Goal: Task Accomplishment & Management: Manage account settings

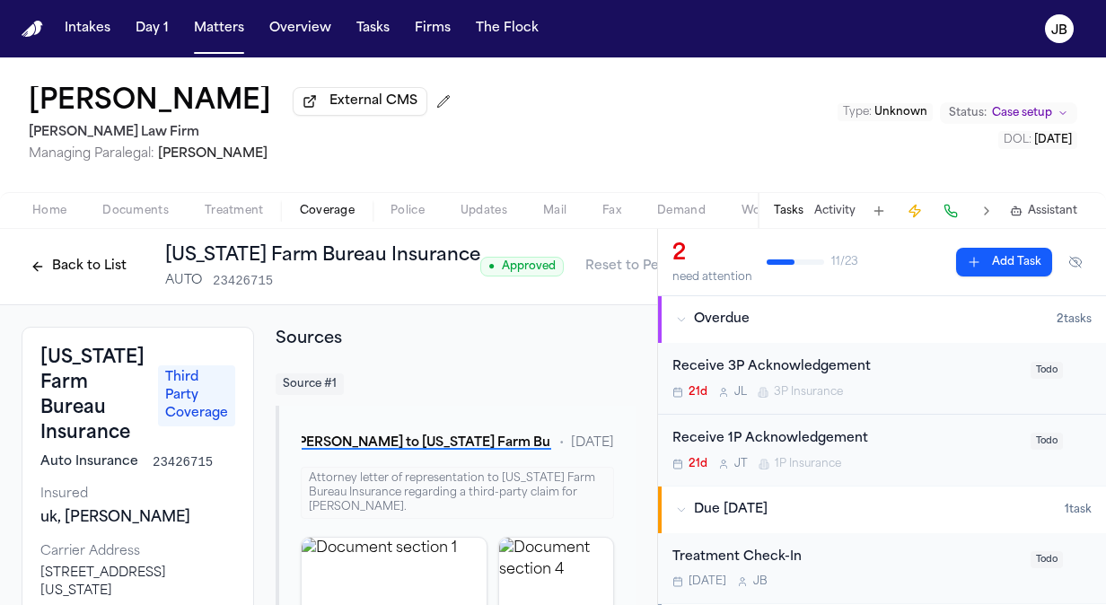
scroll to position [702, 0]
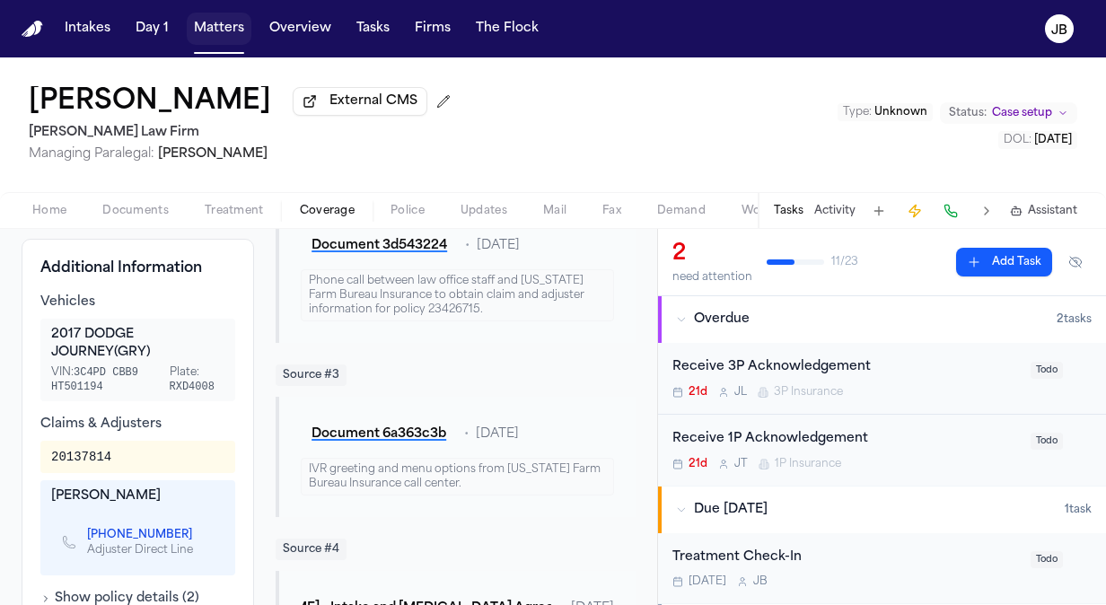
click at [217, 34] on button "Matters" at bounding box center [219, 29] width 65 height 32
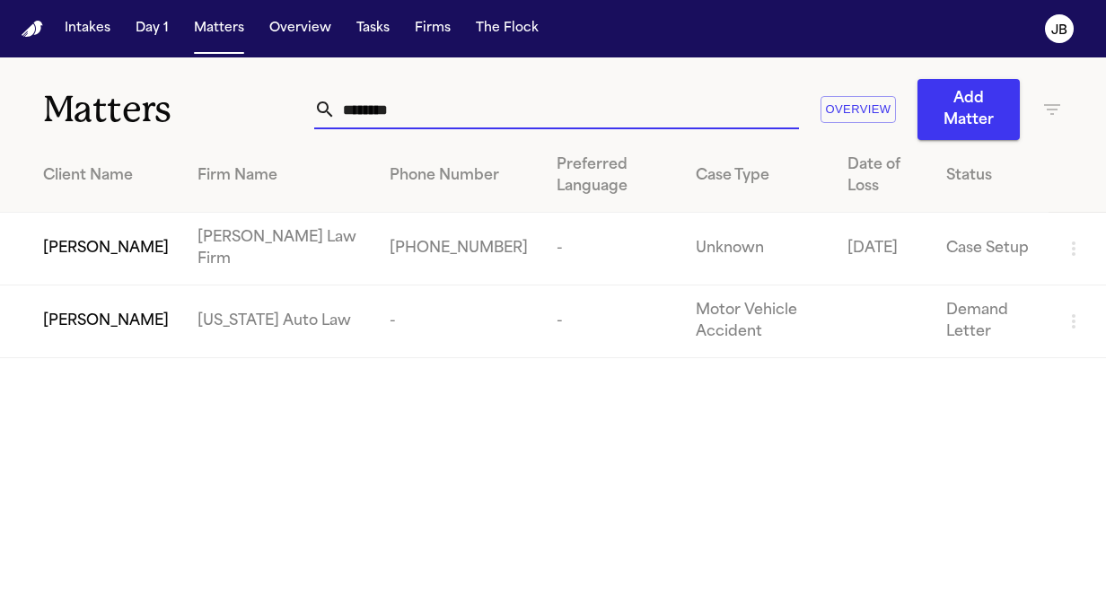
drag, startPoint x: 405, startPoint y: 102, endPoint x: 207, endPoint y: 101, distance: 198.4
click at [207, 101] on div "Matters ******** Overview Add Matter" at bounding box center [553, 98] width 1106 height 83
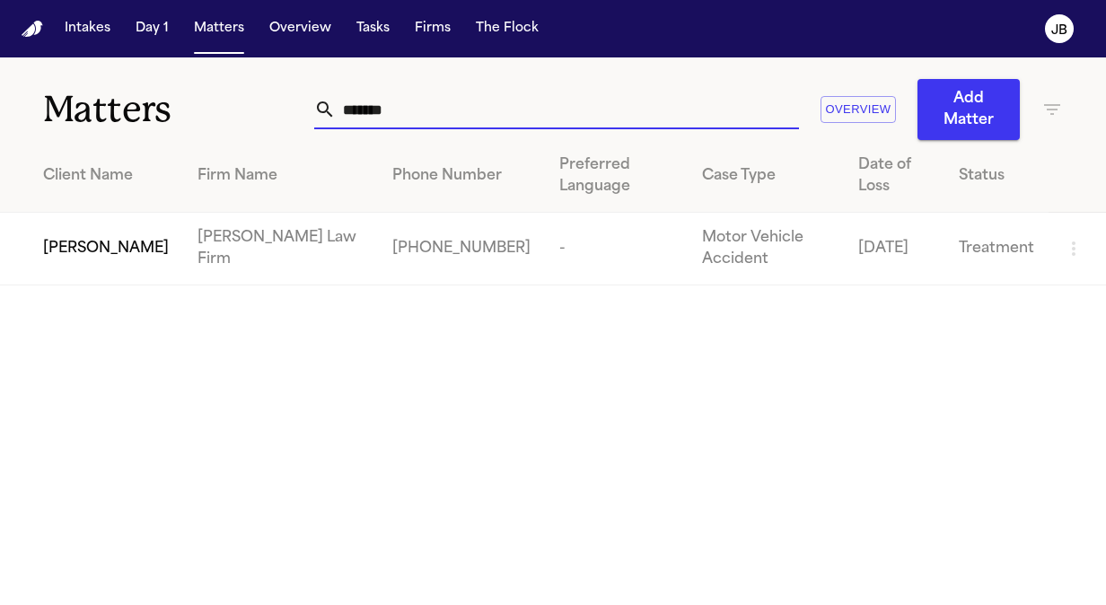
type input "*******"
click at [118, 248] on div "[PERSON_NAME]" at bounding box center [106, 249] width 126 height 22
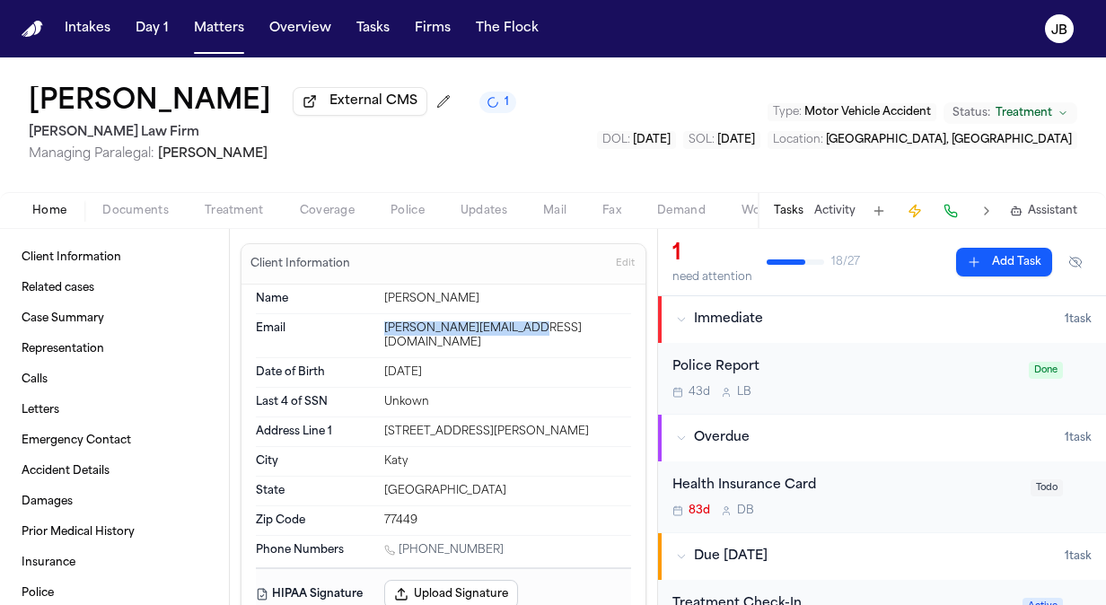
drag, startPoint x: 523, startPoint y: 329, endPoint x: 379, endPoint y: 336, distance: 143.8
click at [379, 336] on div "Email [PERSON_NAME][EMAIL_ADDRESS][DOMAIN_NAME]" at bounding box center [443, 336] width 375 height 44
copy div "[PERSON_NAME][EMAIL_ADDRESS][DOMAIN_NAME]"
click at [618, 260] on span "Edit" at bounding box center [625, 264] width 19 height 13
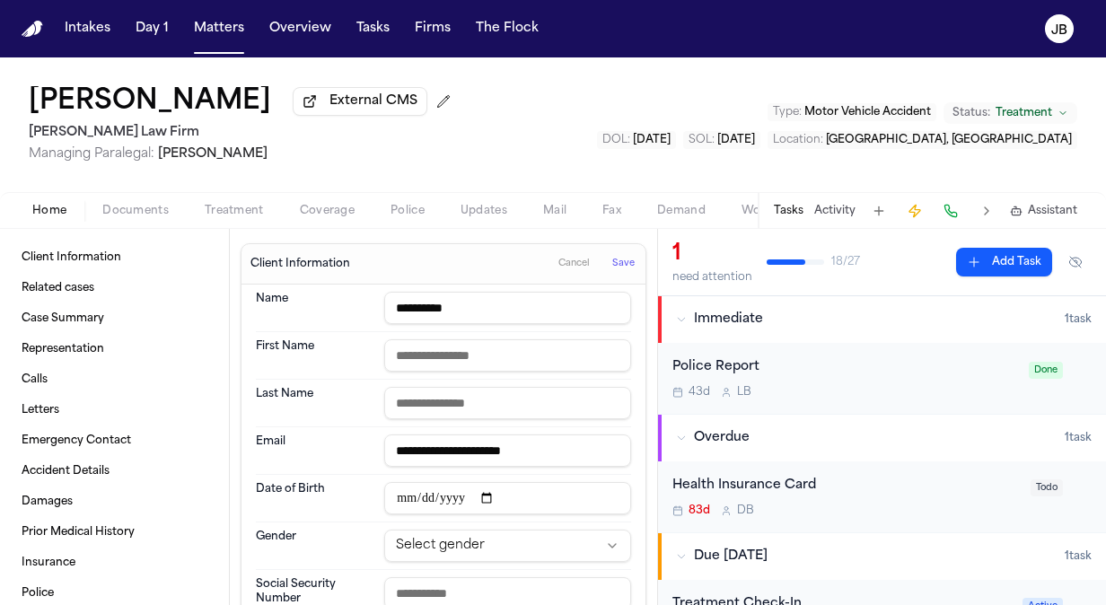
click at [495, 444] on input "**********" at bounding box center [507, 451] width 247 height 32
type input "**********"
click at [615, 266] on span "Save" at bounding box center [623, 264] width 22 height 13
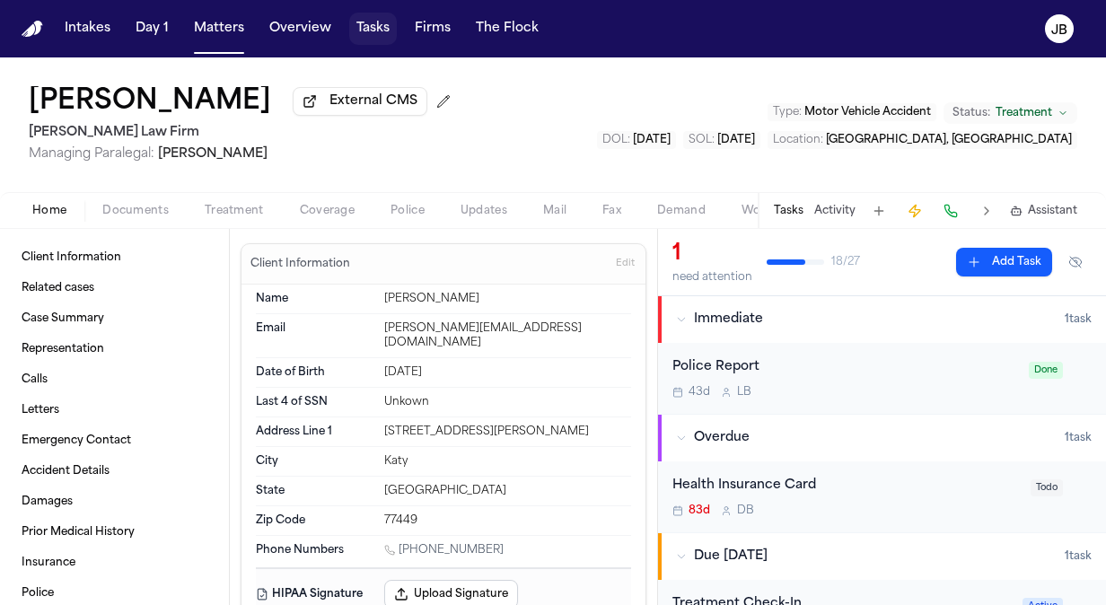
click at [359, 26] on button "Tasks" at bounding box center [373, 29] width 48 height 32
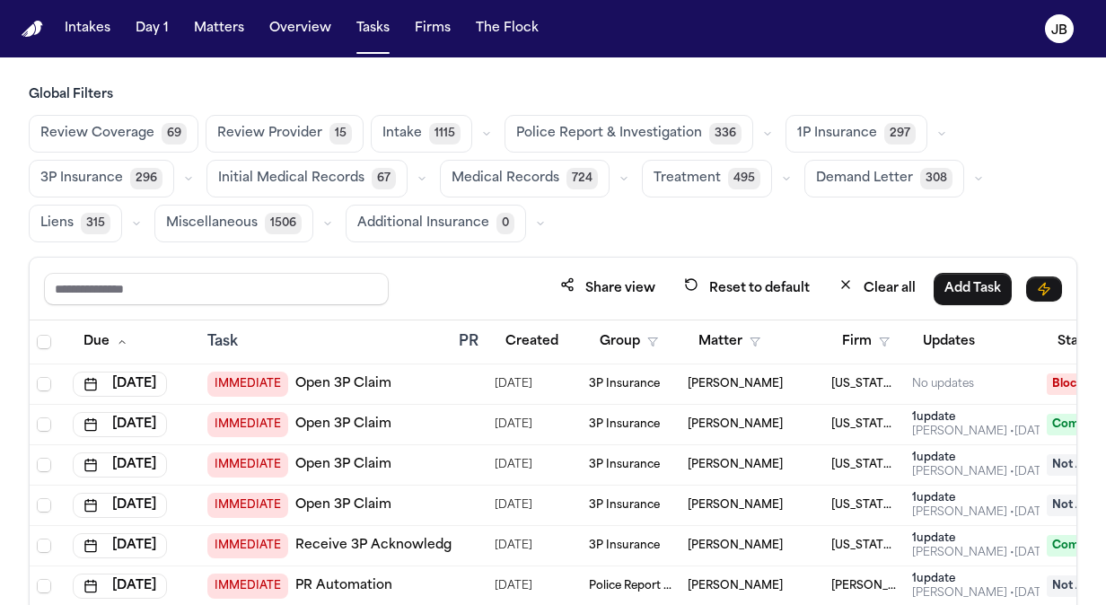
click at [679, 170] on span "Treatment" at bounding box center [687, 179] width 67 height 18
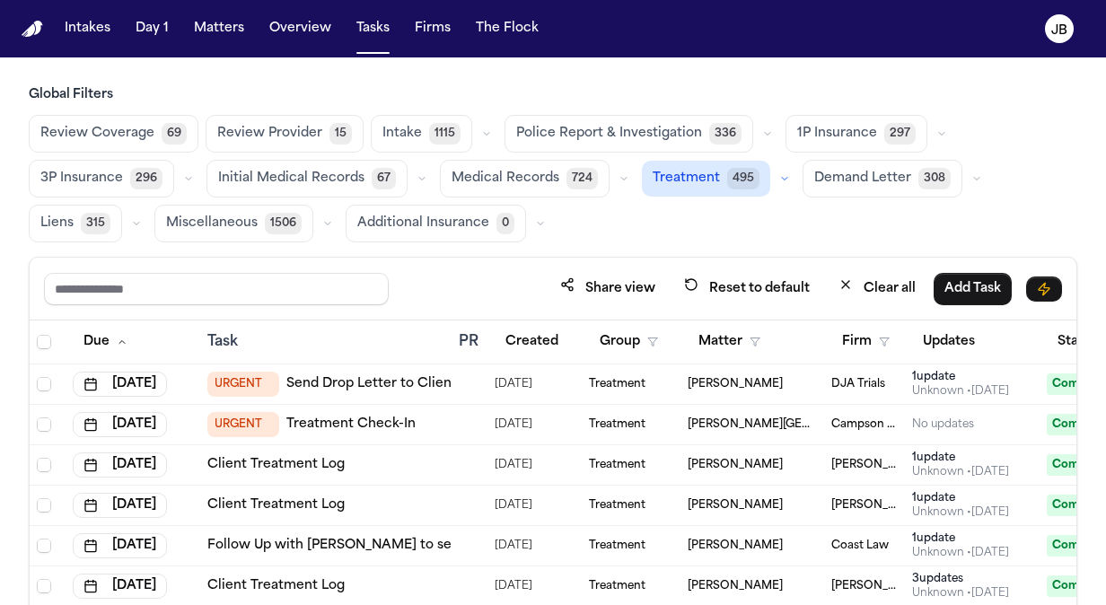
click at [774, 174] on button "button" at bounding box center [785, 179] width 22 height 22
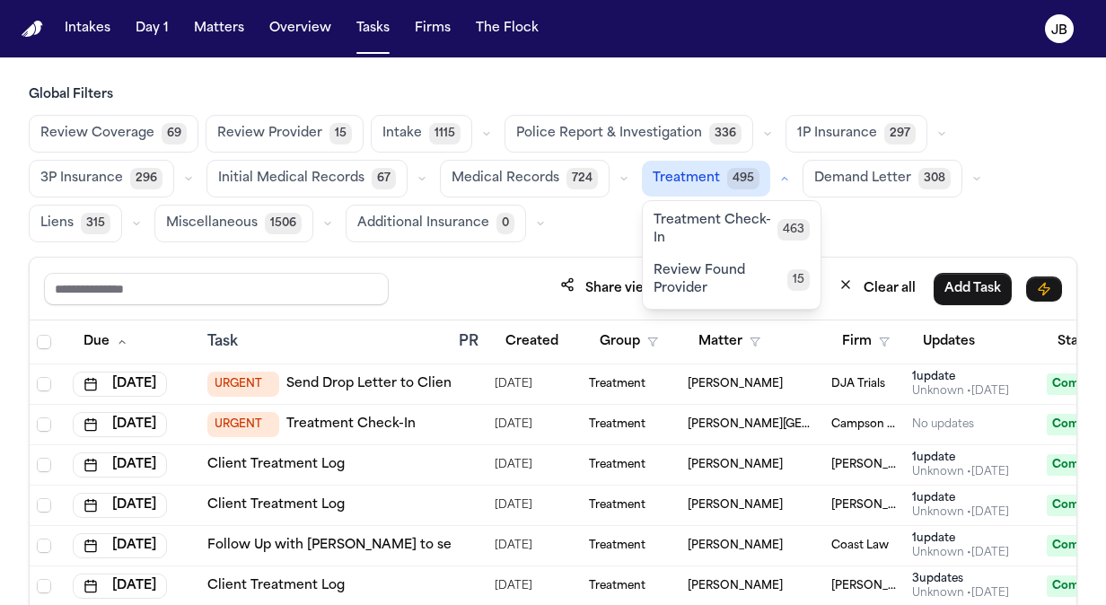
click at [716, 232] on span "Treatment Check-In" at bounding box center [716, 230] width 124 height 36
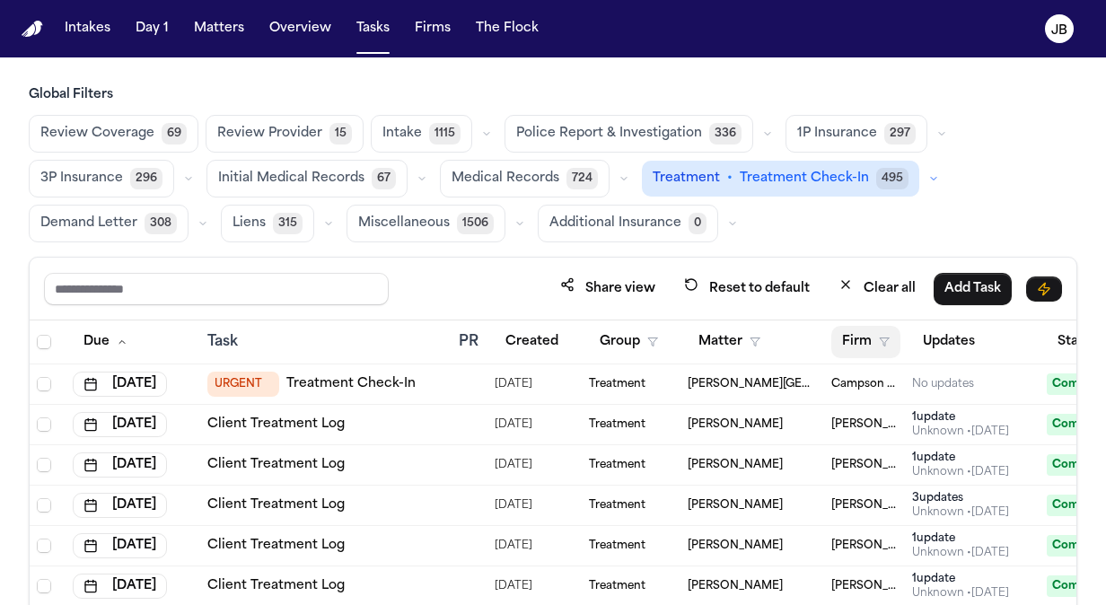
click at [886, 343] on icon "button" at bounding box center [884, 342] width 11 height 11
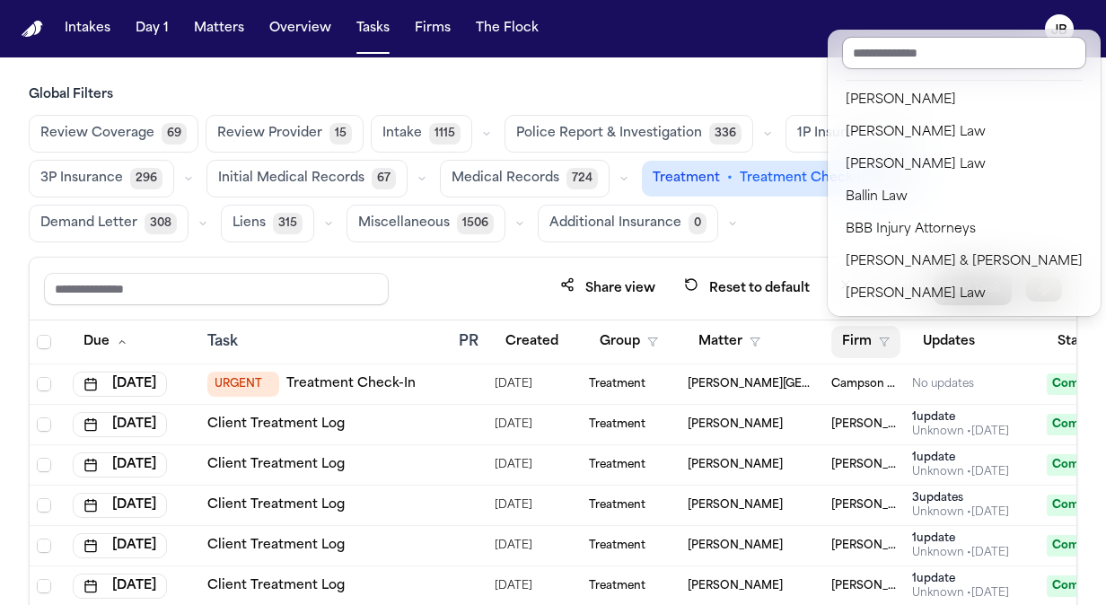
click at [902, 53] on input "text" at bounding box center [964, 53] width 244 height 32
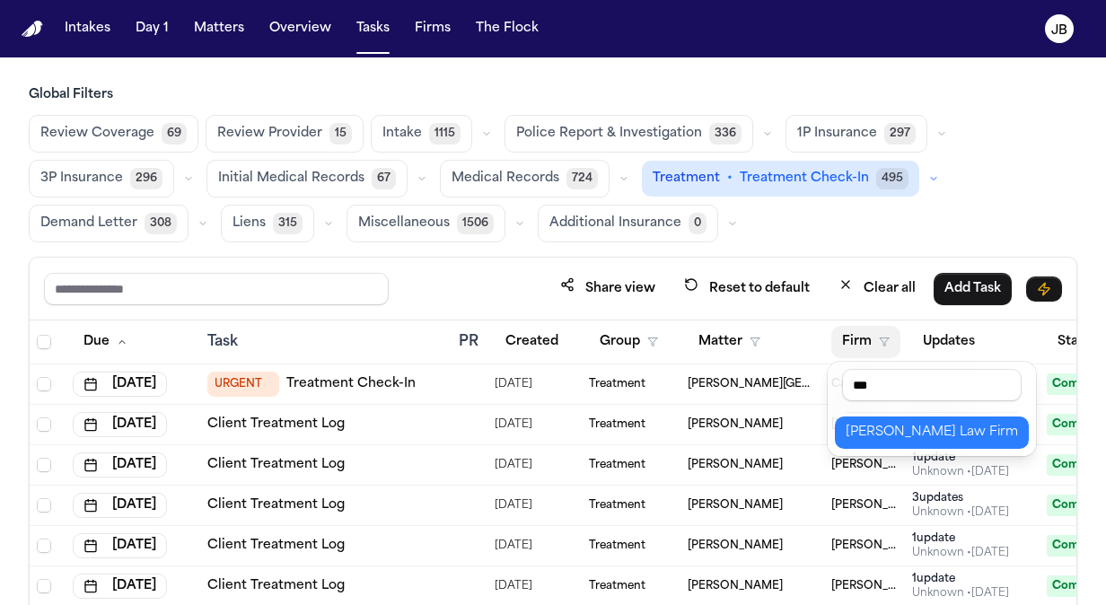
type input "***"
click at [899, 426] on div "[PERSON_NAME] Law Firm" at bounding box center [932, 433] width 172 height 22
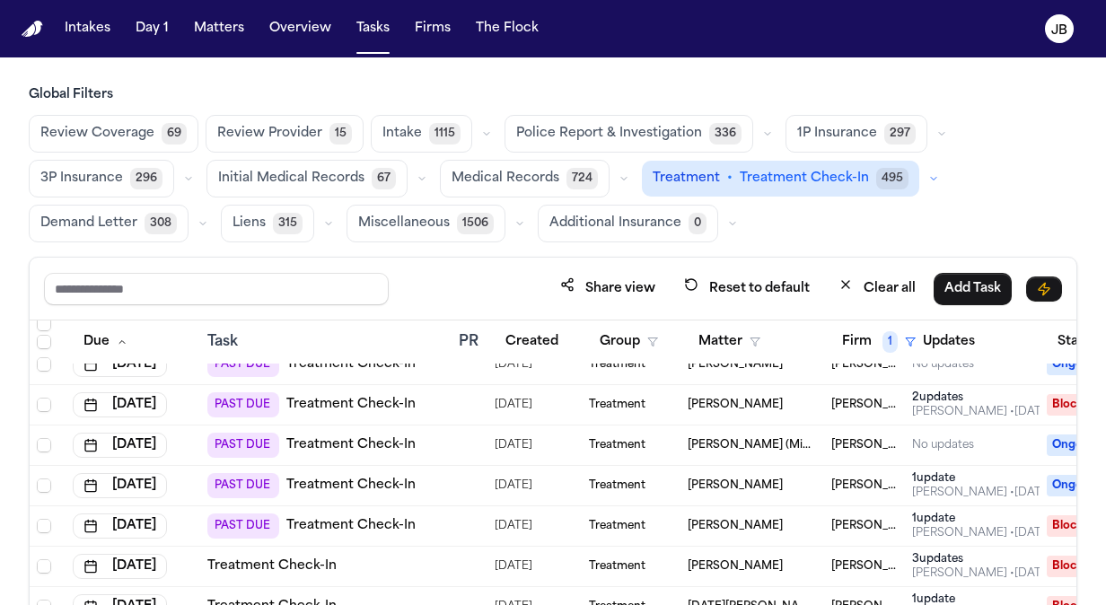
scroll to position [2128, 0]
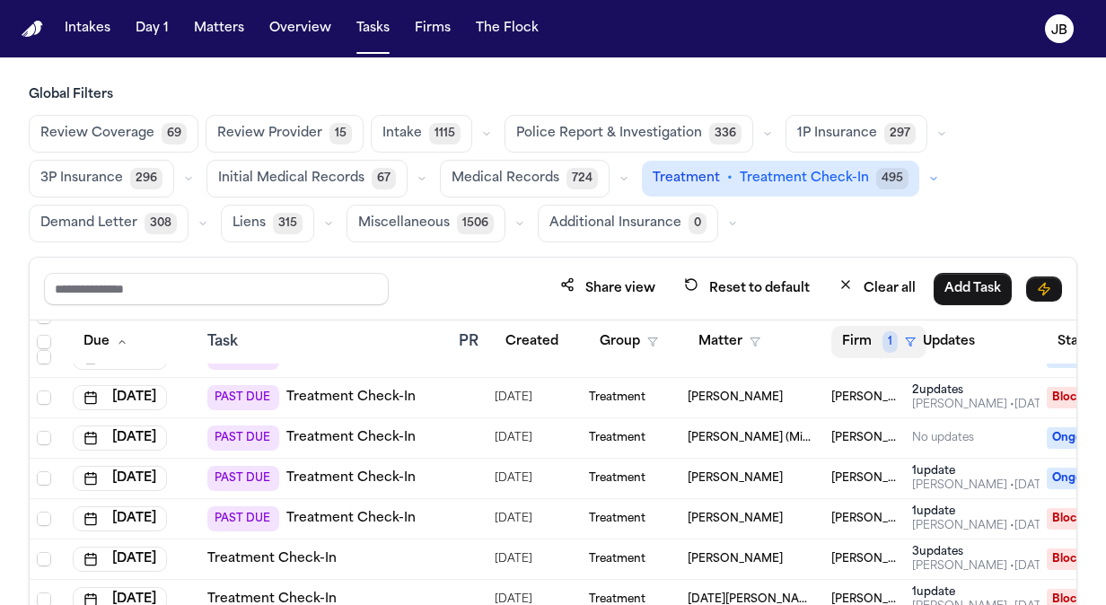
click at [889, 339] on span "1" at bounding box center [890, 342] width 15 height 22
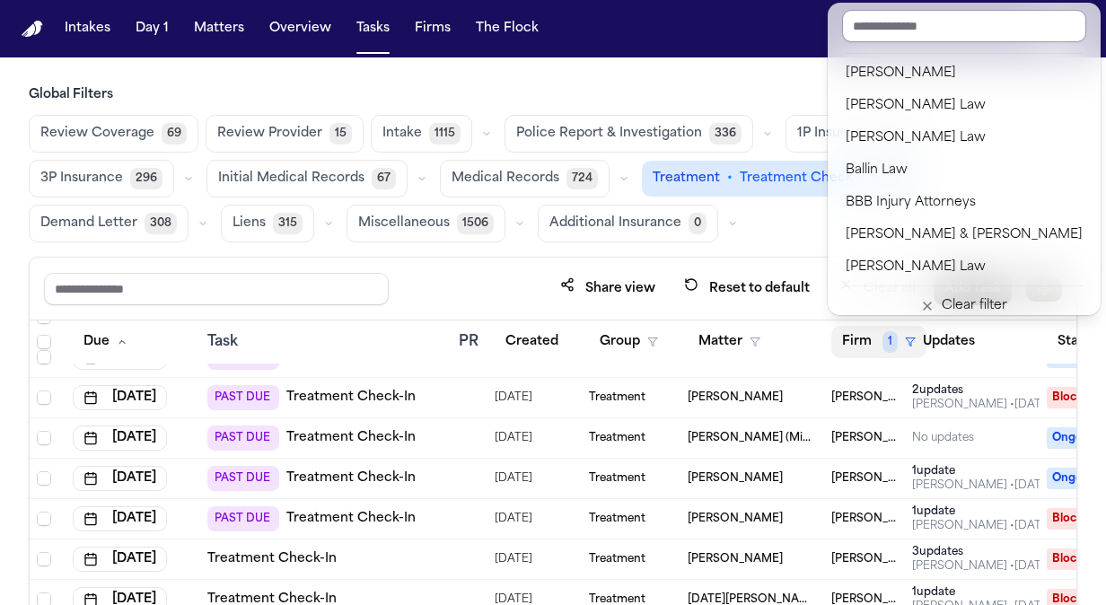
click at [896, 14] on input "text" at bounding box center [964, 26] width 244 height 32
click at [878, 27] on input "text" at bounding box center [964, 26] width 244 height 32
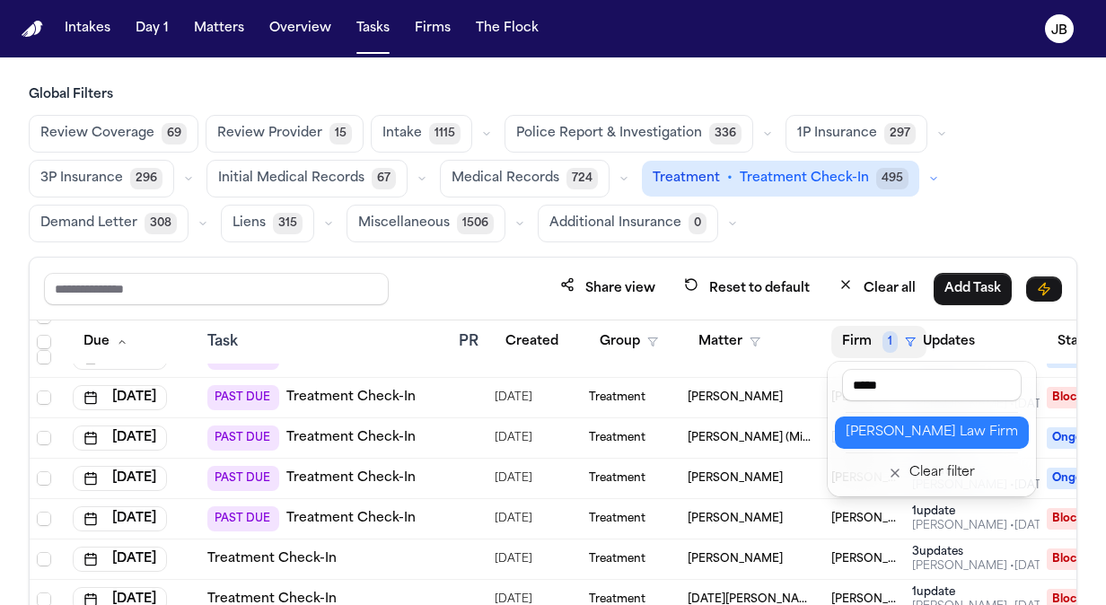
type input "*****"
click at [861, 431] on div "[PERSON_NAME] Law Firm" at bounding box center [932, 433] width 172 height 22
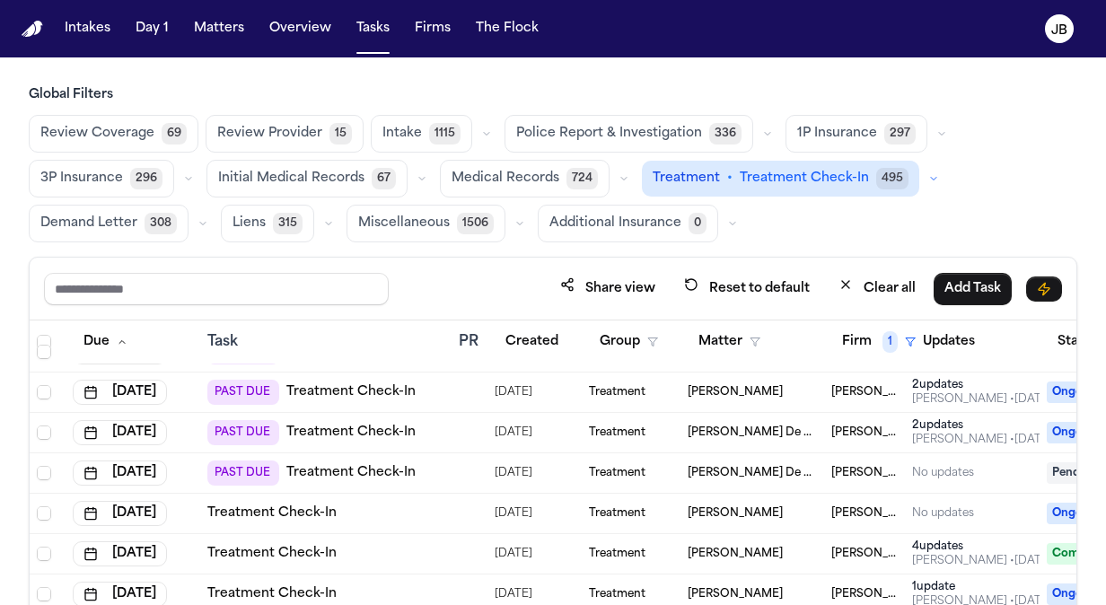
scroll to position [1166, 0]
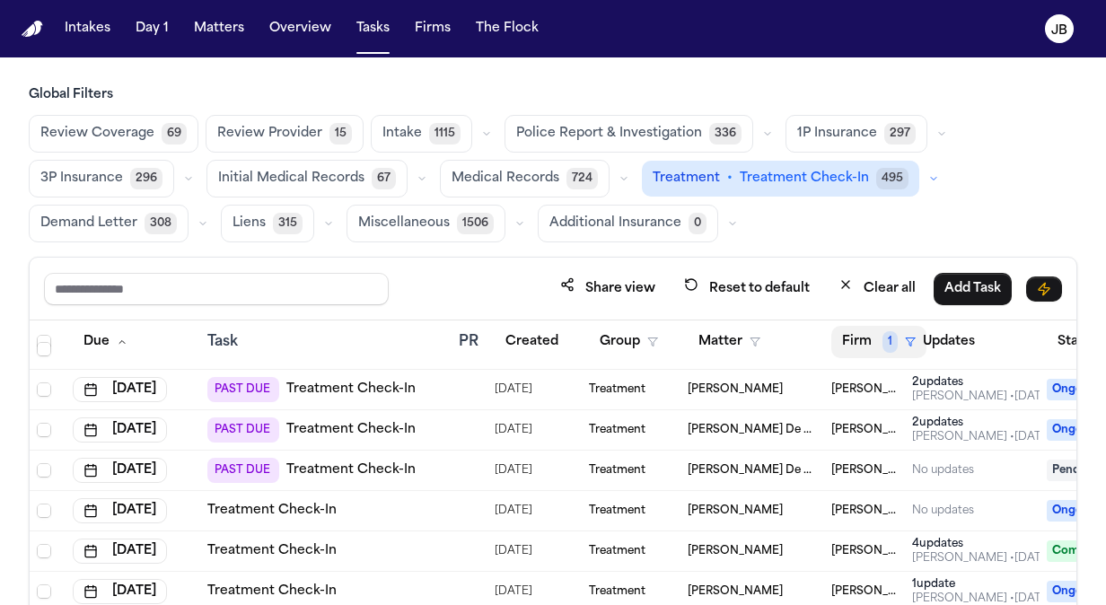
click at [892, 336] on span "1" at bounding box center [890, 342] width 15 height 22
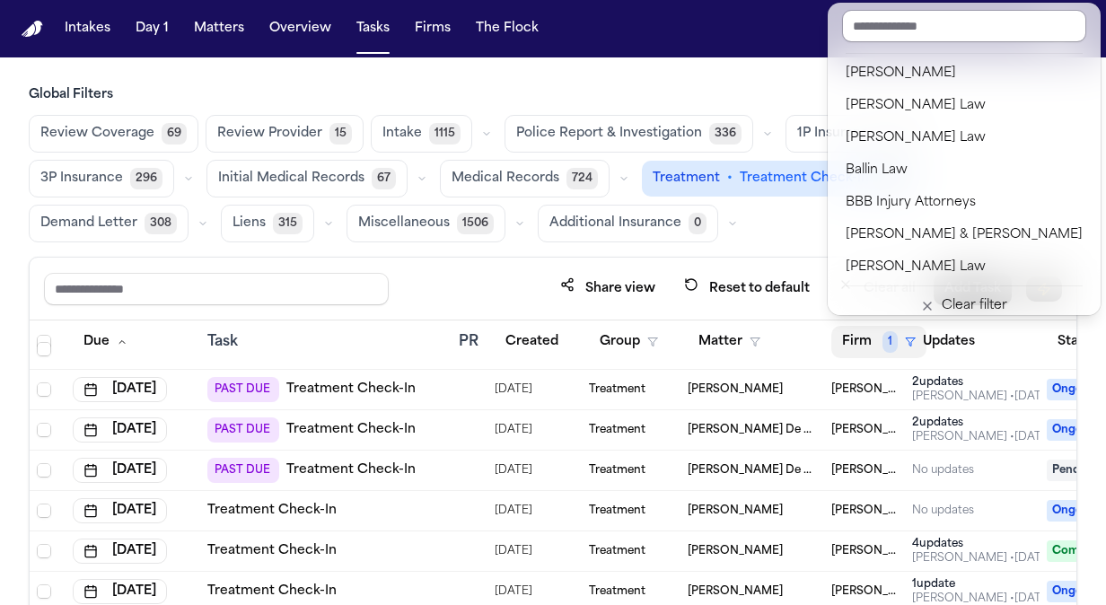
click at [899, 22] on input "text" at bounding box center [964, 26] width 244 height 32
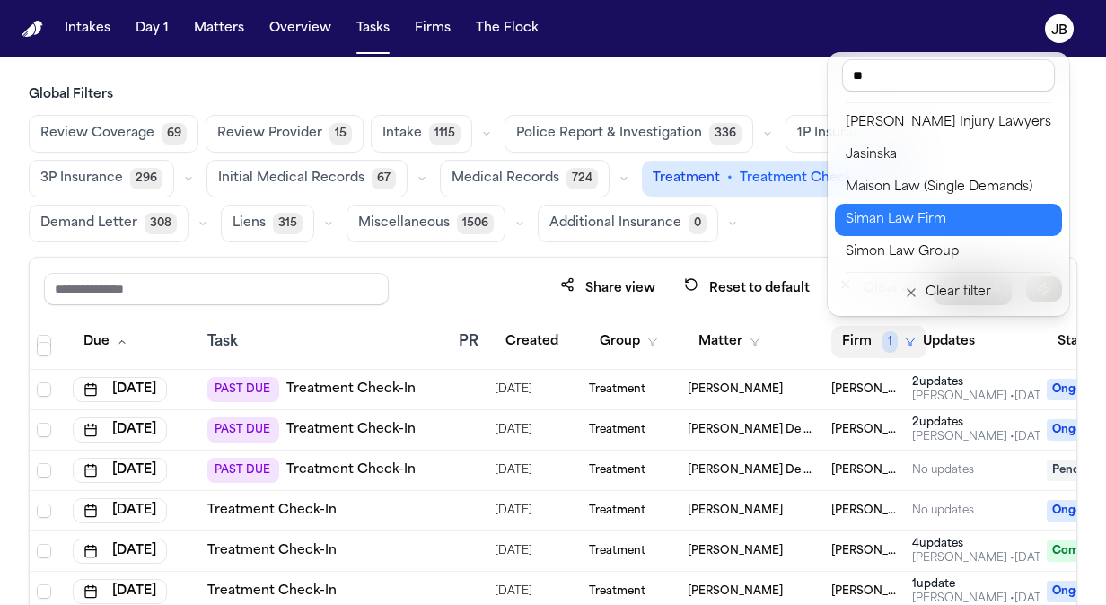
scroll to position [0, 0]
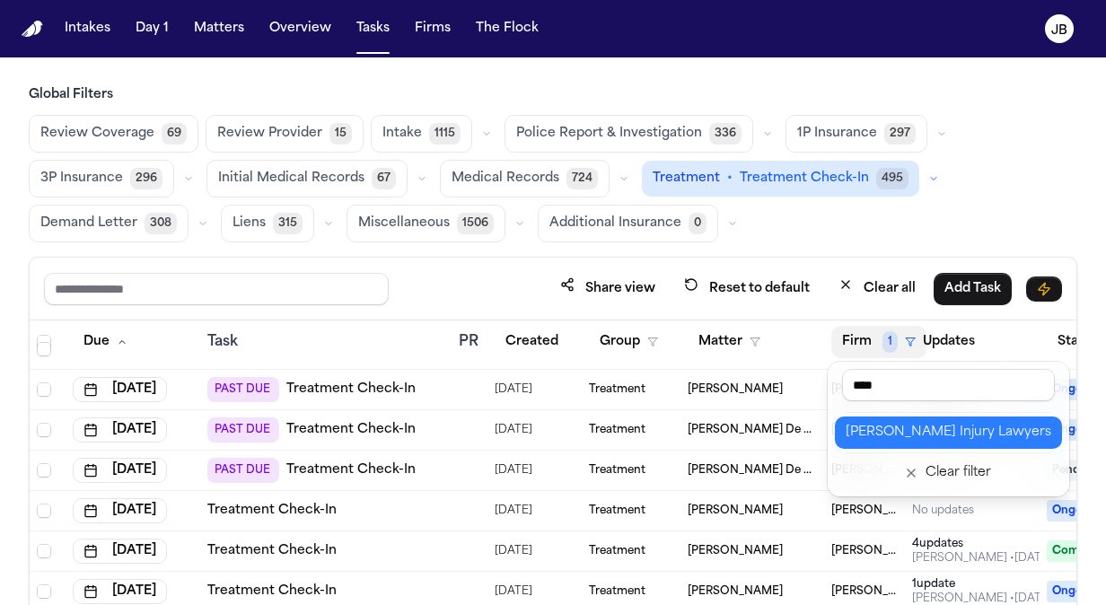
type input "****"
click at [880, 431] on div "[PERSON_NAME] Injury Lawyers" at bounding box center [949, 433] width 206 height 22
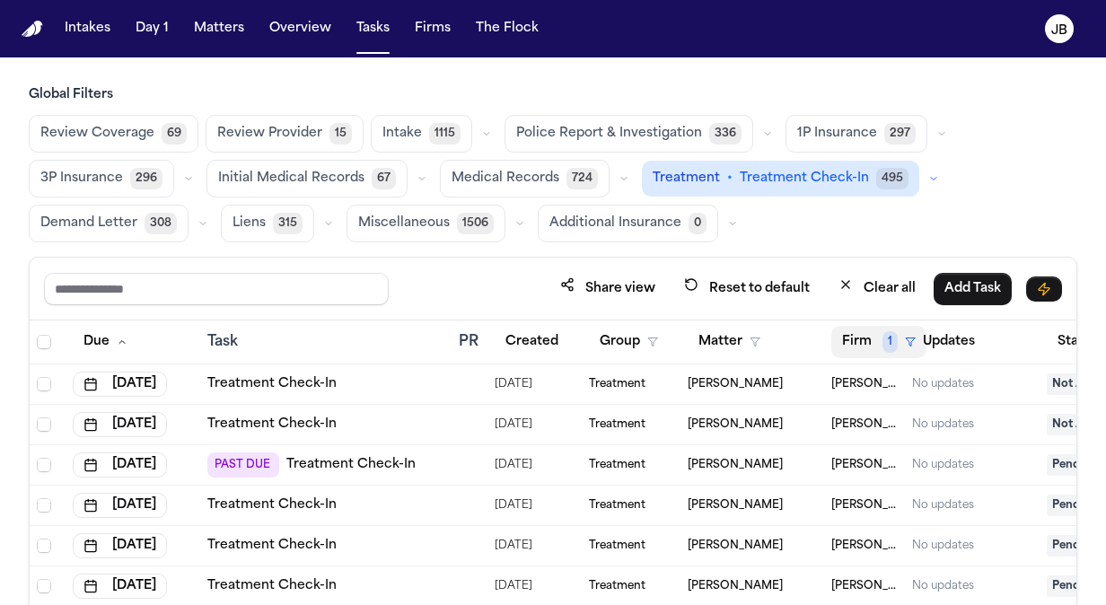
click at [889, 339] on span "1" at bounding box center [890, 342] width 15 height 22
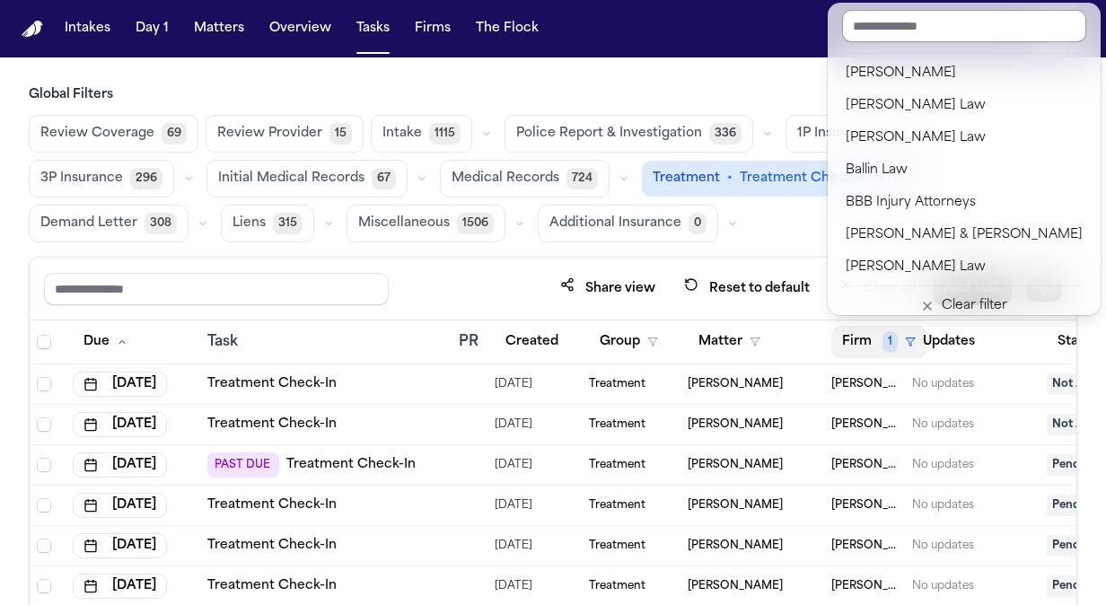
click at [866, 15] on input "text" at bounding box center [964, 26] width 244 height 32
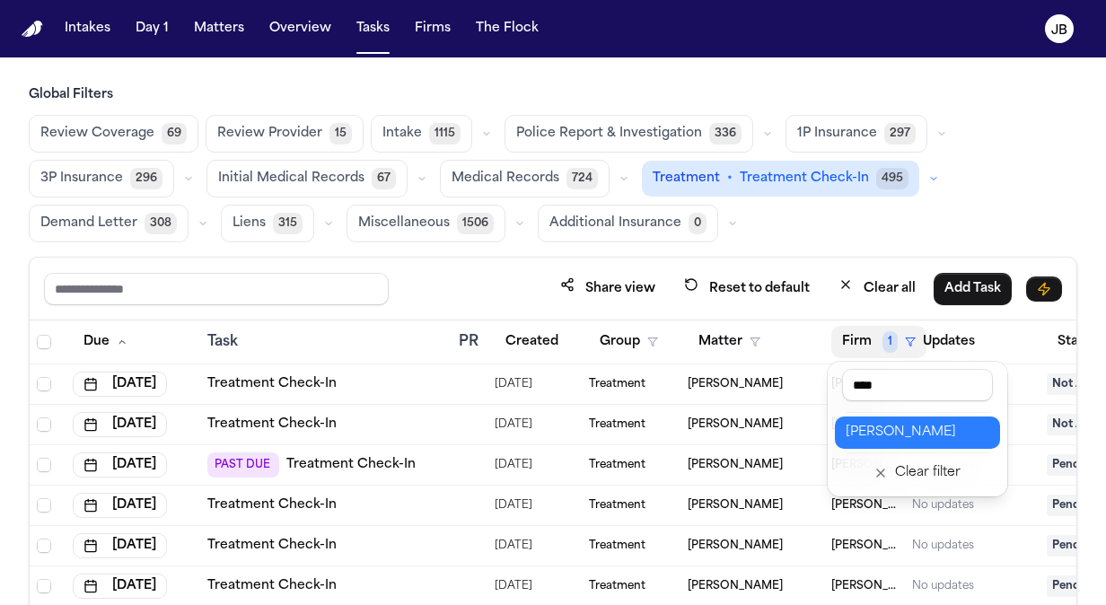
type input "****"
click at [904, 434] on div "[PERSON_NAME]" at bounding box center [918, 433] width 144 height 22
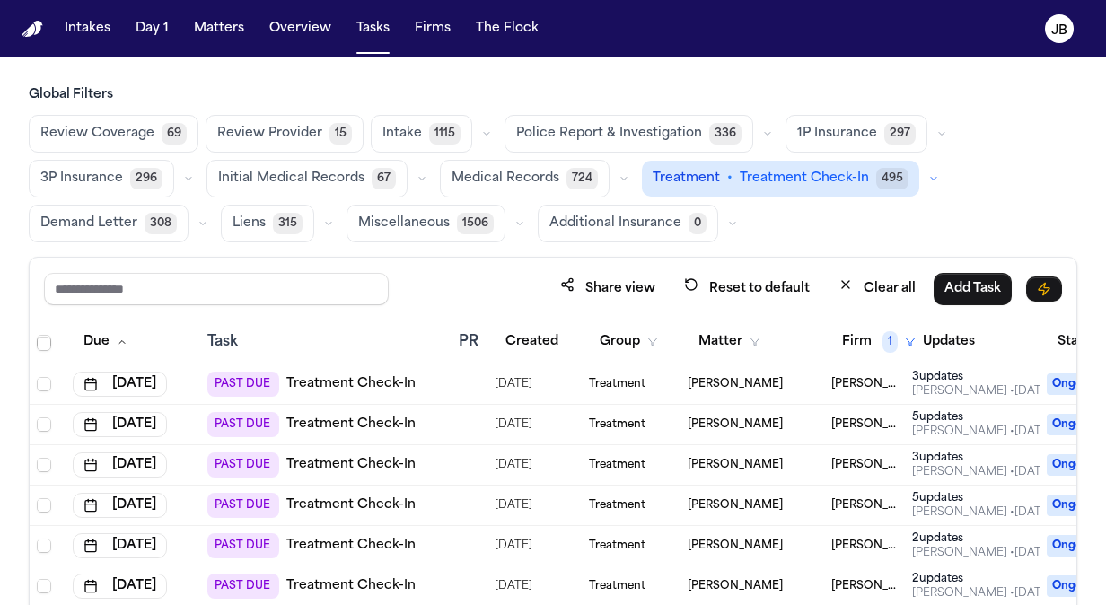
scroll to position [821, 0]
click at [1071, 210] on div "Review Coverage 69 Review Provider 15 Intake 1115 Police Report & Investigation…" at bounding box center [553, 178] width 1049 height 127
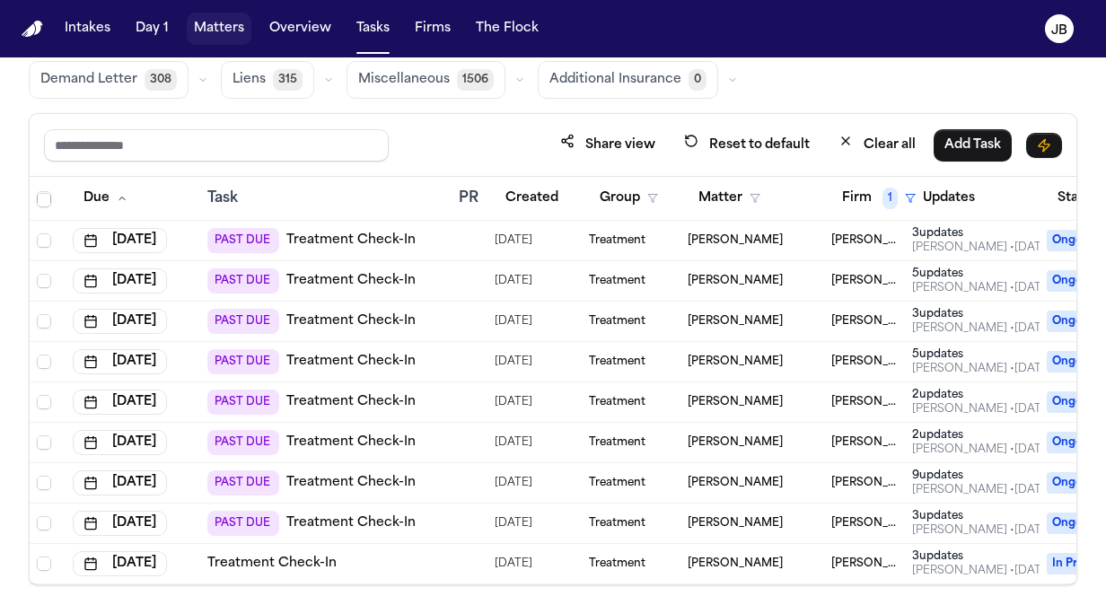
click at [219, 38] on button "Matters" at bounding box center [219, 29] width 65 height 32
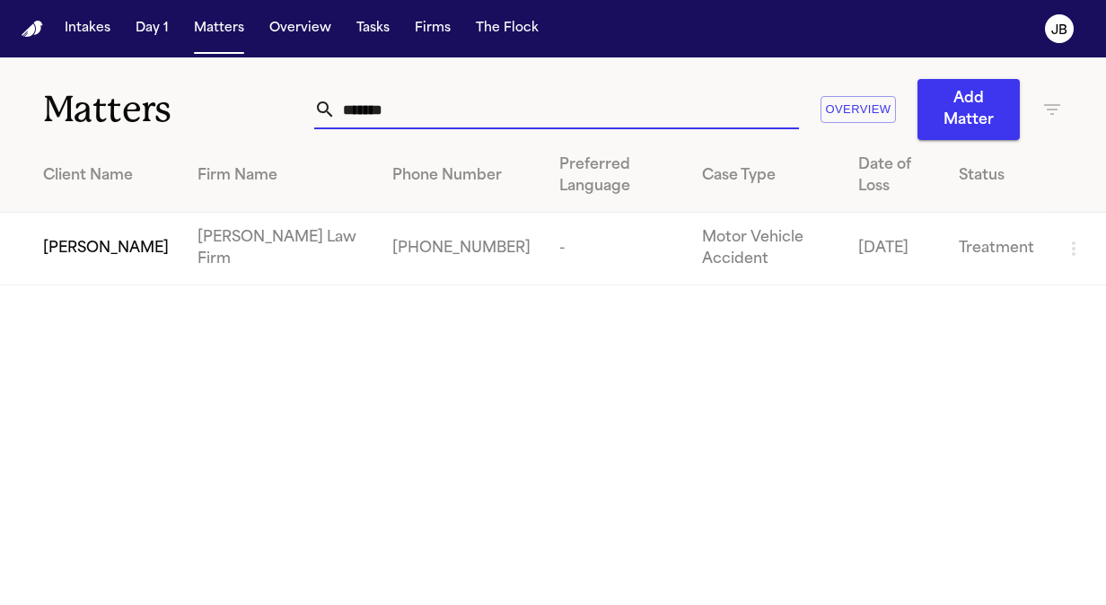
drag, startPoint x: 405, startPoint y: 111, endPoint x: 136, endPoint y: 88, distance: 270.4
click at [136, 88] on div "Matters ******* Overview Add Matter" at bounding box center [553, 98] width 1106 height 83
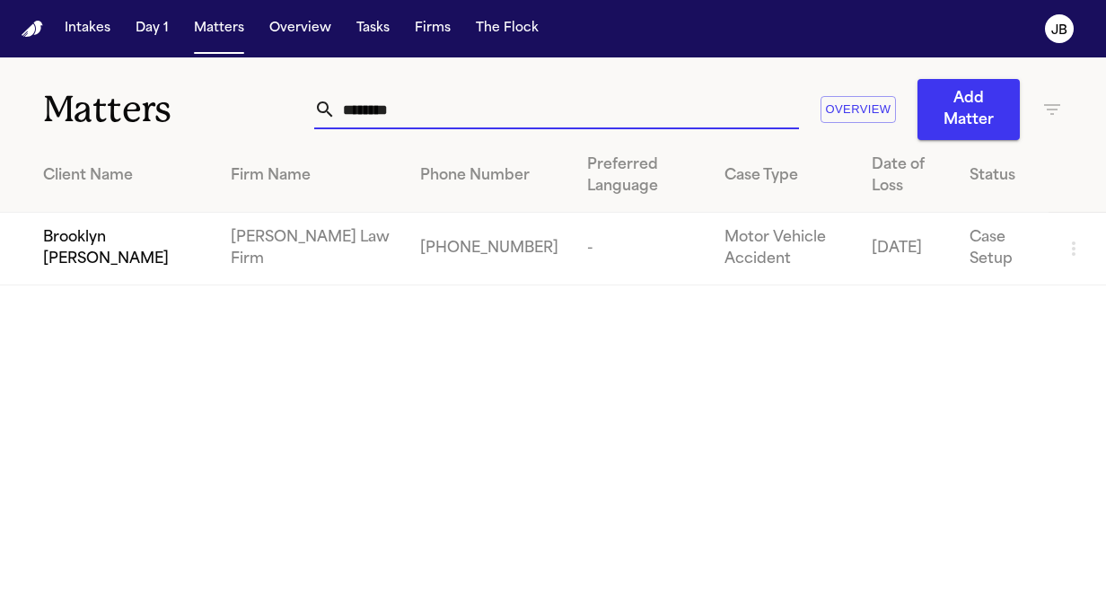
type input "********"
click at [73, 260] on span "Brooklyn [PERSON_NAME]" at bounding box center [122, 248] width 159 height 43
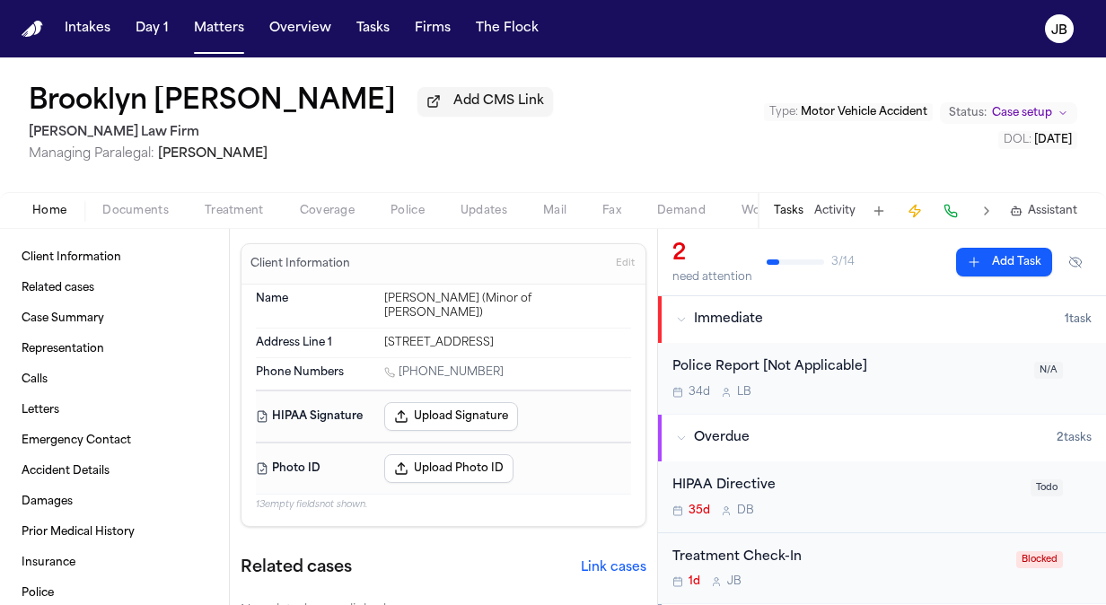
click at [151, 209] on span "Documents" at bounding box center [135, 211] width 66 height 14
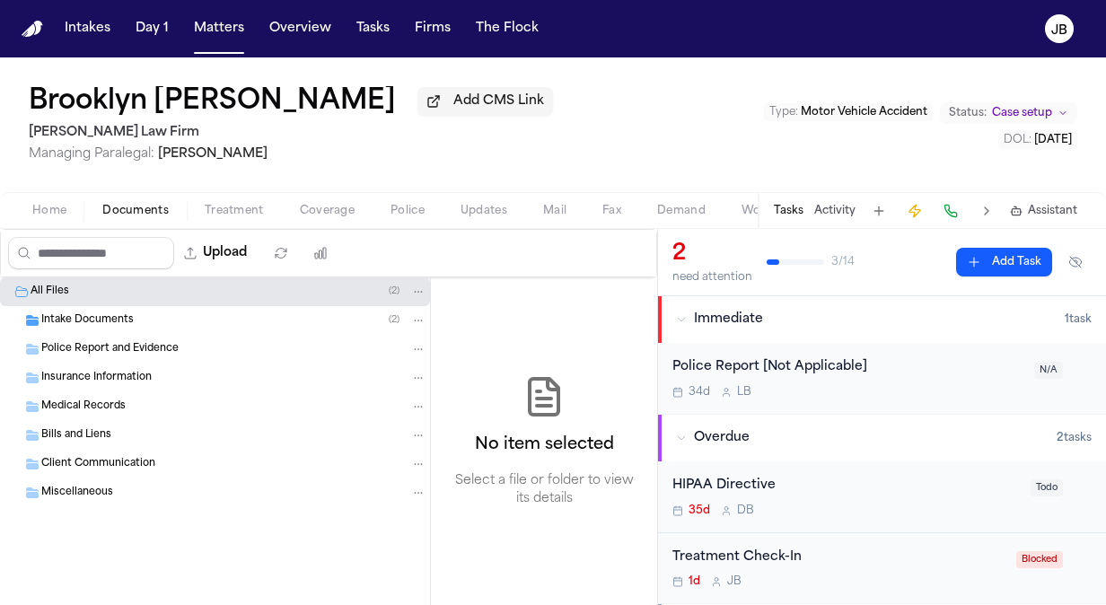
click at [144, 312] on div "Intake Documents ( 2 )" at bounding box center [233, 320] width 385 height 16
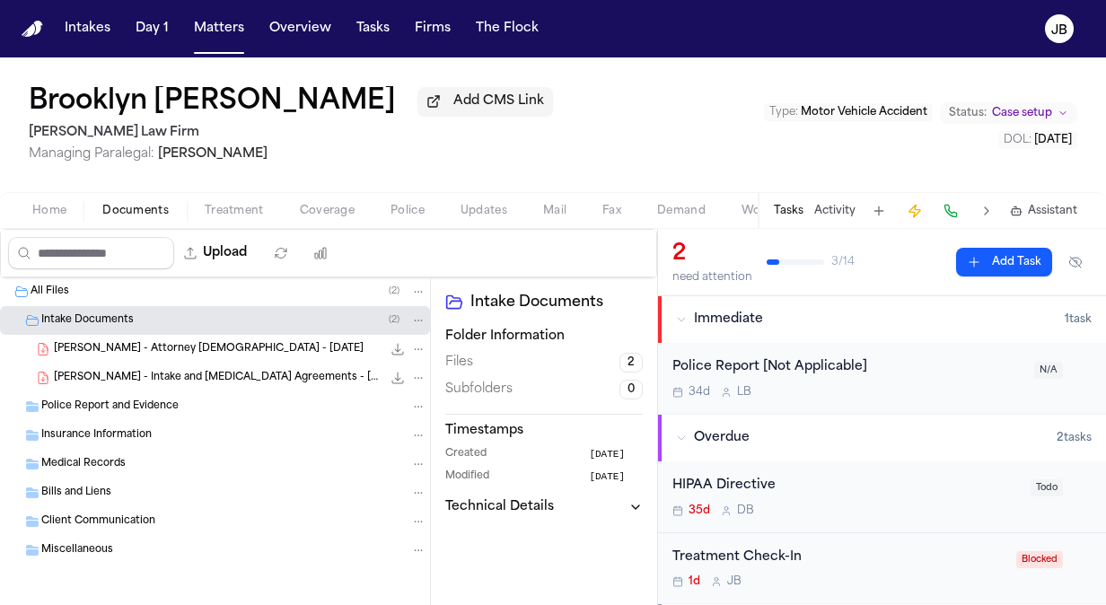
click at [155, 374] on span "[PERSON_NAME] - Intake and [MEDICAL_DATA] Agreements - [DATE]" at bounding box center [218, 378] width 328 height 15
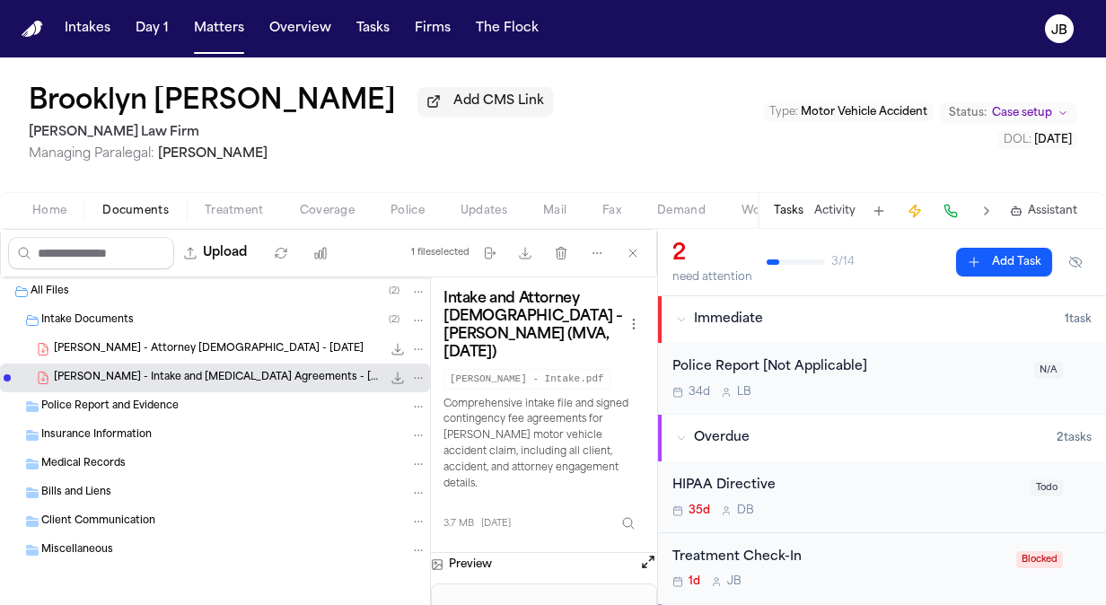
click at [637, 553] on div "Preview" at bounding box center [544, 564] width 226 height 23
click at [648, 553] on button at bounding box center [648, 564] width 18 height 23
click at [643, 553] on button "Open preview" at bounding box center [648, 562] width 18 height 18
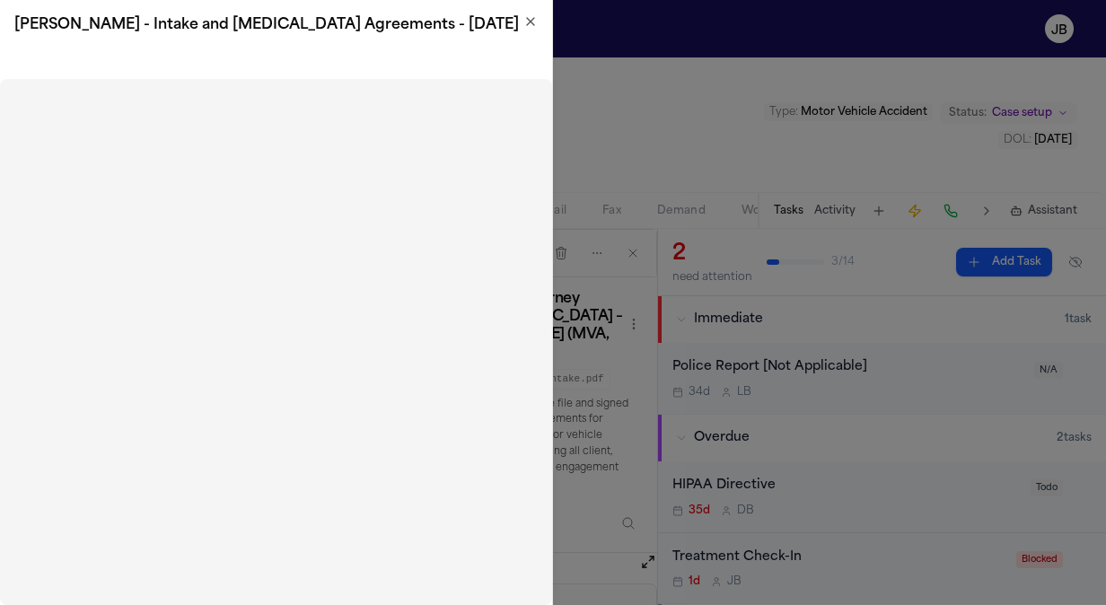
click at [531, 22] on icon "button" at bounding box center [530, 21] width 14 height 14
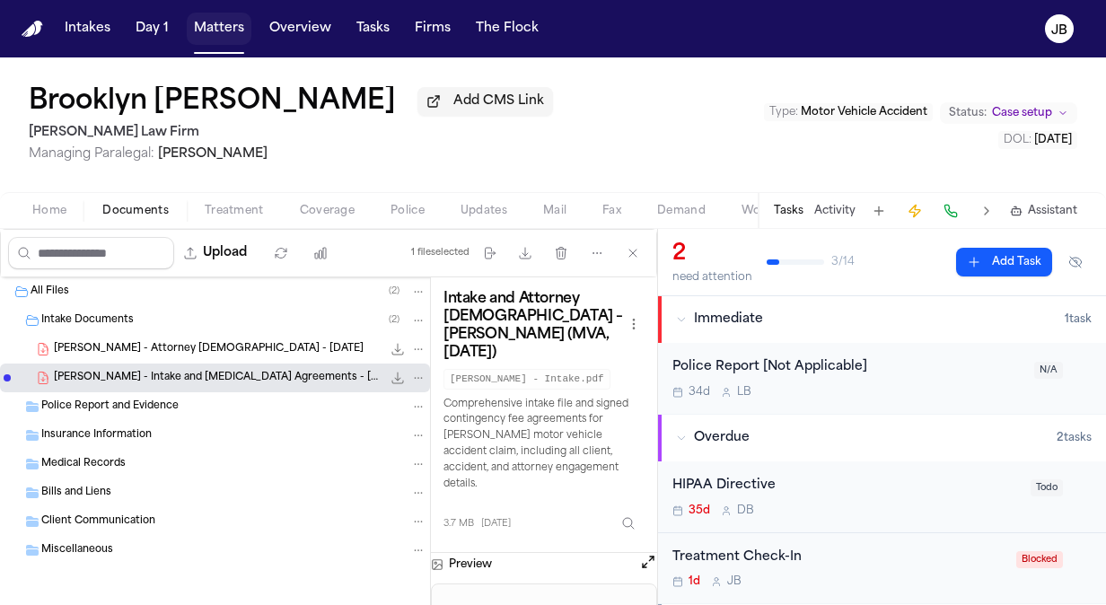
click at [219, 32] on button "Matters" at bounding box center [219, 29] width 65 height 32
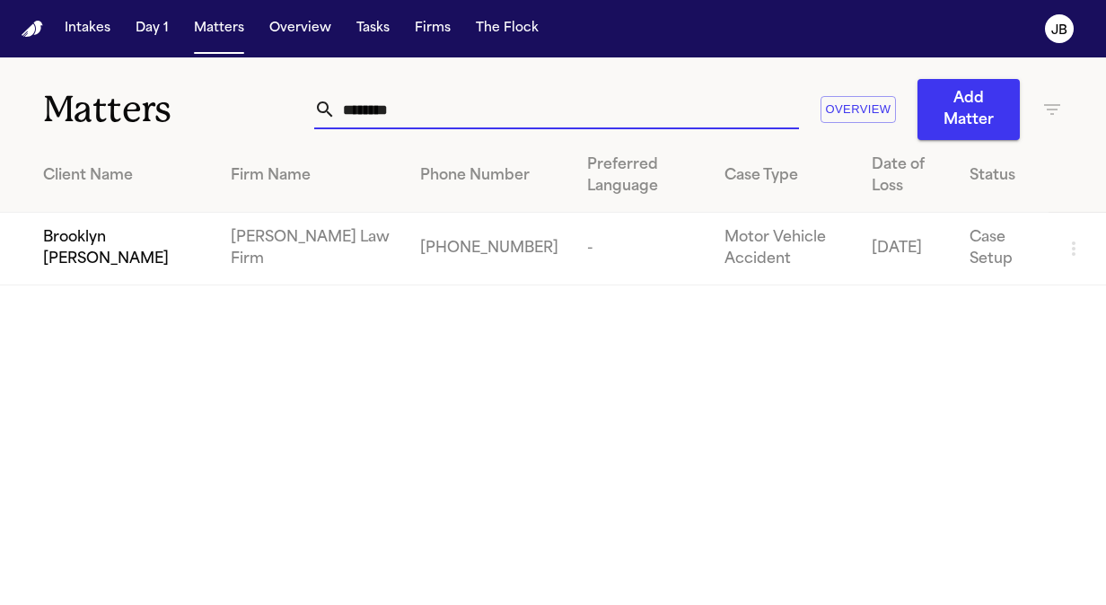
drag, startPoint x: 416, startPoint y: 118, endPoint x: 154, endPoint y: 87, distance: 263.1
click at [154, 87] on div "Matters ******** Overview Add Matter" at bounding box center [553, 98] width 1106 height 83
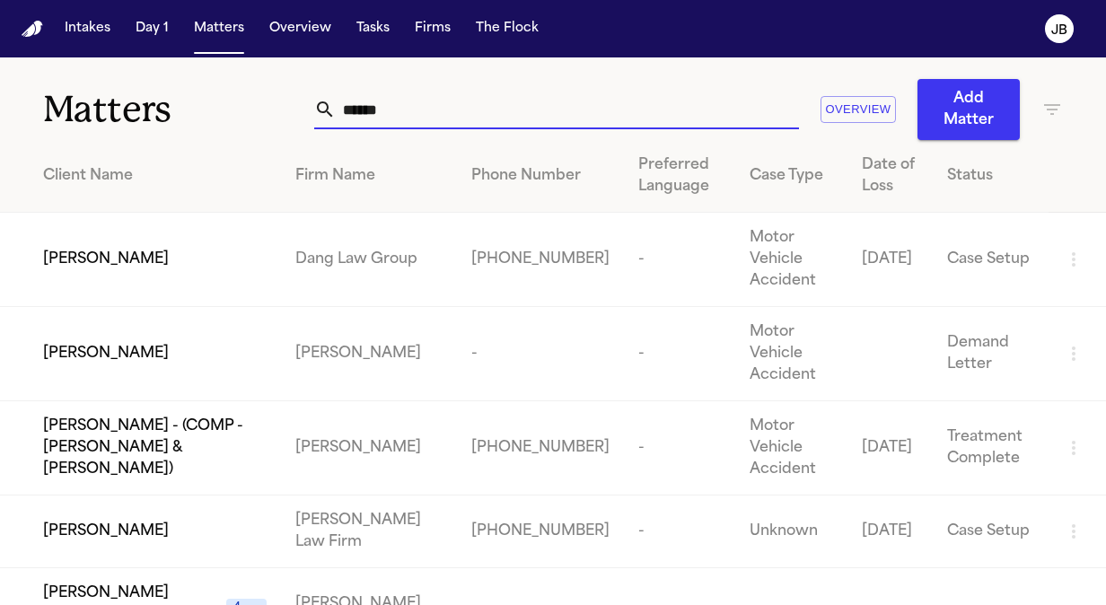
type input "******"
click at [222, 521] on div "[PERSON_NAME]" at bounding box center [155, 532] width 224 height 22
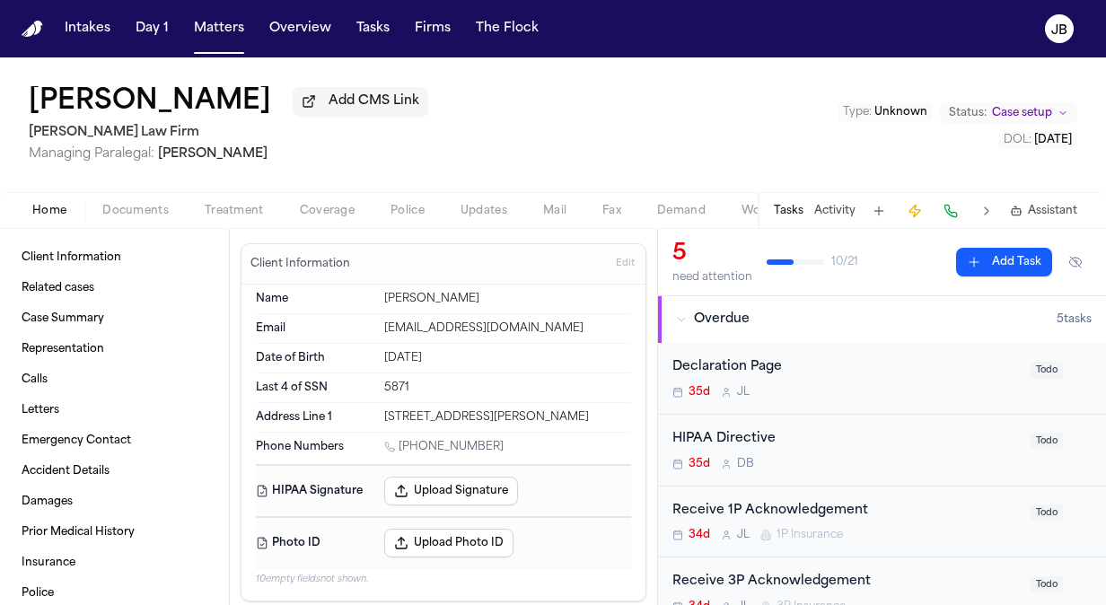
click at [479, 436] on div "Phone Numbers [PHONE_NUMBER]" at bounding box center [443, 448] width 375 height 31
drag, startPoint x: 489, startPoint y: 441, endPoint x: 400, endPoint y: 442, distance: 88.9
click at [400, 442] on div "[PHONE_NUMBER]" at bounding box center [507, 448] width 247 height 17
copy link "[PHONE_NUMBER]"
click at [215, 32] on button "Matters" at bounding box center [219, 29] width 65 height 32
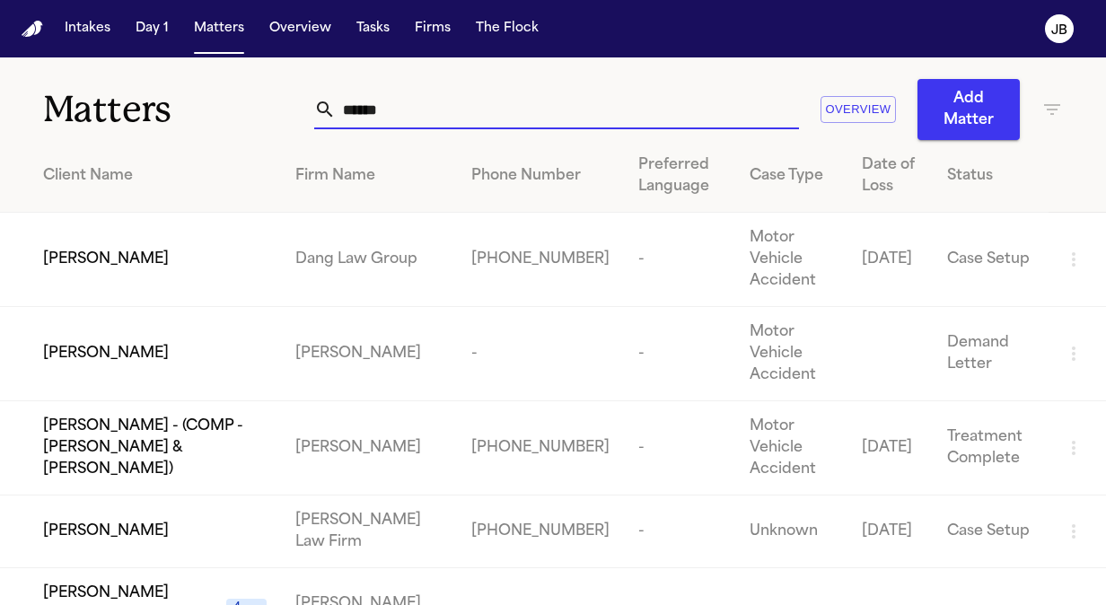
drag, startPoint x: 356, startPoint y: 119, endPoint x: 157, endPoint y: 45, distance: 212.8
click at [171, 120] on div "Matters ****** Overview Add Matter" at bounding box center [553, 98] width 1106 height 83
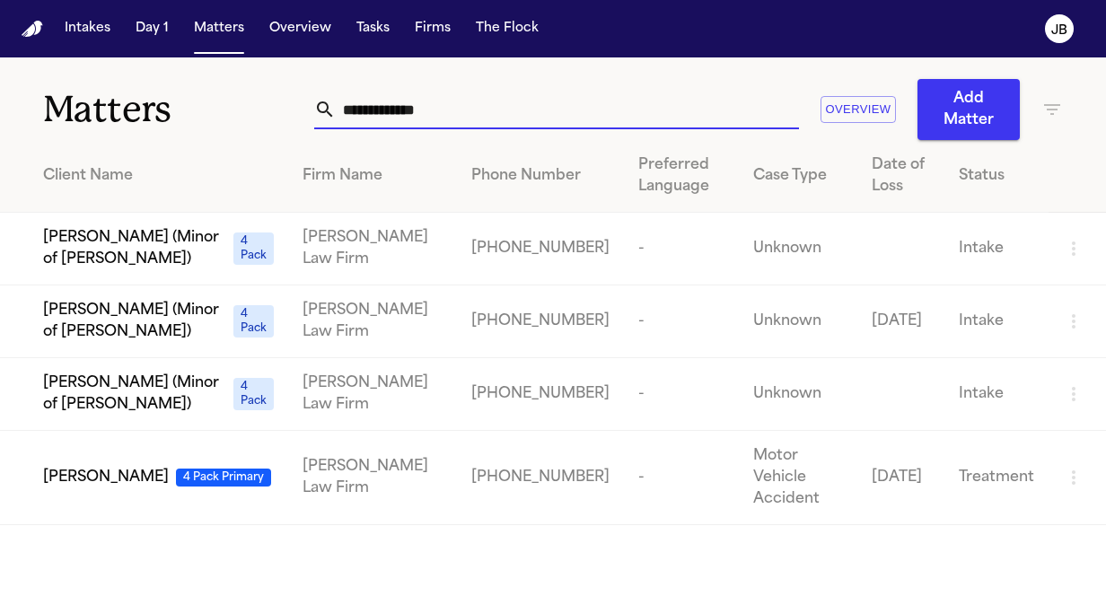
type input "**********"
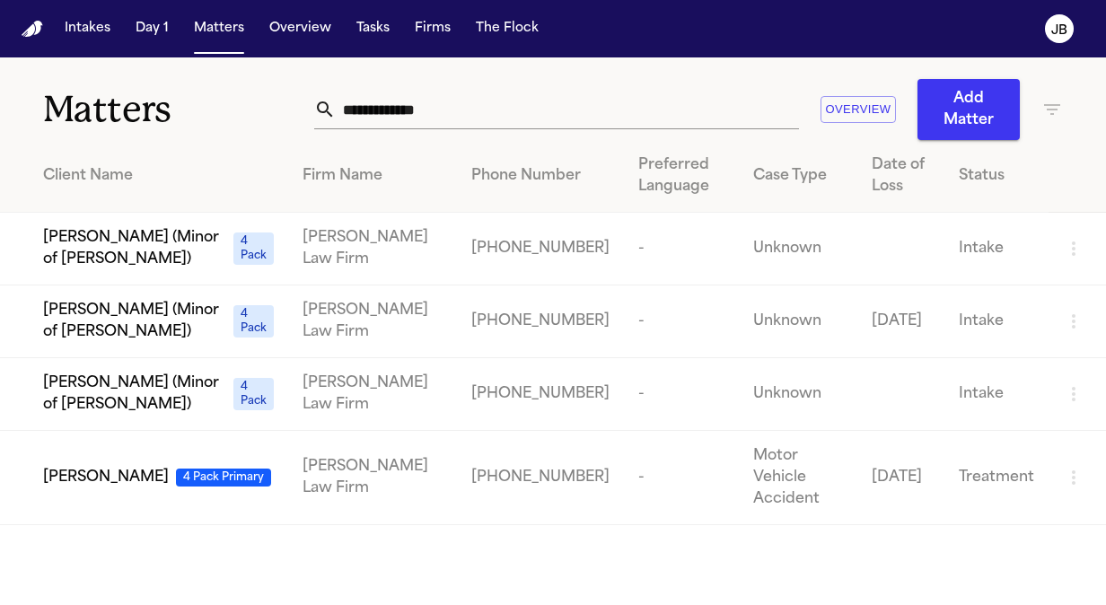
click at [165, 467] on span "[PERSON_NAME]" at bounding box center [106, 478] width 126 height 22
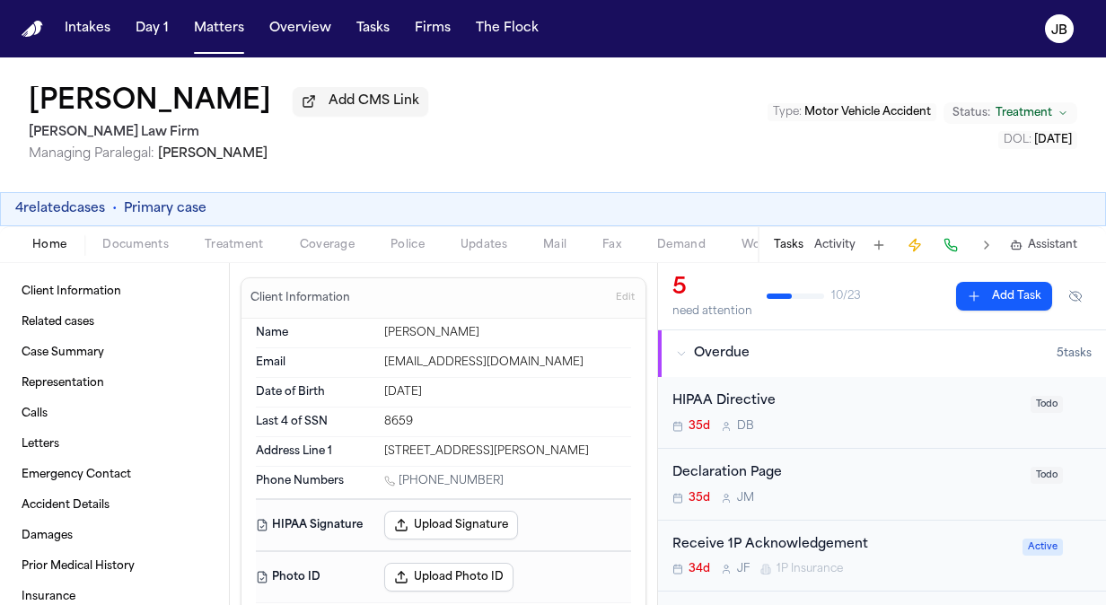
click at [212, 54] on nav "Intakes Day 1 Matters Overview Tasks Firms The [PERSON_NAME]" at bounding box center [553, 28] width 1106 height 57
click at [223, 32] on button "Matters" at bounding box center [219, 29] width 65 height 32
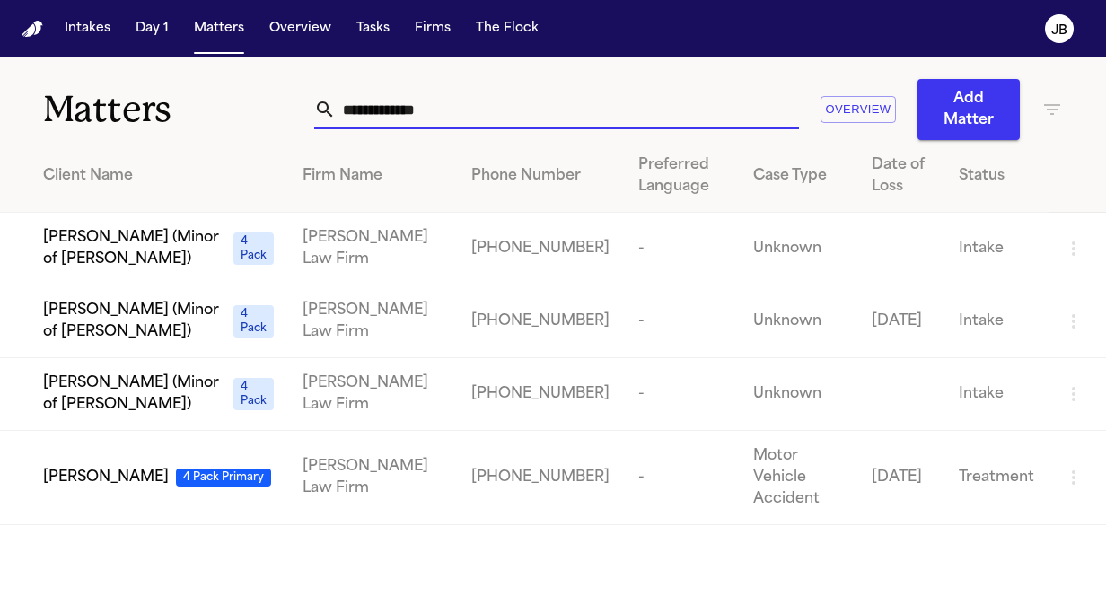
drag, startPoint x: 444, startPoint y: 122, endPoint x: 153, endPoint y: 133, distance: 291.1
click at [153, 133] on div "**********" at bounding box center [553, 98] width 1106 height 83
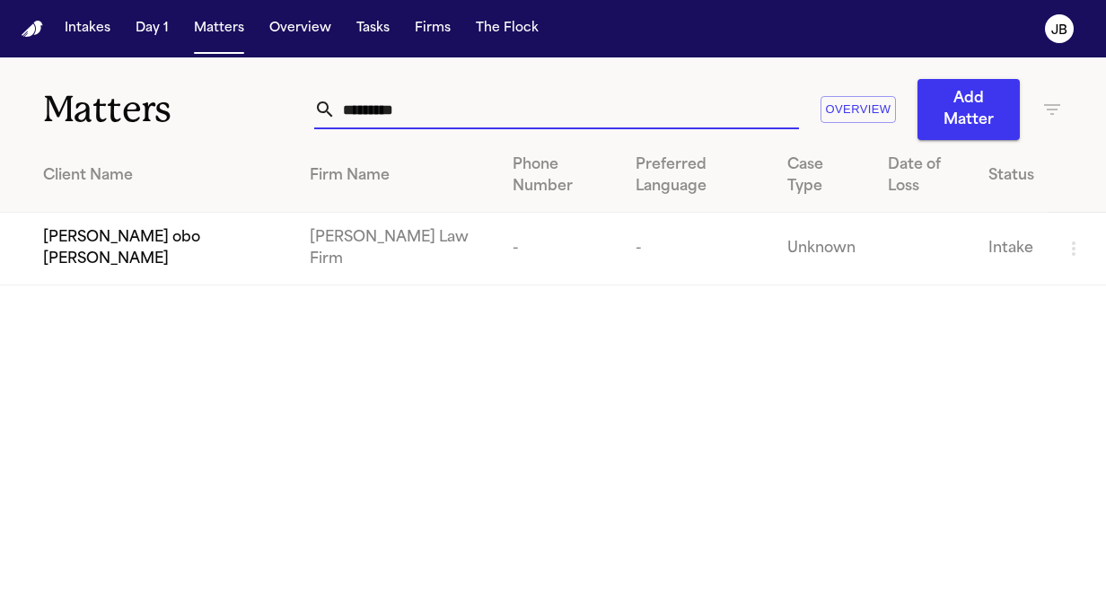
type input "*********"
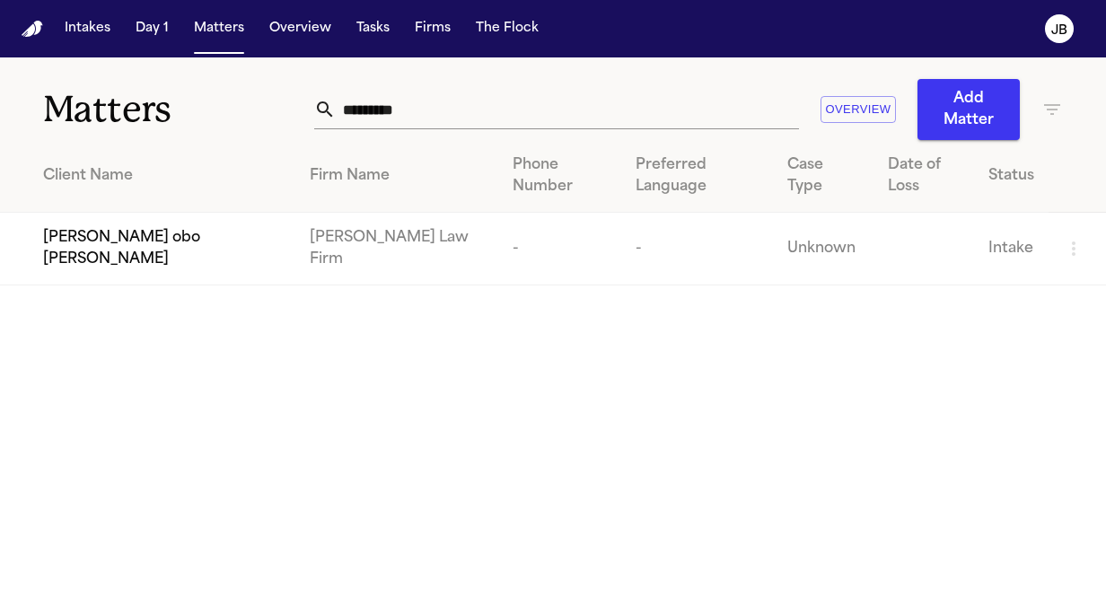
click at [193, 270] on td "[PERSON_NAME] obo [PERSON_NAME]" at bounding box center [147, 249] width 295 height 73
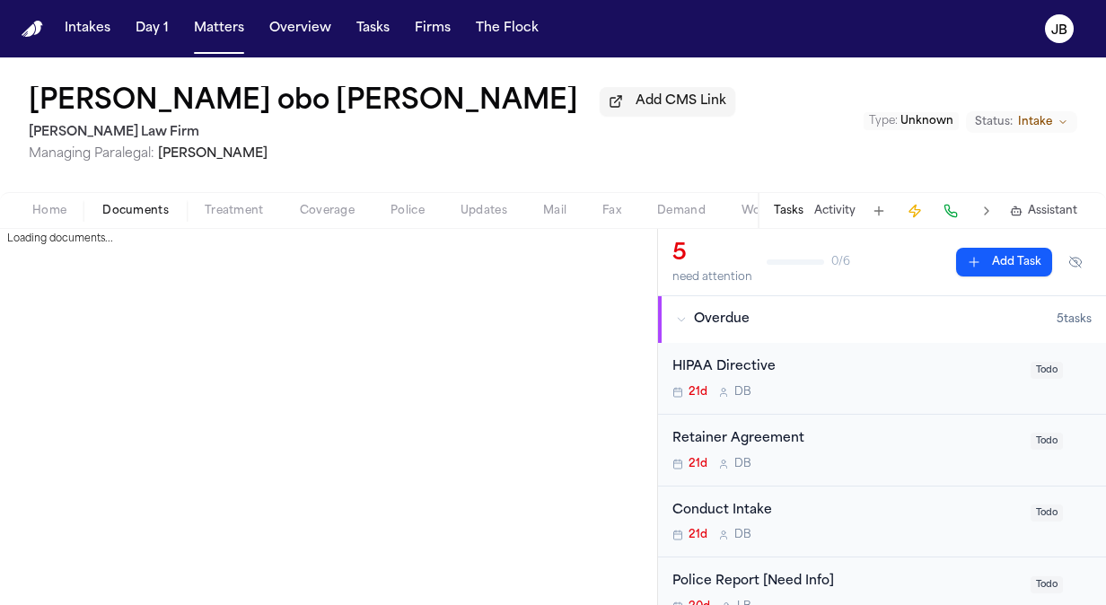
click at [138, 218] on button "Documents" at bounding box center [135, 211] width 102 height 22
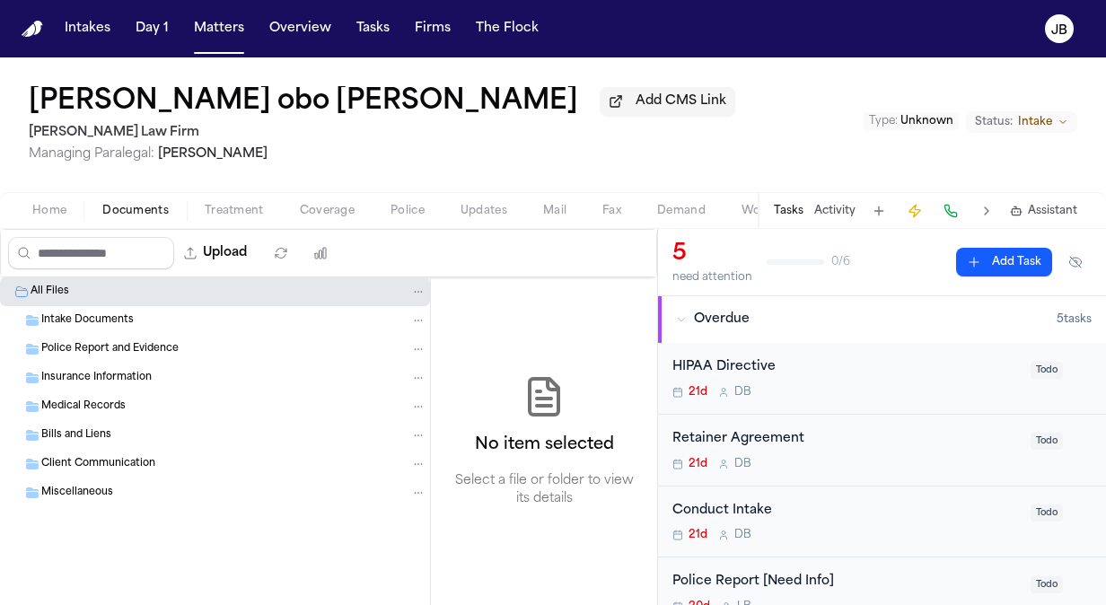
click at [61, 213] on span "Home" at bounding box center [49, 211] width 34 height 14
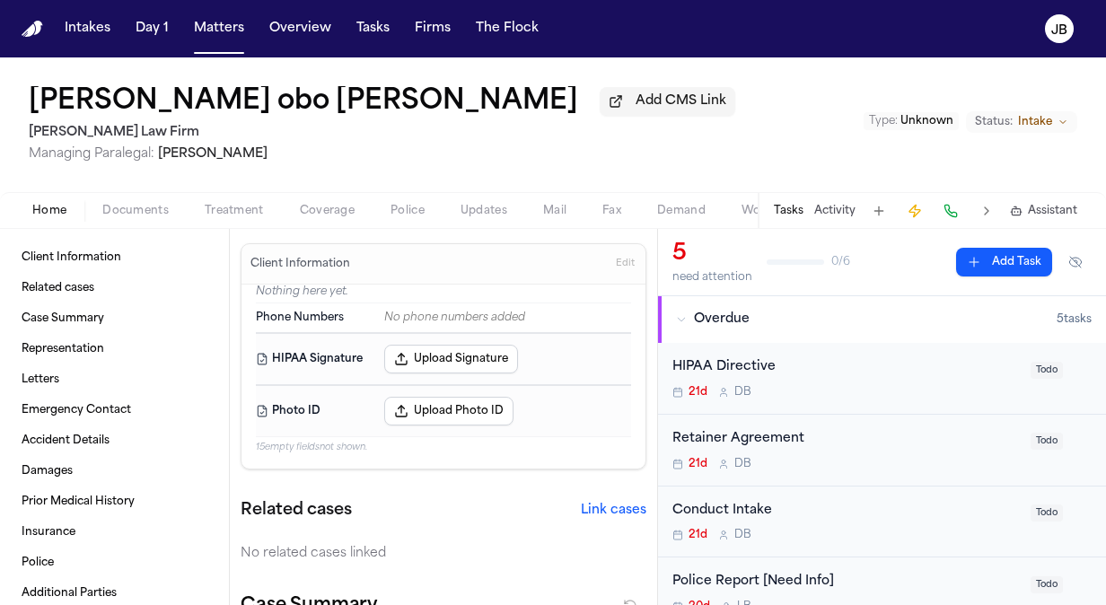
click at [133, 205] on span "Documents" at bounding box center [135, 211] width 66 height 14
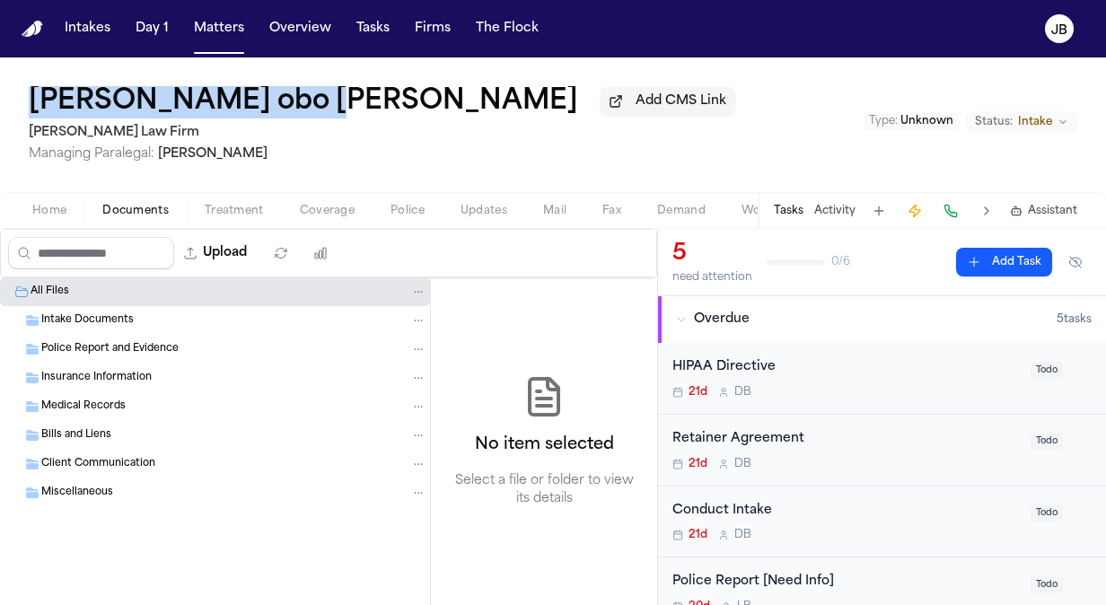
drag, startPoint x: 22, startPoint y: 104, endPoint x: 258, endPoint y: 90, distance: 236.6
click at [258, 90] on div "[PERSON_NAME] obo [PERSON_NAME] Add CMS Link [PERSON_NAME] Law Firm Managing Pa…" at bounding box center [553, 124] width 1106 height 135
click at [215, 30] on button "Matters" at bounding box center [219, 29] width 65 height 32
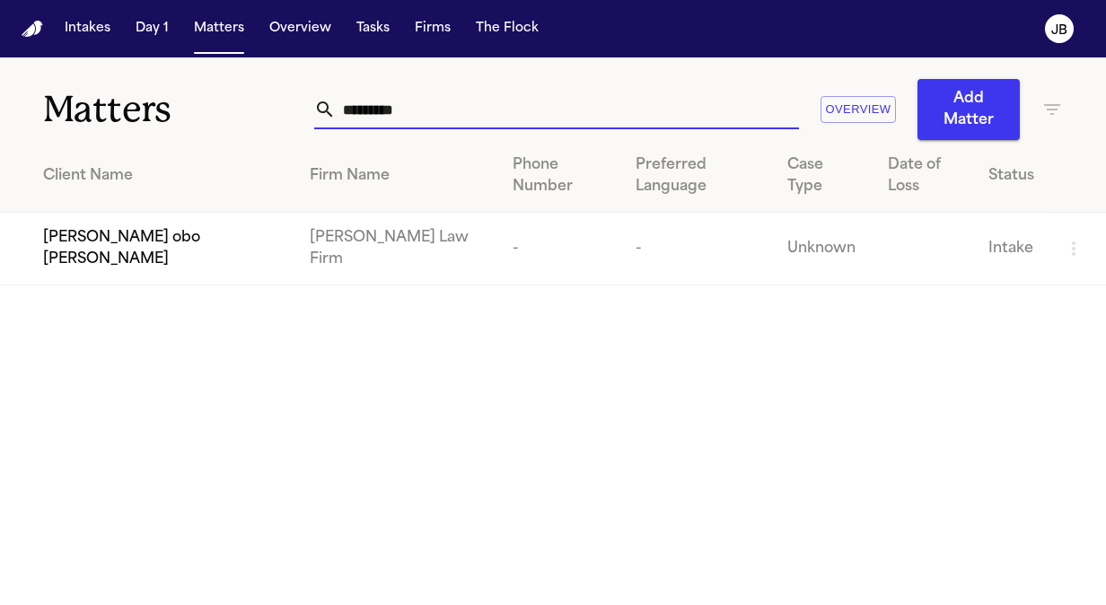
drag, startPoint x: 411, startPoint y: 104, endPoint x: 93, endPoint y: 109, distance: 317.9
click at [93, 109] on div "Matters ********* Overview Add Matter" at bounding box center [553, 98] width 1106 height 83
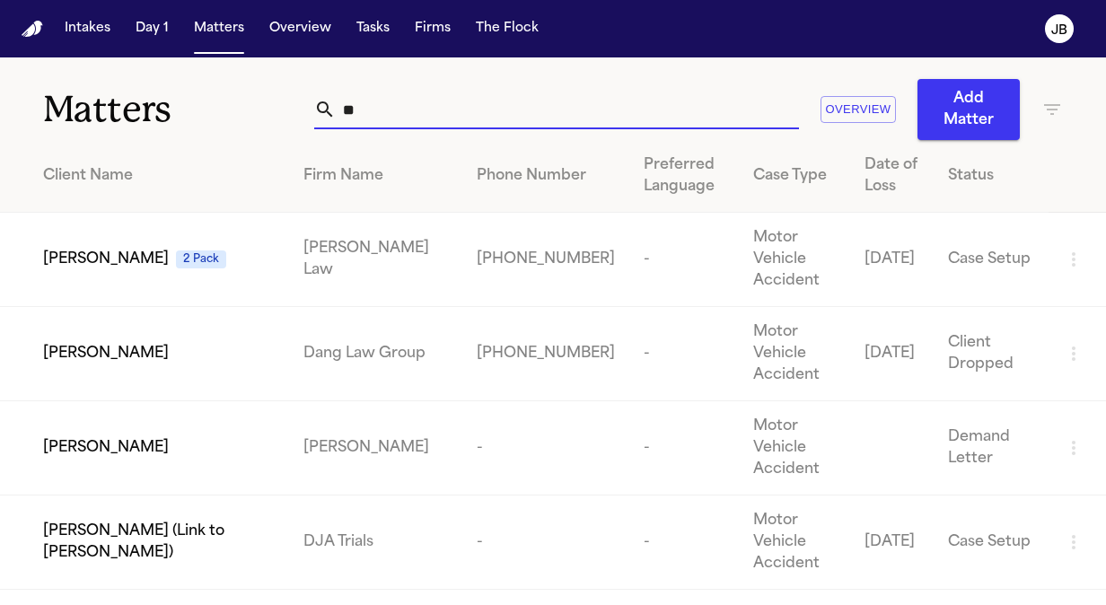
type input "*"
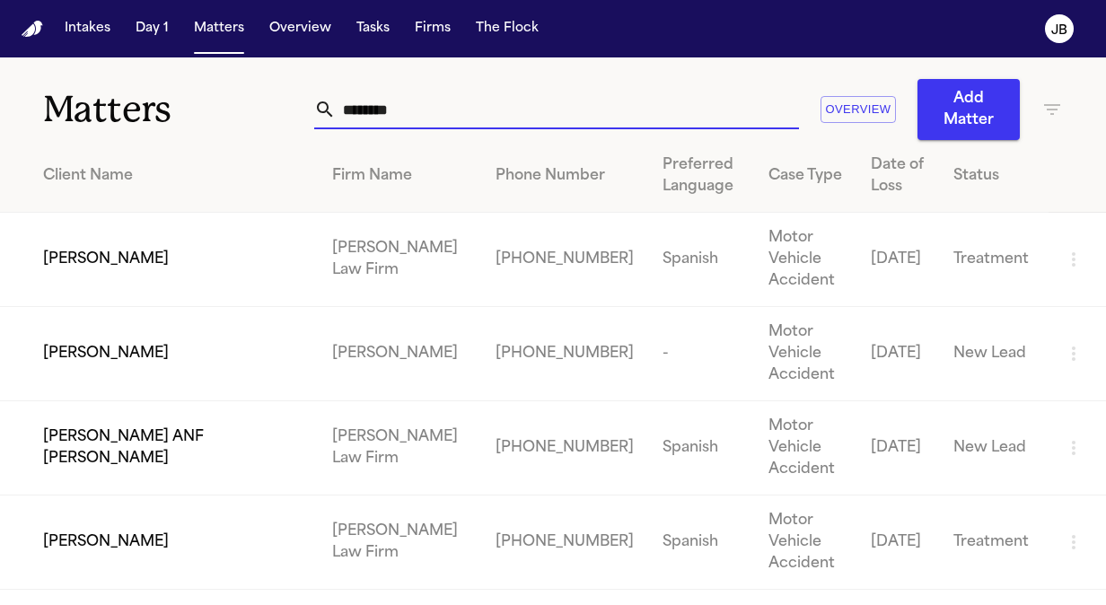
type input "********"
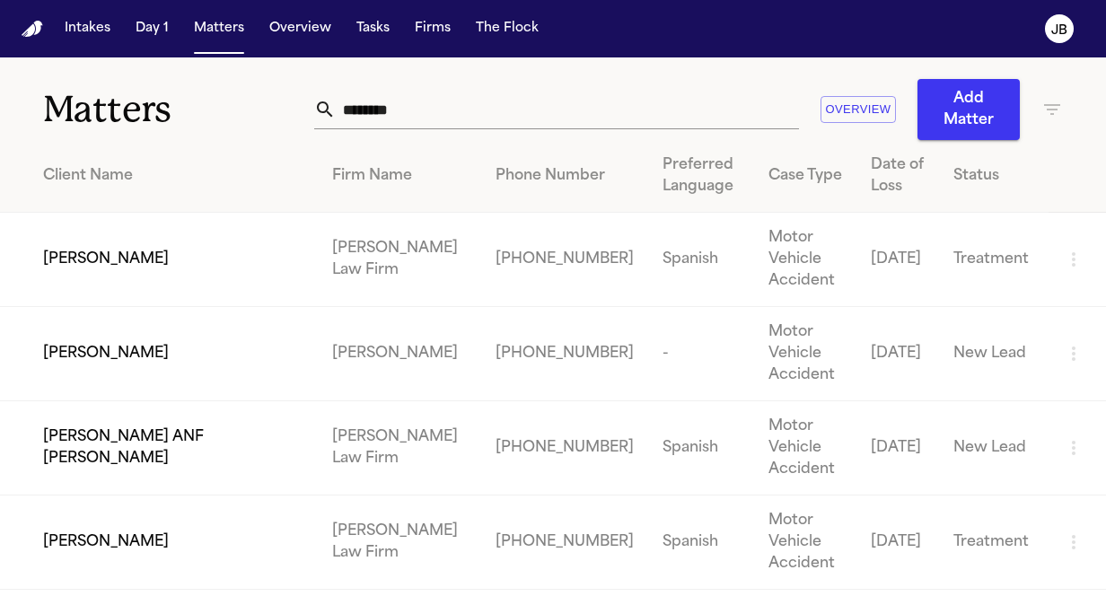
click at [9, 228] on td "[PERSON_NAME]" at bounding box center [159, 260] width 318 height 94
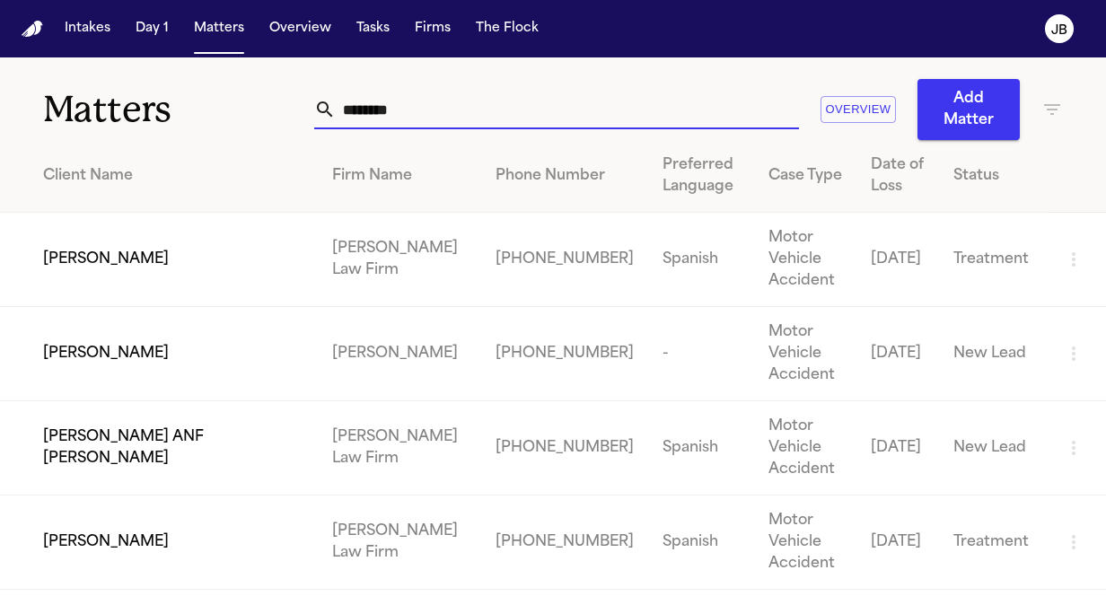
click at [387, 110] on input "********" at bounding box center [567, 110] width 463 height 40
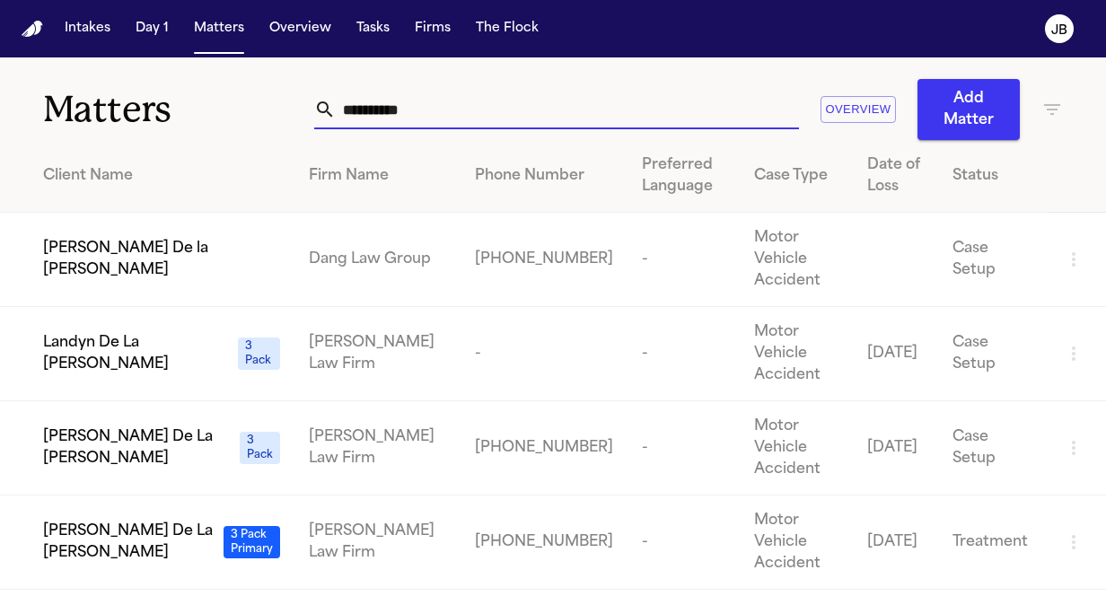
type input "**********"
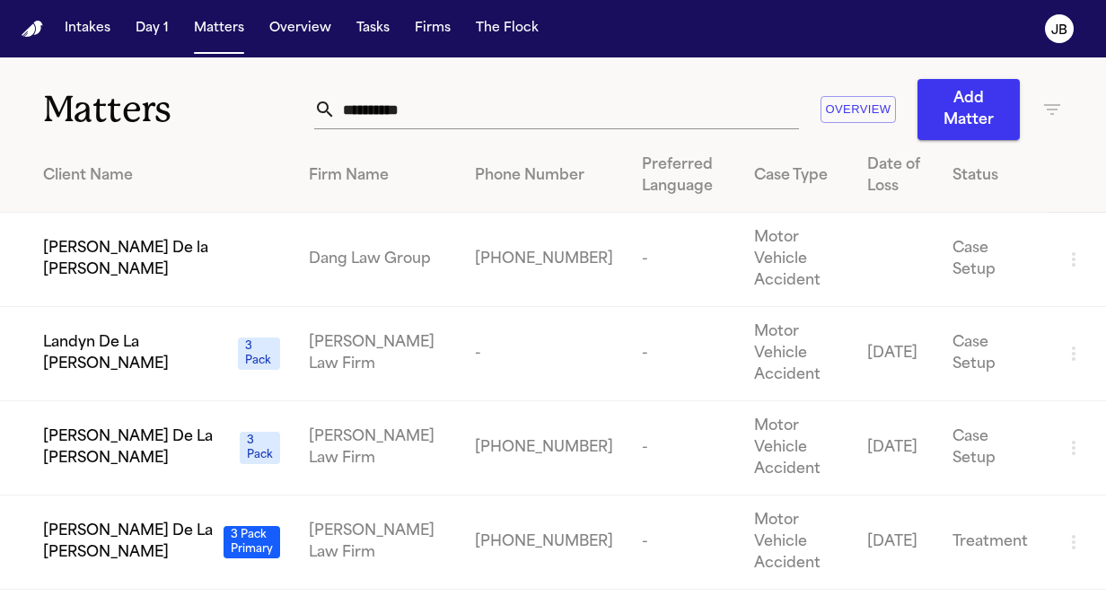
click at [144, 521] on span "[PERSON_NAME] De La [PERSON_NAME]" at bounding box center [129, 542] width 173 height 43
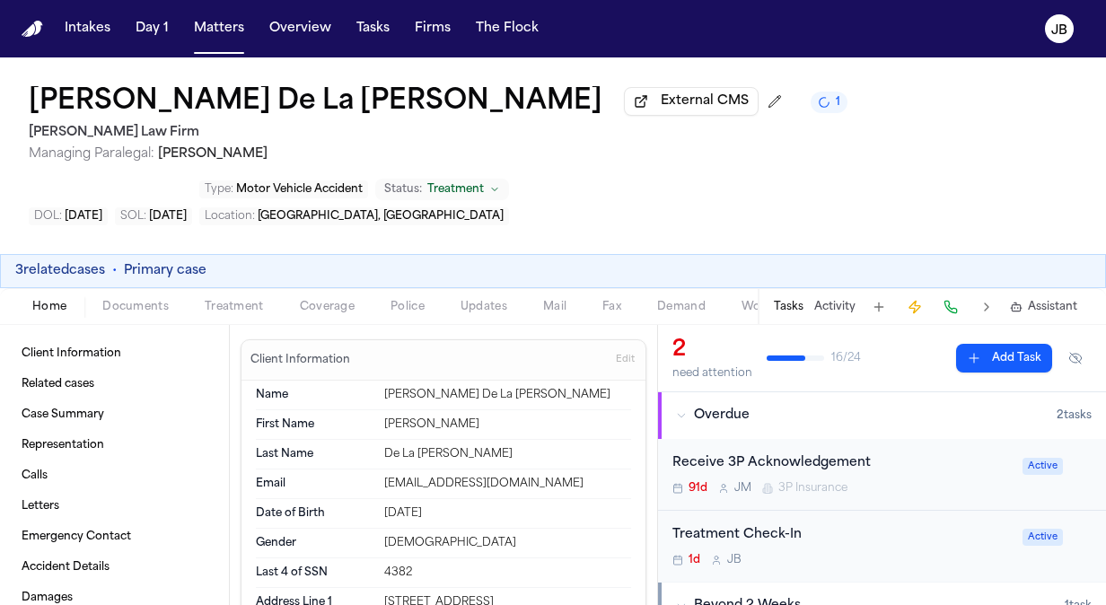
click at [923, 525] on div "Treatment Check-In" at bounding box center [841, 535] width 339 height 21
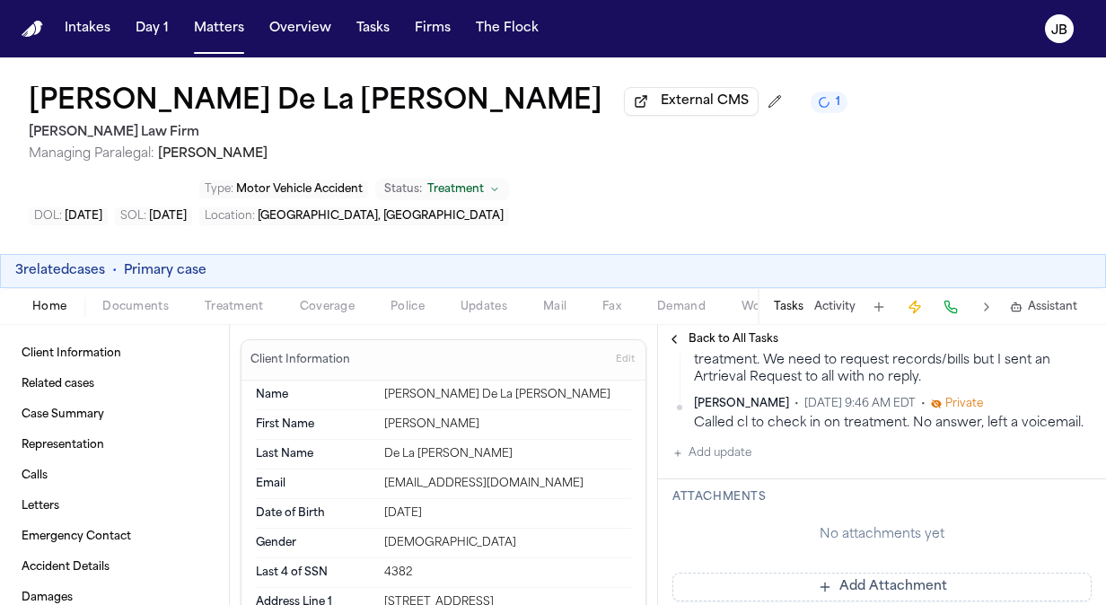
scroll to position [329, 0]
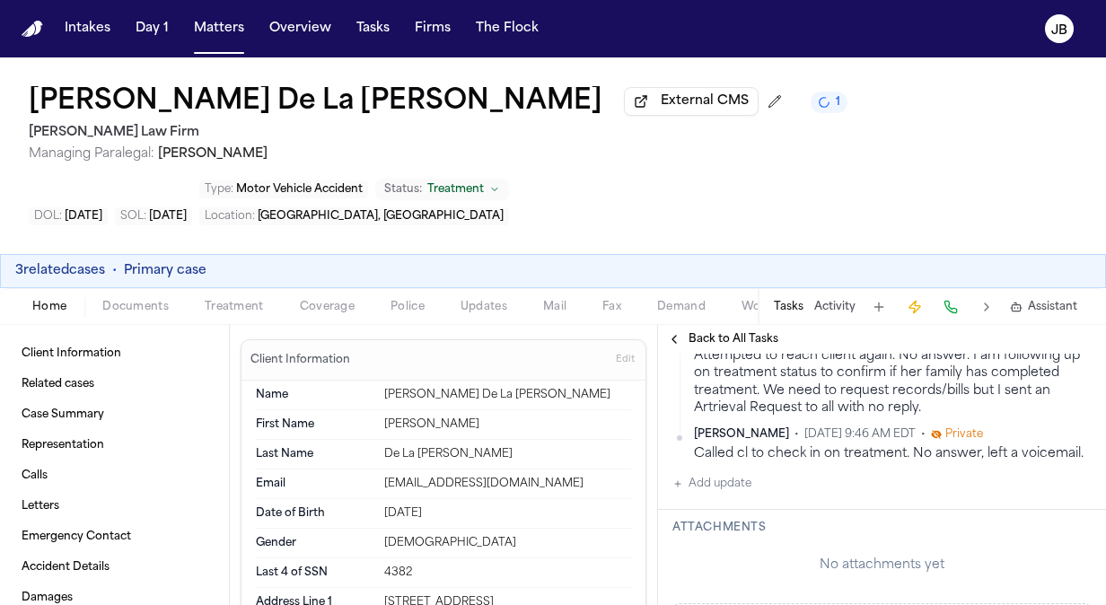
click at [722, 473] on button "Add update" at bounding box center [711, 484] width 79 height 22
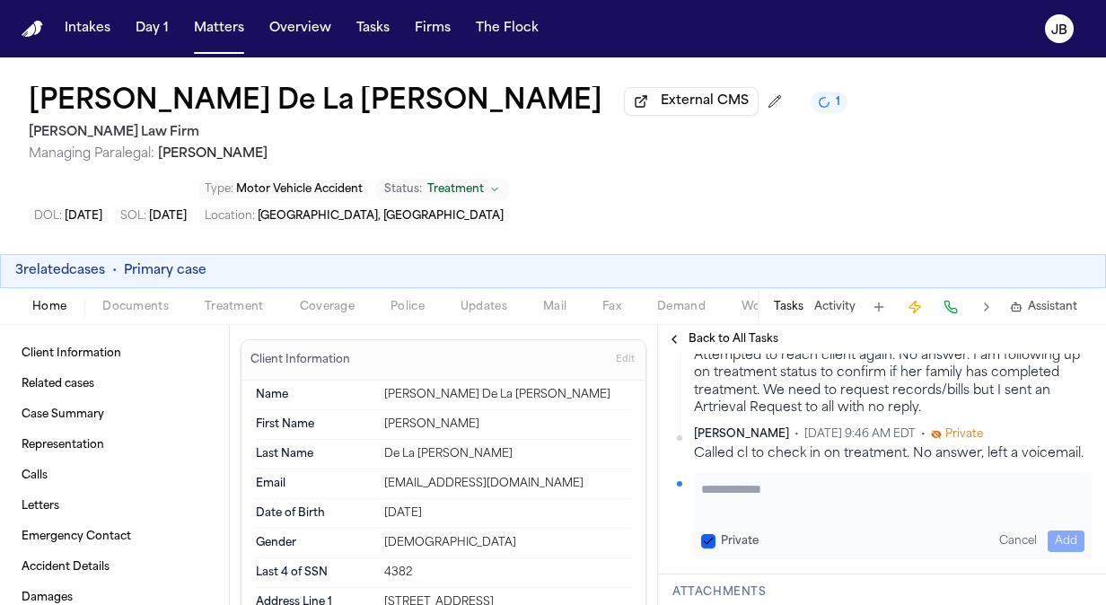
click at [752, 480] on textarea "Add your update" at bounding box center [892, 498] width 383 height 36
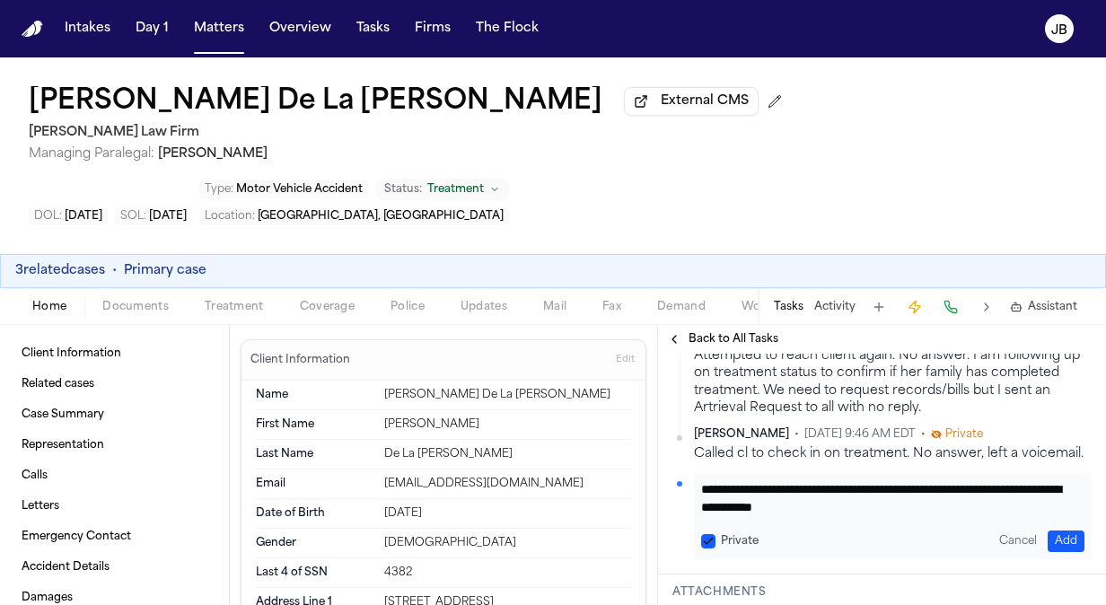
type textarea "**********"
click at [1048, 531] on button "Add" at bounding box center [1066, 542] width 37 height 22
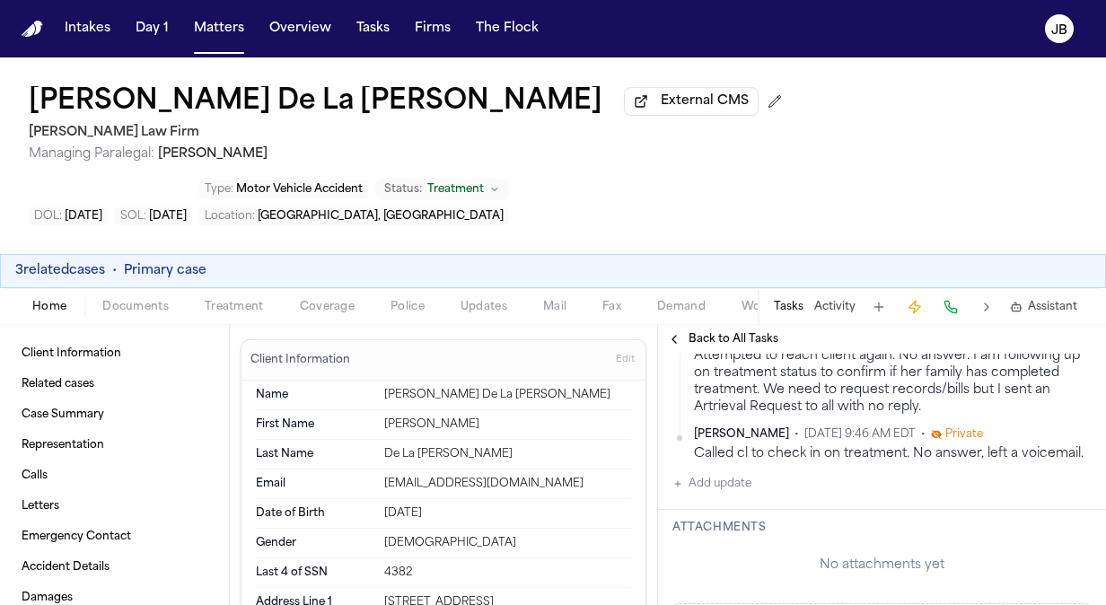
scroll to position [0, 0]
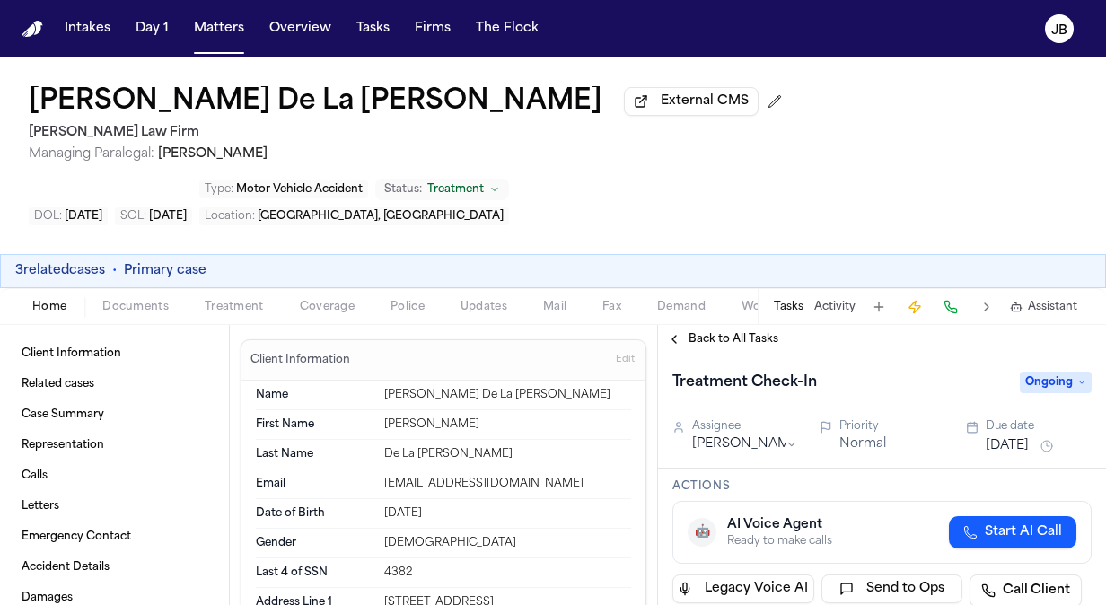
click at [1027, 437] on button "[DATE]" at bounding box center [1007, 446] width 43 height 18
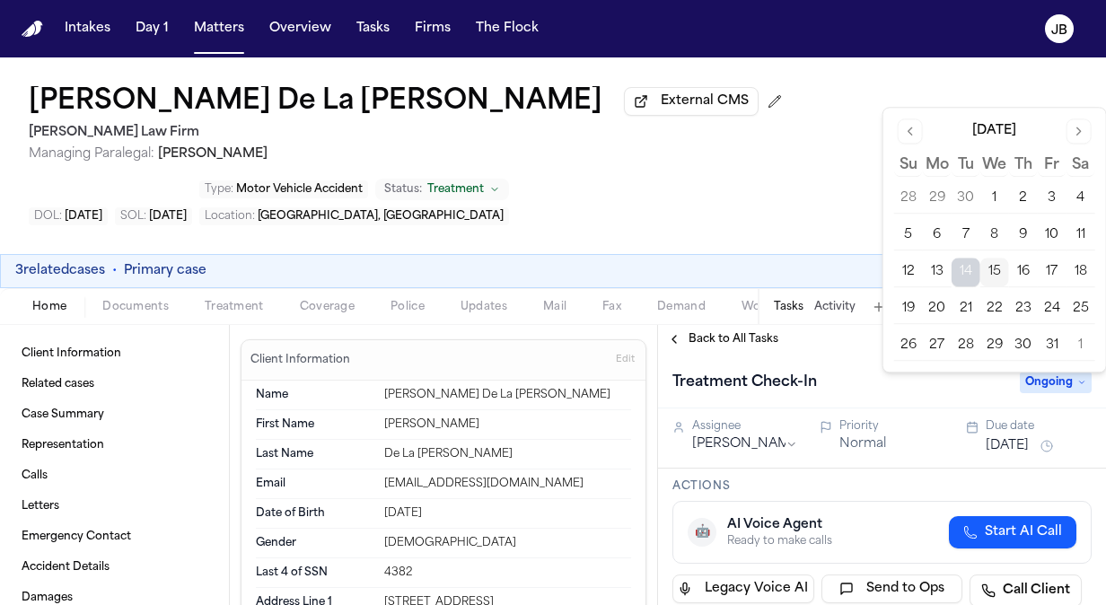
click at [1020, 265] on button "16" at bounding box center [1023, 272] width 29 height 29
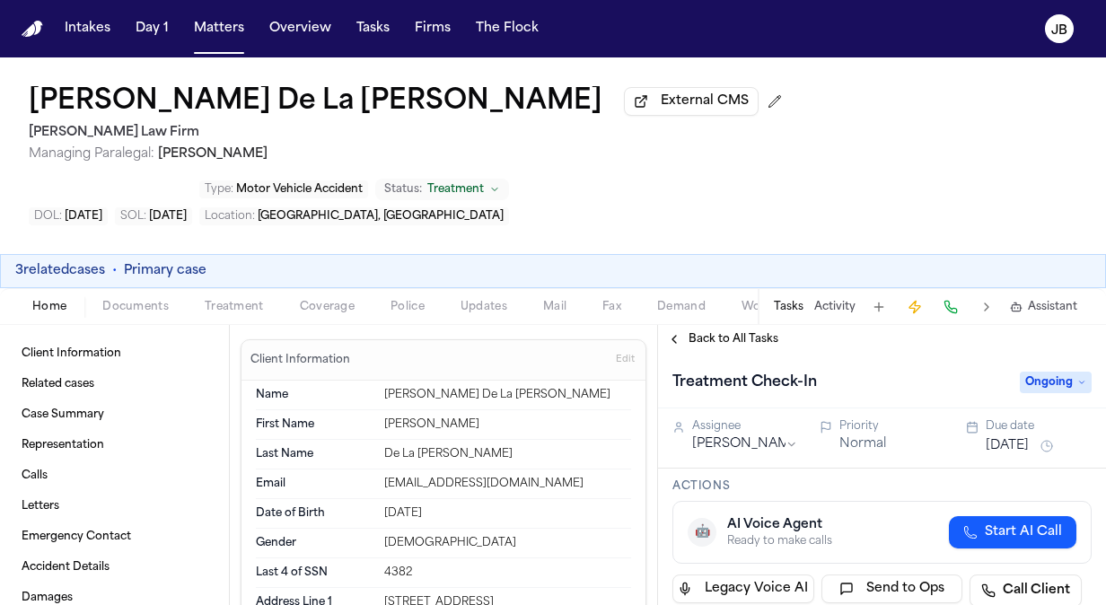
click at [629, 155] on div "[PERSON_NAME] De La [PERSON_NAME] External CMS [PERSON_NAME] Law Firm Managing …" at bounding box center [553, 155] width 1106 height 197
click at [227, 16] on button "Matters" at bounding box center [219, 29] width 65 height 32
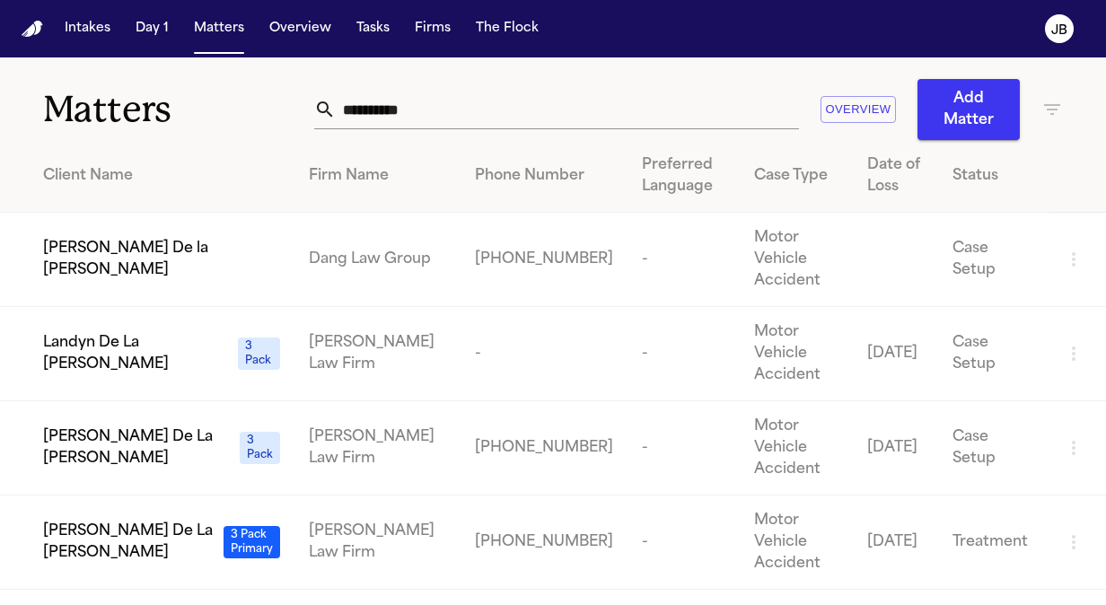
click at [106, 426] on span "[PERSON_NAME] De La [PERSON_NAME]" at bounding box center [137, 447] width 189 height 43
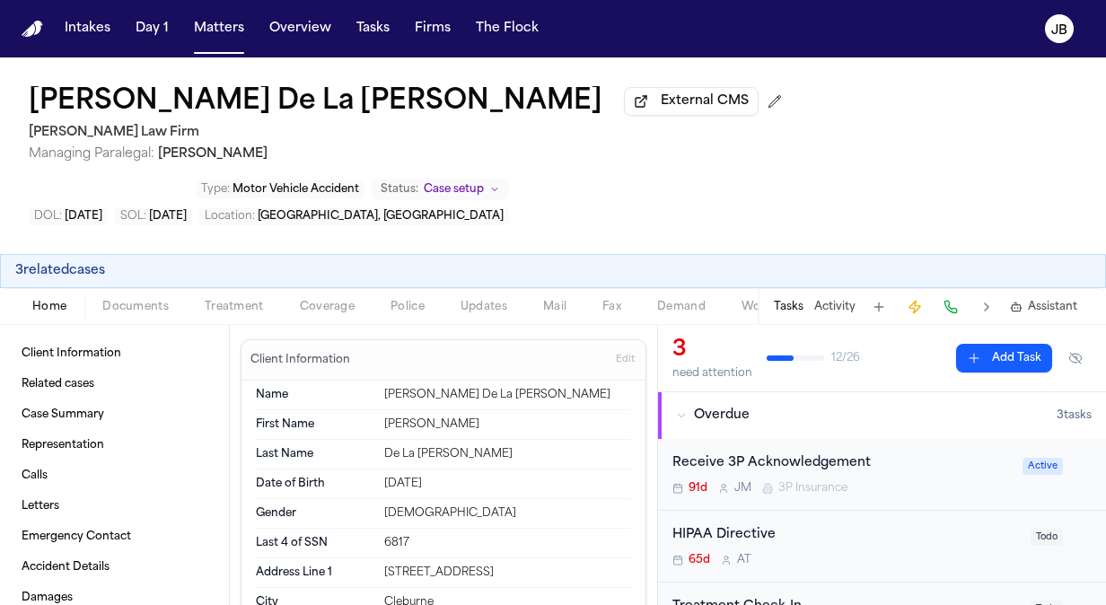
click at [903, 597] on div "Treatment Check-In" at bounding box center [845, 607] width 347 height 21
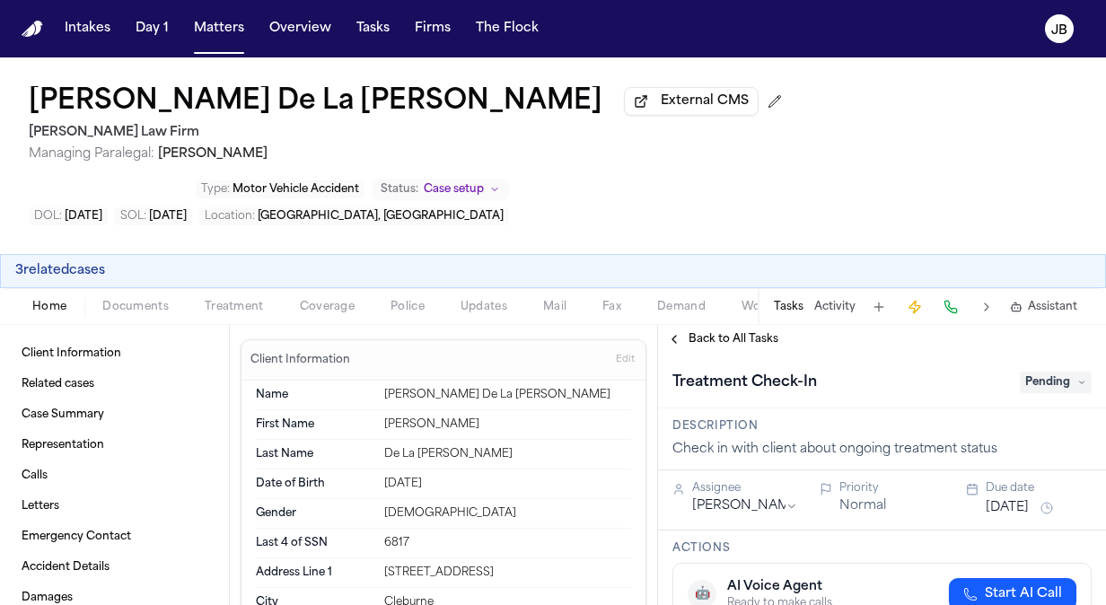
click at [1012, 499] on button "[DATE]" at bounding box center [1007, 508] width 43 height 18
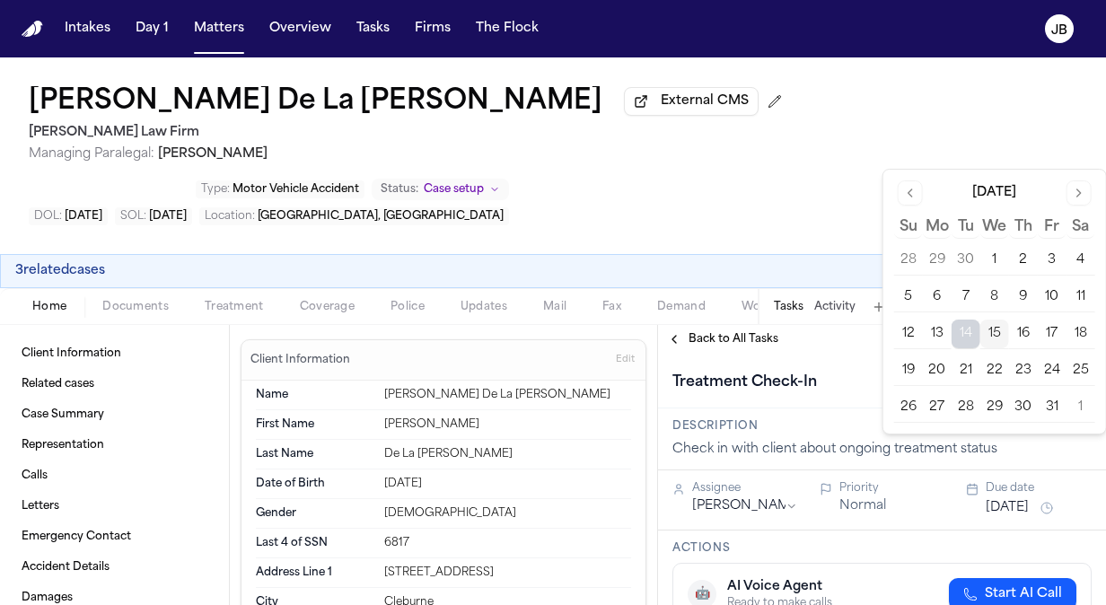
click at [1020, 329] on button "16" at bounding box center [1023, 334] width 29 height 29
click at [791, 262] on div "3 related cases" at bounding box center [553, 271] width 1076 height 18
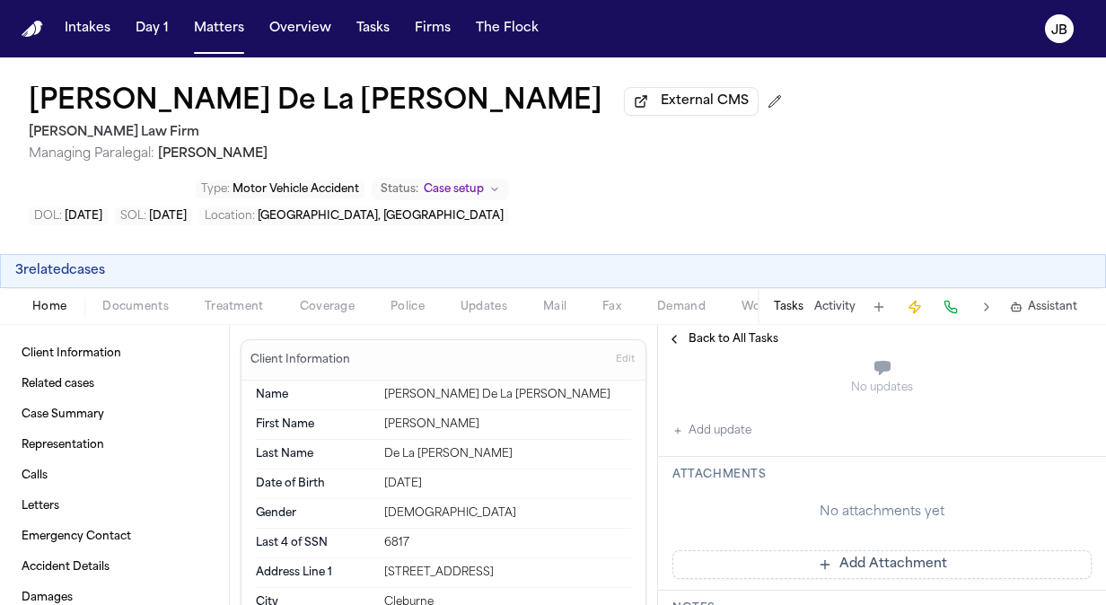
scroll to position [320, 0]
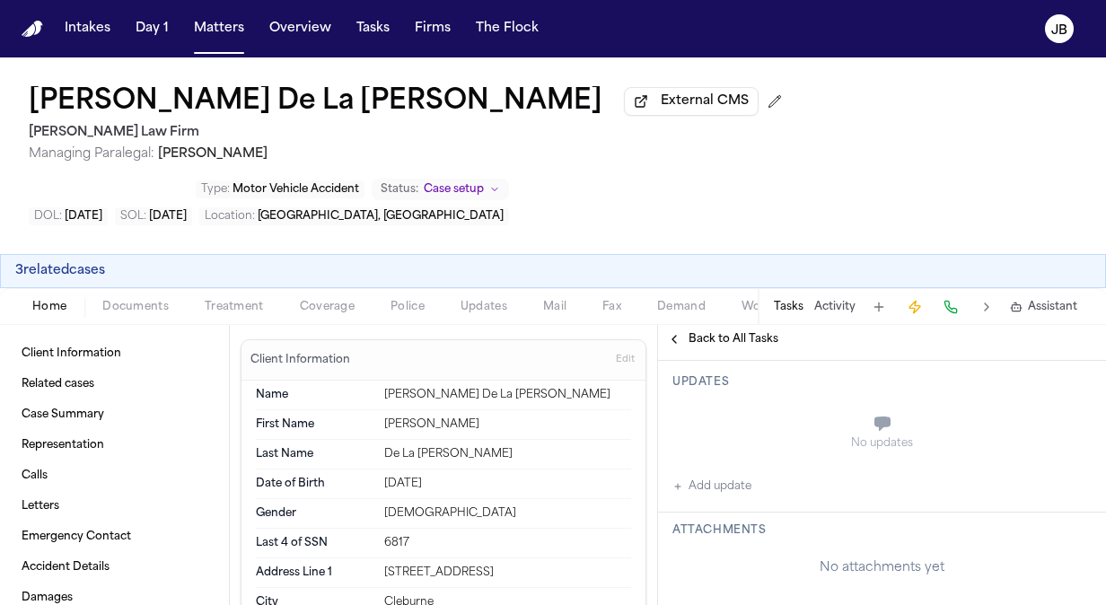
click at [740, 476] on button "Add update" at bounding box center [711, 487] width 79 height 22
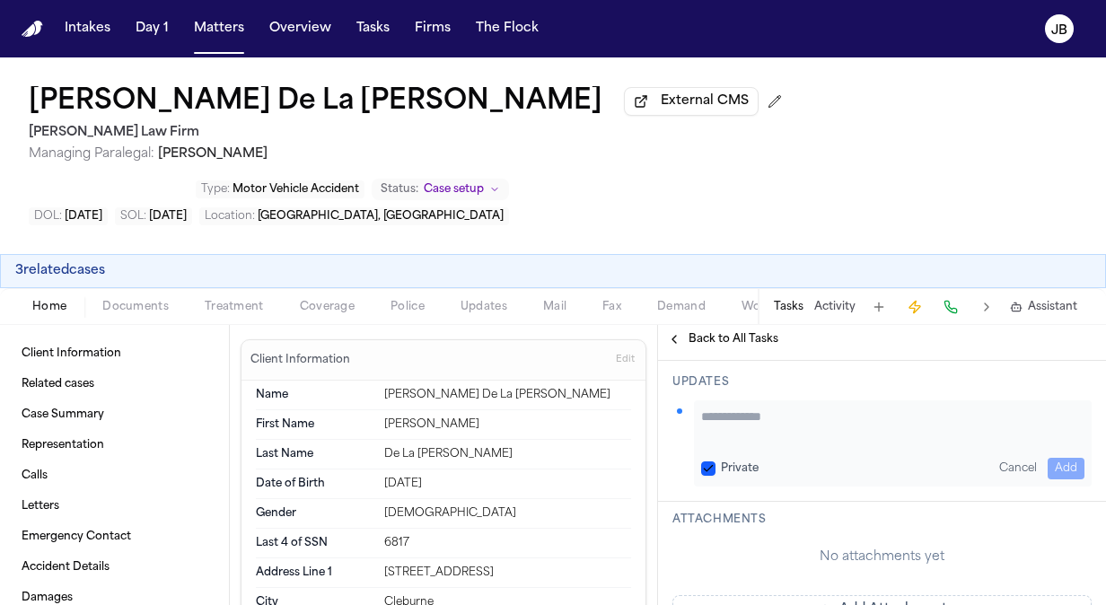
click at [777, 408] on textarea "Add your update" at bounding box center [892, 426] width 383 height 36
paste textarea "**********"
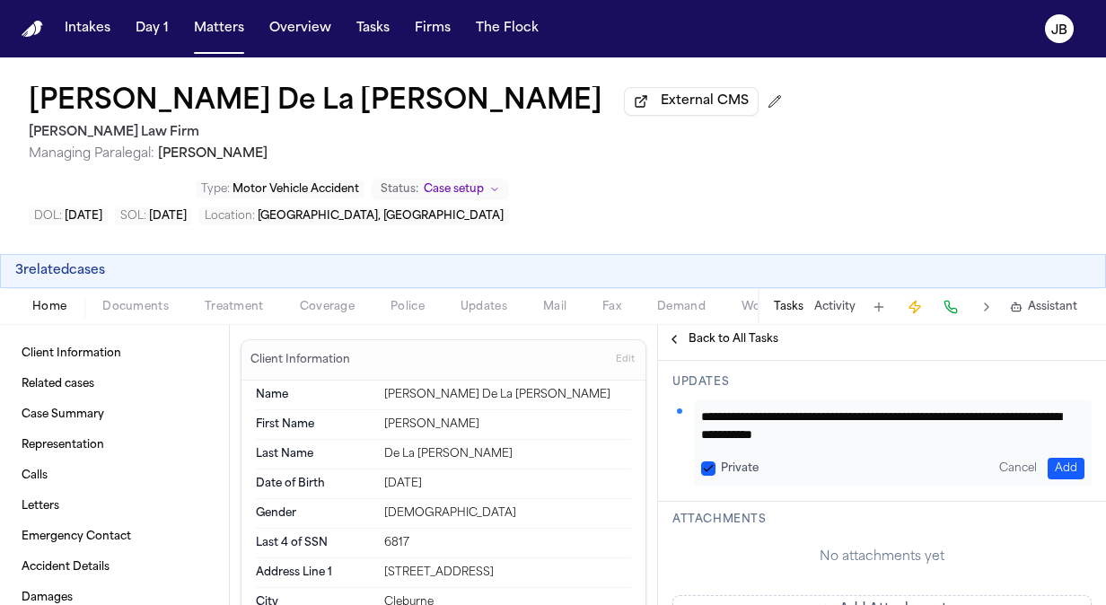
type textarea "**********"
click at [1049, 458] on button "Add" at bounding box center [1066, 469] width 37 height 22
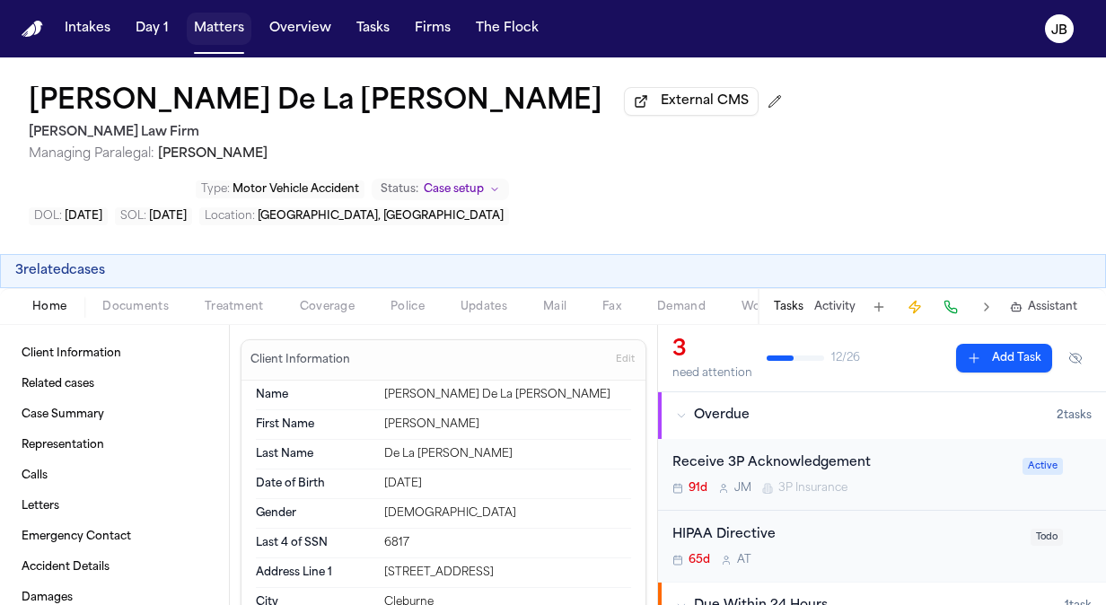
click at [218, 27] on button "Matters" at bounding box center [219, 29] width 65 height 32
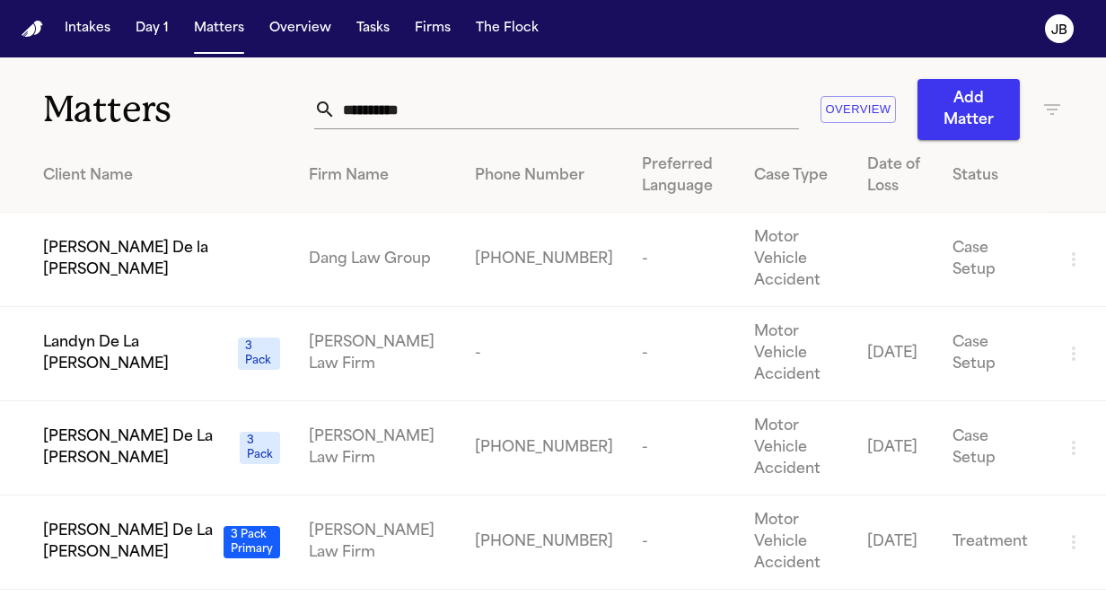
click at [88, 307] on td "Landyn De La [PERSON_NAME] 3 Pack" at bounding box center [147, 354] width 294 height 94
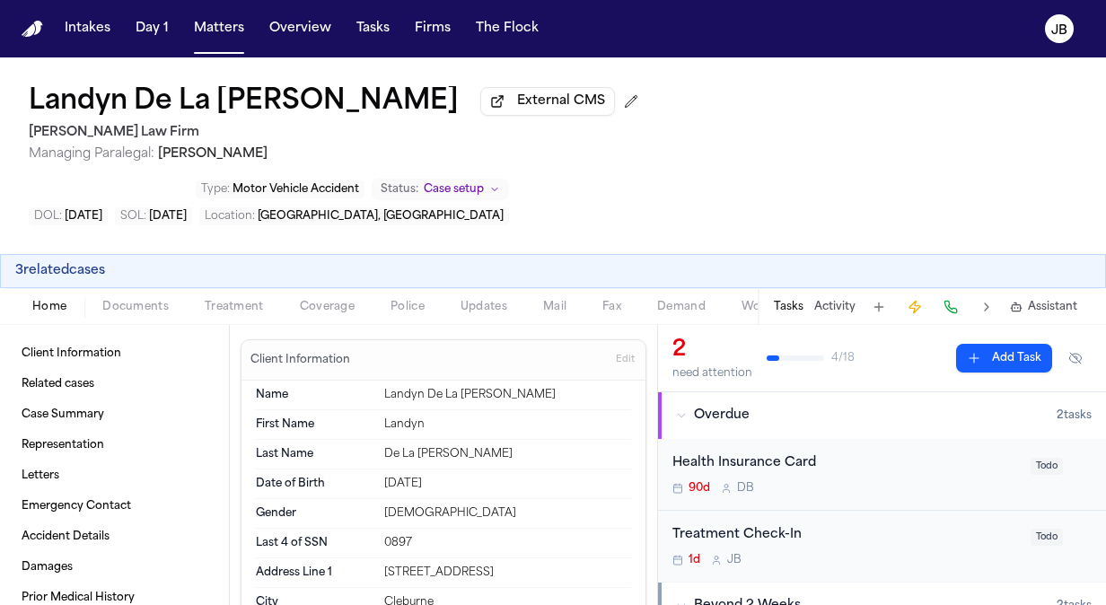
scroll to position [91, 0]
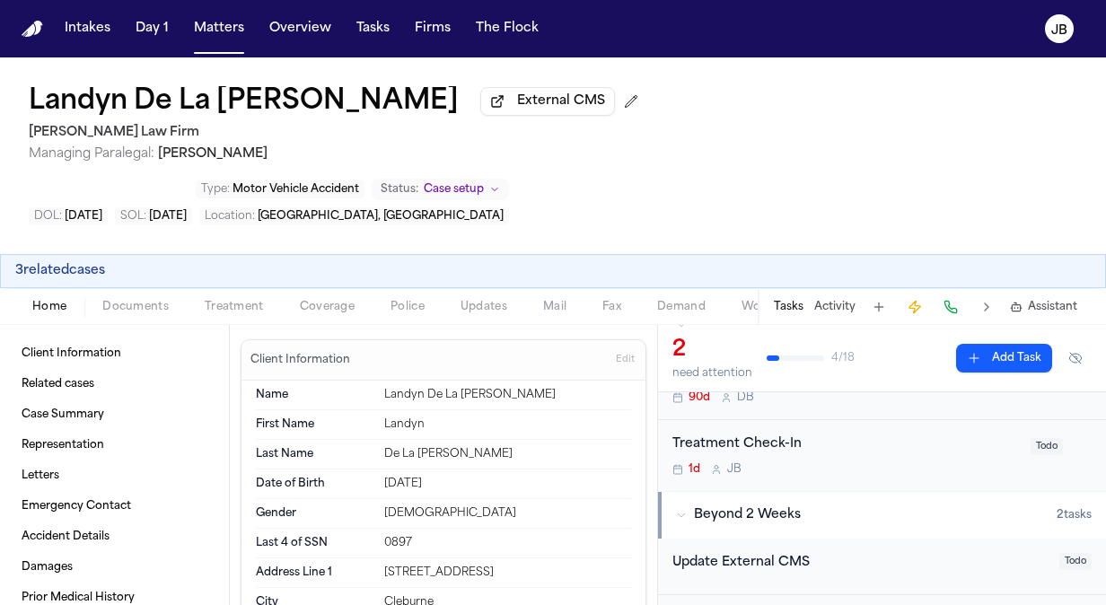
click at [857, 462] on div "1d [PERSON_NAME]" at bounding box center [845, 469] width 347 height 14
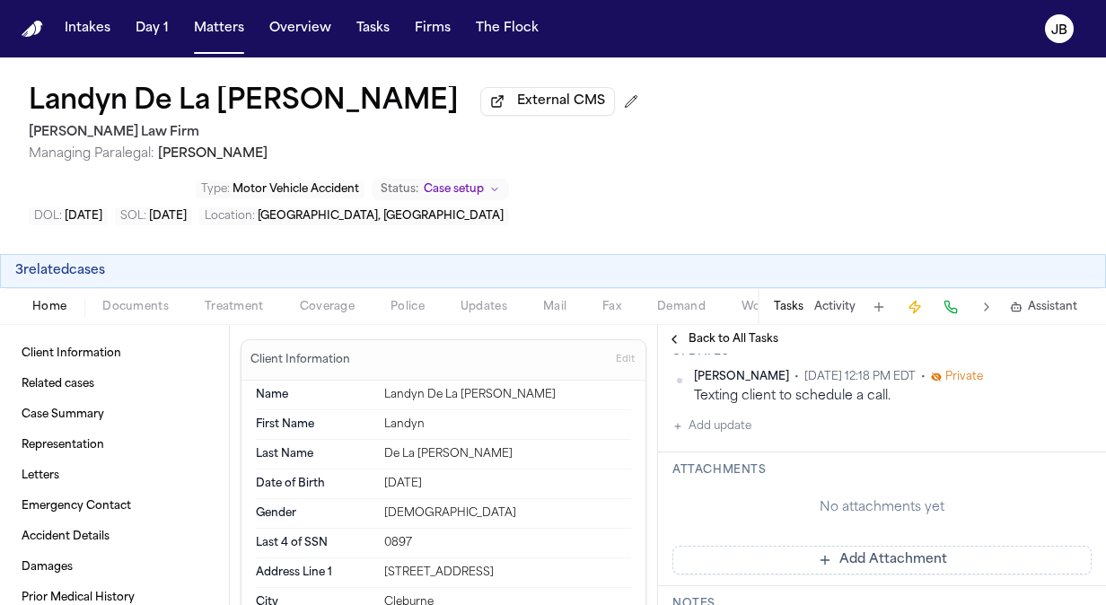
scroll to position [339, 0]
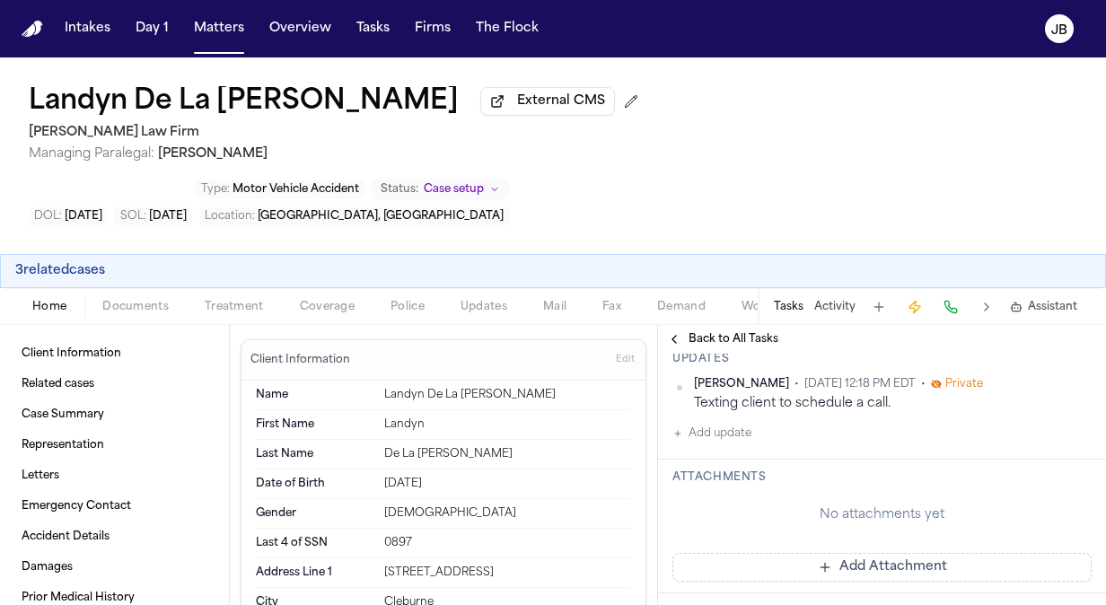
click at [734, 423] on button "Add update" at bounding box center [711, 434] width 79 height 22
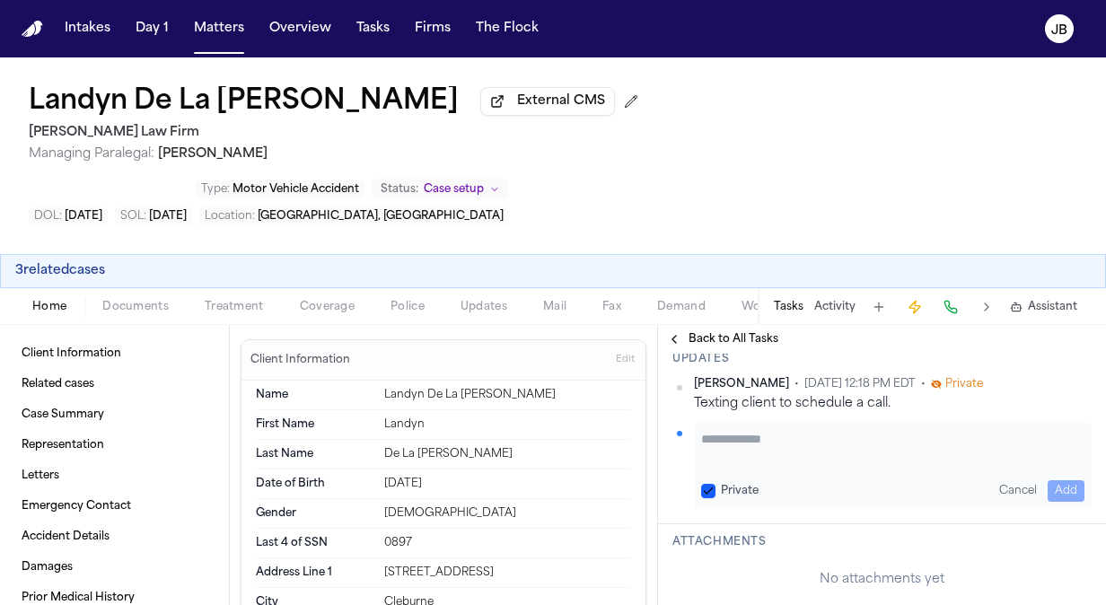
click at [758, 430] on textarea "Add your update" at bounding box center [892, 448] width 383 height 36
paste textarea "**********"
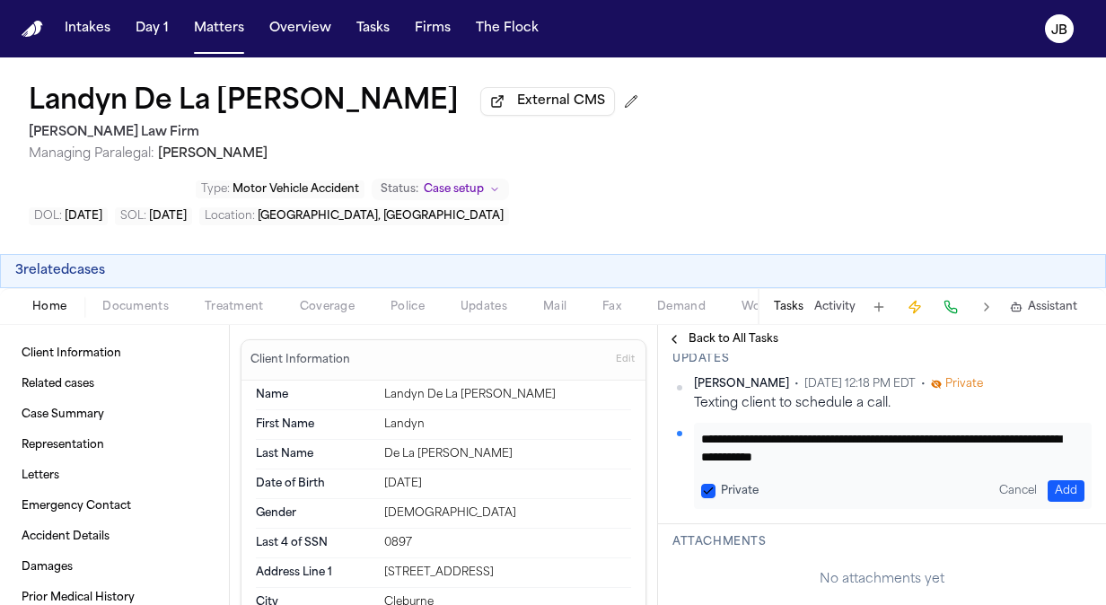
type textarea "**********"
click at [1054, 480] on button "Add" at bounding box center [1066, 491] width 37 height 22
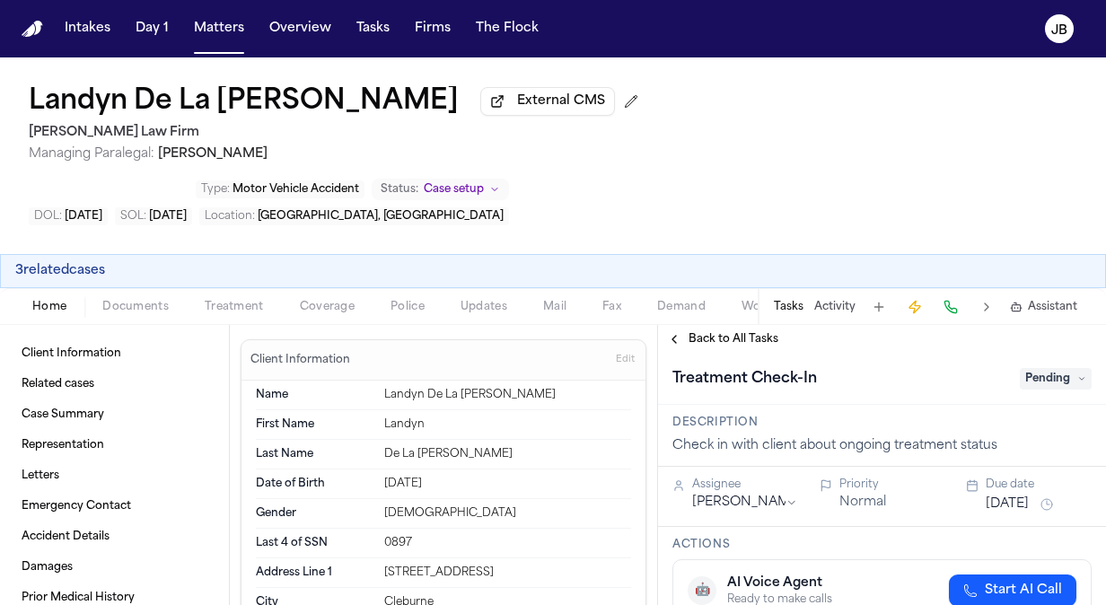
scroll to position [0, 0]
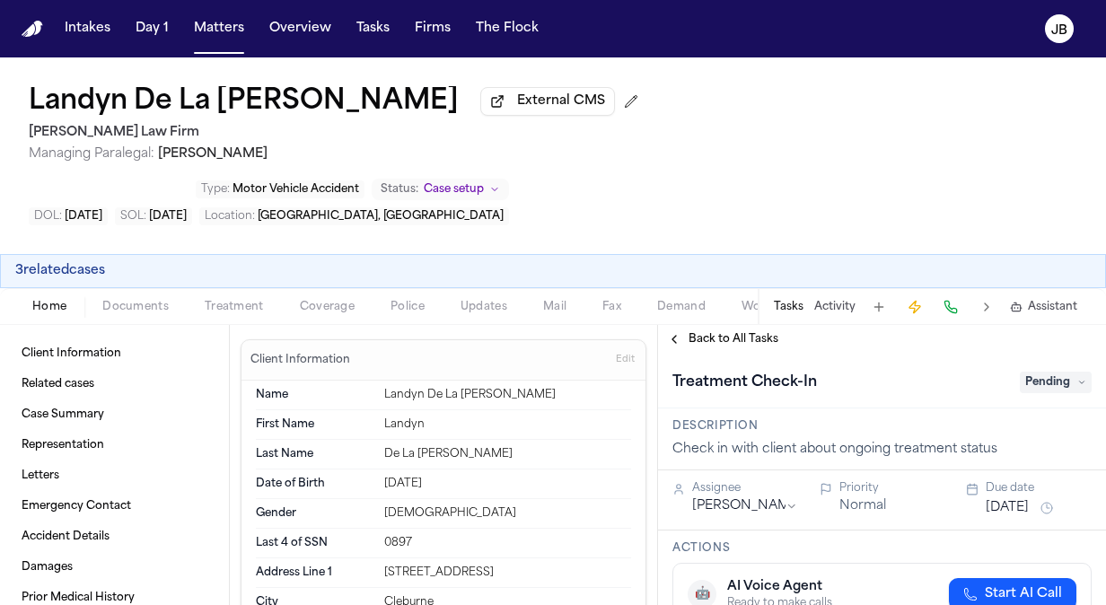
click at [1013, 499] on button "[DATE]" at bounding box center [1007, 508] width 43 height 18
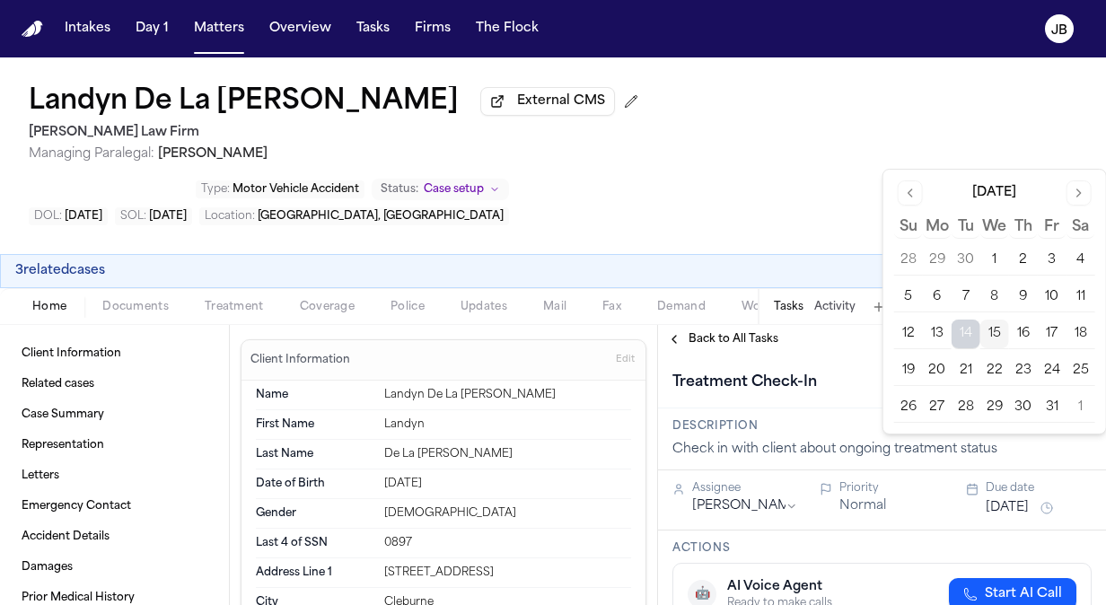
click at [1024, 327] on button "16" at bounding box center [1023, 334] width 29 height 29
click at [565, 172] on div "Landyn De La [PERSON_NAME] External CMS [PERSON_NAME] Law Firm Managing Paraleg…" at bounding box center [553, 155] width 1106 height 197
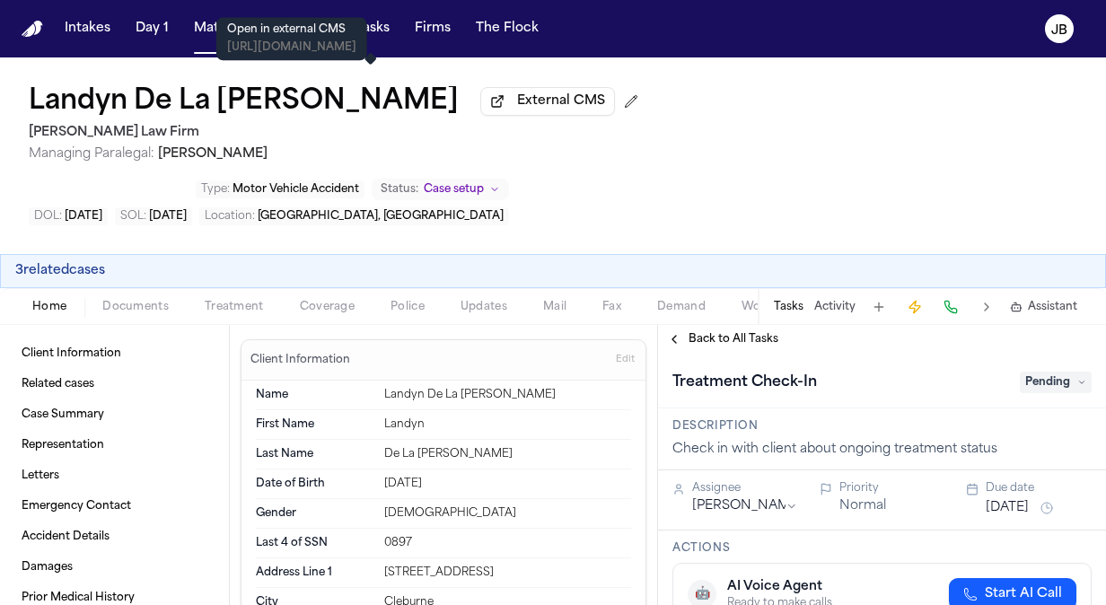
click at [208, 35] on button "Matters" at bounding box center [219, 29] width 65 height 32
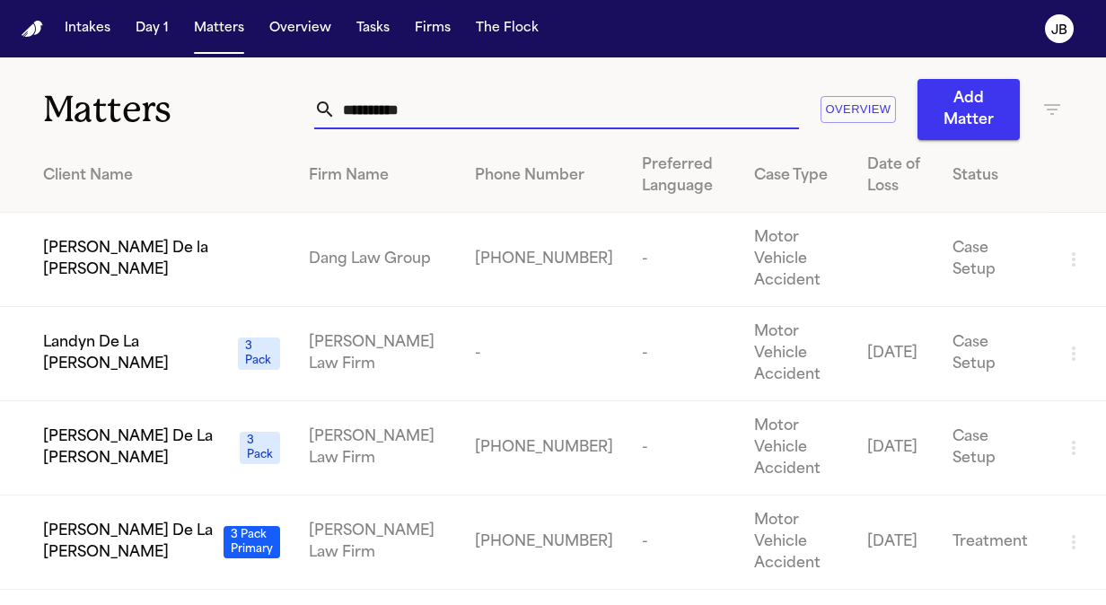
drag, startPoint x: 453, startPoint y: 100, endPoint x: 119, endPoint y: 101, distance: 334.0
click at [119, 101] on div "**********" at bounding box center [553, 98] width 1106 height 83
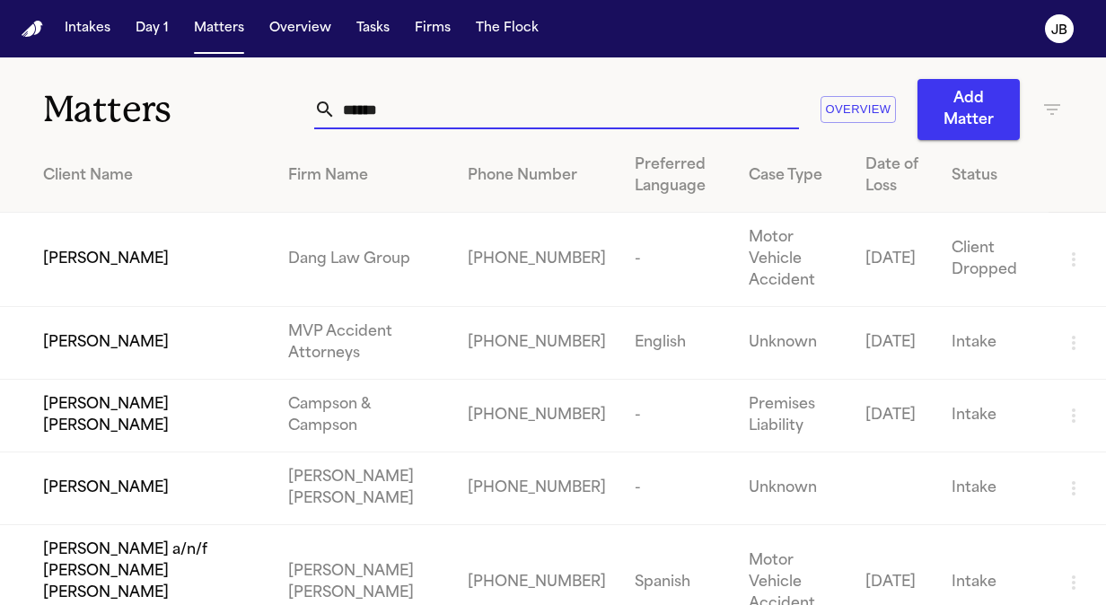
drag, startPoint x: 398, startPoint y: 108, endPoint x: 176, endPoint y: 99, distance: 222.0
click at [176, 99] on div "Matters ****** Overview Add Matter" at bounding box center [553, 98] width 1106 height 83
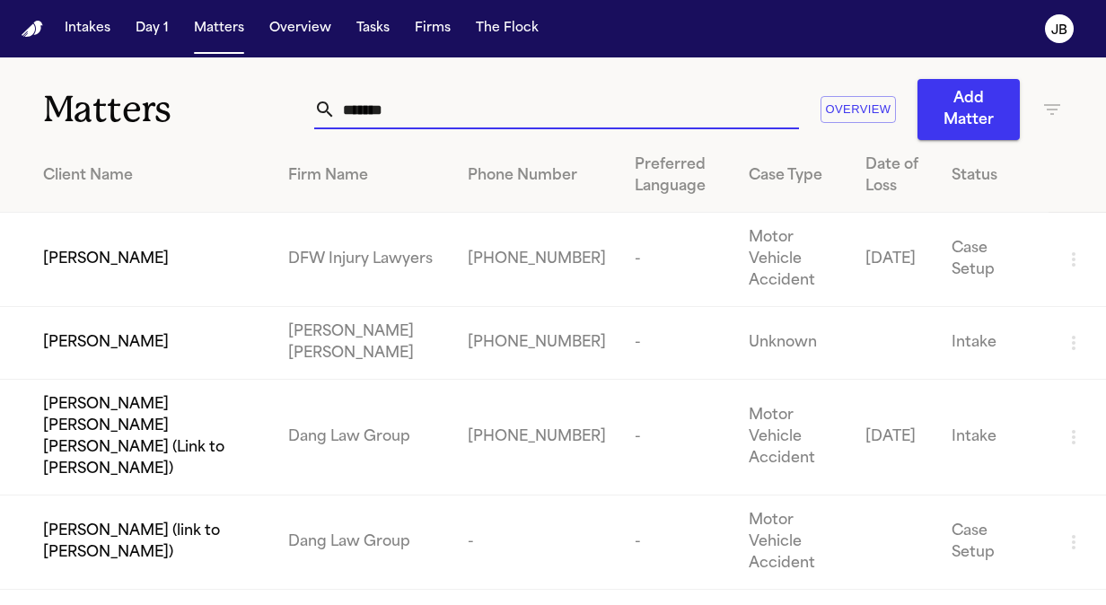
type input "*******"
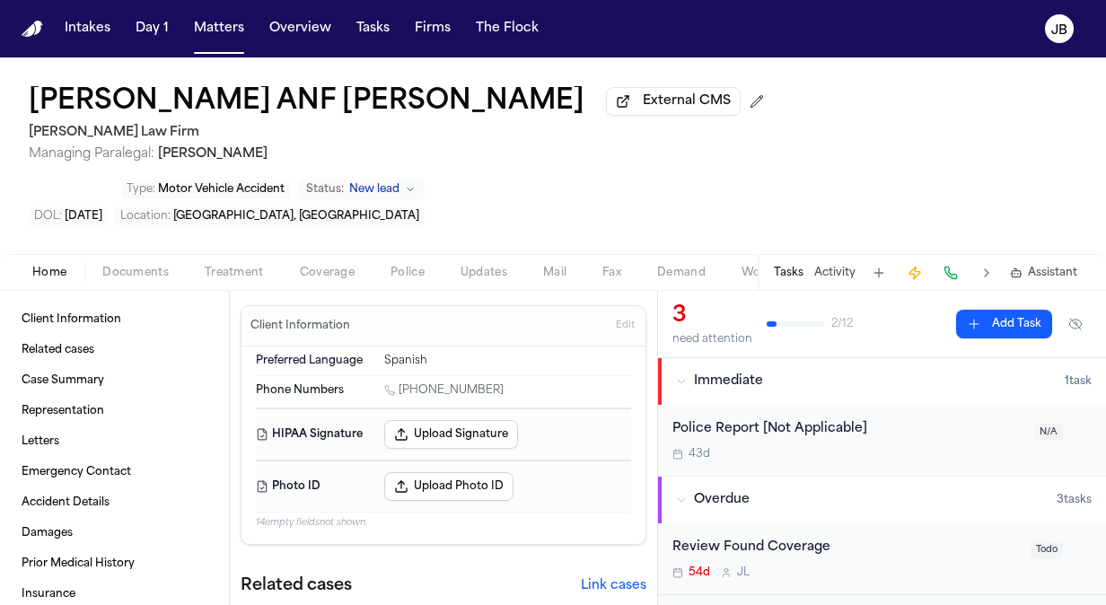
click at [400, 182] on span "New lead" at bounding box center [374, 189] width 50 height 14
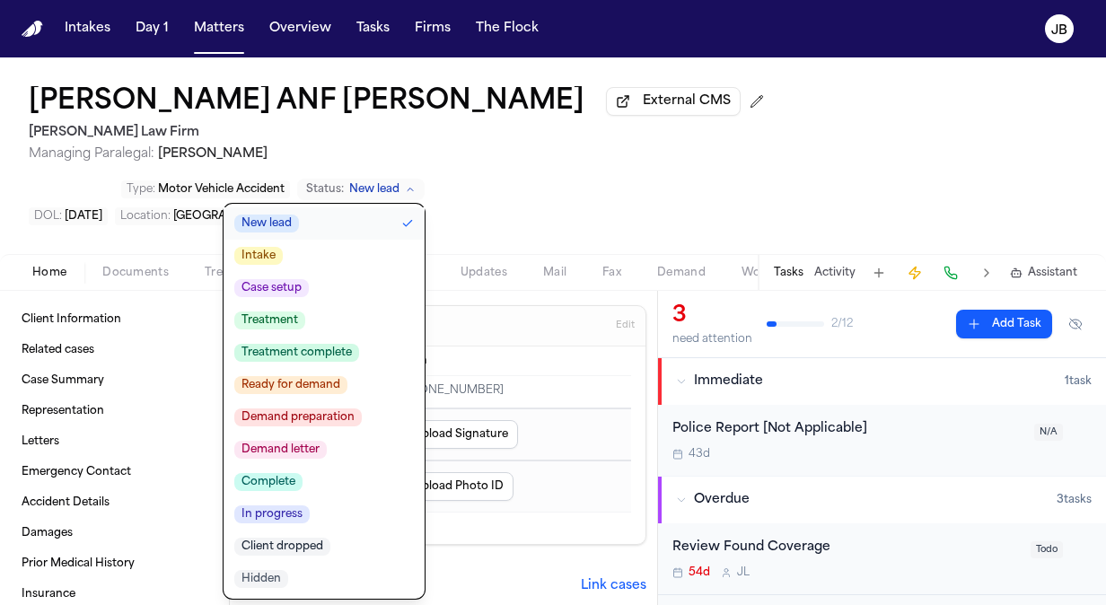
click at [305, 312] on span "Treatment" at bounding box center [269, 321] width 71 height 18
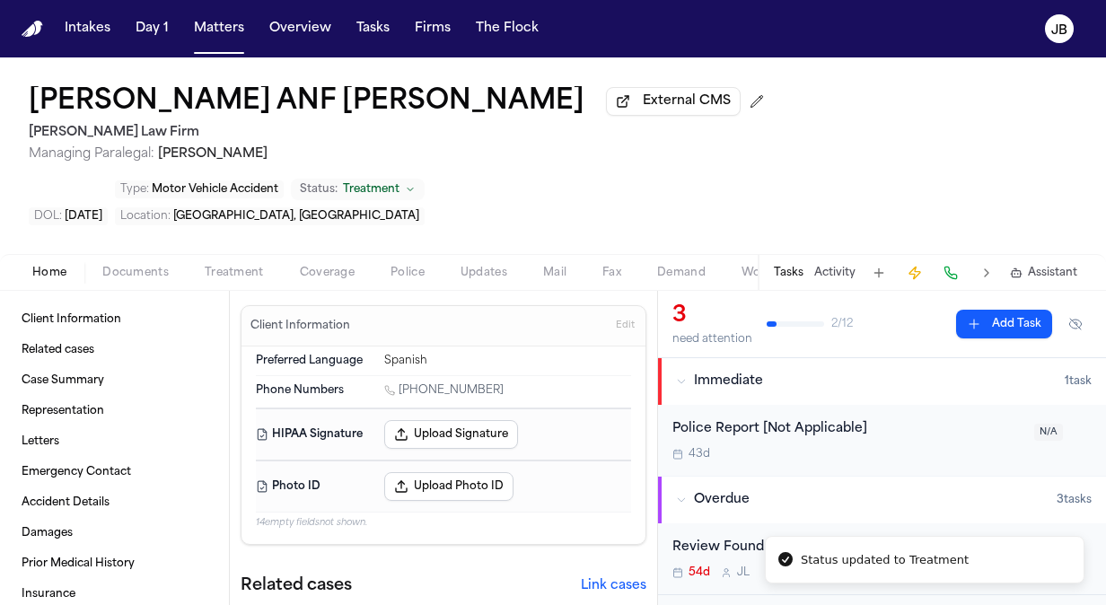
click at [725, 148] on div "[PERSON_NAME] ANF [PERSON_NAME] External CMS [PERSON_NAME] Law Firm Managing Pa…" at bounding box center [553, 155] width 1106 height 197
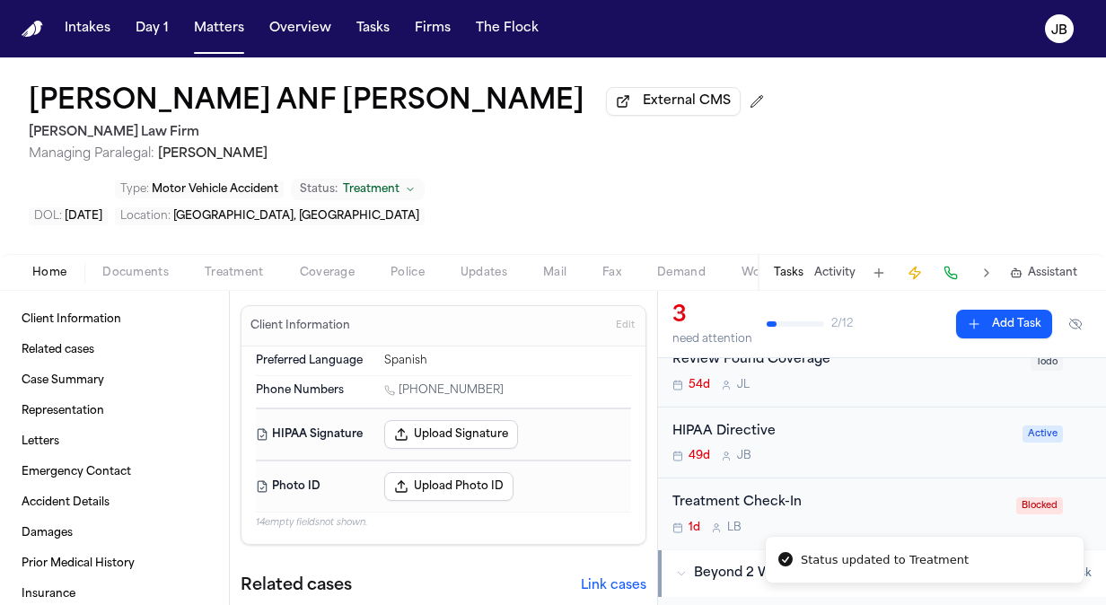
scroll to position [198, 0]
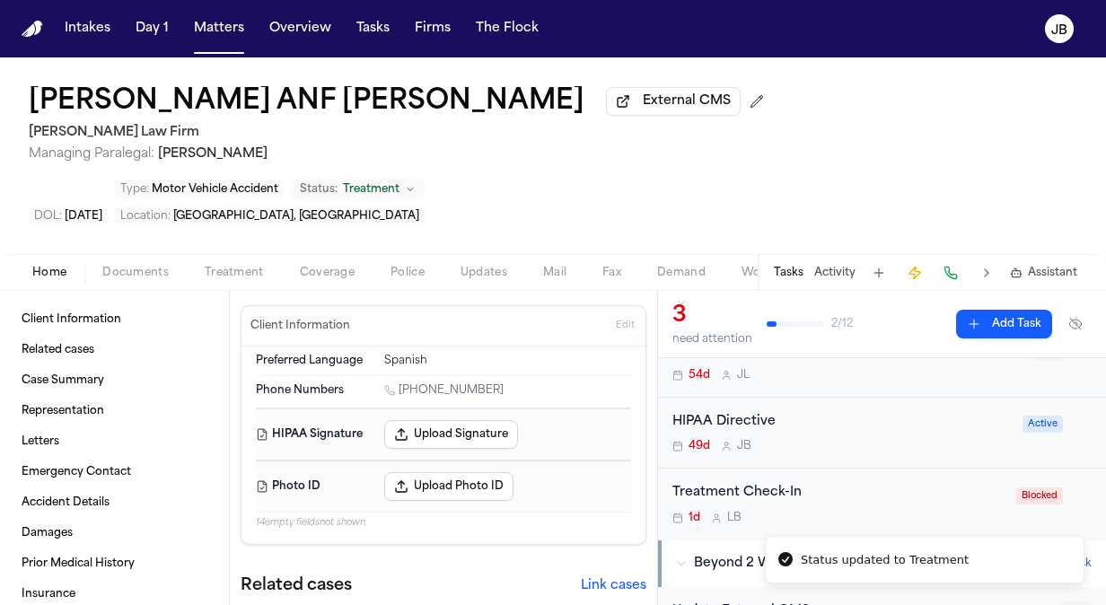
click at [931, 483] on div "Treatment Check-In" at bounding box center [838, 493] width 333 height 21
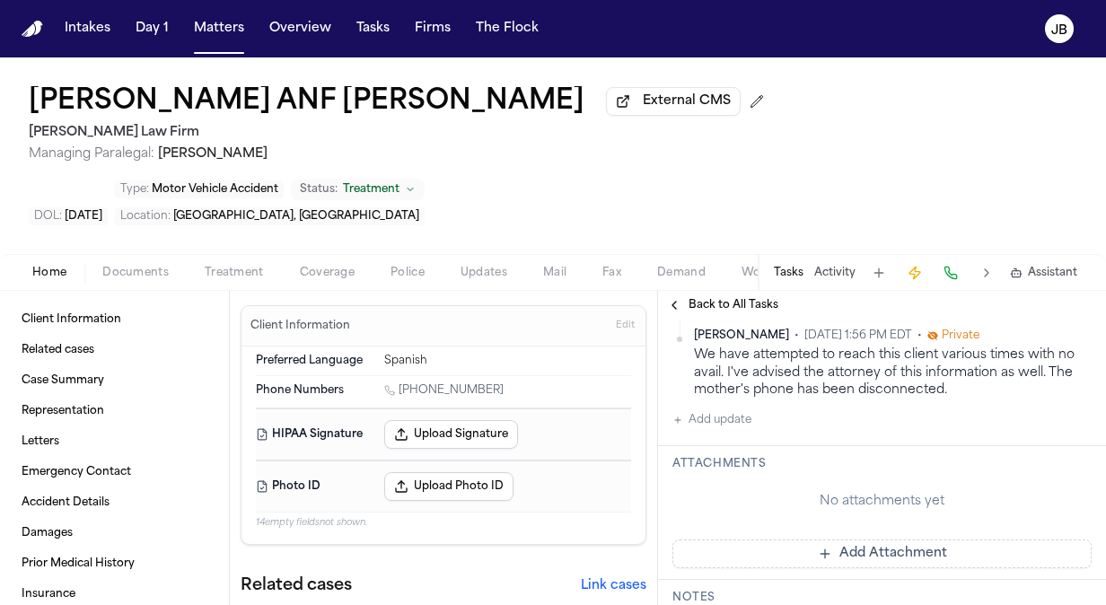
scroll to position [335, 0]
click at [724, 412] on button "Add update" at bounding box center [711, 423] width 79 height 22
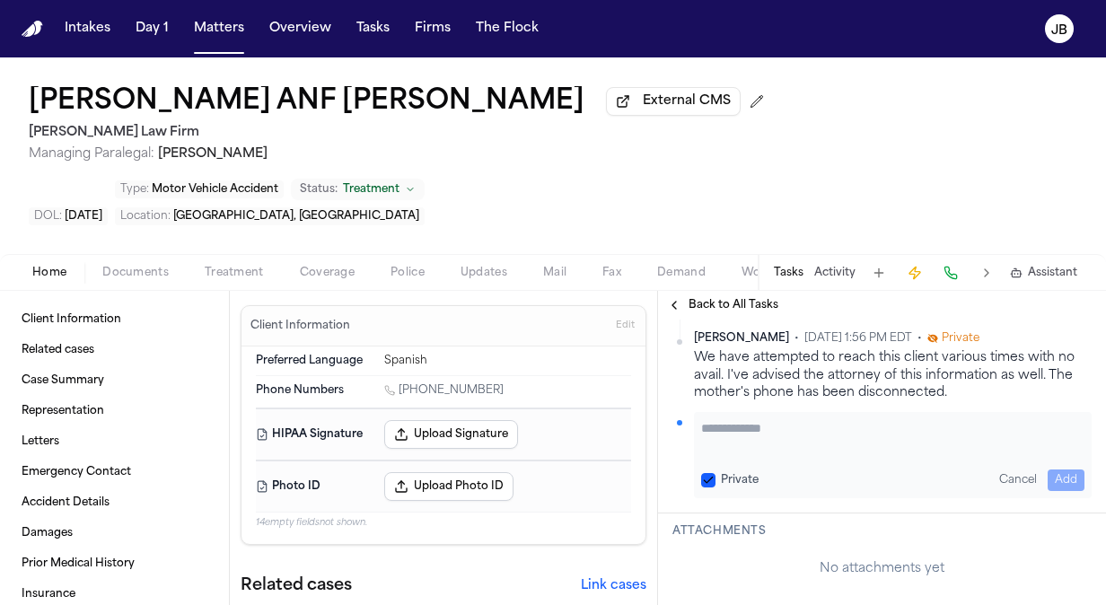
click at [743, 419] on textarea "Add your update" at bounding box center [892, 437] width 383 height 36
paste textarea "**********"
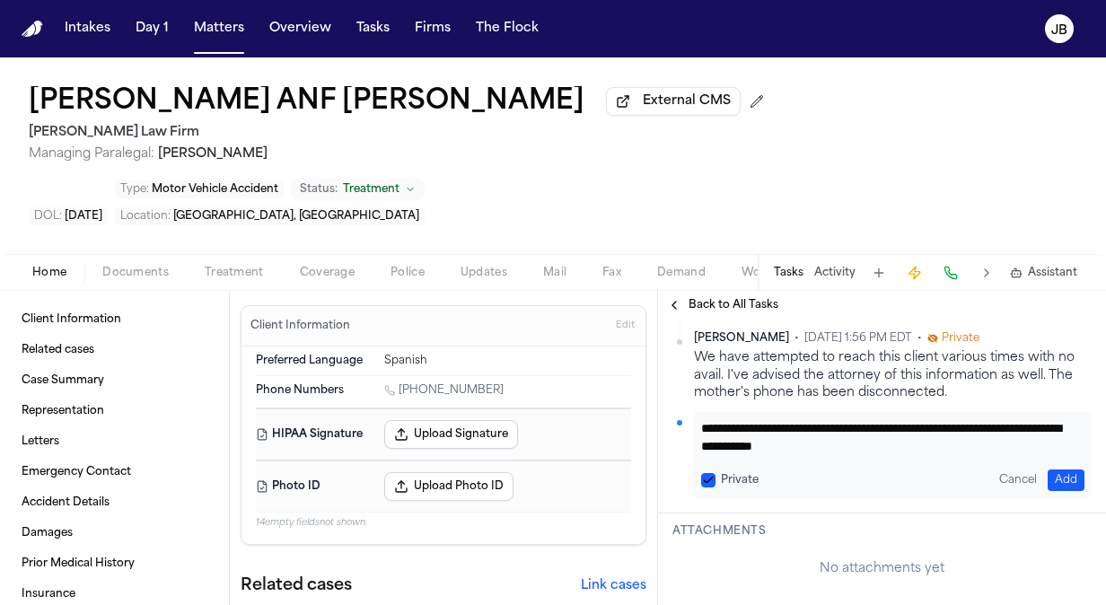
type textarea "**********"
click at [1052, 470] on button "Add" at bounding box center [1066, 481] width 37 height 22
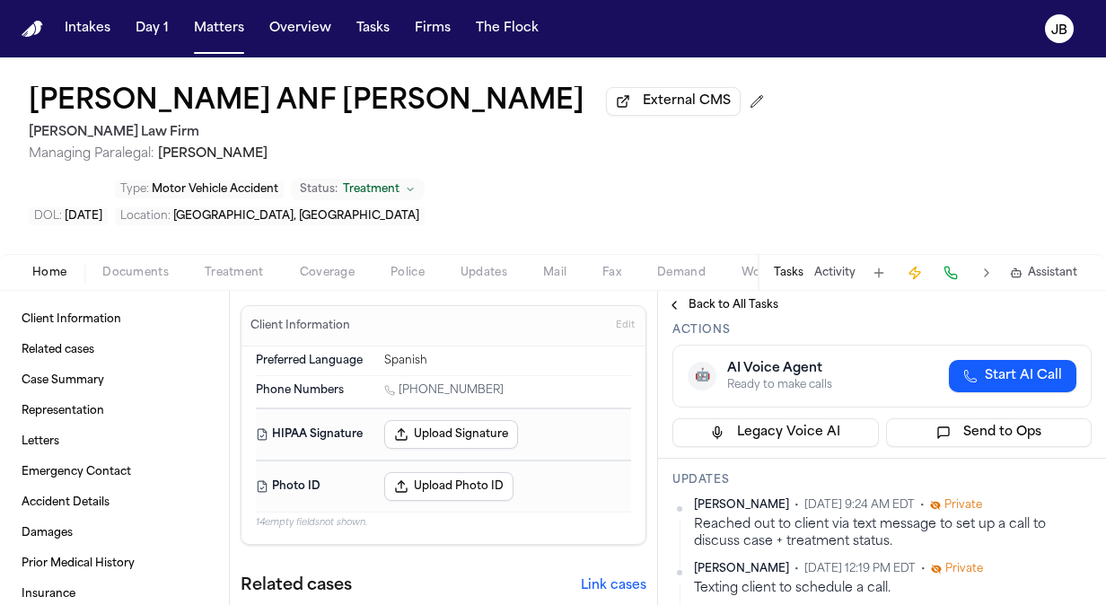
scroll to position [47, 0]
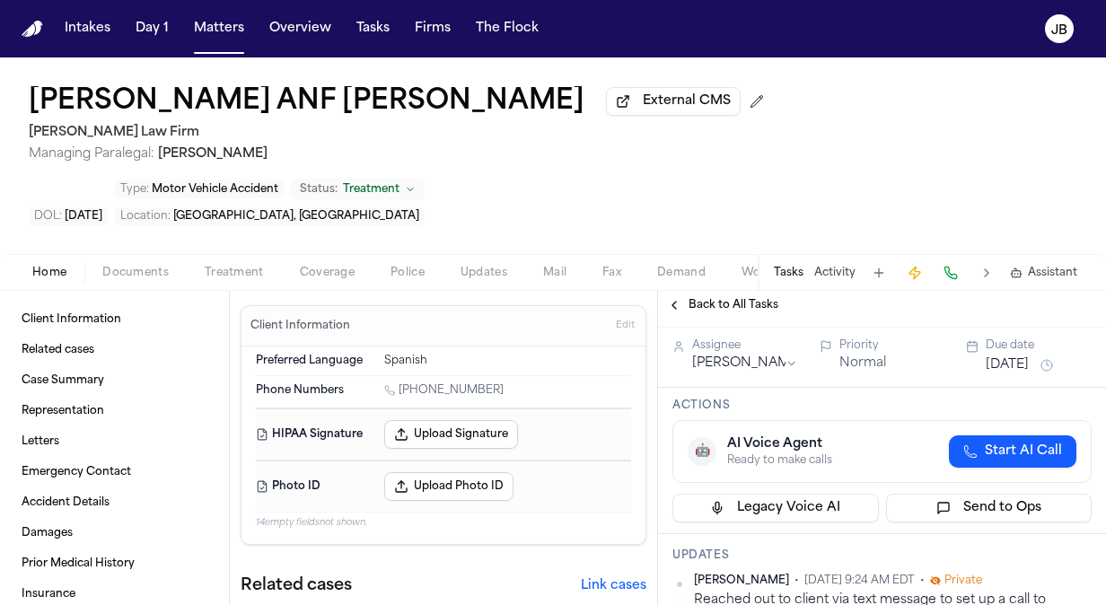
click at [1024, 356] on button "[DATE]" at bounding box center [1007, 365] width 43 height 18
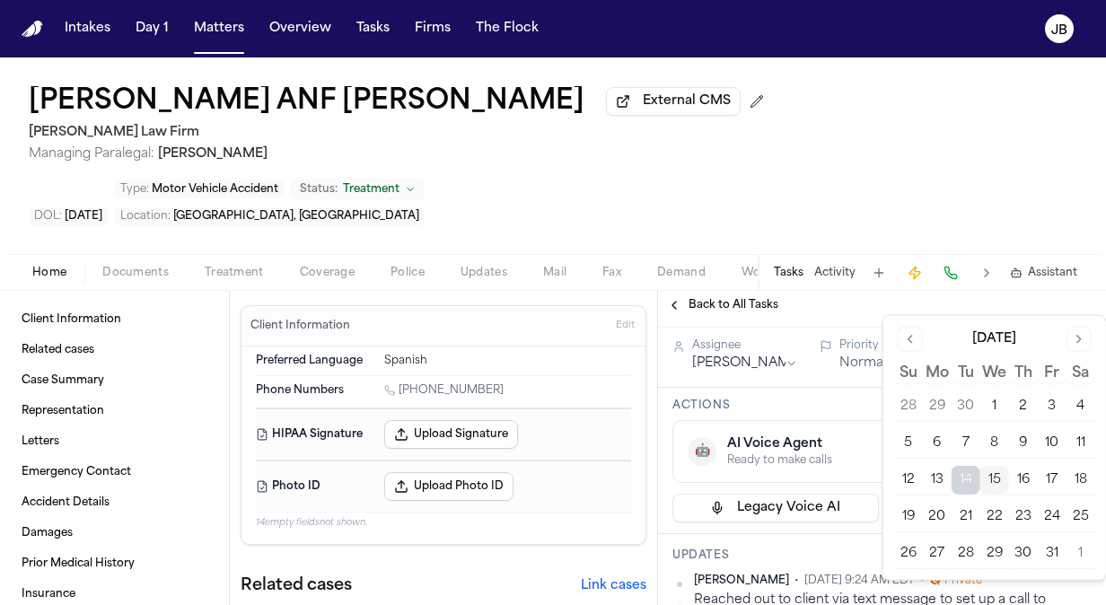
click at [1027, 481] on button "16" at bounding box center [1023, 480] width 29 height 29
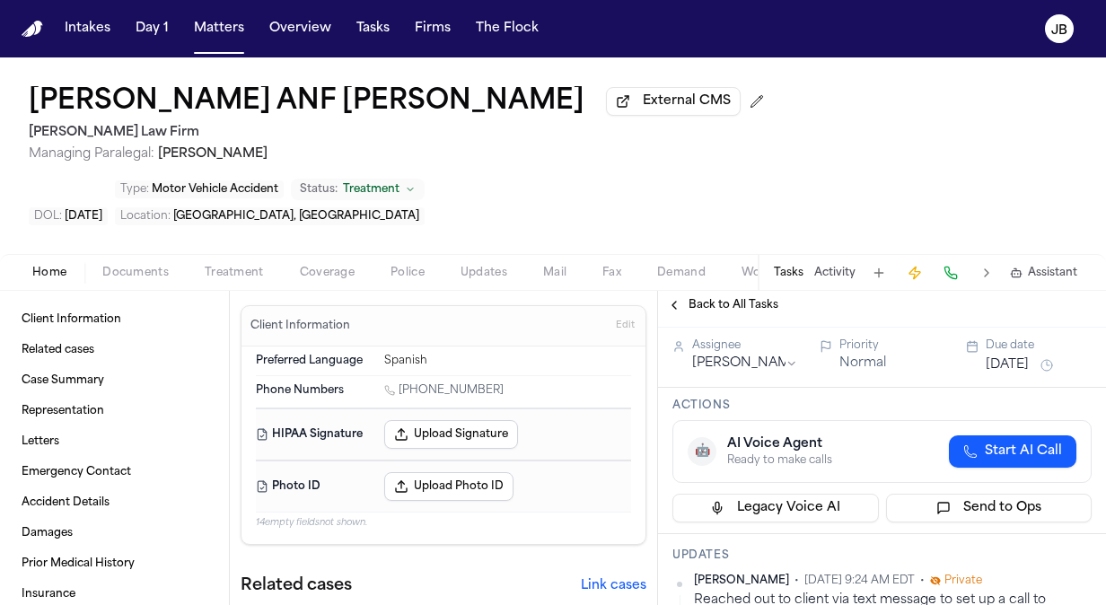
click at [464, 171] on div "[PERSON_NAME] ANF [PERSON_NAME] External CMS [PERSON_NAME] Law Firm Managing Pa…" at bounding box center [553, 155] width 1106 height 197
click at [214, 26] on button "Matters" at bounding box center [219, 29] width 65 height 32
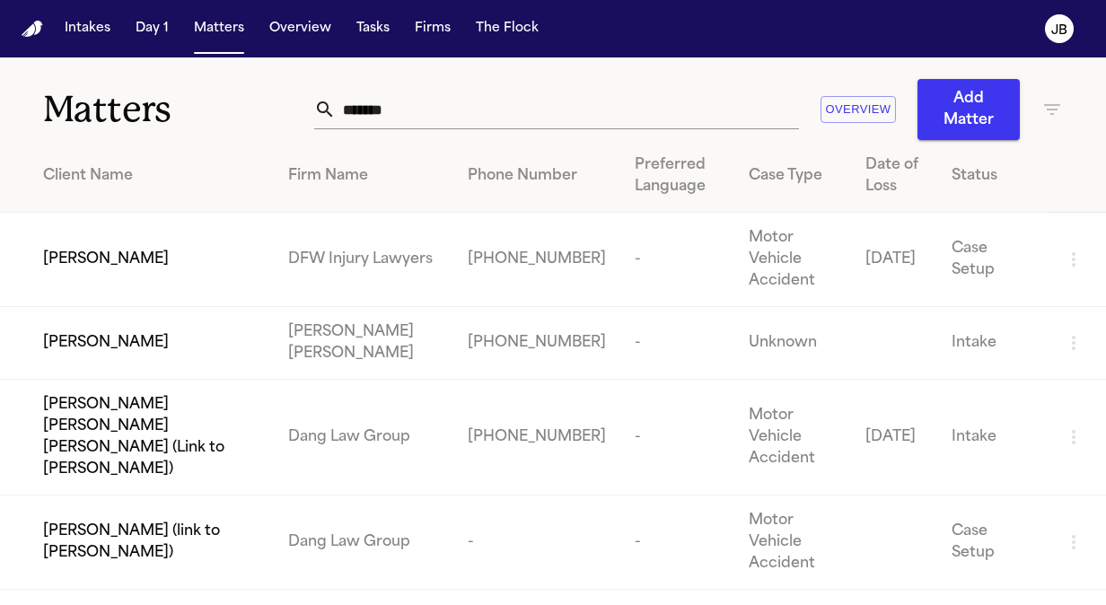
click at [264, 187] on th "Client Name" at bounding box center [137, 176] width 274 height 73
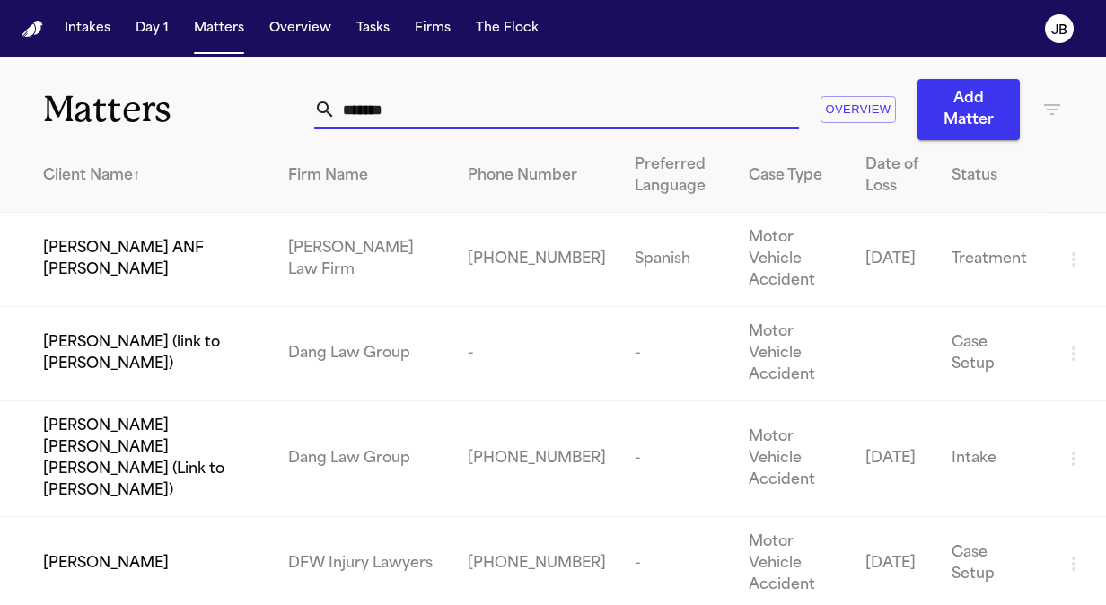
click at [402, 117] on input "*******" at bounding box center [567, 110] width 463 height 40
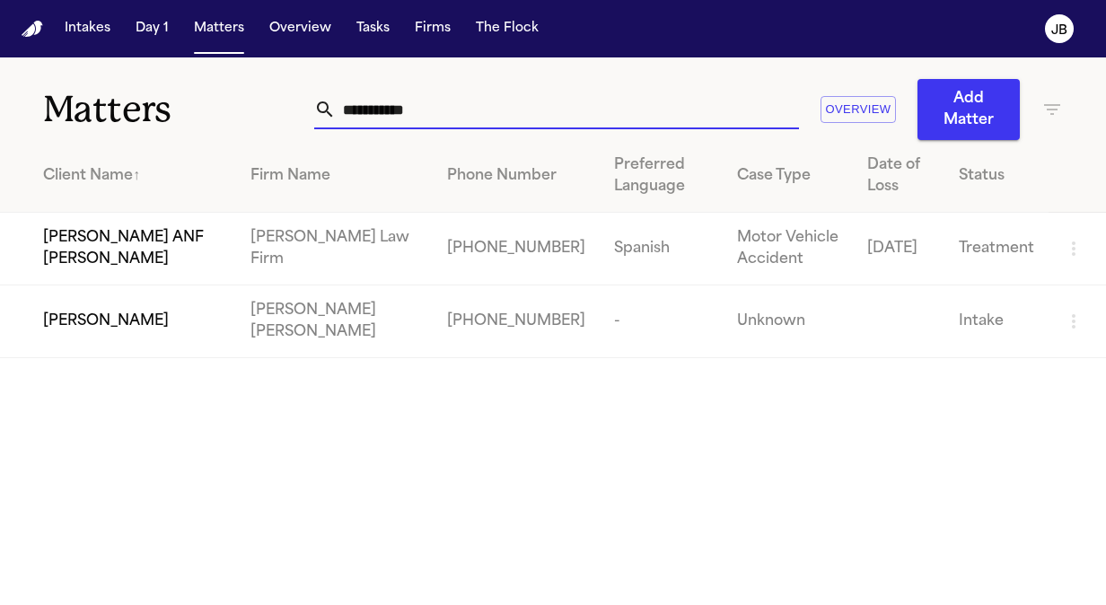
click at [345, 106] on input "**********" at bounding box center [567, 110] width 463 height 40
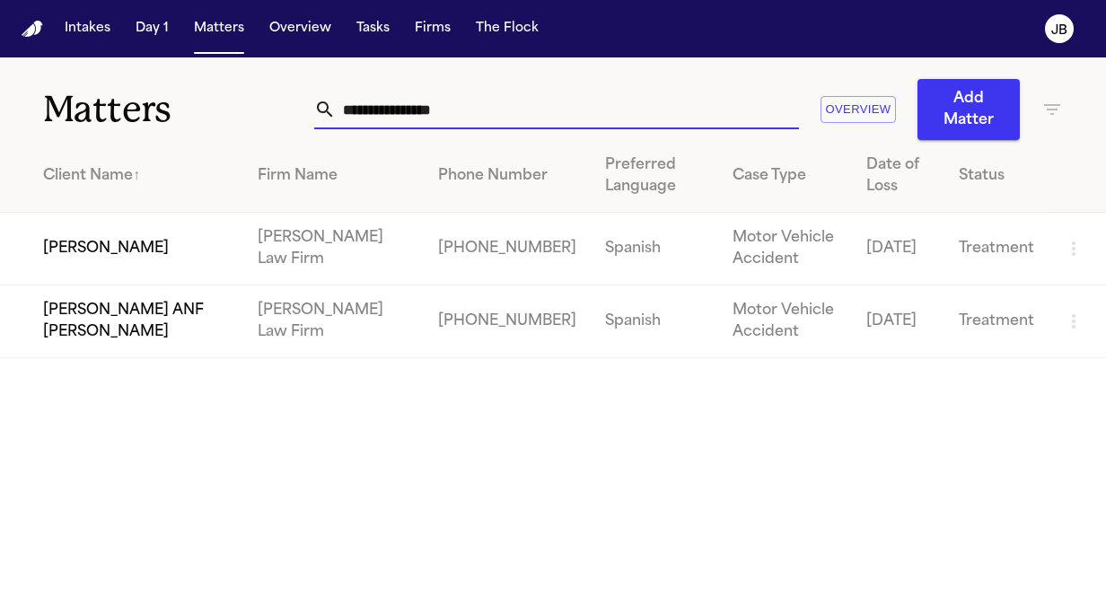
type input "**********"
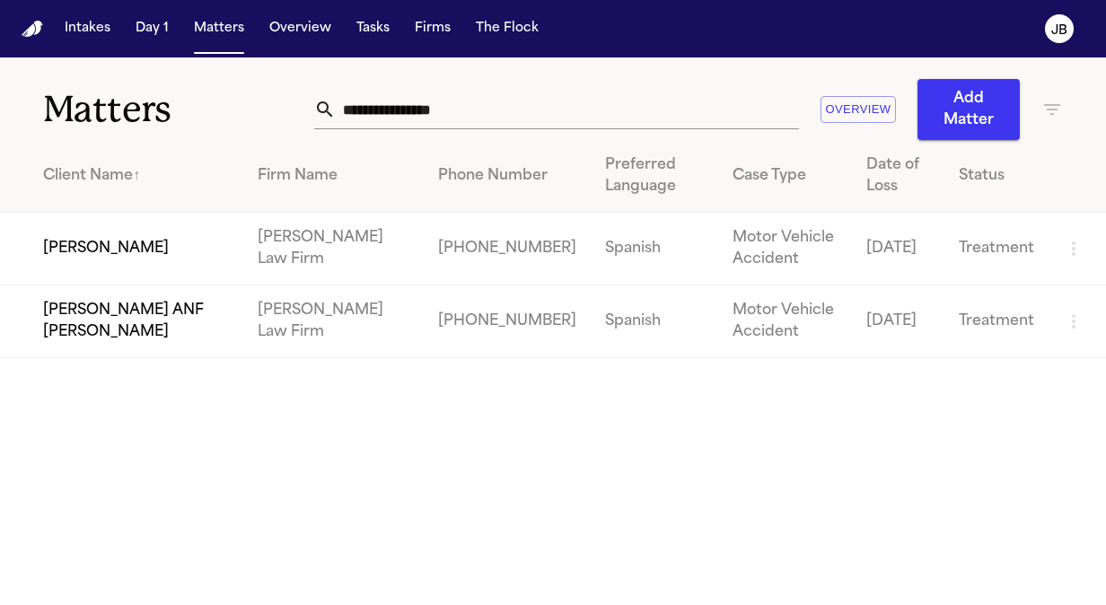
click at [201, 233] on td "[PERSON_NAME]" at bounding box center [121, 249] width 243 height 73
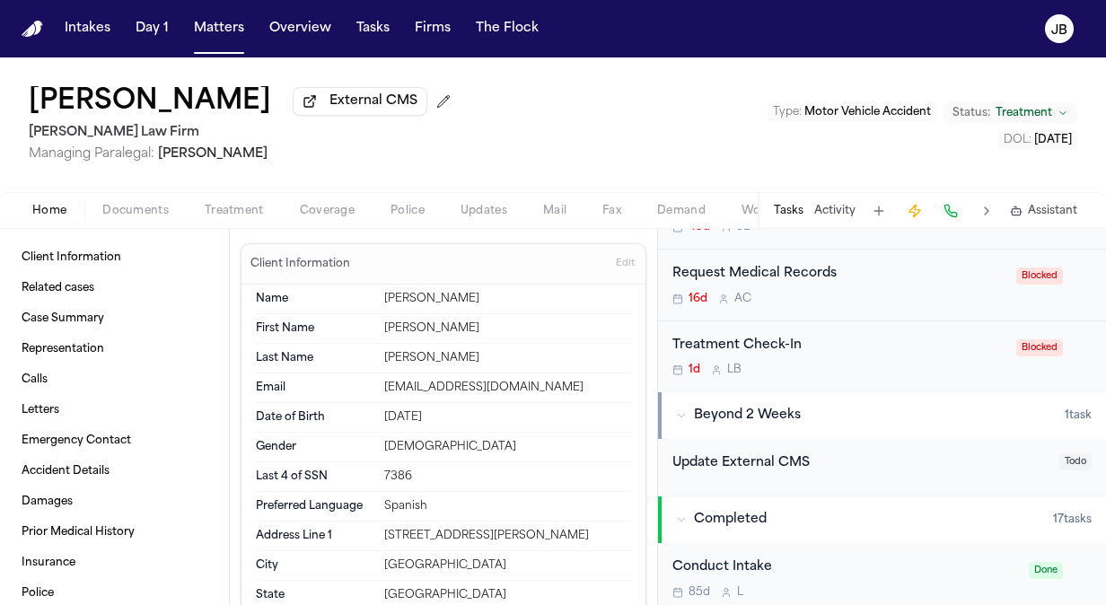
scroll to position [528, 0]
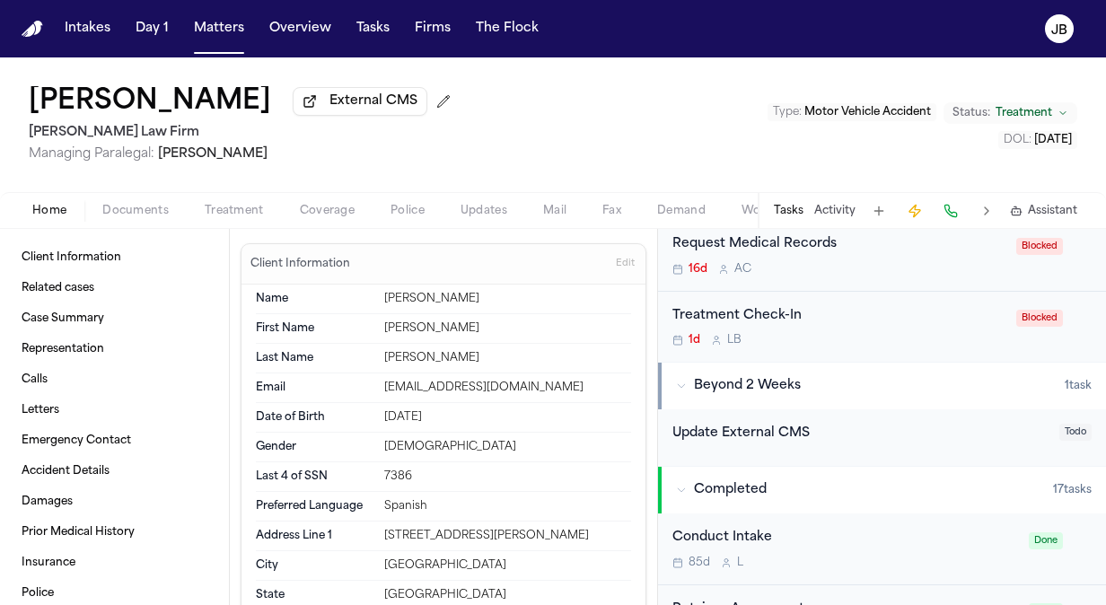
click at [938, 329] on div "Treatment Check-In 1d L B" at bounding box center [838, 327] width 333 height 42
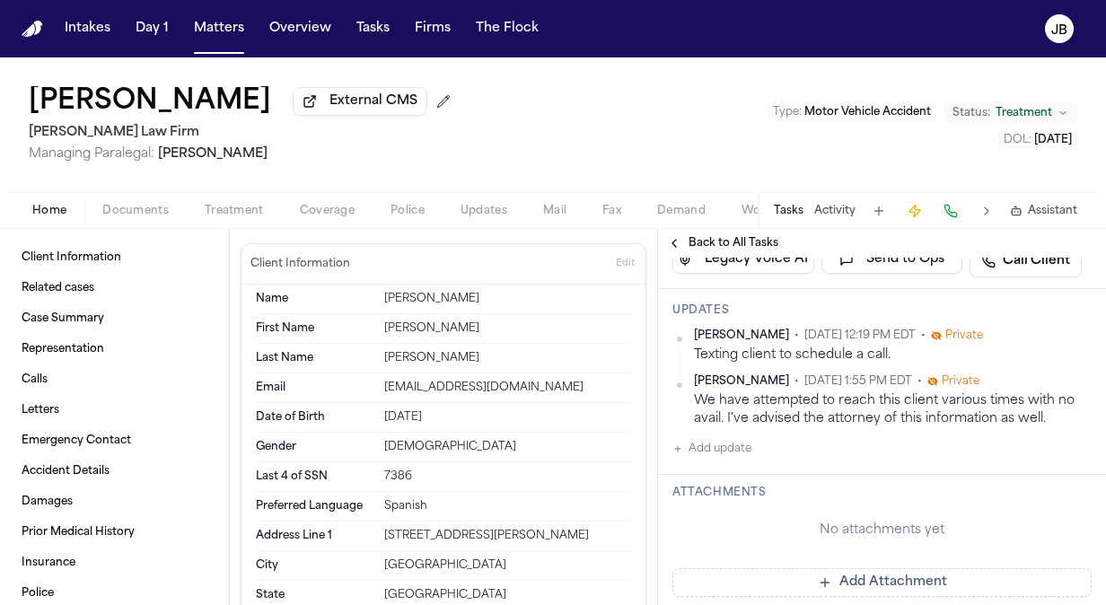
scroll to position [247, 0]
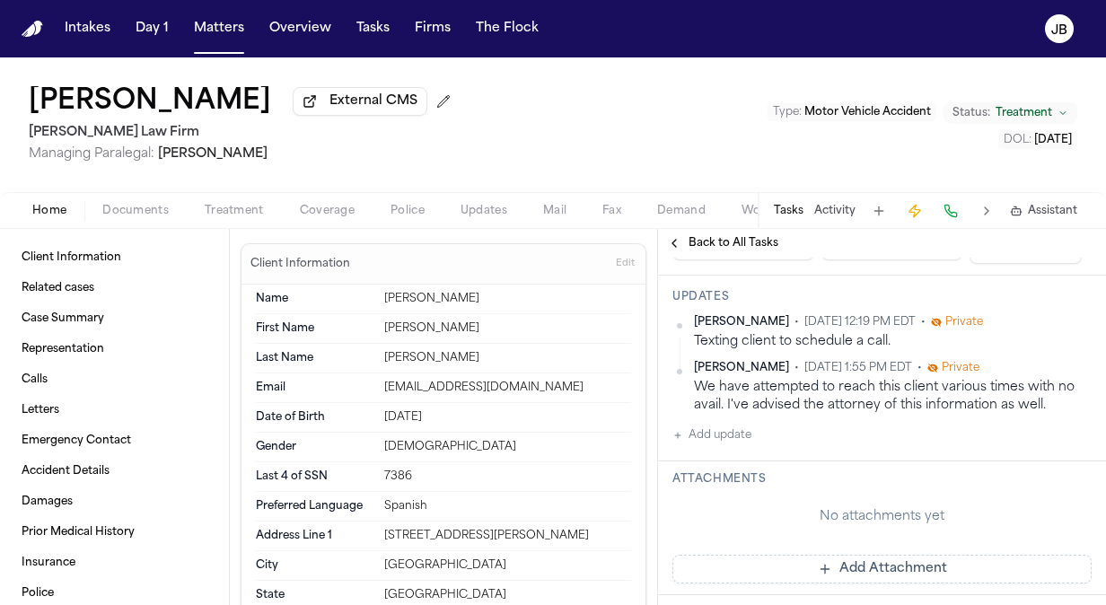
click at [754, 435] on div "[PERSON_NAME] • [DATE] 12:19 PM EDT • Private Texting client to schedule a call…" at bounding box center [881, 380] width 419 height 131
click at [742, 435] on button "Add update" at bounding box center [711, 436] width 79 height 22
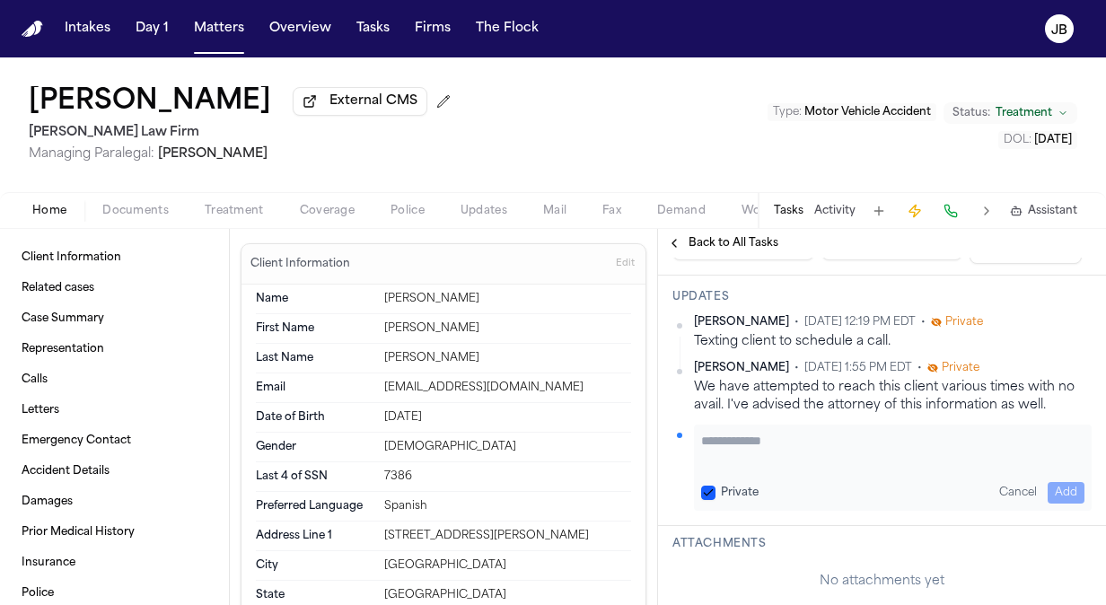
click at [745, 435] on textarea "Add your update" at bounding box center [892, 450] width 383 height 36
paste textarea "**********"
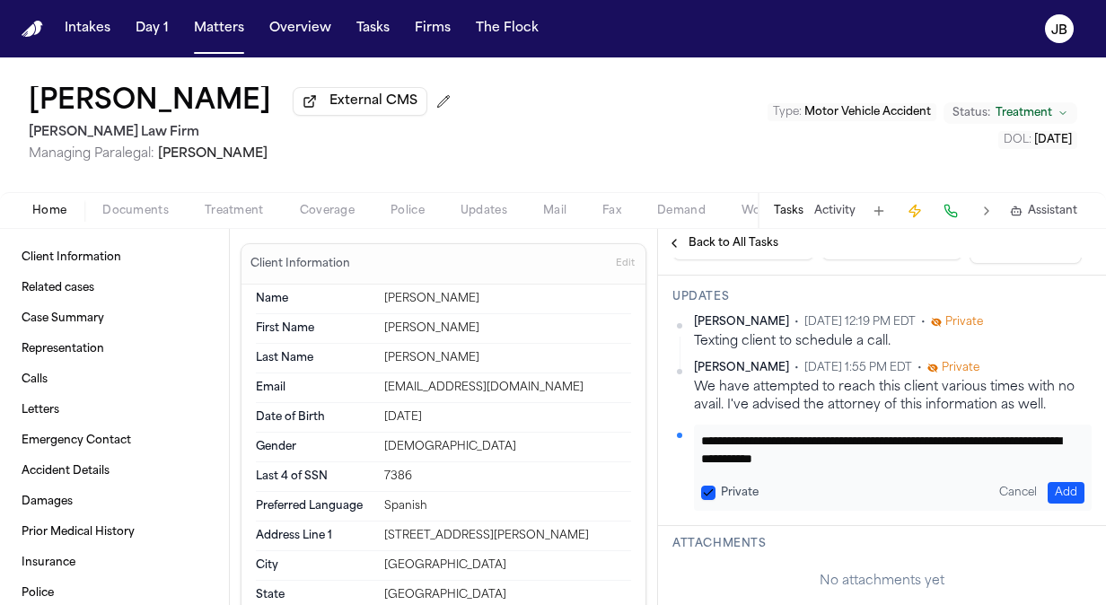
type textarea "**********"
click at [1060, 482] on button "Add" at bounding box center [1066, 493] width 37 height 22
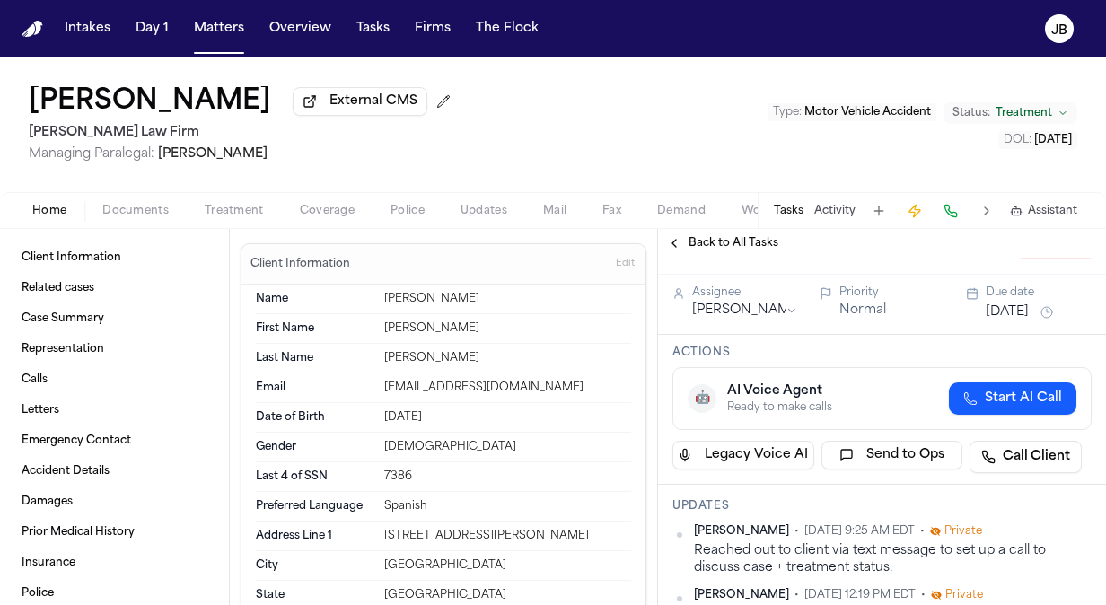
scroll to position [0, 0]
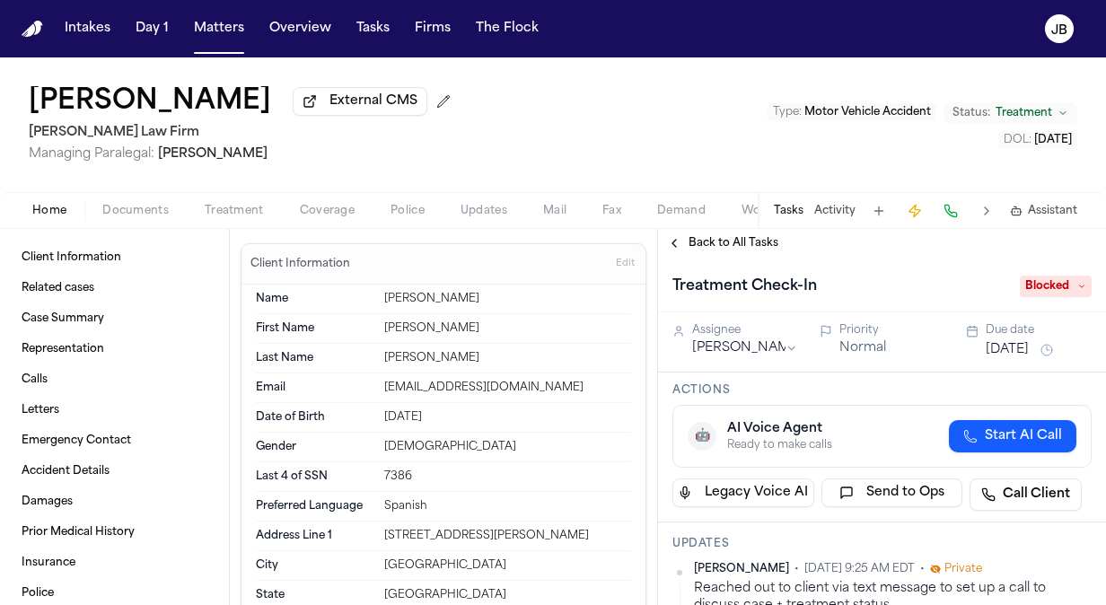
click at [1024, 339] on div "[DATE]" at bounding box center [1039, 350] width 106 height 22
click at [1006, 348] on button "[DATE]" at bounding box center [1007, 350] width 43 height 18
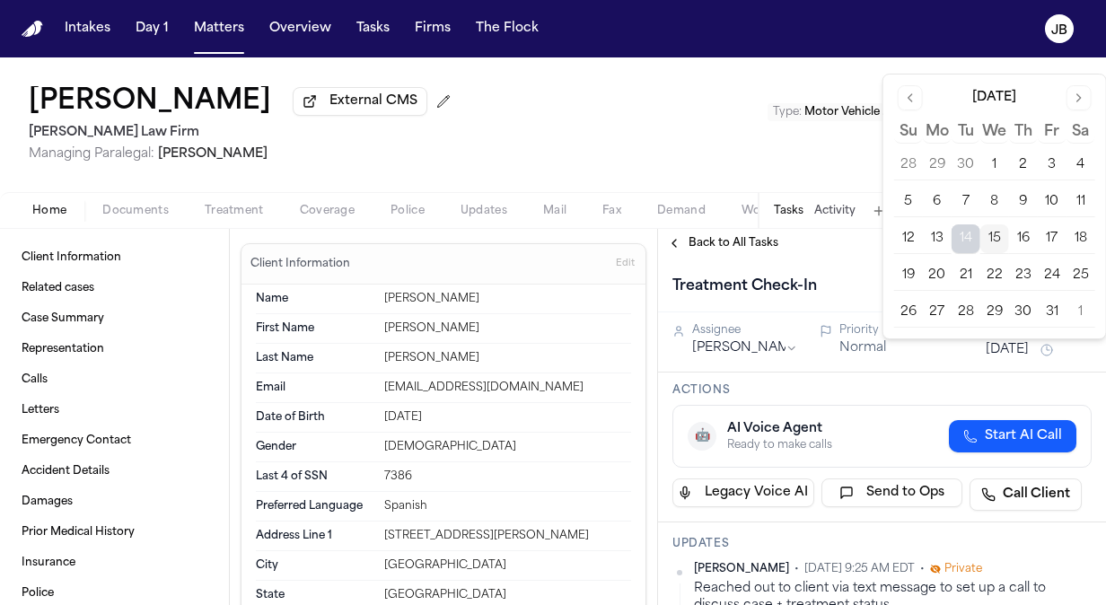
click at [1024, 224] on button "16" at bounding box center [1023, 238] width 29 height 29
click at [469, 163] on div "[PERSON_NAME] External CMS [PERSON_NAME] Law Firm Managing Paralegal: [PERSON_N…" at bounding box center [553, 124] width 1106 height 135
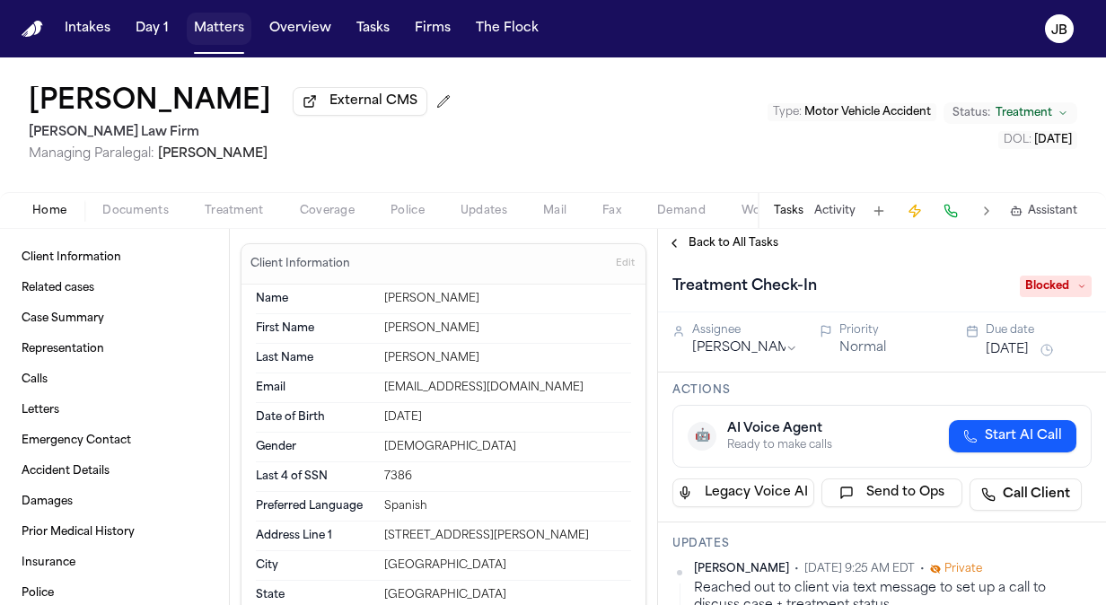
click at [232, 28] on button "Matters" at bounding box center [219, 29] width 65 height 32
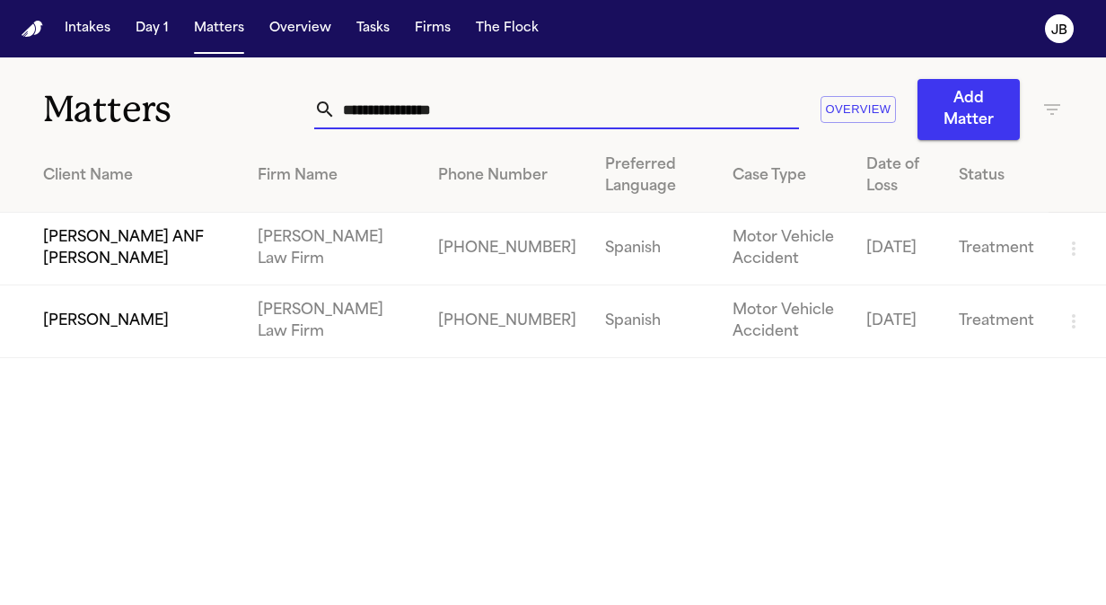
drag, startPoint x: 487, startPoint y: 100, endPoint x: 142, endPoint y: 120, distance: 345.4
click at [142, 120] on div "**********" at bounding box center [553, 98] width 1106 height 83
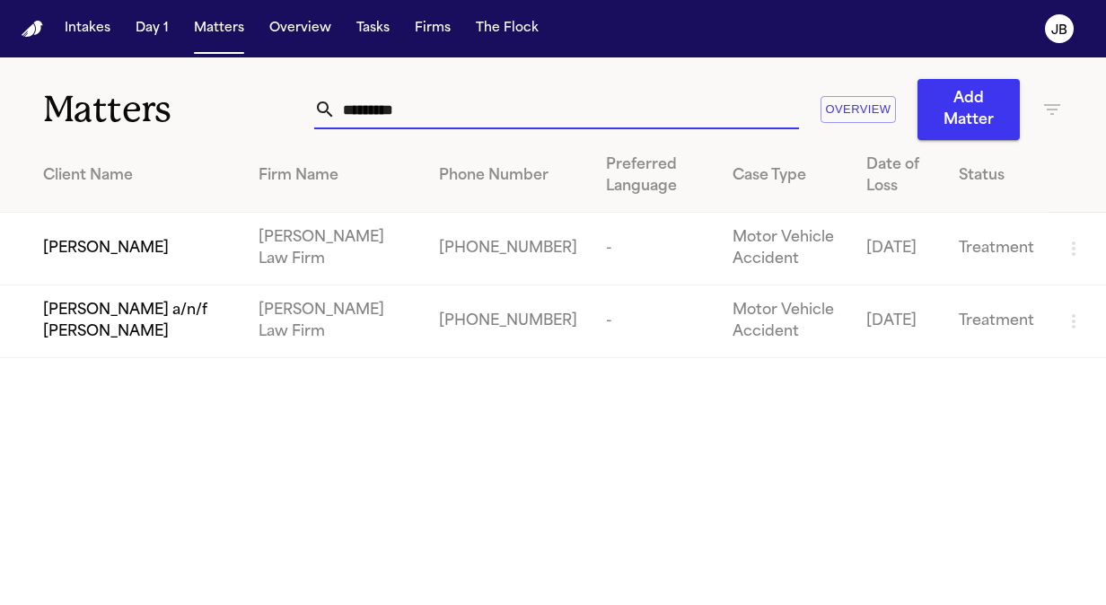
type input "*********"
click at [144, 255] on div "[PERSON_NAME]" at bounding box center [136, 249] width 187 height 22
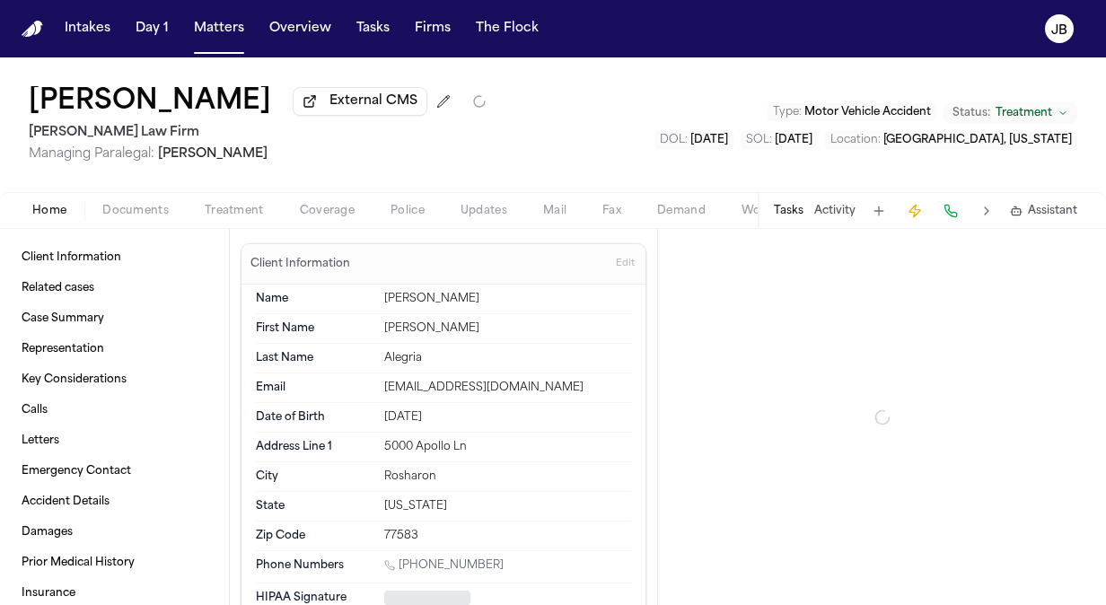
type textarea "*"
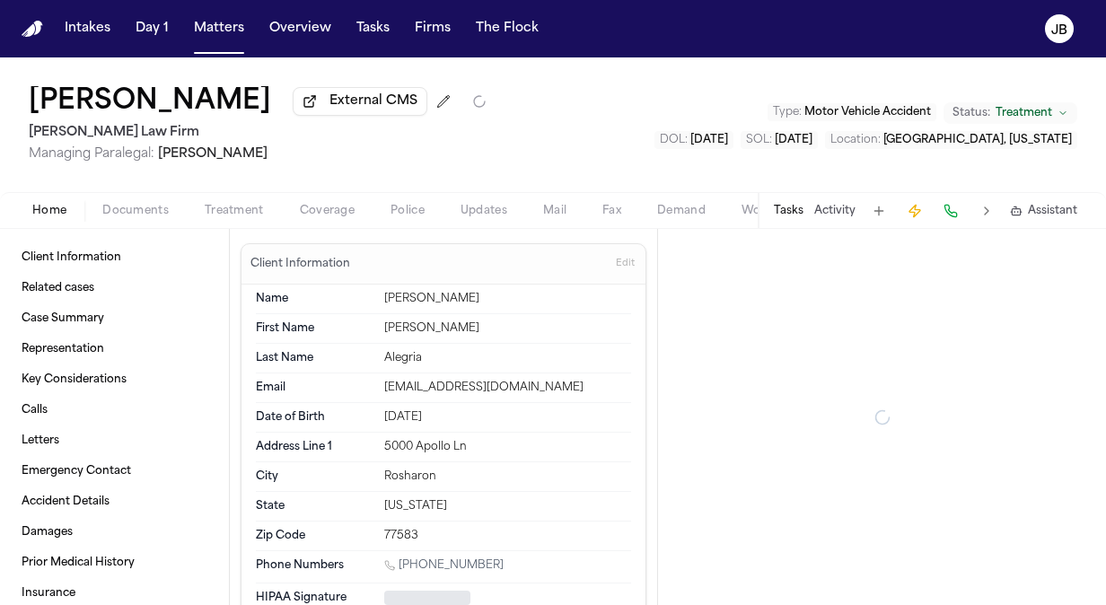
type textarea "*"
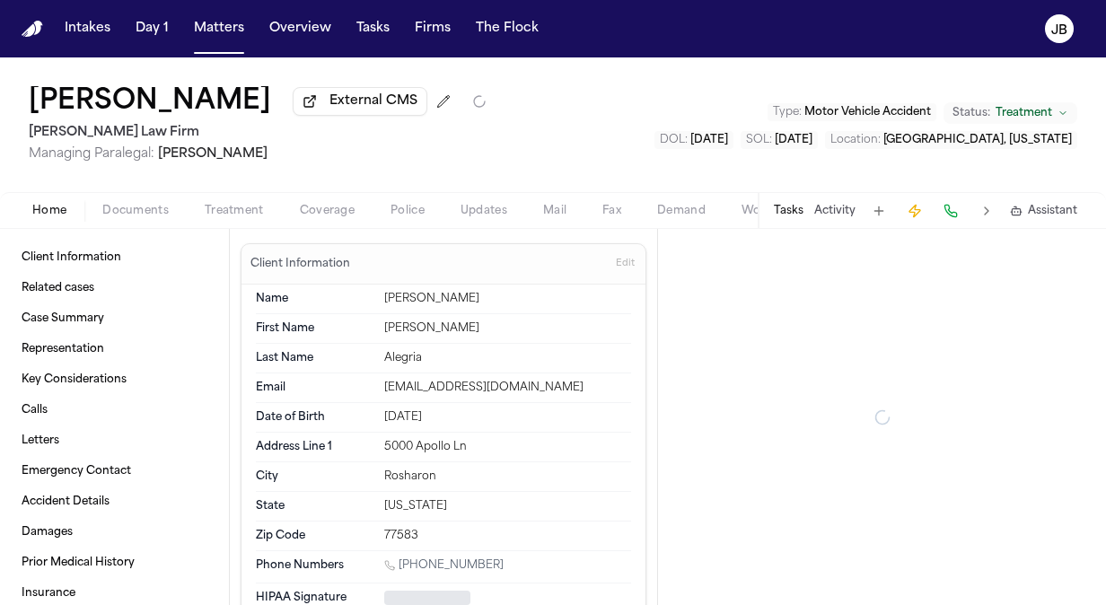
type textarea "*"
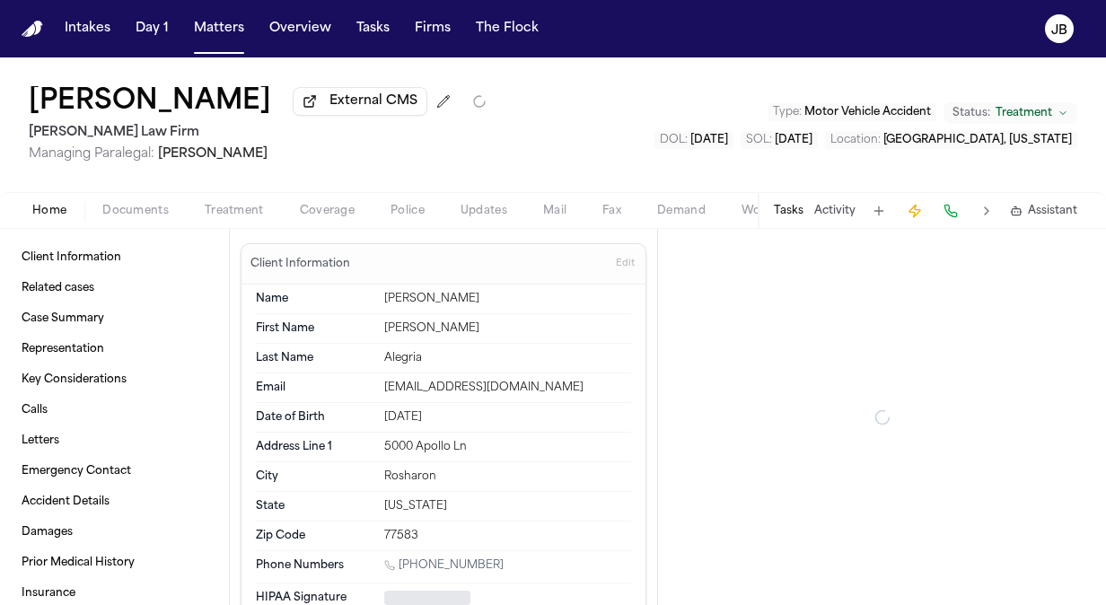
type textarea "*"
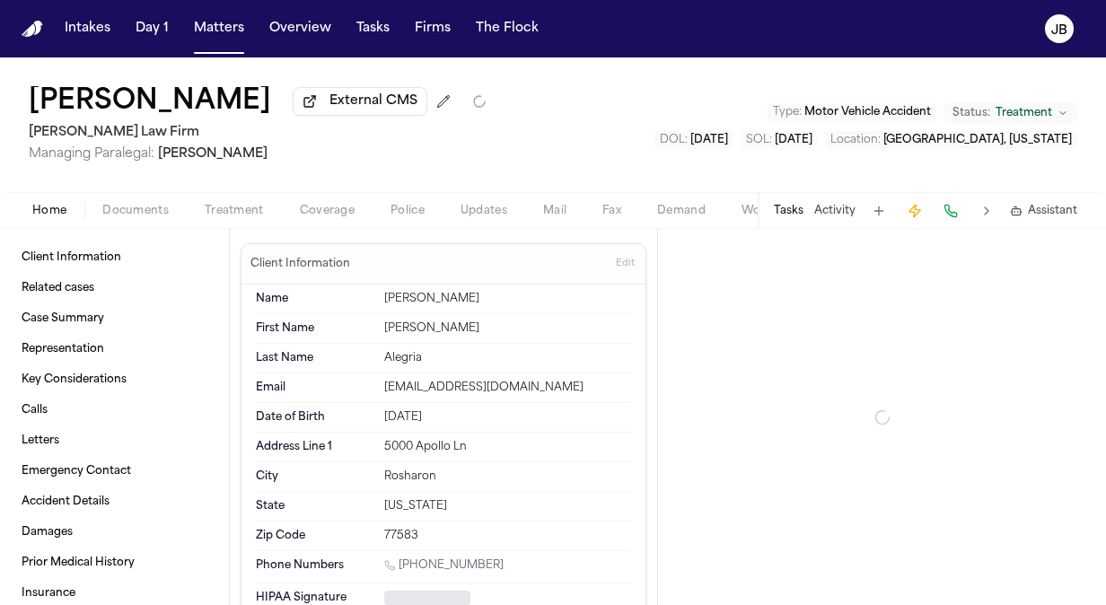
type textarea "*"
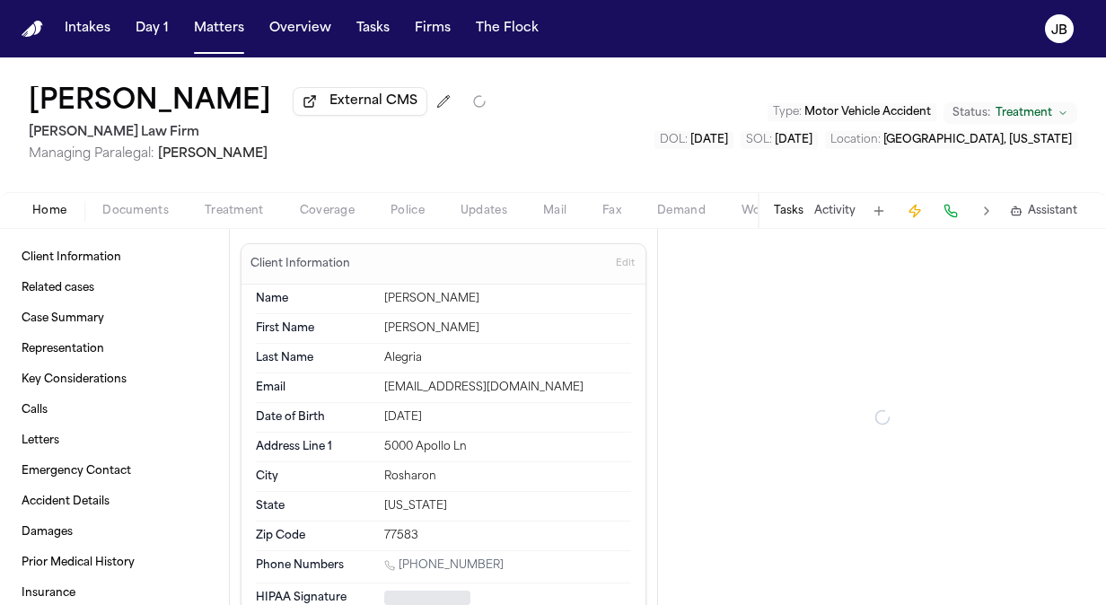
type textarea "*"
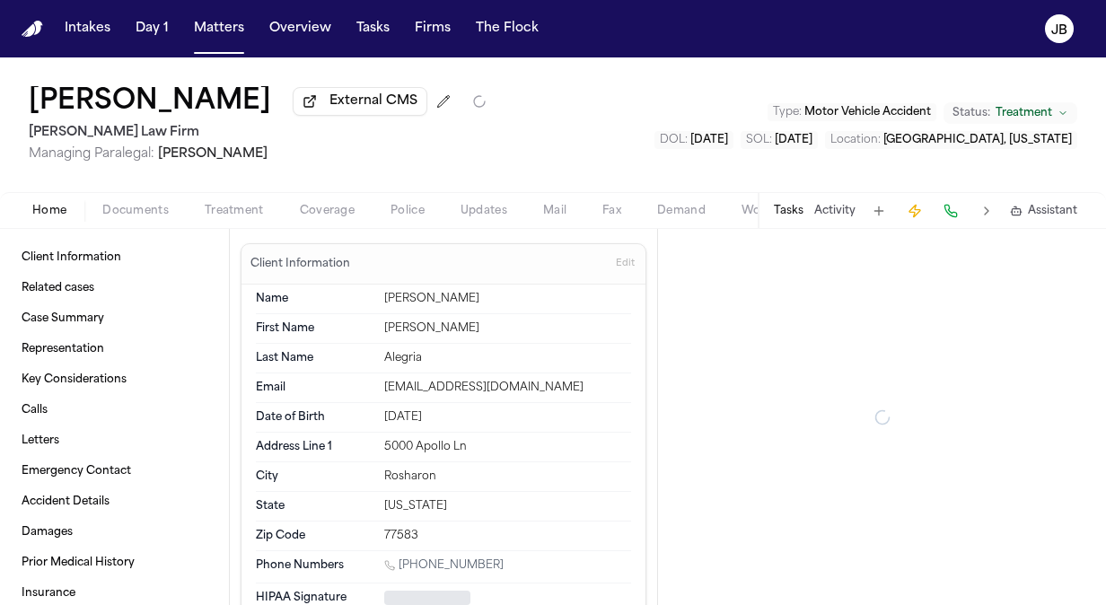
type textarea "*"
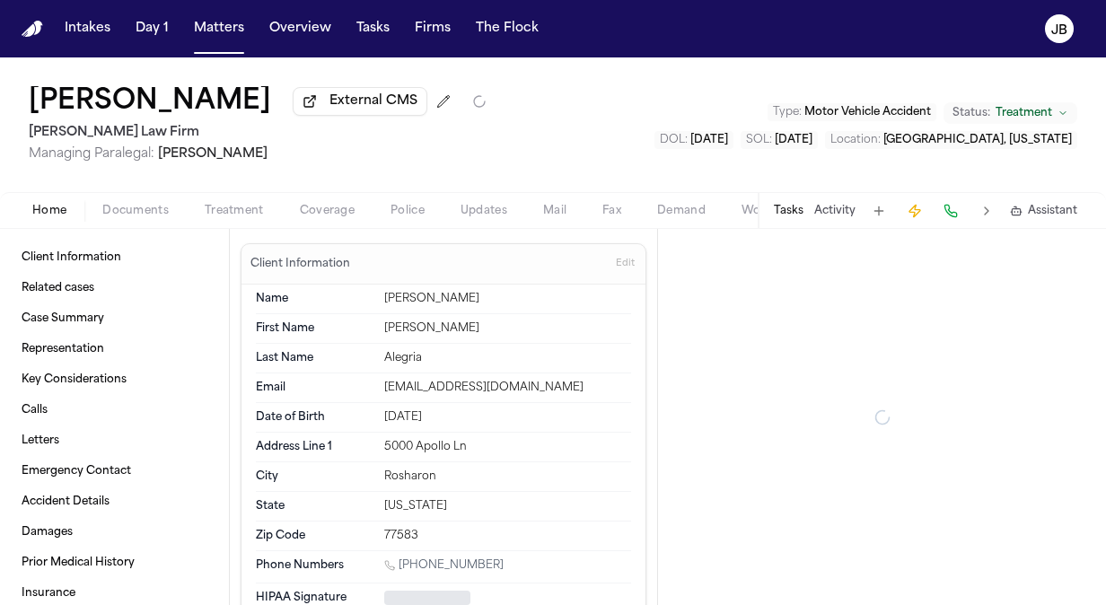
type textarea "*"
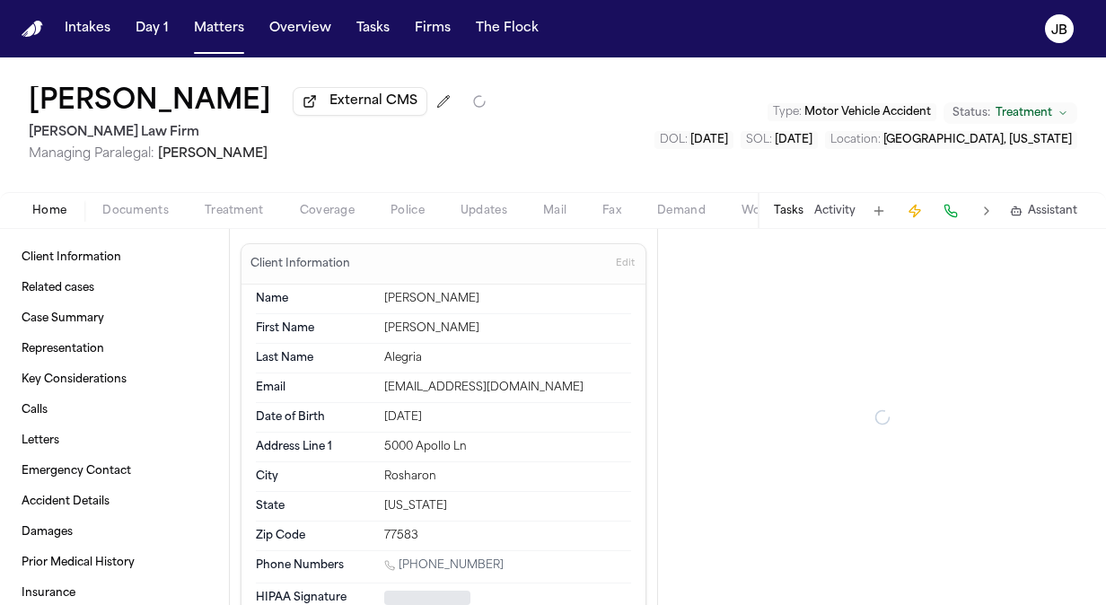
type textarea "*"
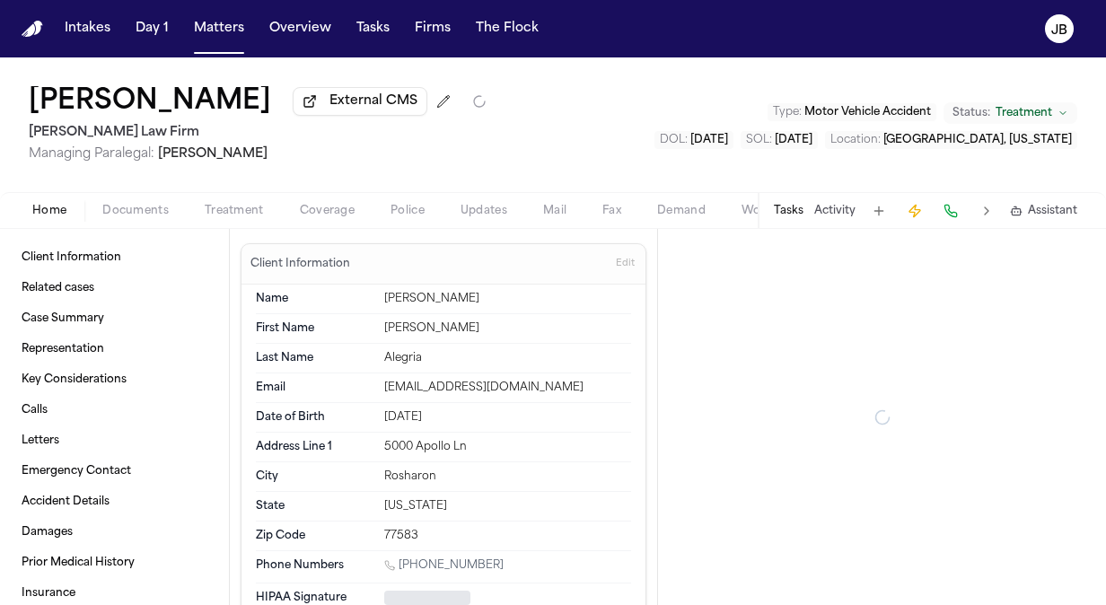
type textarea "*"
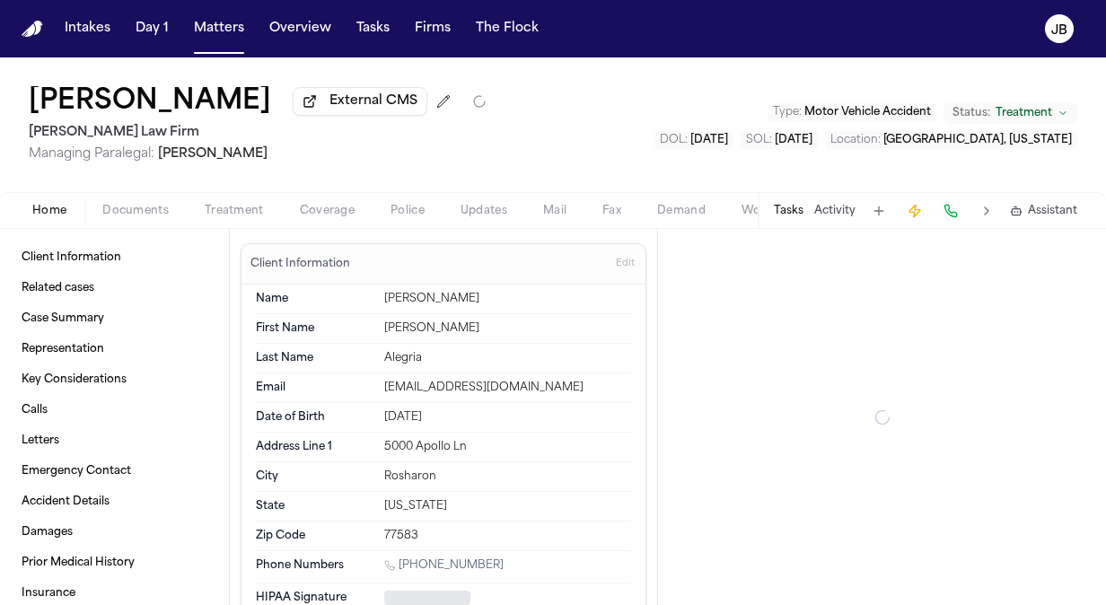
type textarea "*"
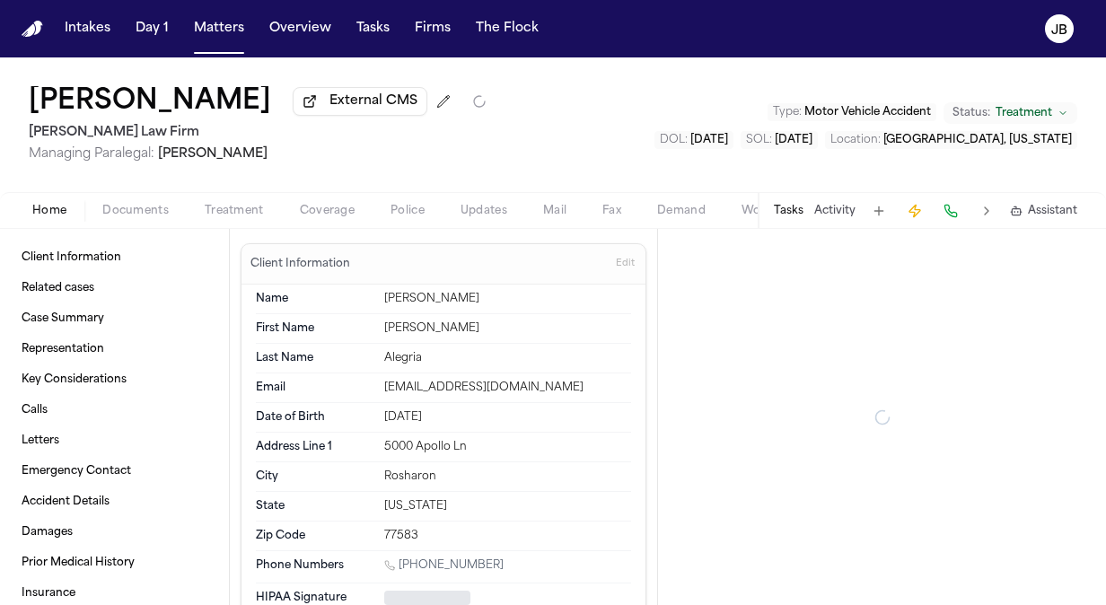
type textarea "*"
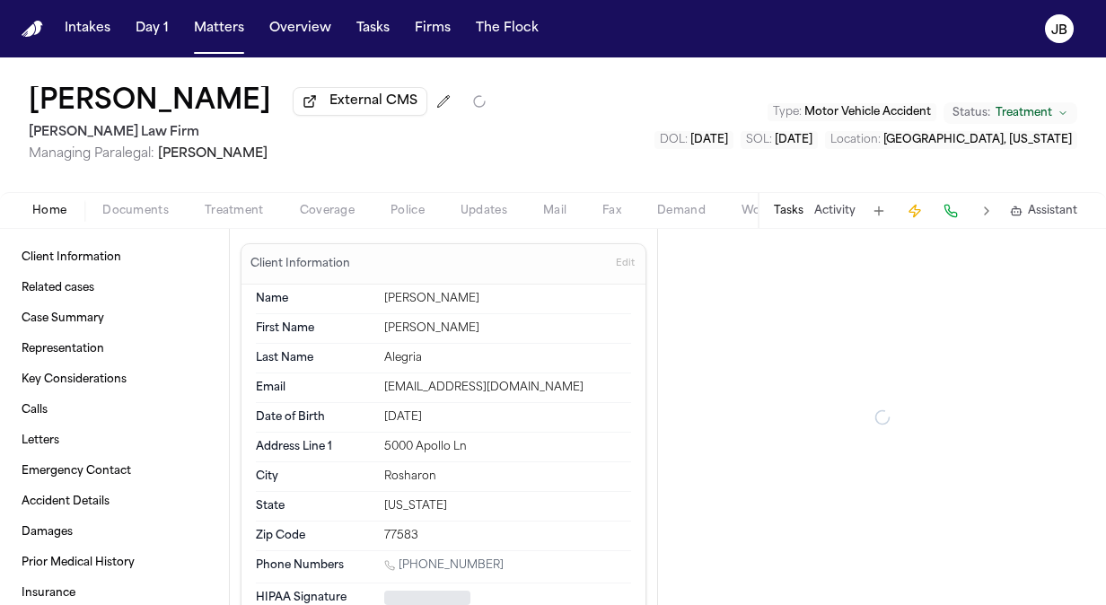
type textarea "*"
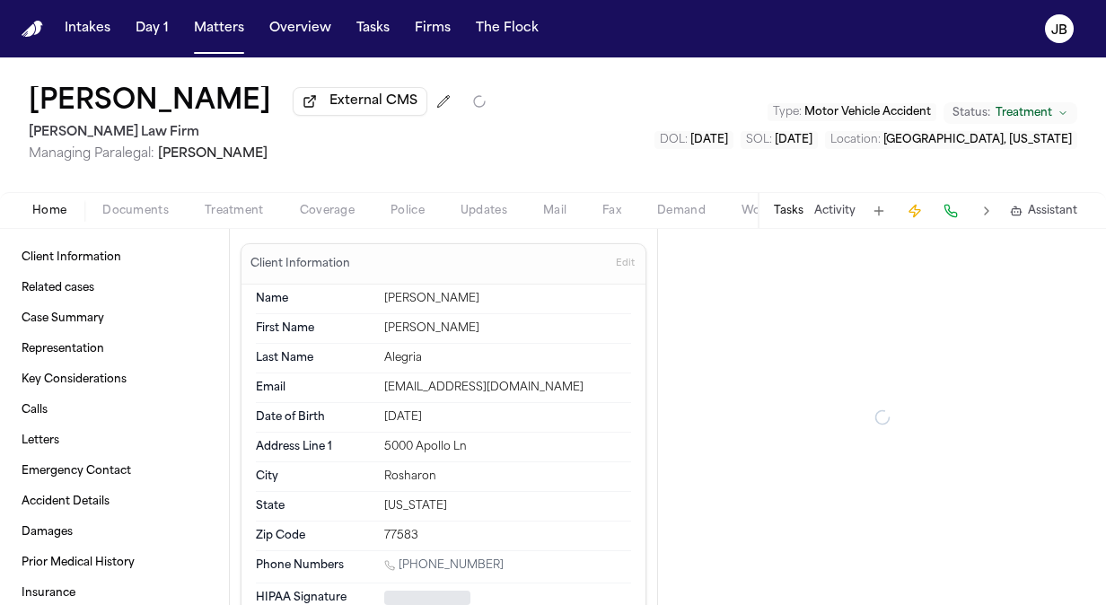
type textarea "*"
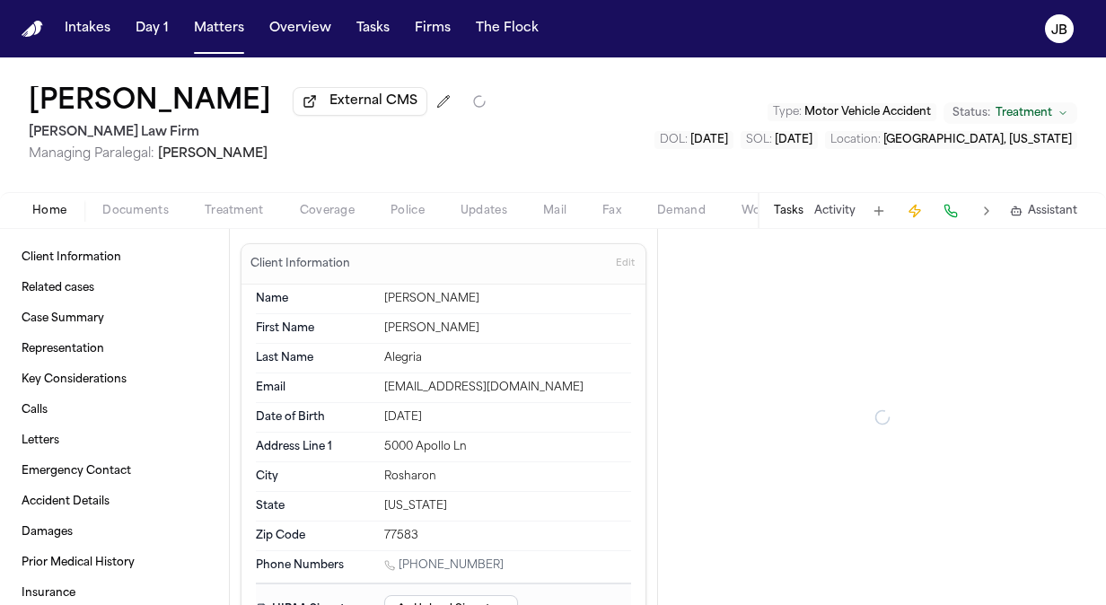
type textarea "*"
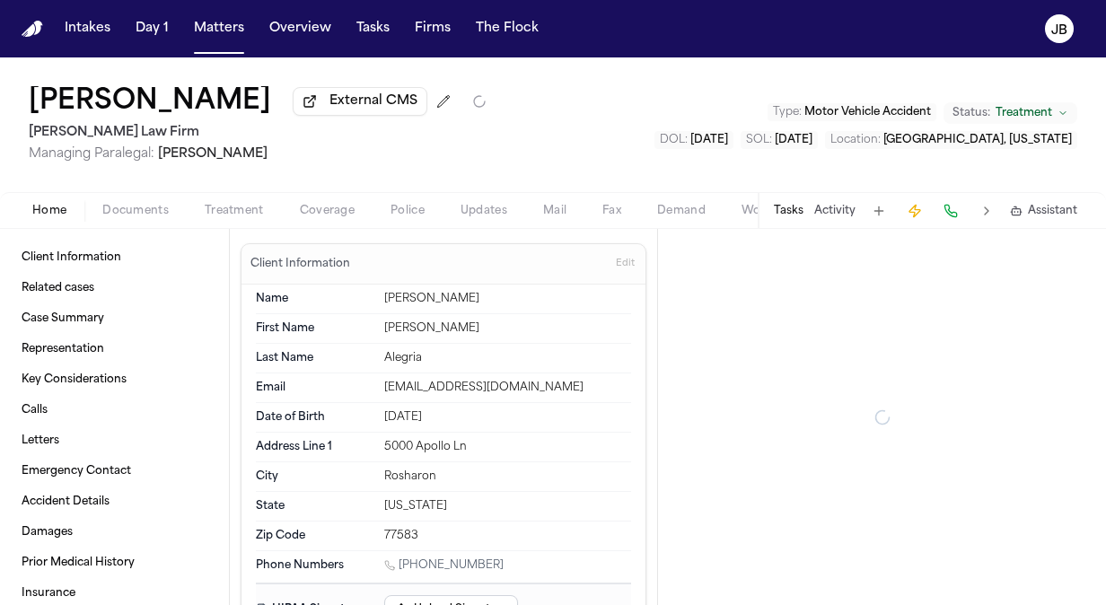
type textarea "*"
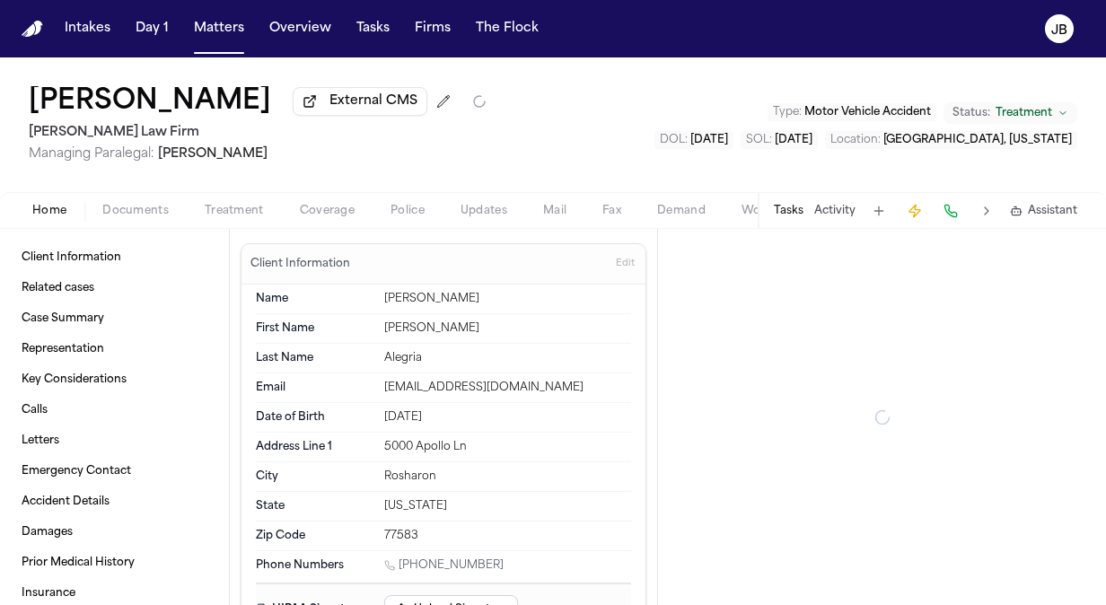
type textarea "*"
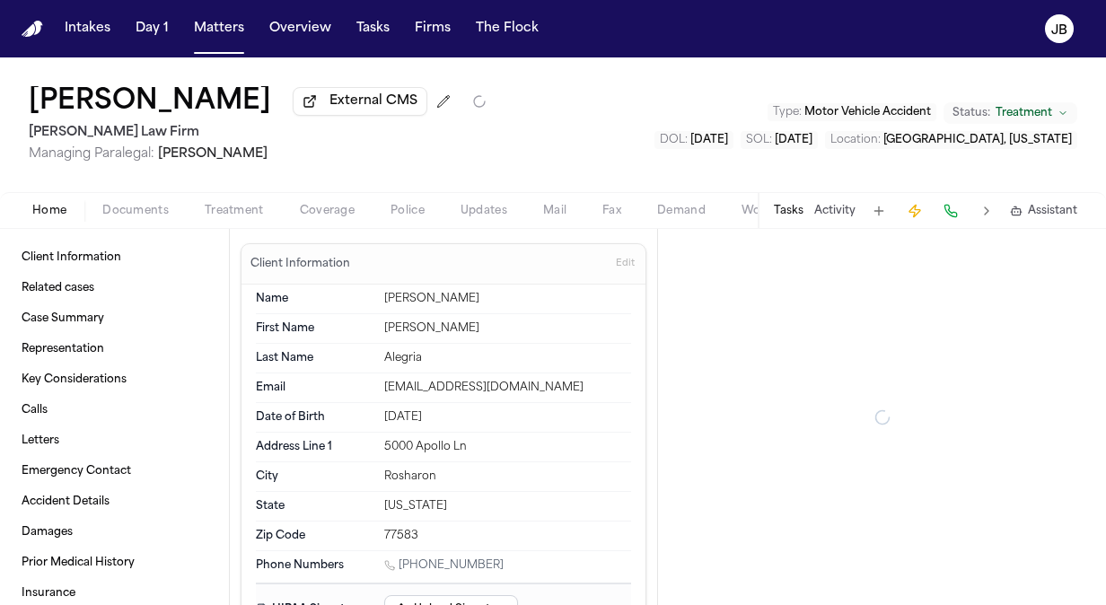
type textarea "*"
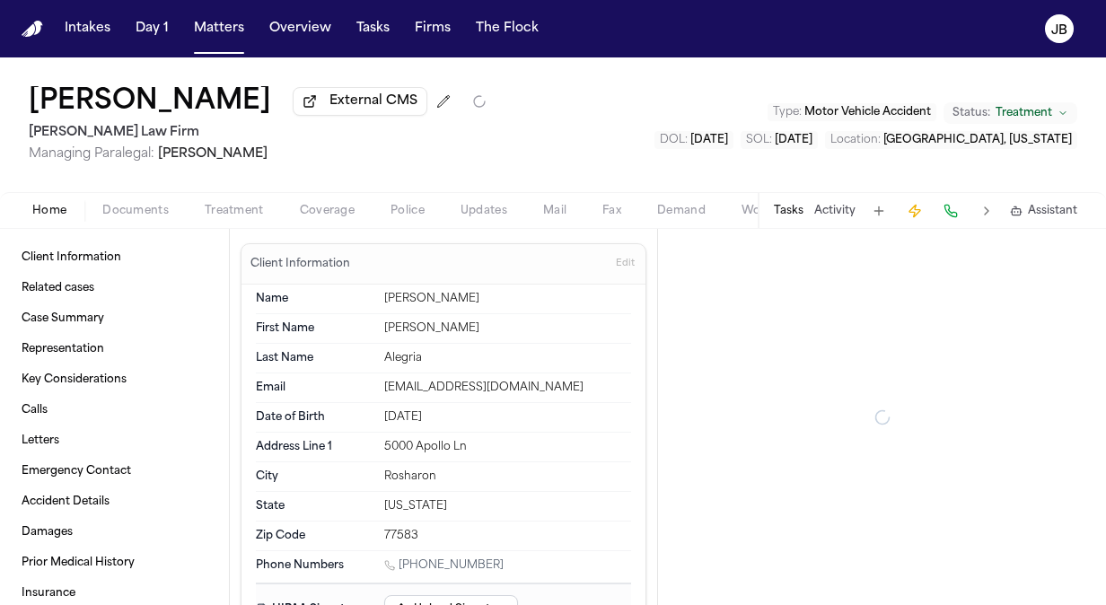
type textarea "*"
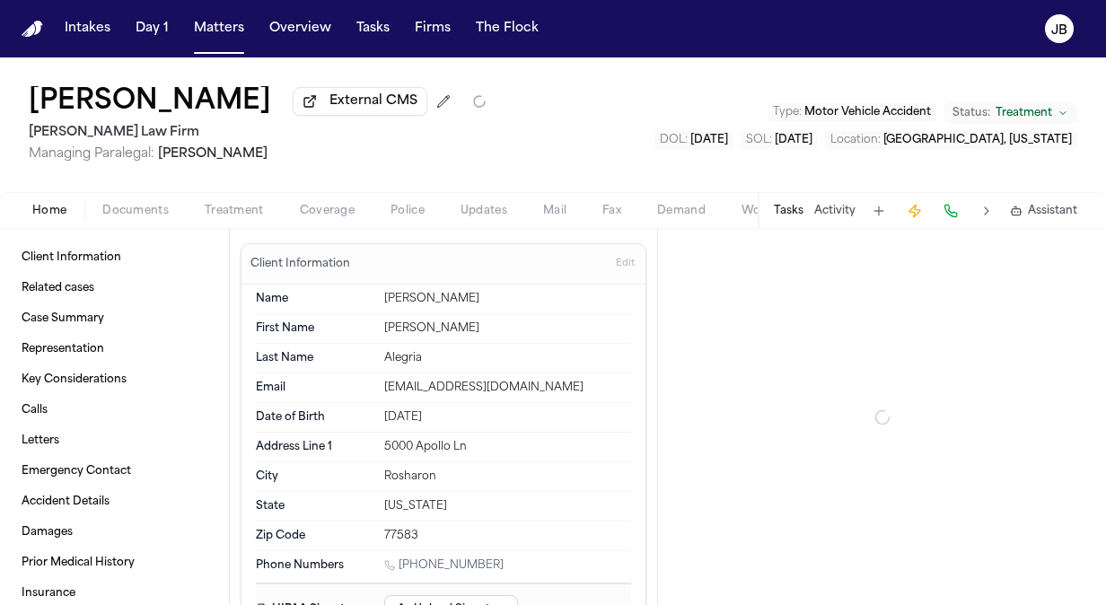
type textarea "*"
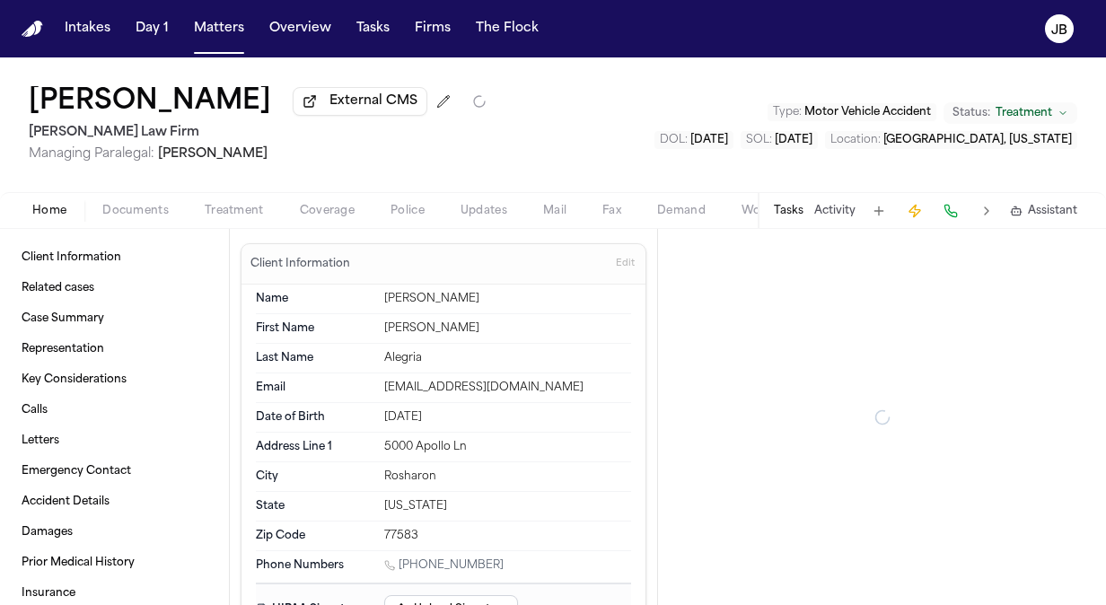
type textarea "*"
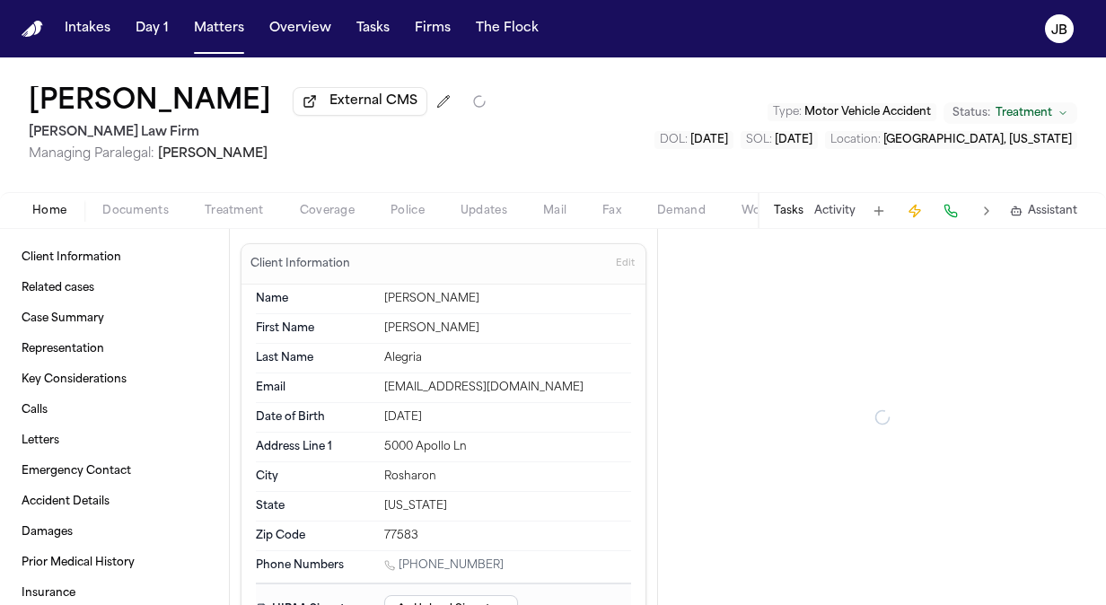
type textarea "*"
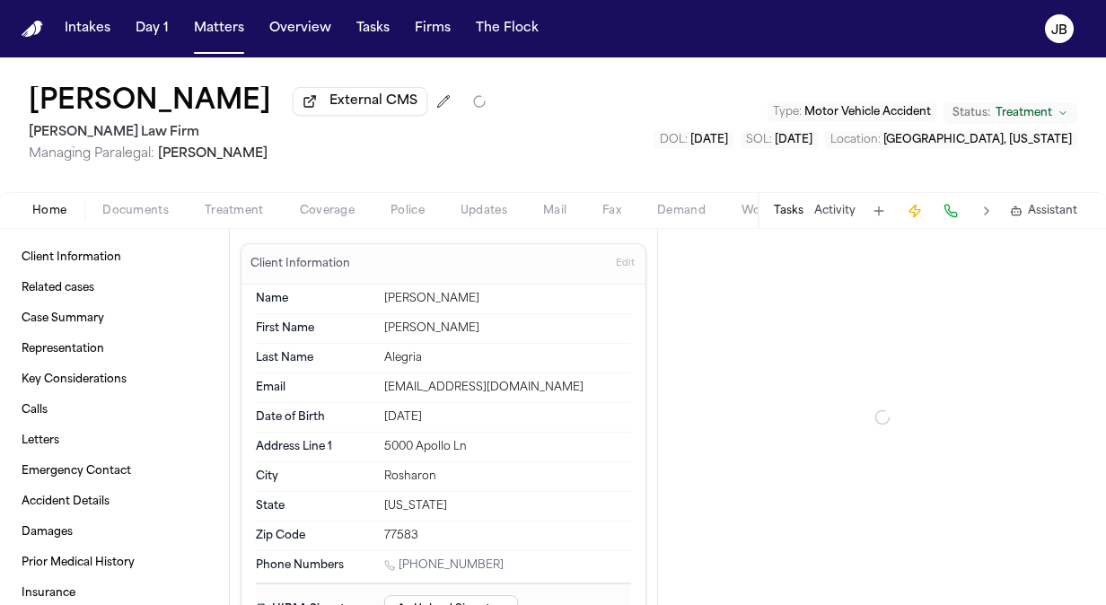
type textarea "*"
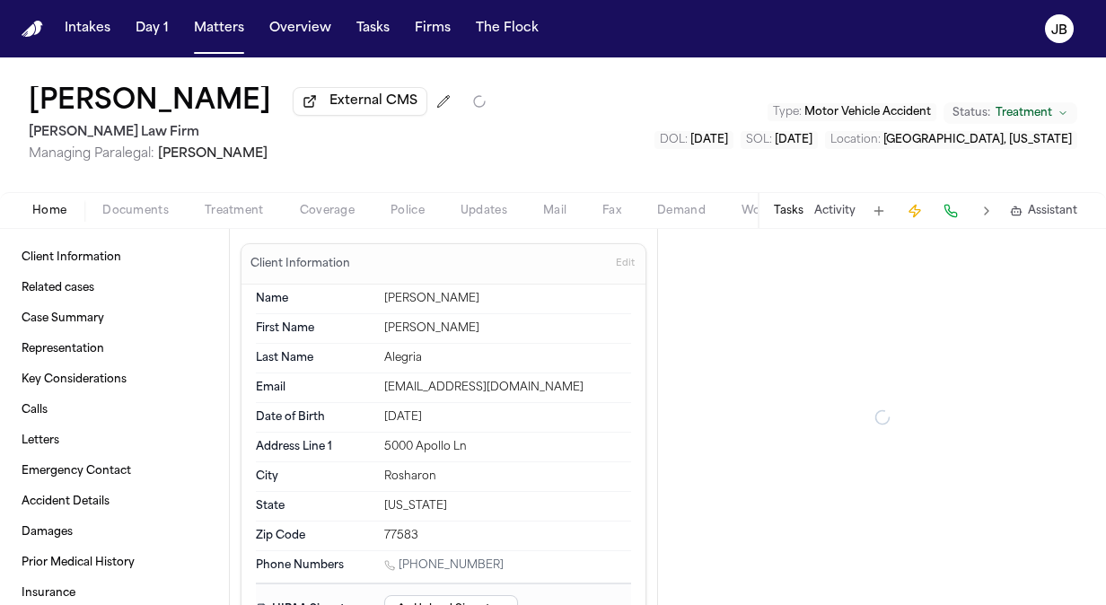
type textarea "*"
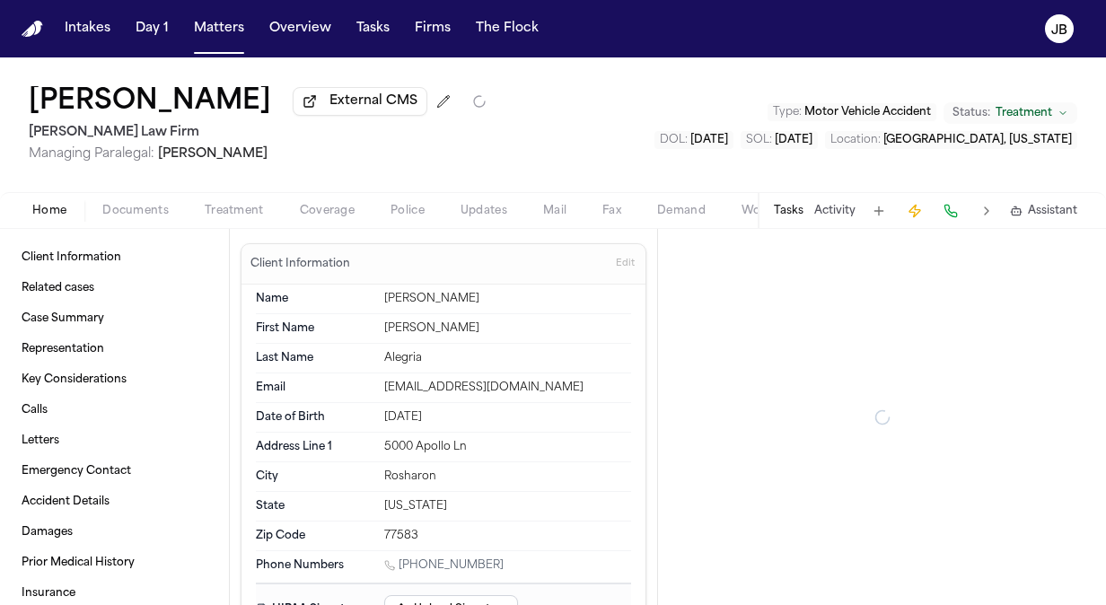
type textarea "*"
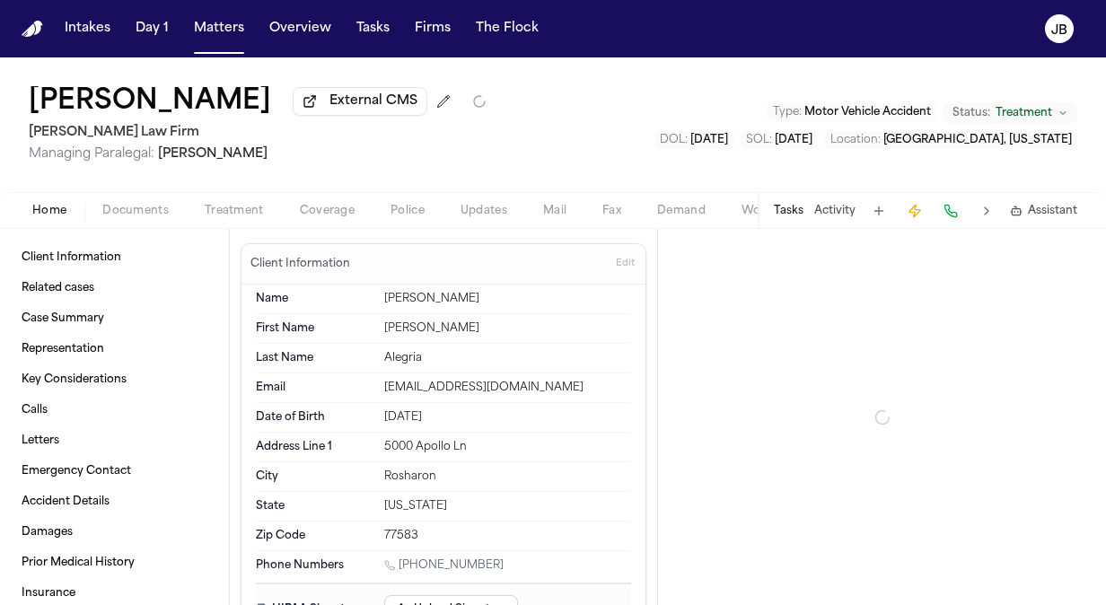
type textarea "*"
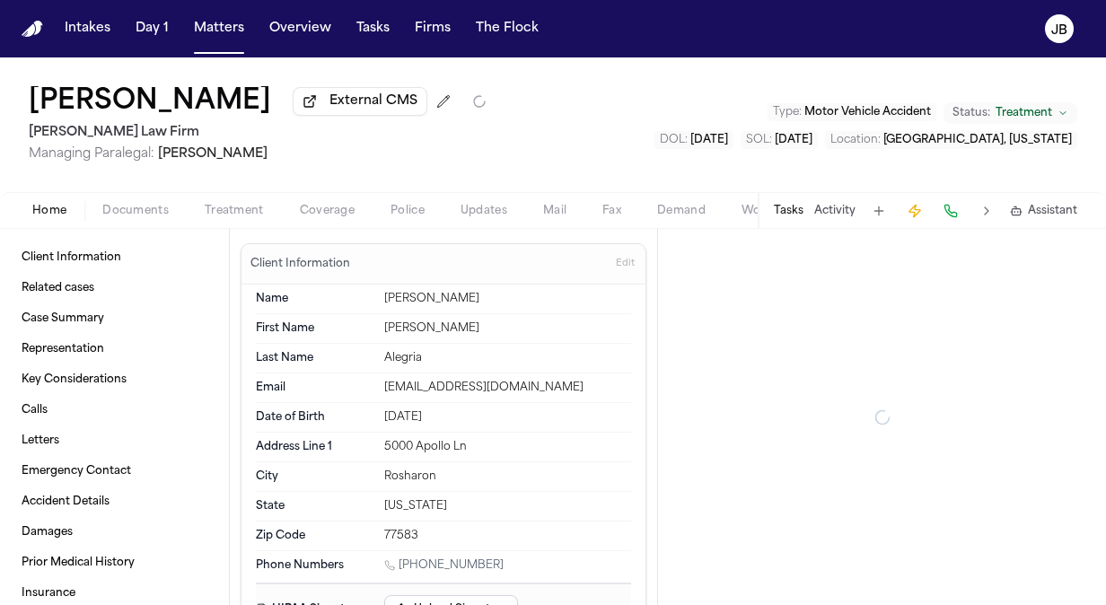
type textarea "*"
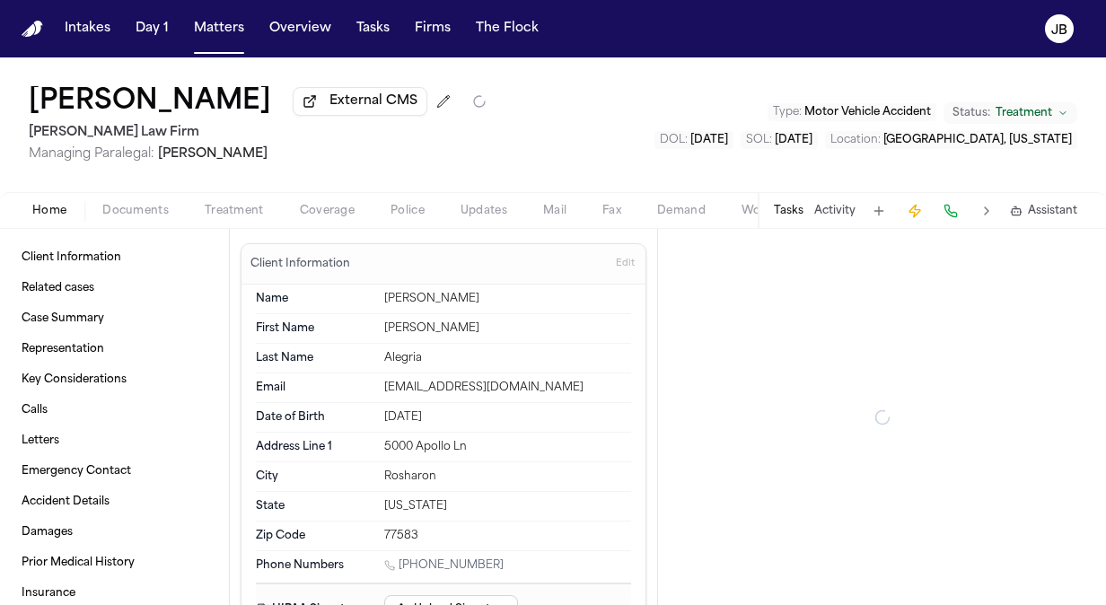
type textarea "*"
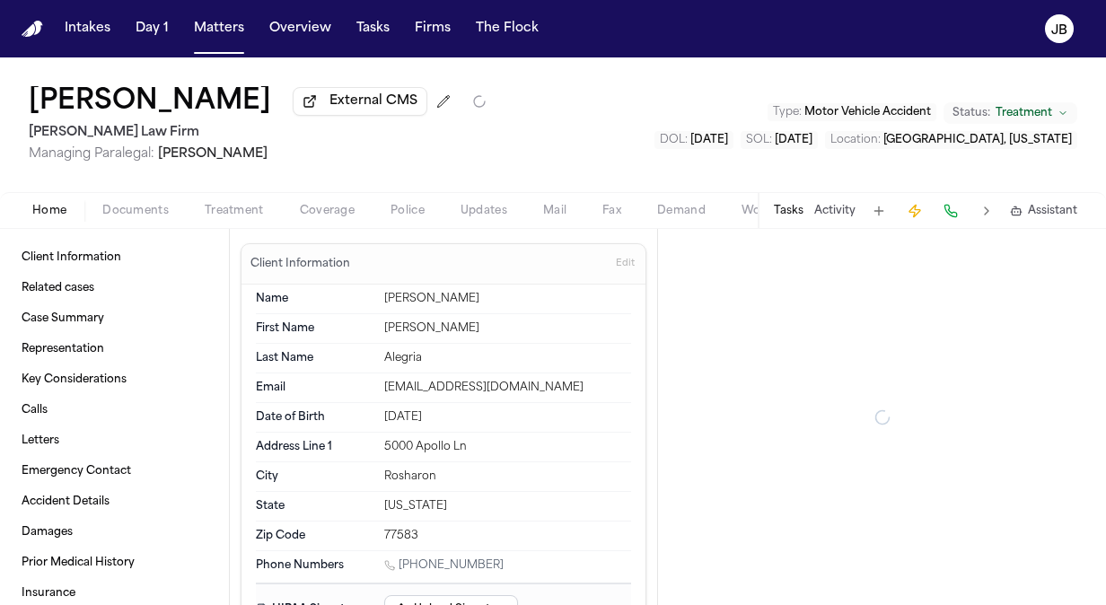
type textarea "*"
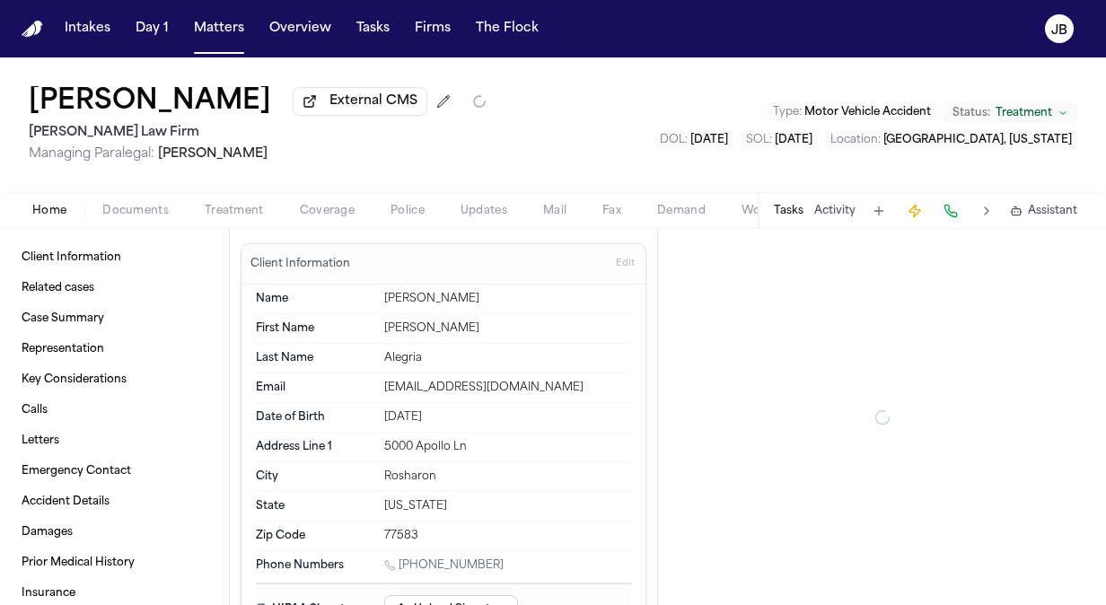
type textarea "*"
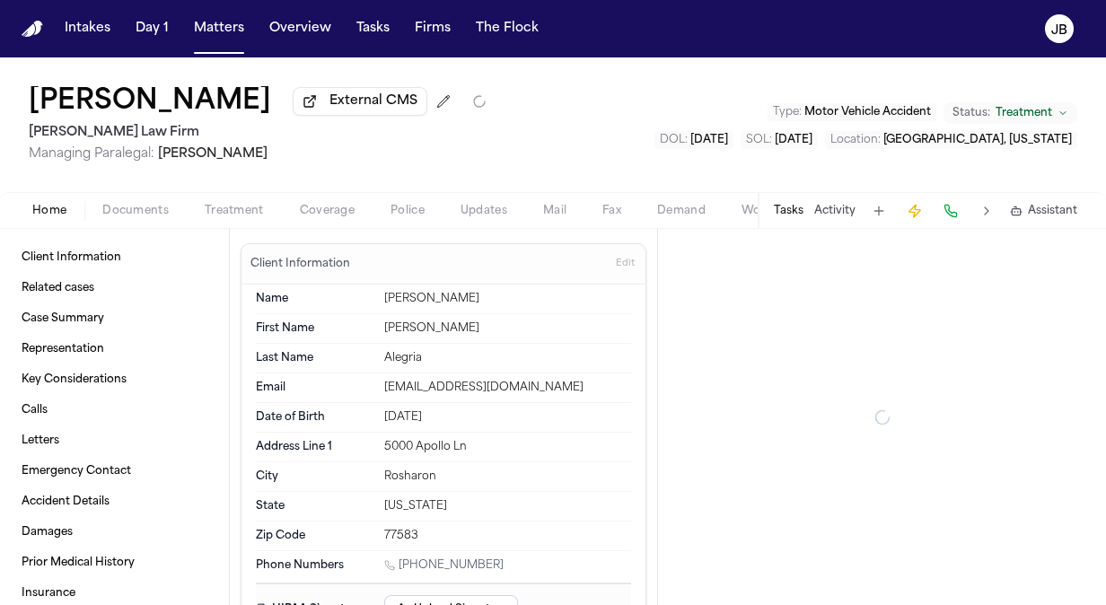
type textarea "*"
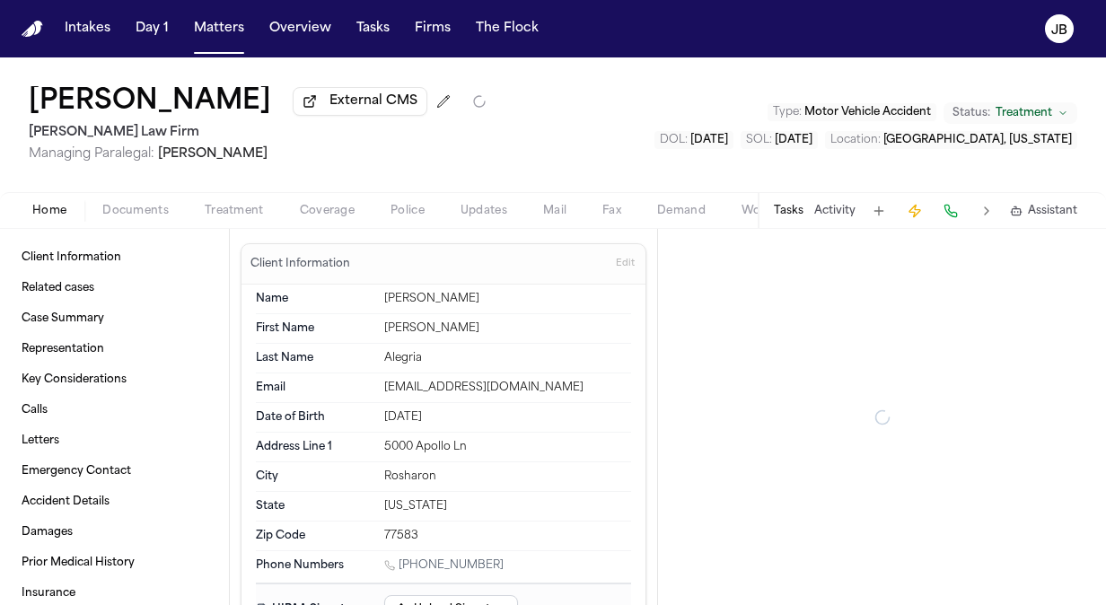
type textarea "*"
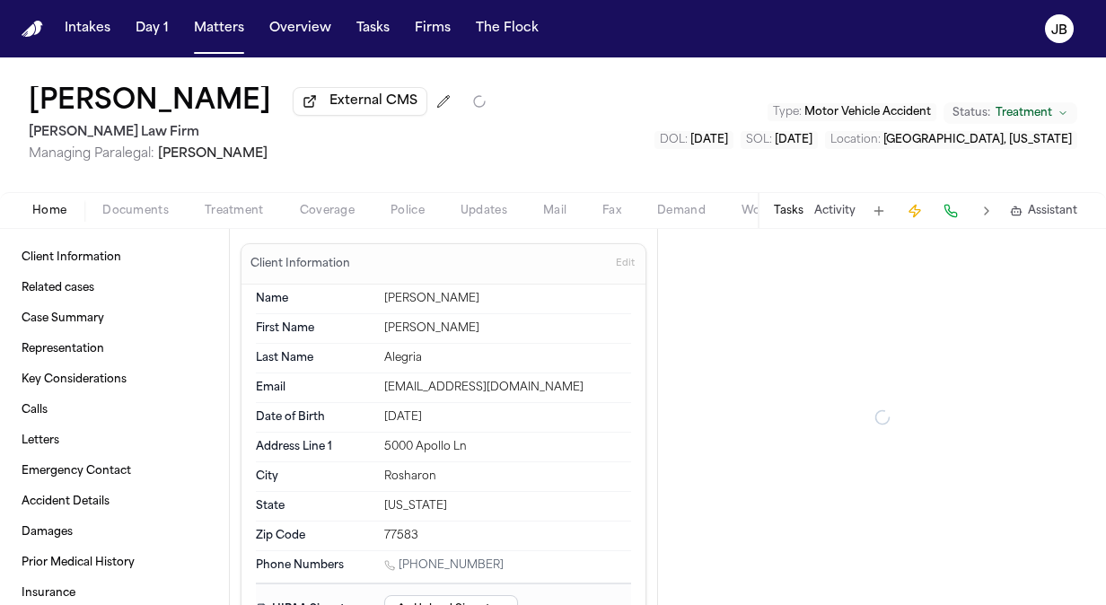
type textarea "*"
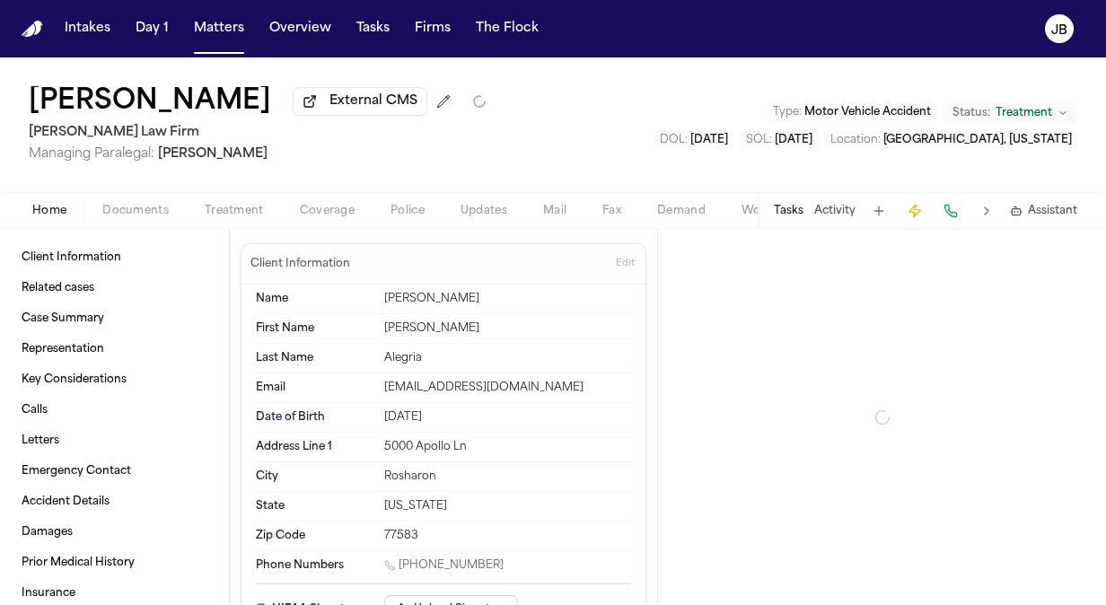
type textarea "*"
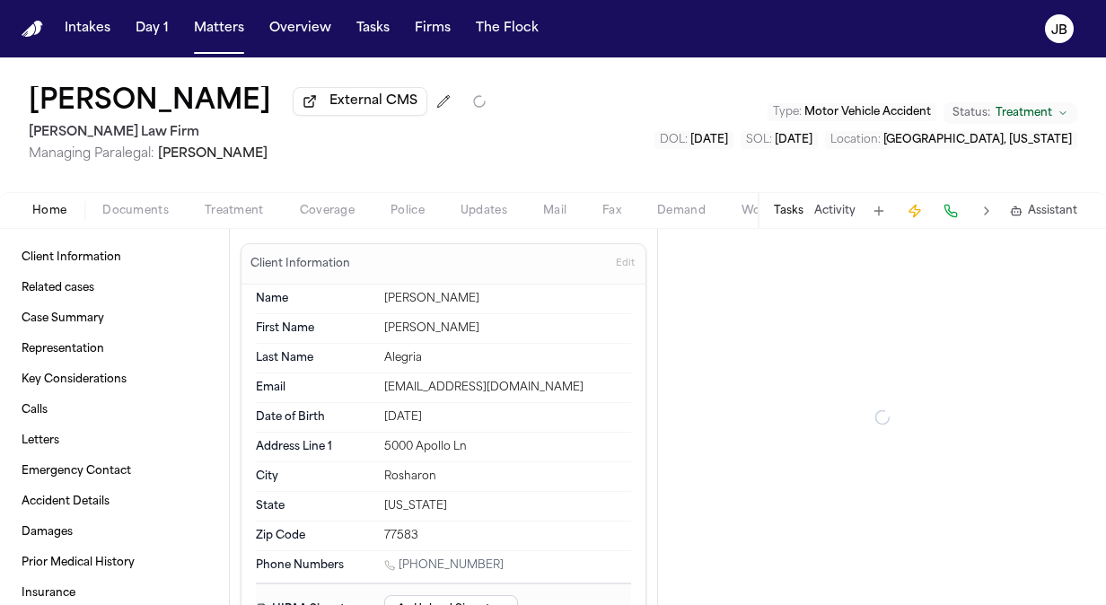
type textarea "*"
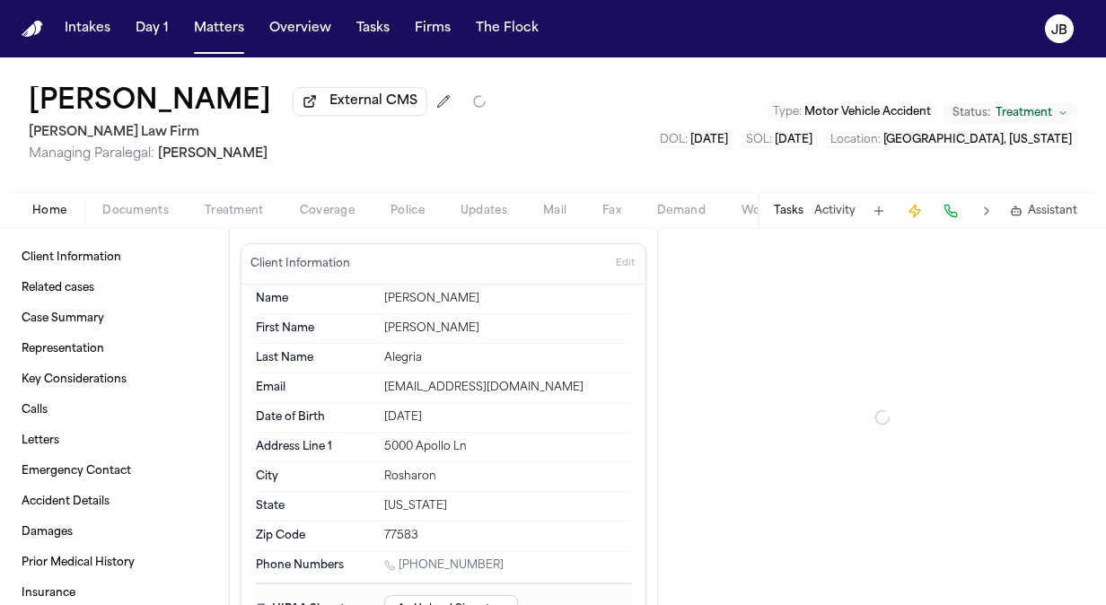
type textarea "*"
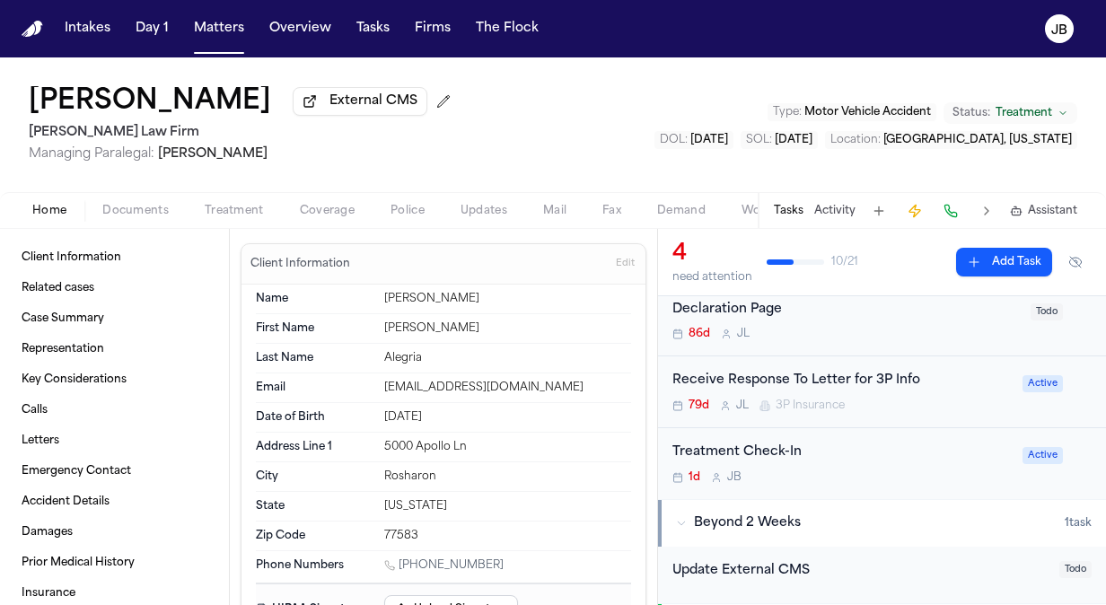
scroll to position [251, 0]
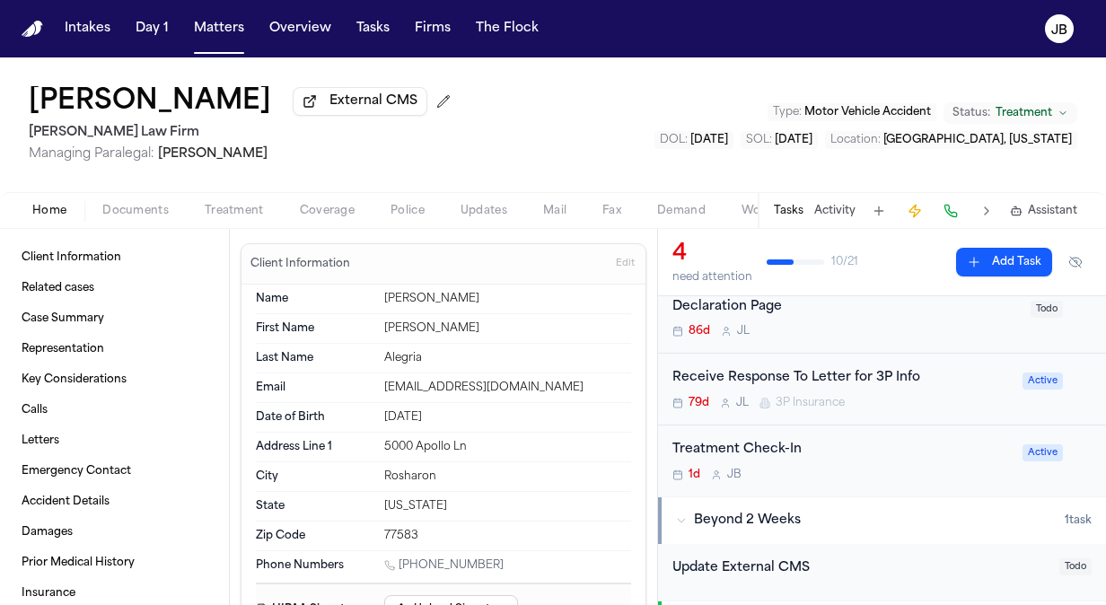
click at [875, 456] on div "Treatment Check-In" at bounding box center [841, 450] width 339 height 21
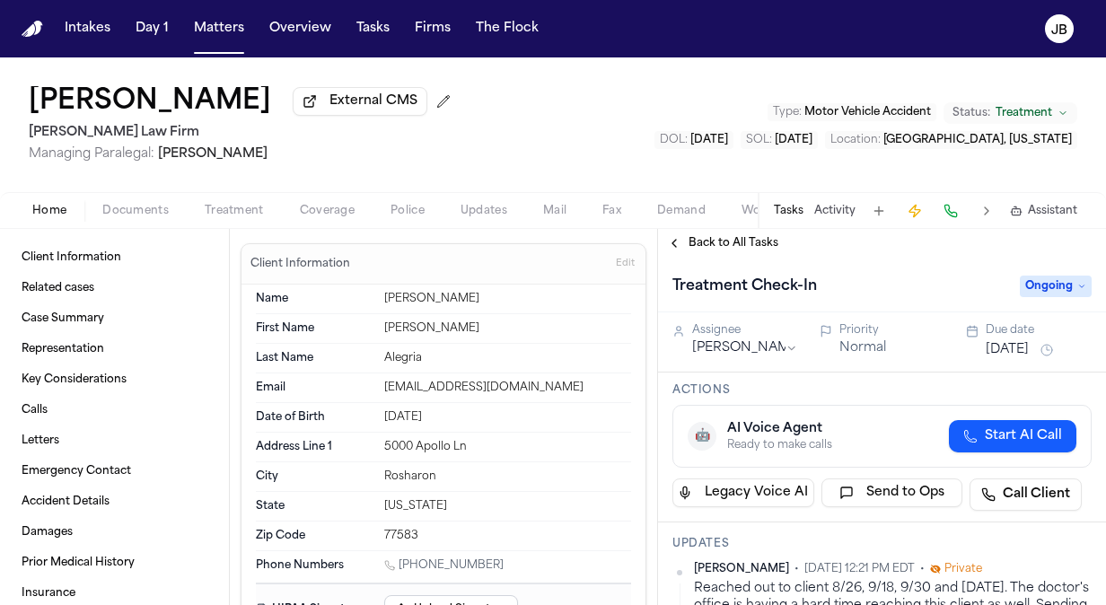
click at [1025, 333] on div "Due date" at bounding box center [1039, 330] width 106 height 14
click at [1016, 346] on button "[DATE]" at bounding box center [1007, 350] width 43 height 18
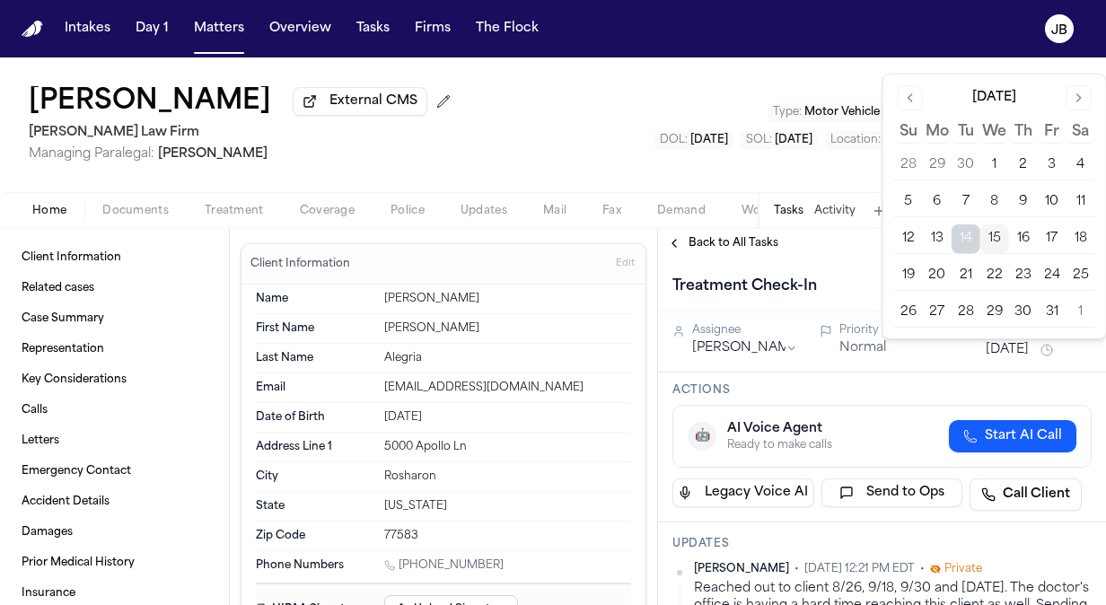
click at [1024, 234] on button "16" at bounding box center [1023, 238] width 29 height 29
click at [701, 165] on div "[PERSON_NAME] External CMS [PERSON_NAME] Law Firm Managing Paralegal: [PERSON_N…" at bounding box center [553, 124] width 1106 height 135
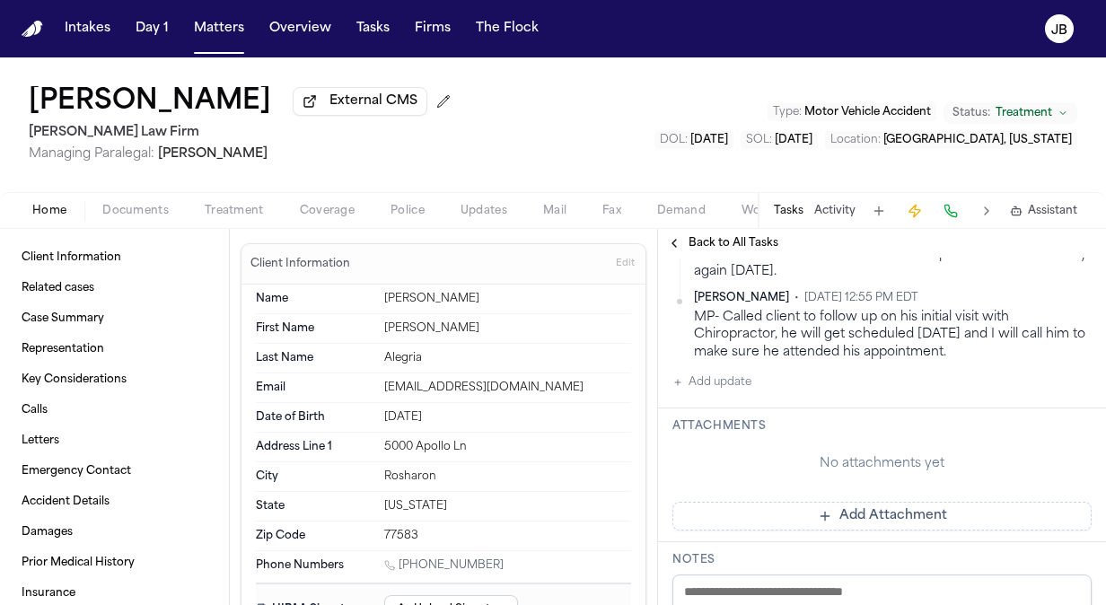
scroll to position [736, 0]
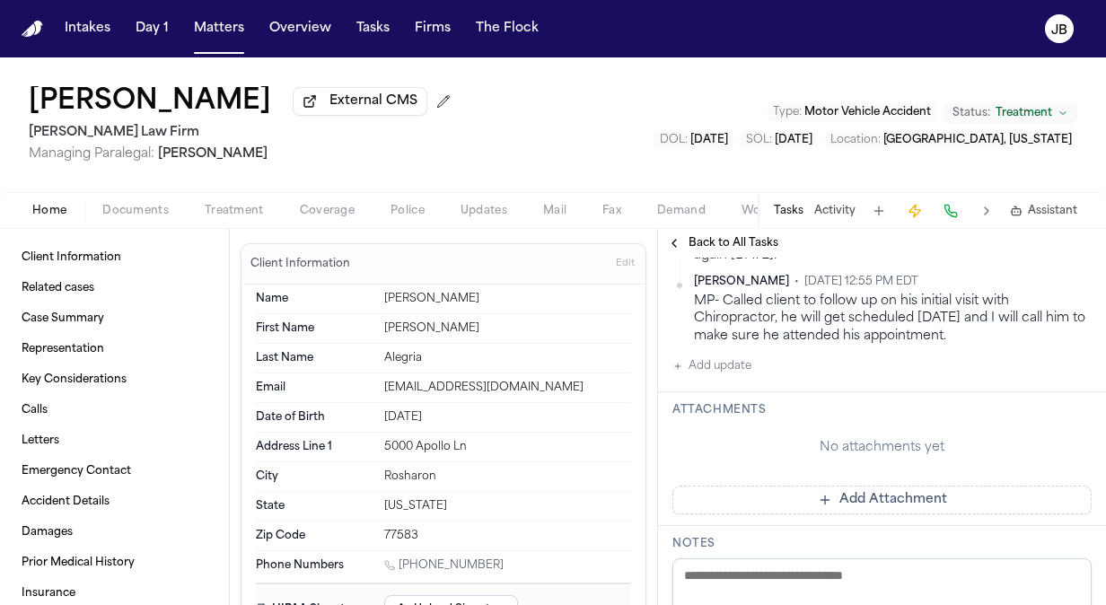
click at [722, 363] on button "Add update" at bounding box center [711, 367] width 79 height 22
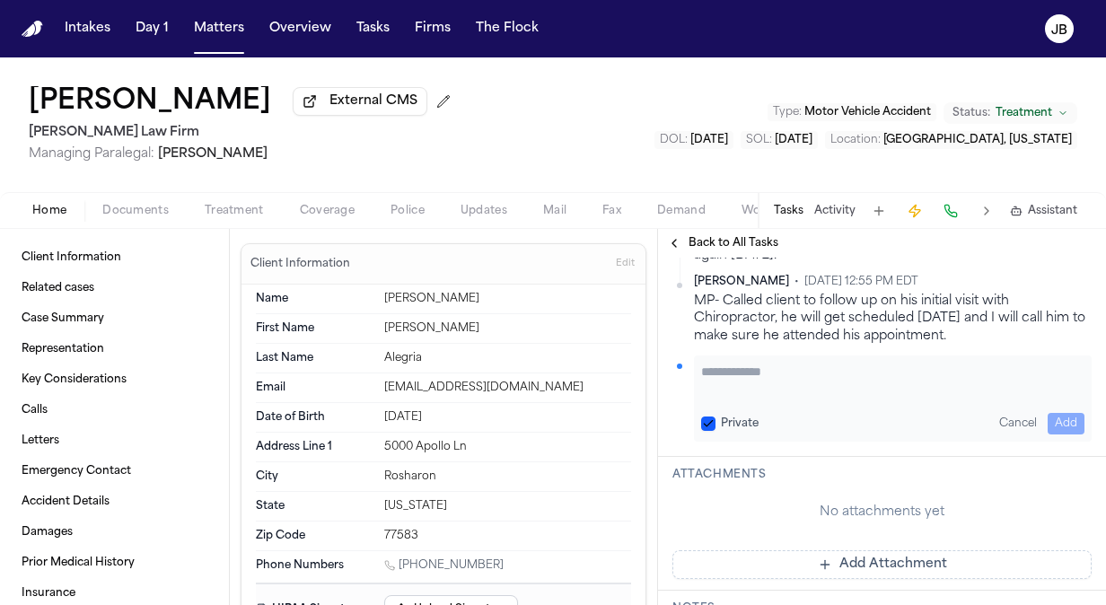
click at [738, 381] on textarea "Add your update" at bounding box center [892, 381] width 383 height 36
paste textarea "**********"
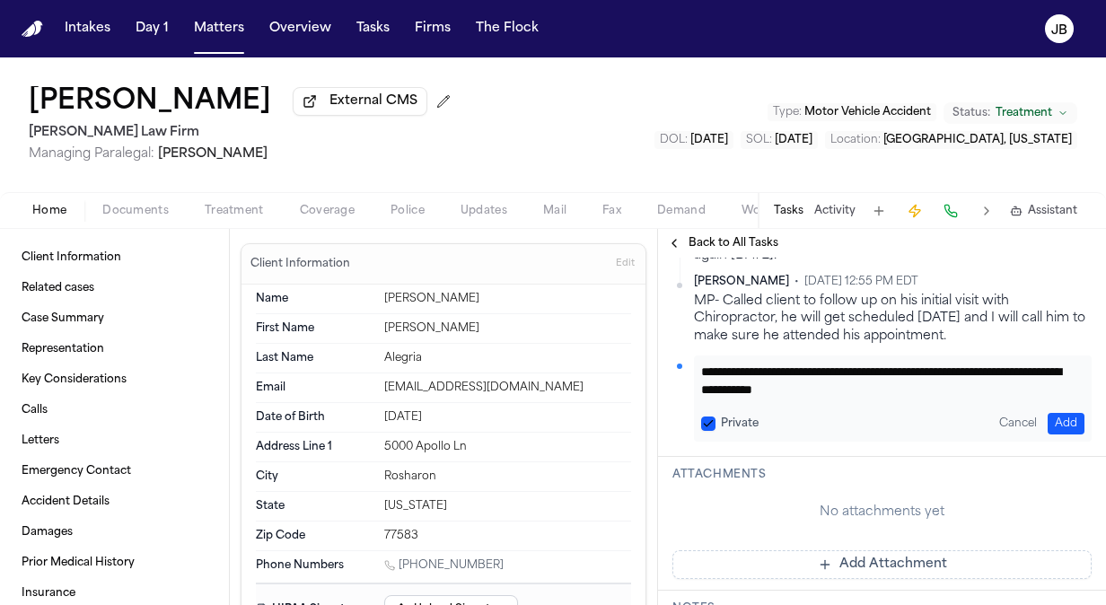
click at [1057, 421] on button "Add" at bounding box center [1066, 424] width 37 height 22
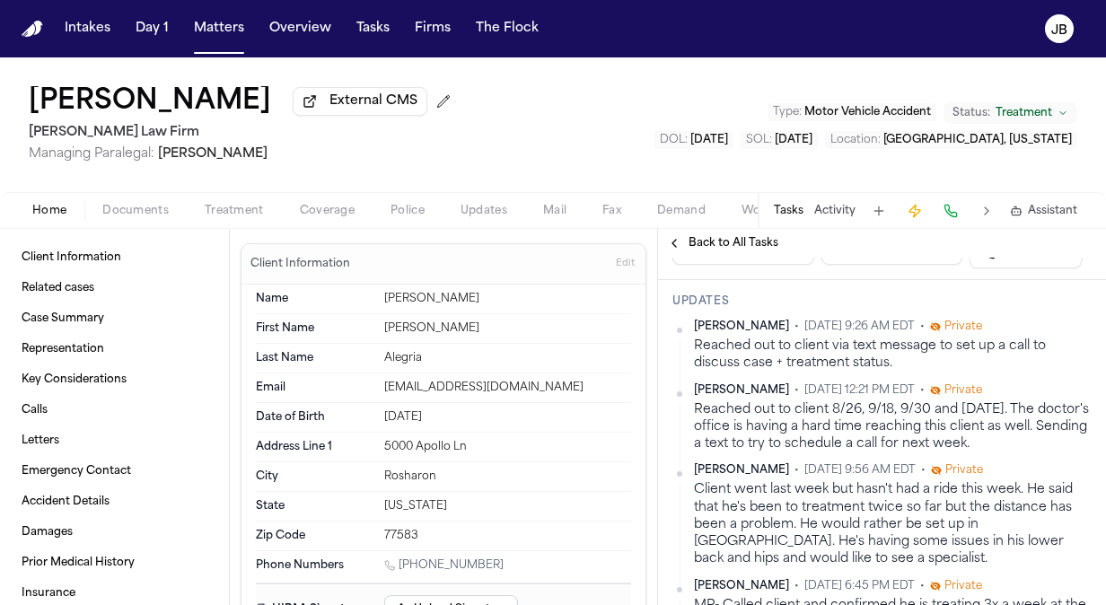
scroll to position [217, 0]
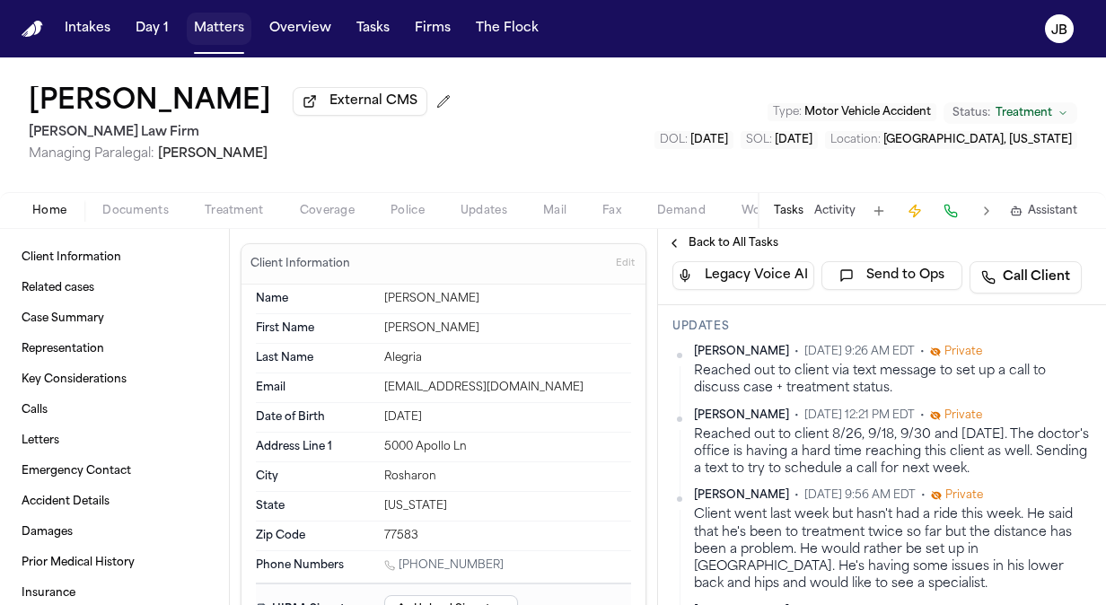
click at [225, 23] on button "Matters" at bounding box center [219, 29] width 65 height 32
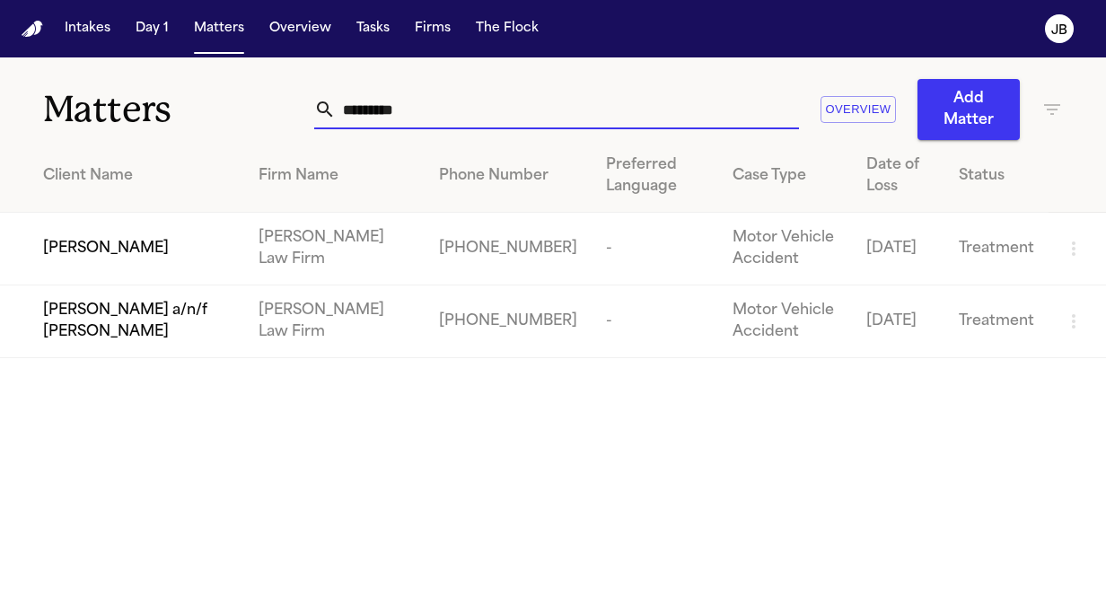
drag, startPoint x: 407, startPoint y: 110, endPoint x: 156, endPoint y: 117, distance: 250.6
click at [156, 117] on div "Matters ********* Overview Add Matter" at bounding box center [553, 98] width 1106 height 83
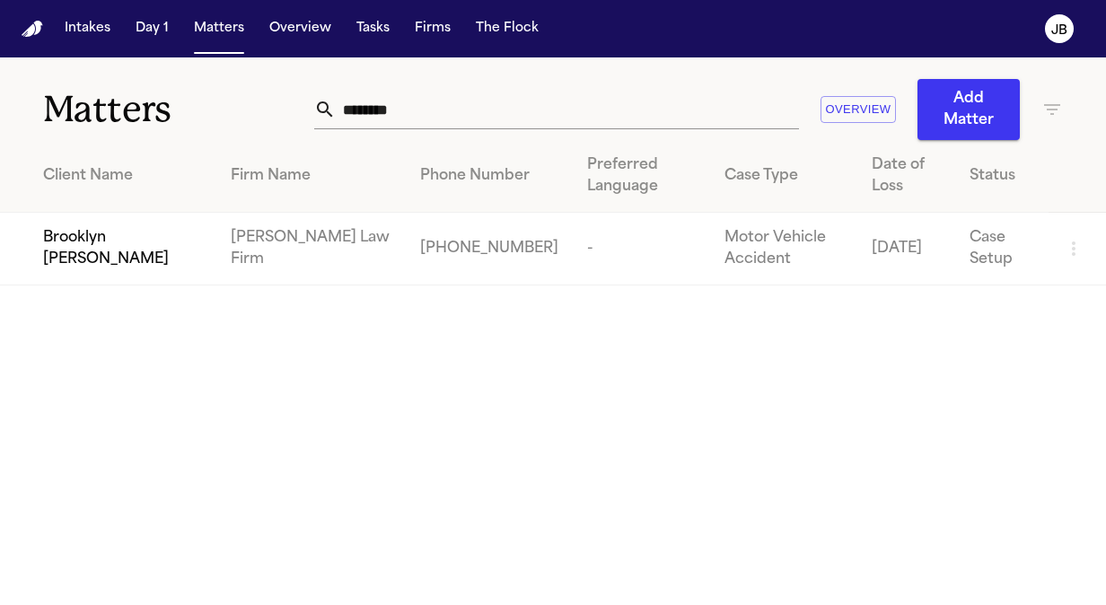
click at [123, 234] on span "Brooklyn [PERSON_NAME]" at bounding box center [122, 248] width 159 height 43
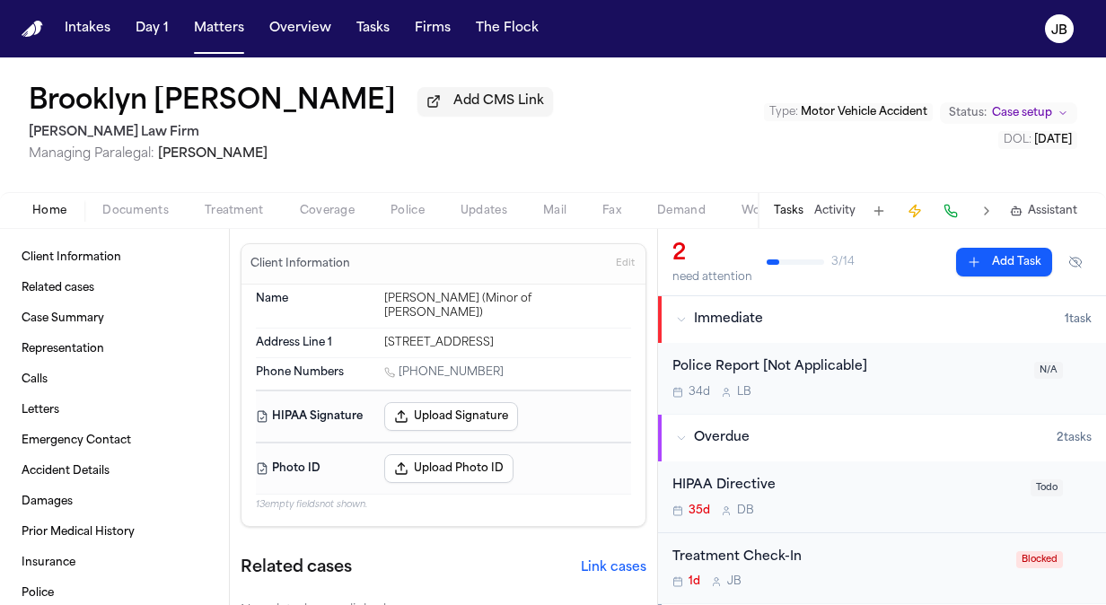
click at [936, 562] on div "Treatment Check-In" at bounding box center [838, 558] width 333 height 21
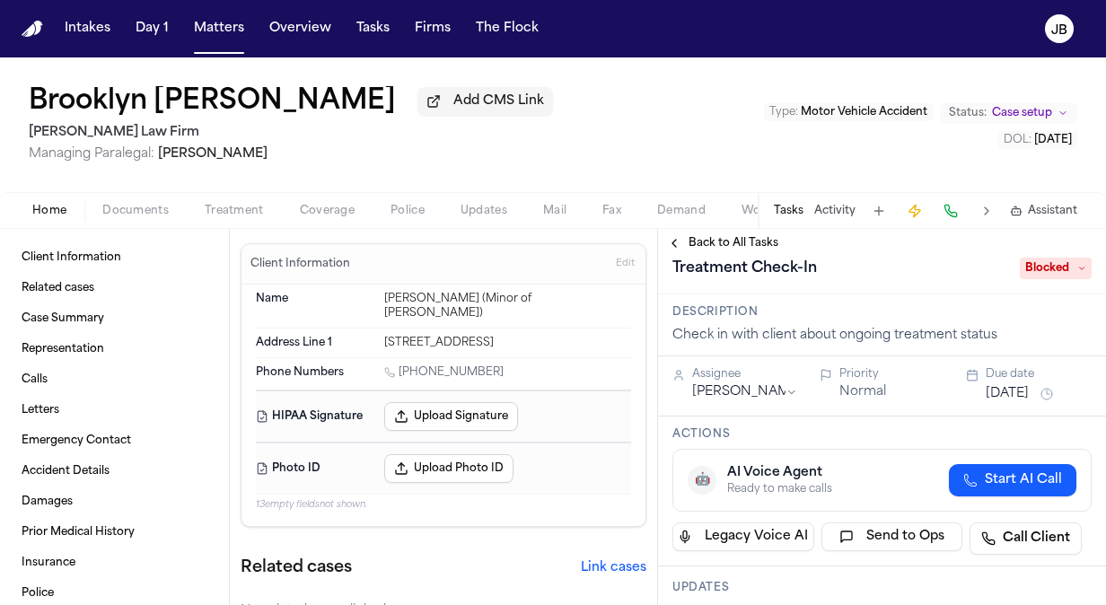
scroll to position [16, 0]
click at [1029, 387] on button "[DATE]" at bounding box center [1007, 396] width 43 height 18
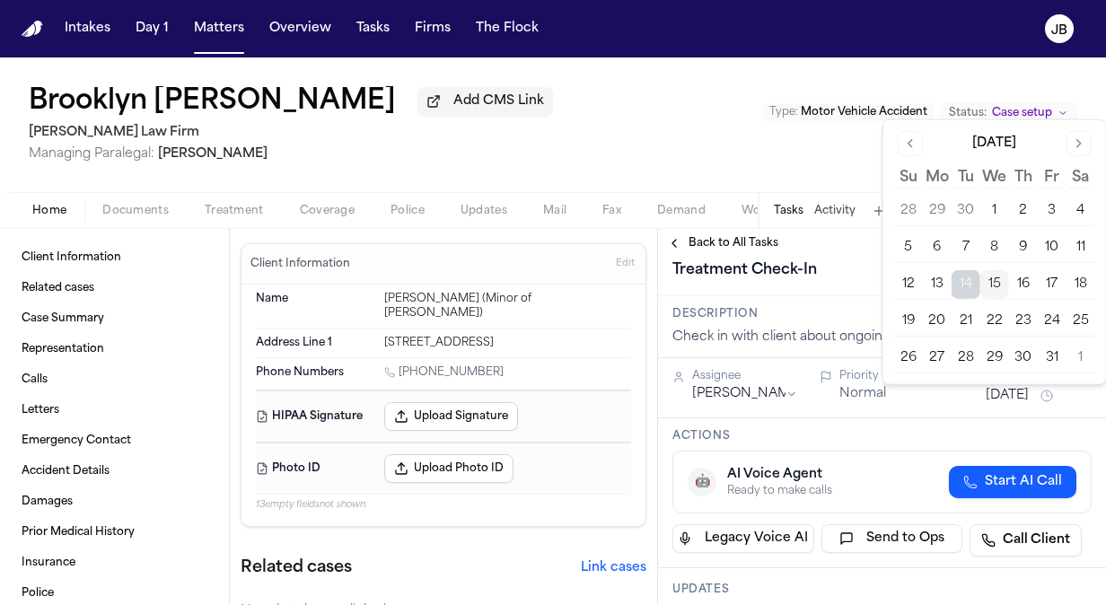
click at [1026, 282] on button "16" at bounding box center [1023, 284] width 29 height 29
click at [695, 165] on div "Brooklyn [PERSON_NAME] Add CMS Link [PERSON_NAME] Law Firm Managing Paralegal: …" at bounding box center [553, 124] width 1106 height 135
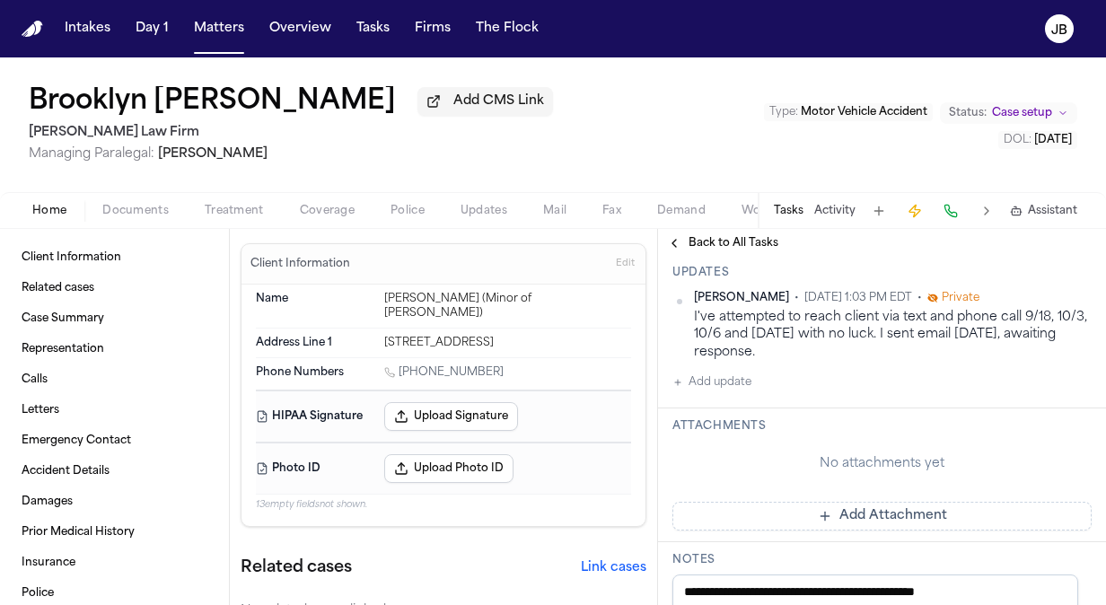
scroll to position [342, 0]
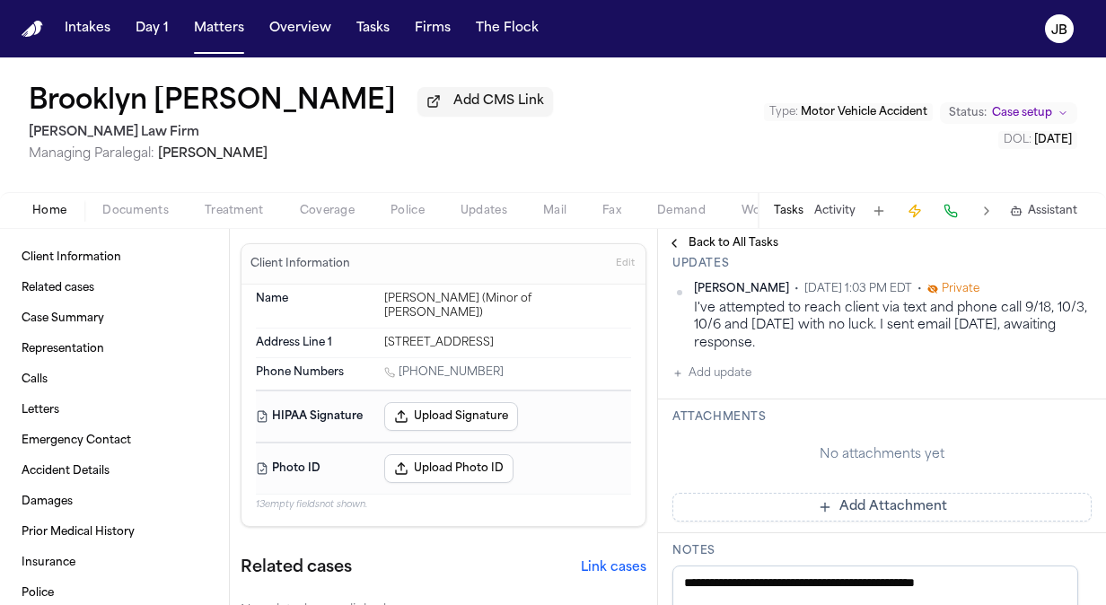
click at [716, 367] on button "Add update" at bounding box center [711, 374] width 79 height 22
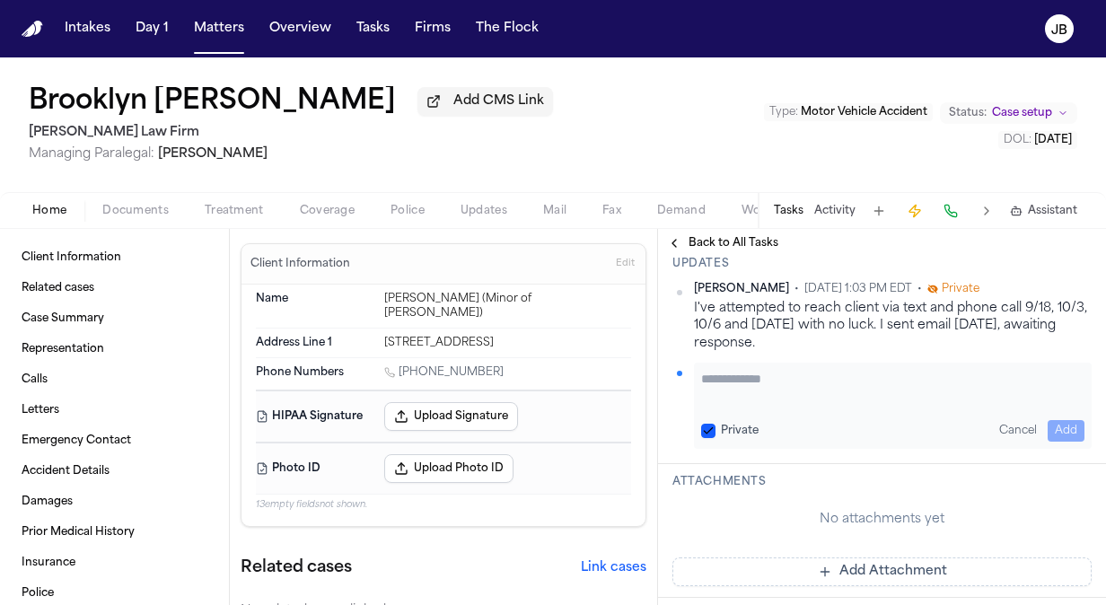
click at [720, 384] on textarea "Add your update" at bounding box center [892, 388] width 383 height 36
paste textarea "**********"
drag, startPoint x: 910, startPoint y: 382, endPoint x: 503, endPoint y: 408, distance: 408.4
click at [503, 408] on div "Client Information Related cases Case Summary Representation Calls Letters Emer…" at bounding box center [553, 417] width 1106 height 376
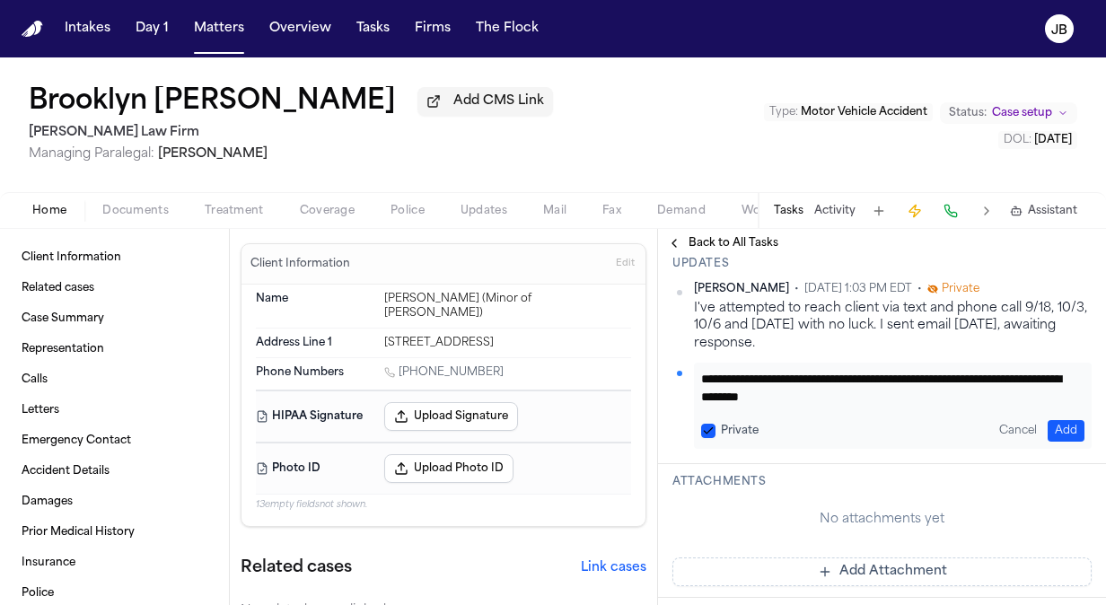
click at [1063, 429] on button "Add" at bounding box center [1066, 431] width 37 height 22
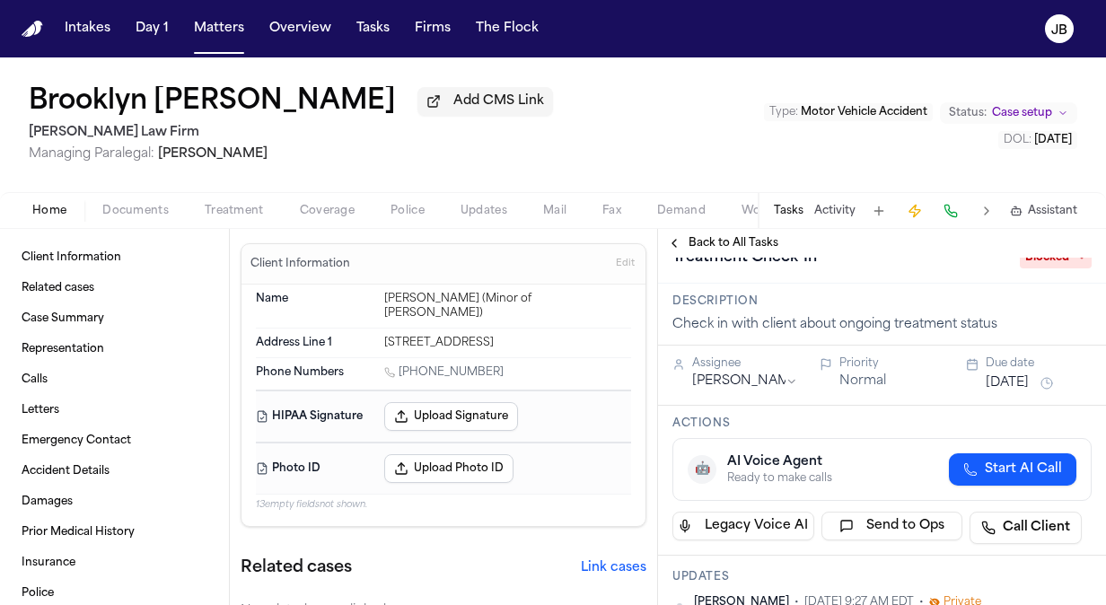
scroll to position [20, 0]
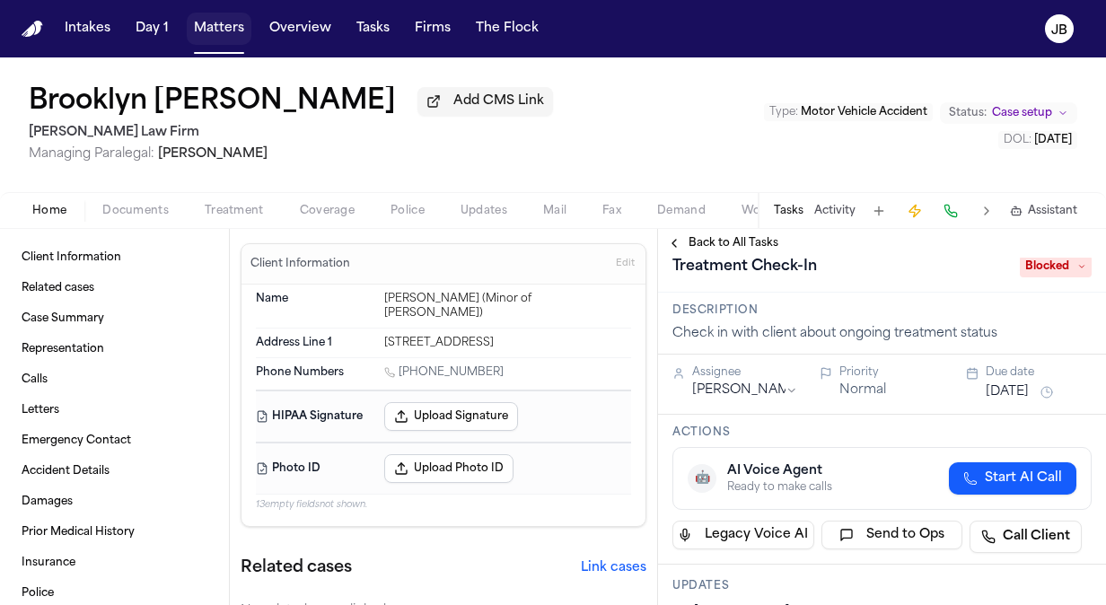
click at [217, 25] on button "Matters" at bounding box center [219, 29] width 65 height 32
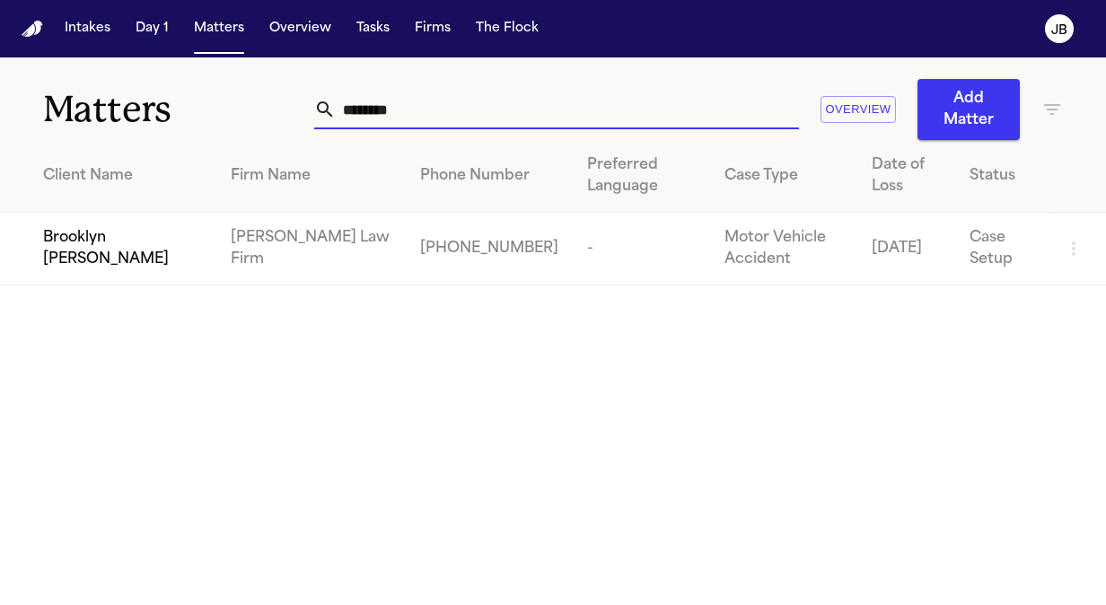
drag, startPoint x: 343, startPoint y: 114, endPoint x: 144, endPoint y: 119, distance: 199.4
click at [144, 119] on div "Matters ******** Overview Add Matter" at bounding box center [553, 98] width 1106 height 83
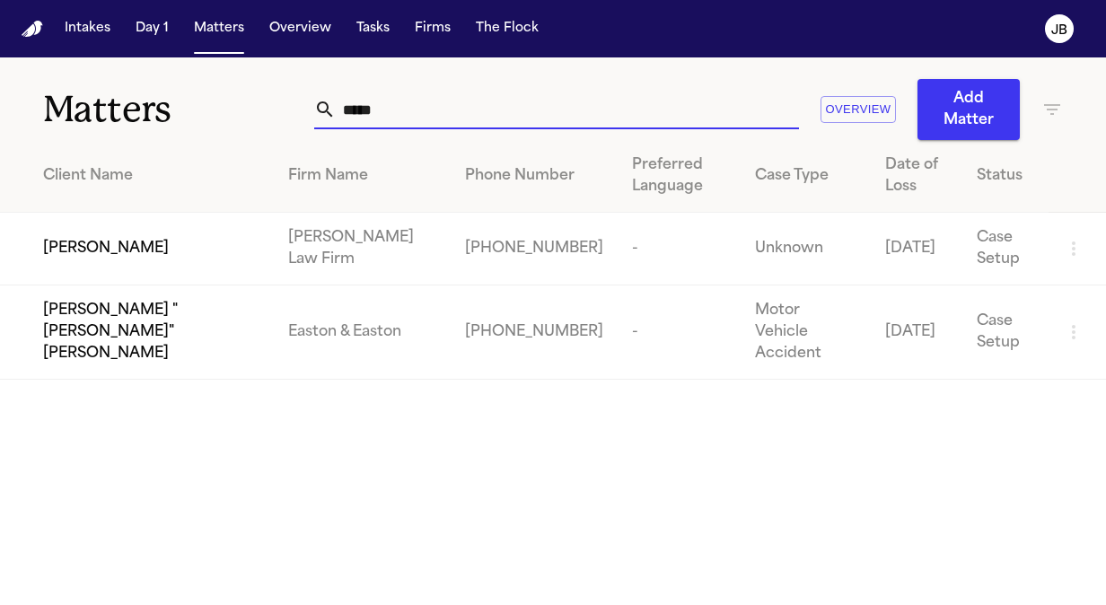
click at [110, 253] on span "[PERSON_NAME]" at bounding box center [106, 249] width 126 height 22
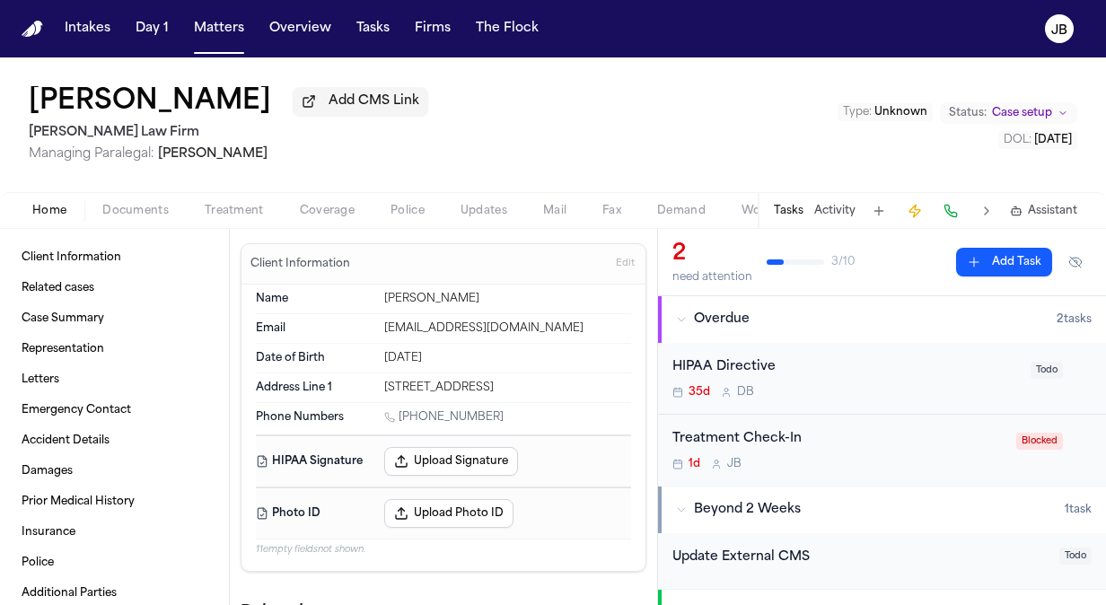
click at [810, 457] on div "1d [PERSON_NAME]" at bounding box center [838, 464] width 333 height 14
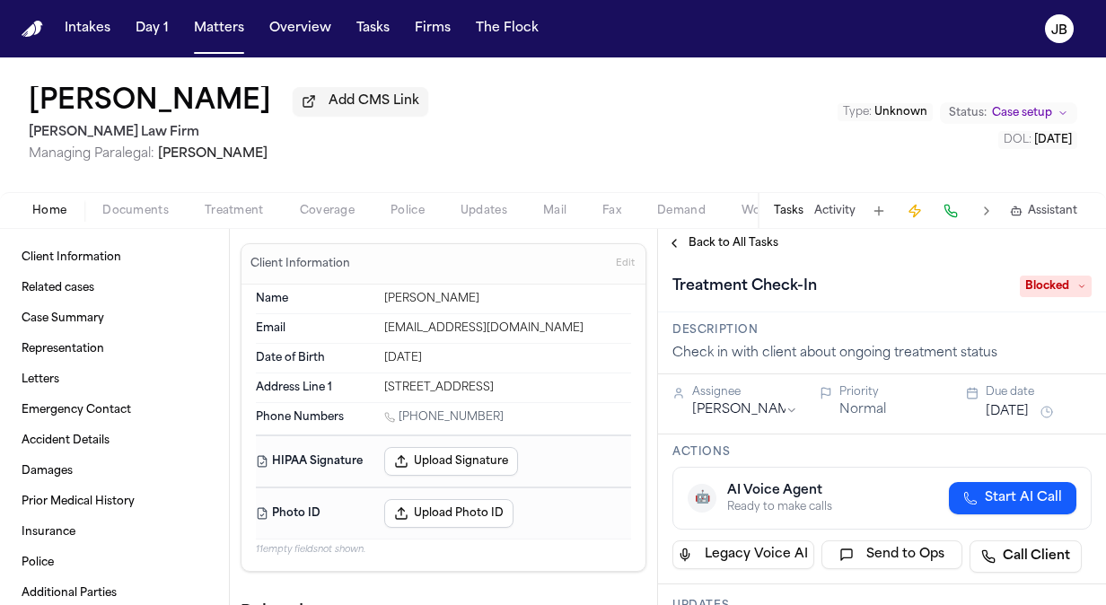
click at [1006, 418] on button "[DATE]" at bounding box center [1007, 412] width 43 height 18
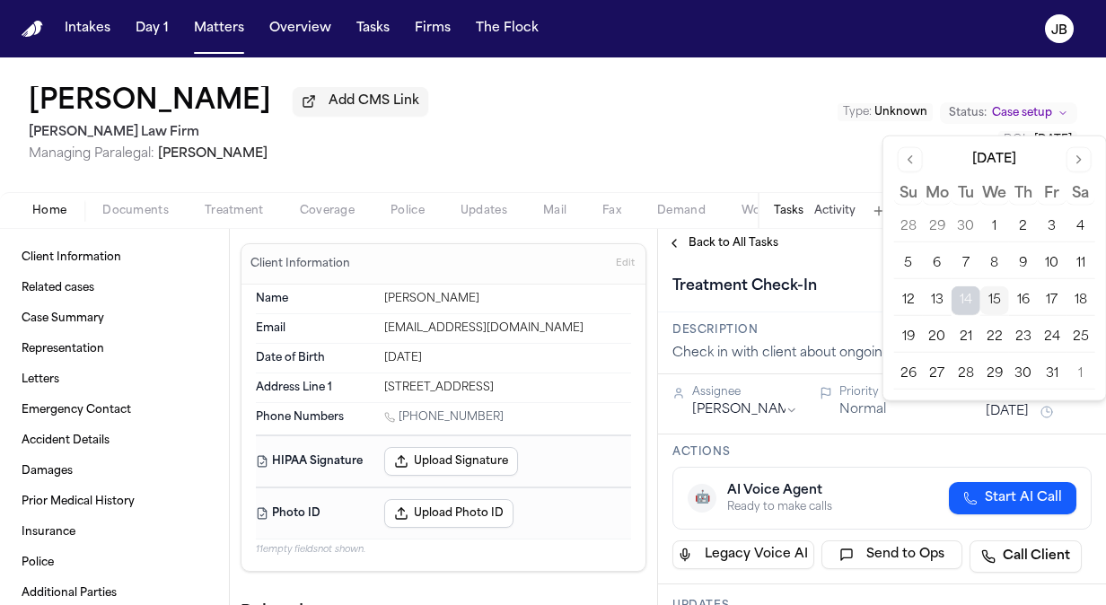
click at [1024, 294] on button "16" at bounding box center [1023, 300] width 29 height 29
click at [701, 167] on div "[PERSON_NAME] Add CMS Link [PERSON_NAME] Law Firm Managing Paralegal: [PERSON_N…" at bounding box center [553, 124] width 1106 height 135
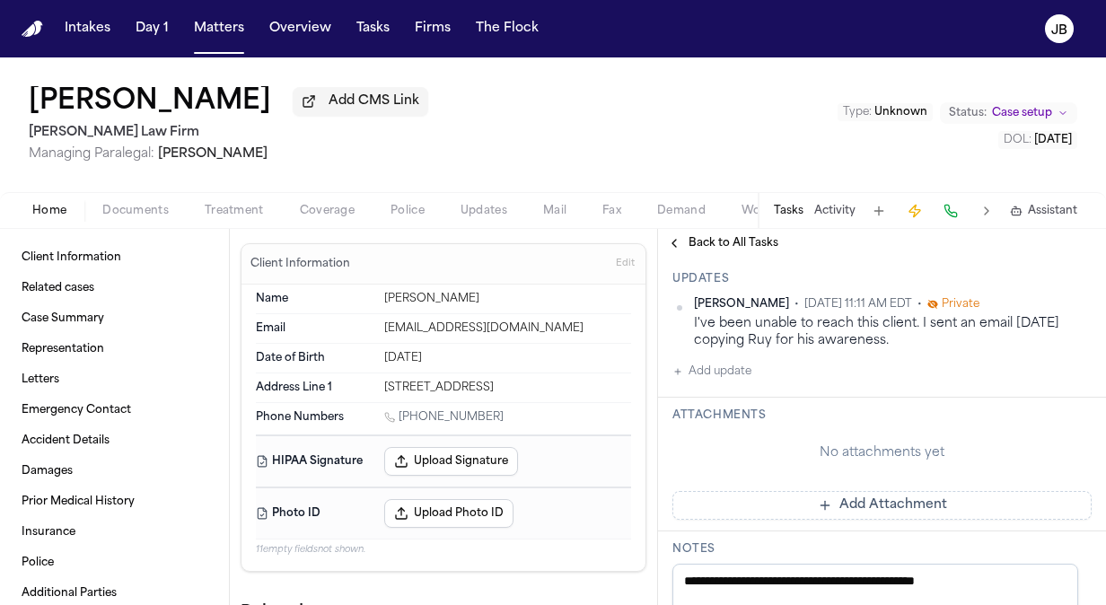
scroll to position [329, 0]
click at [730, 373] on button "Add update" at bounding box center [711, 370] width 79 height 22
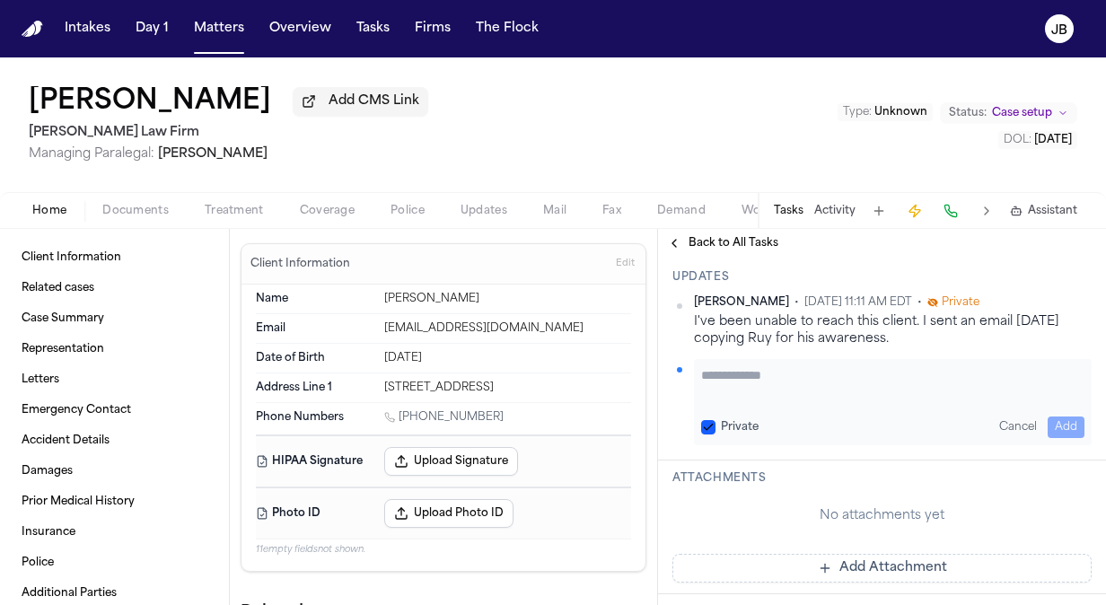
click at [750, 366] on textarea "Add your update" at bounding box center [892, 384] width 383 height 36
paste textarea "**********"
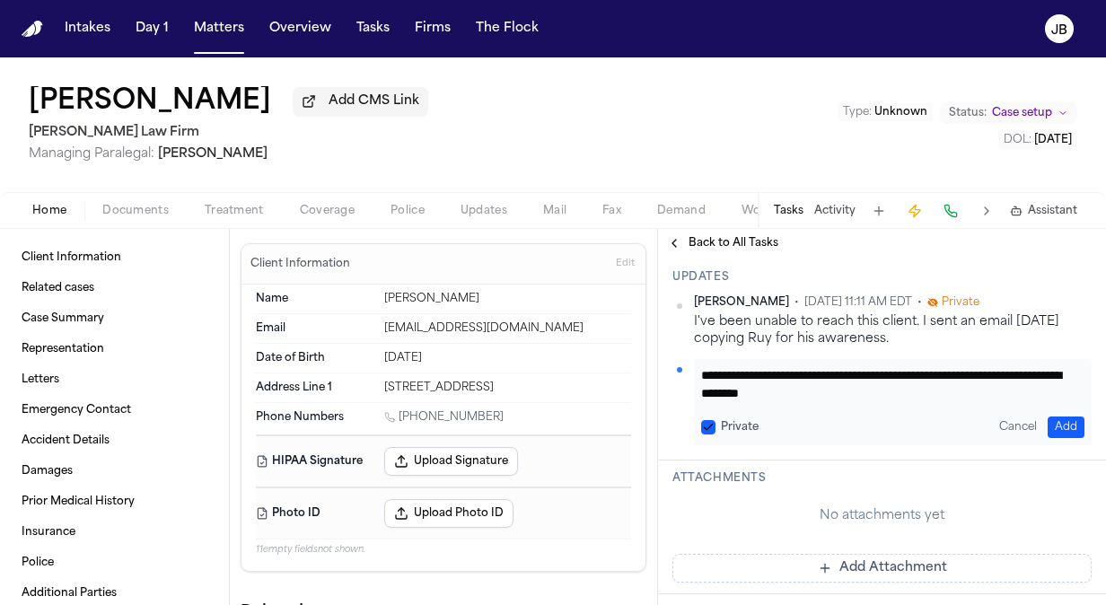
click at [1056, 423] on button "Add" at bounding box center [1066, 428] width 37 height 22
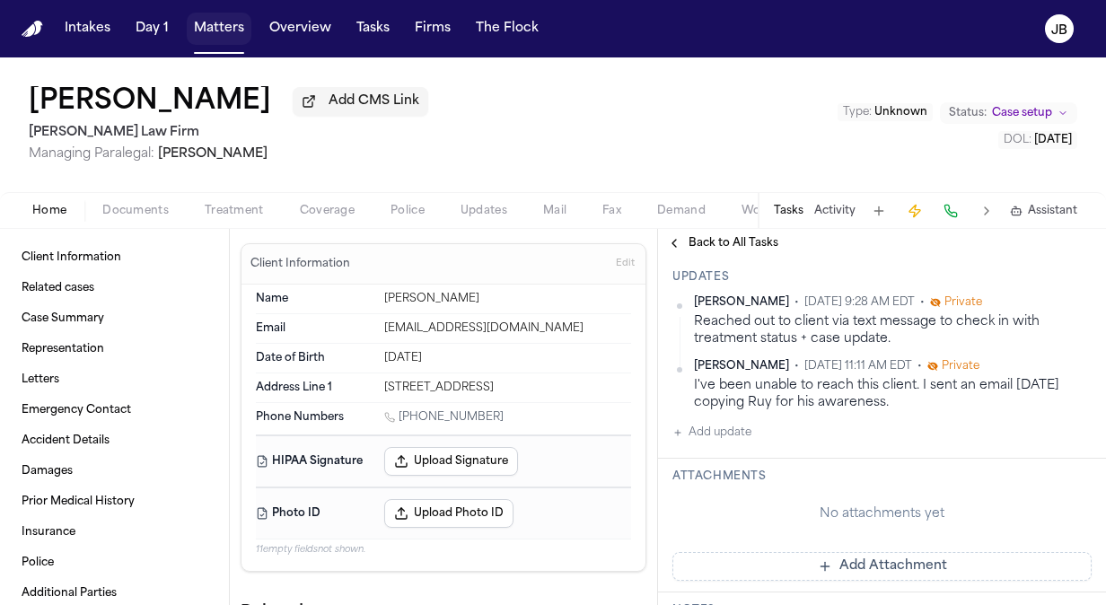
click at [228, 34] on button "Matters" at bounding box center [219, 29] width 65 height 32
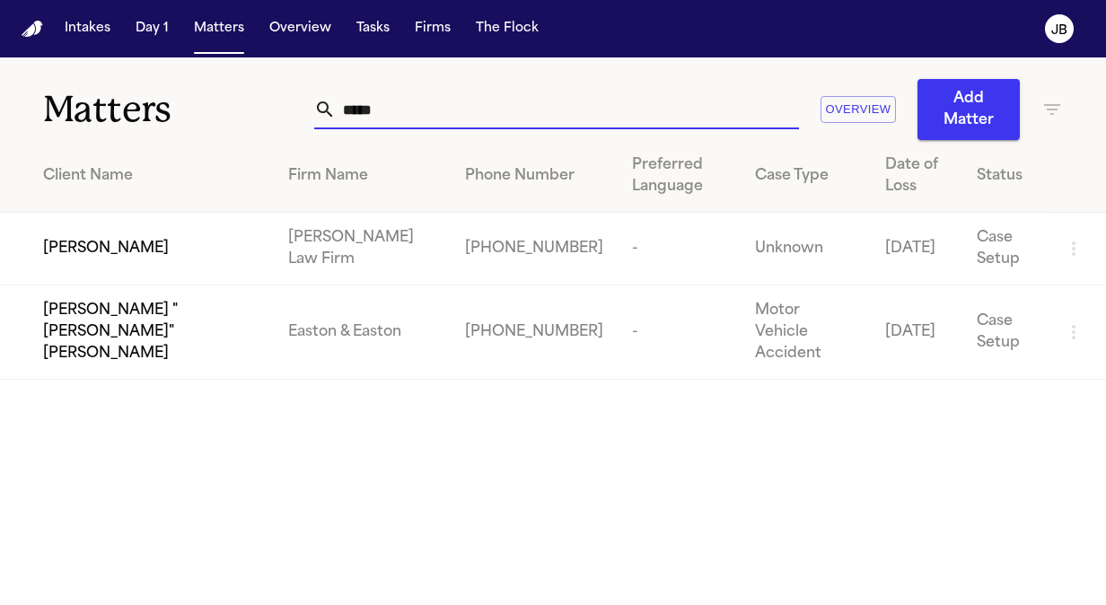
drag, startPoint x: 426, startPoint y: 114, endPoint x: 161, endPoint y: 113, distance: 264.9
click at [161, 113] on div "Matters ***** Overview Add Matter" at bounding box center [553, 98] width 1106 height 83
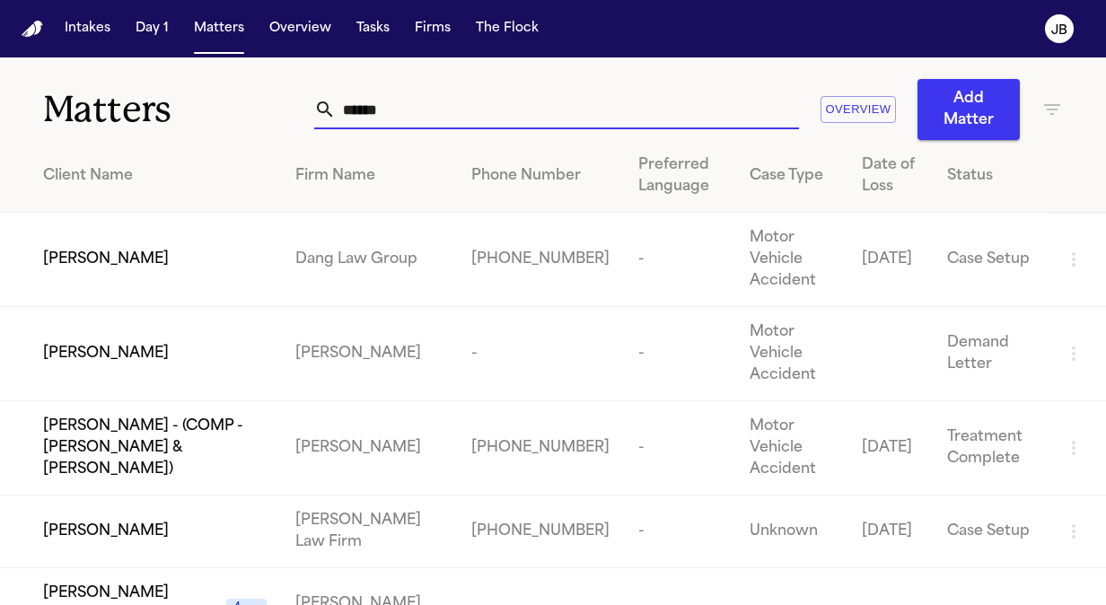
click at [141, 521] on span "[PERSON_NAME]" at bounding box center [106, 532] width 126 height 22
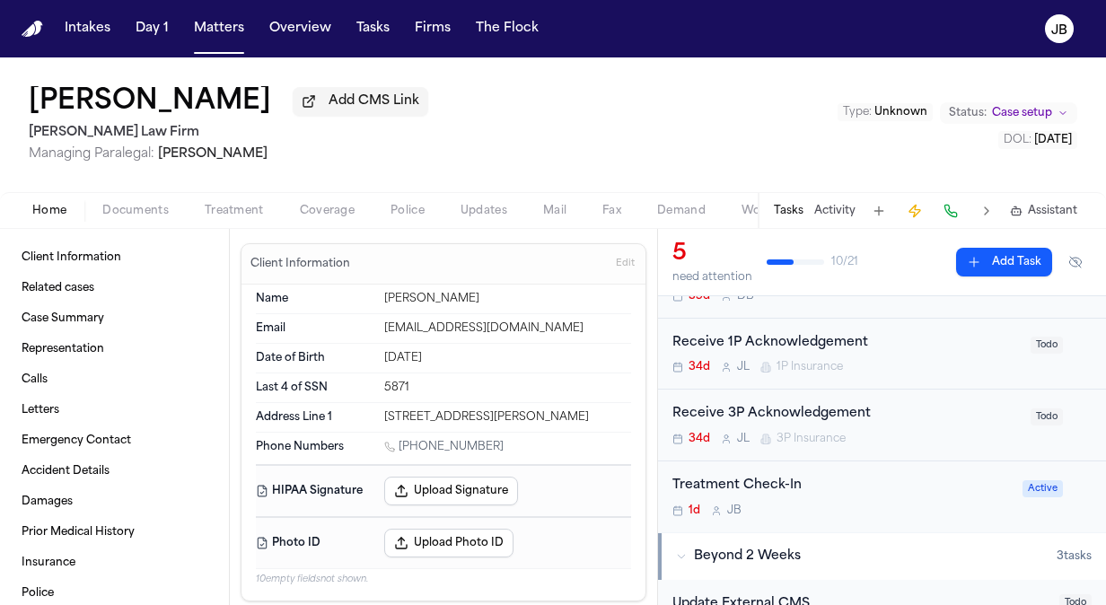
scroll to position [229, 0]
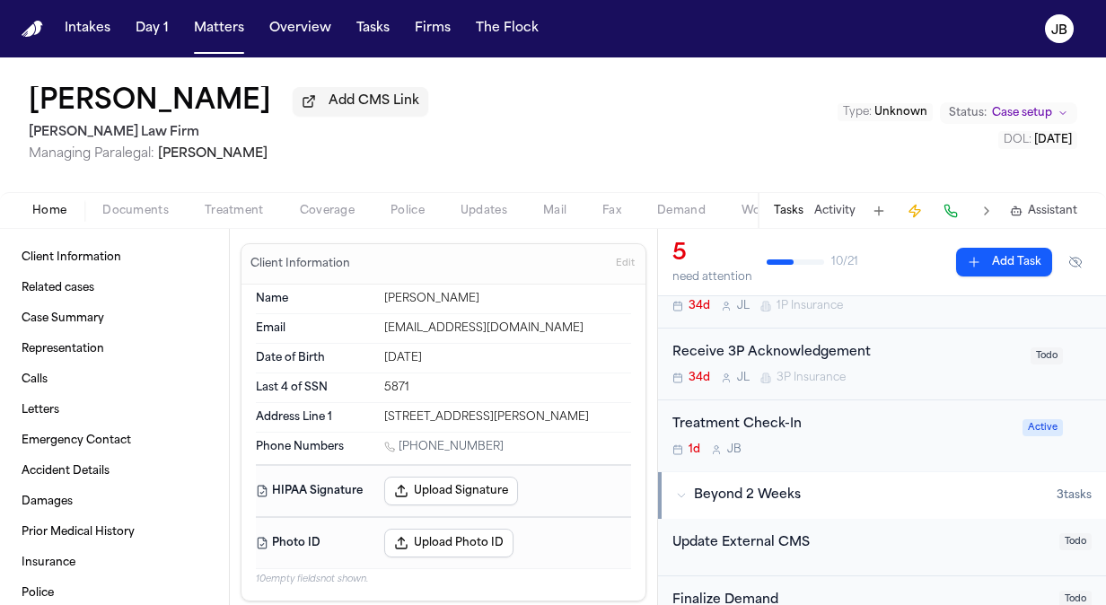
click at [875, 435] on div "Treatment Check-In 1d [PERSON_NAME]" at bounding box center [841, 436] width 339 height 42
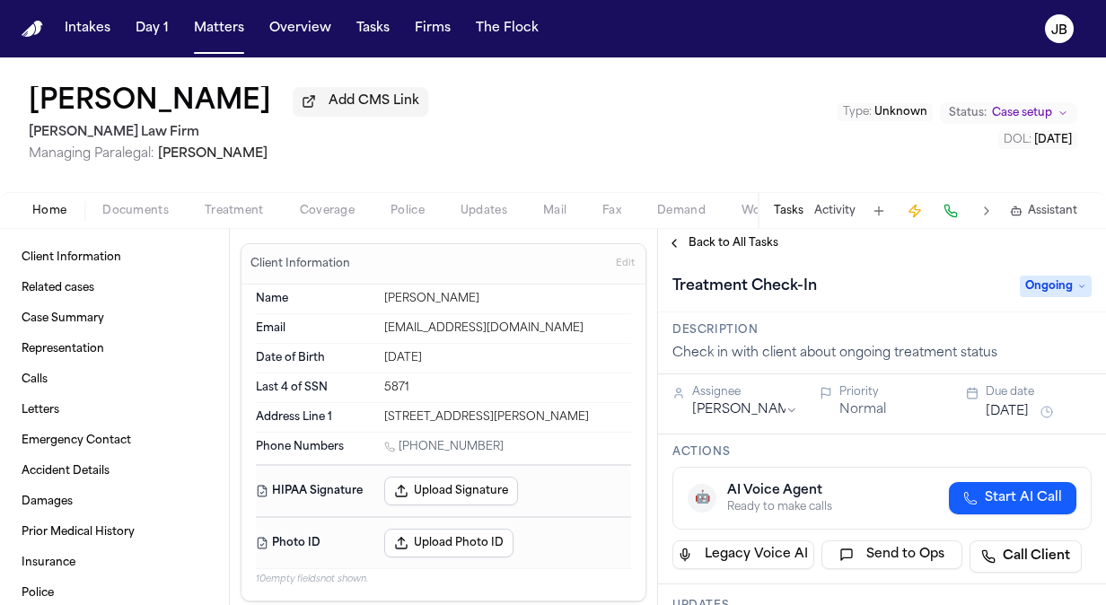
click at [1003, 404] on button "[DATE]" at bounding box center [1007, 412] width 43 height 18
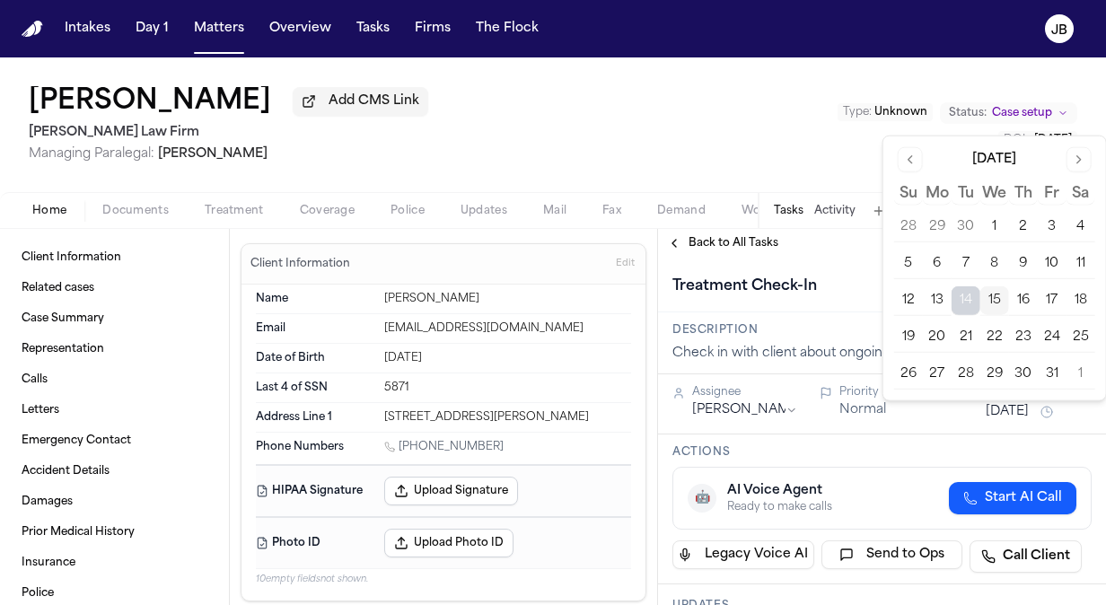
click at [1022, 303] on button "16" at bounding box center [1023, 300] width 29 height 29
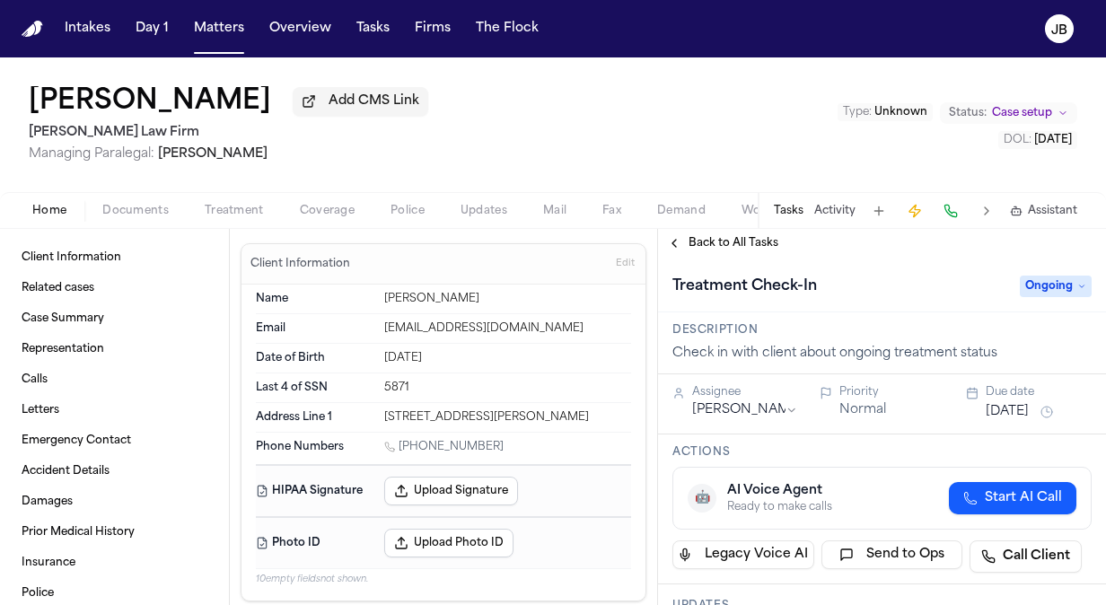
click at [867, 420] on div "Priority Normal" at bounding box center [883, 404] width 126 height 38
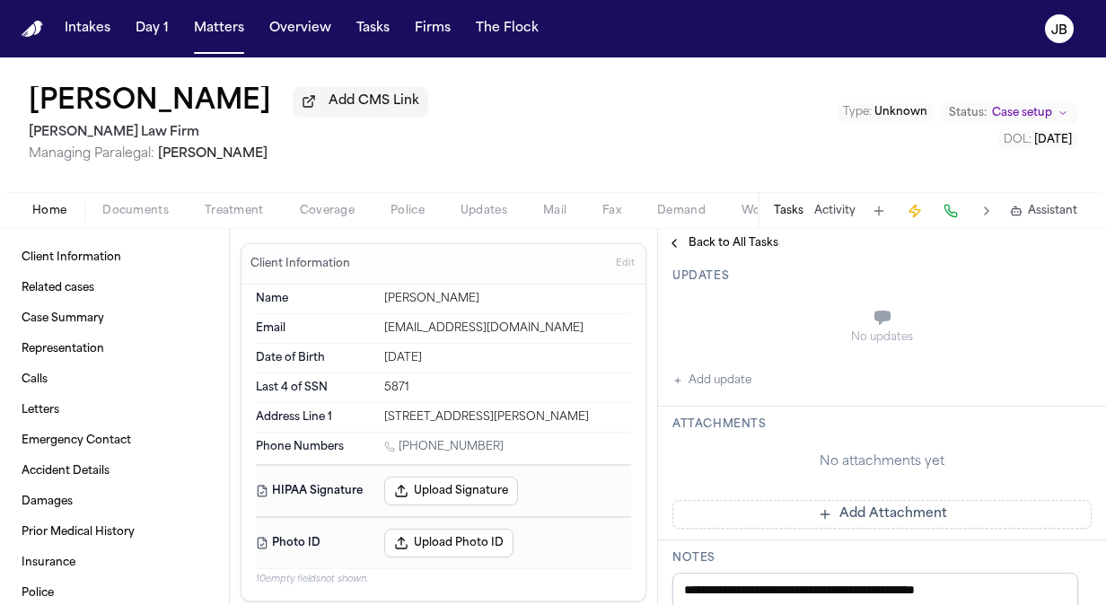
scroll to position [303, 0]
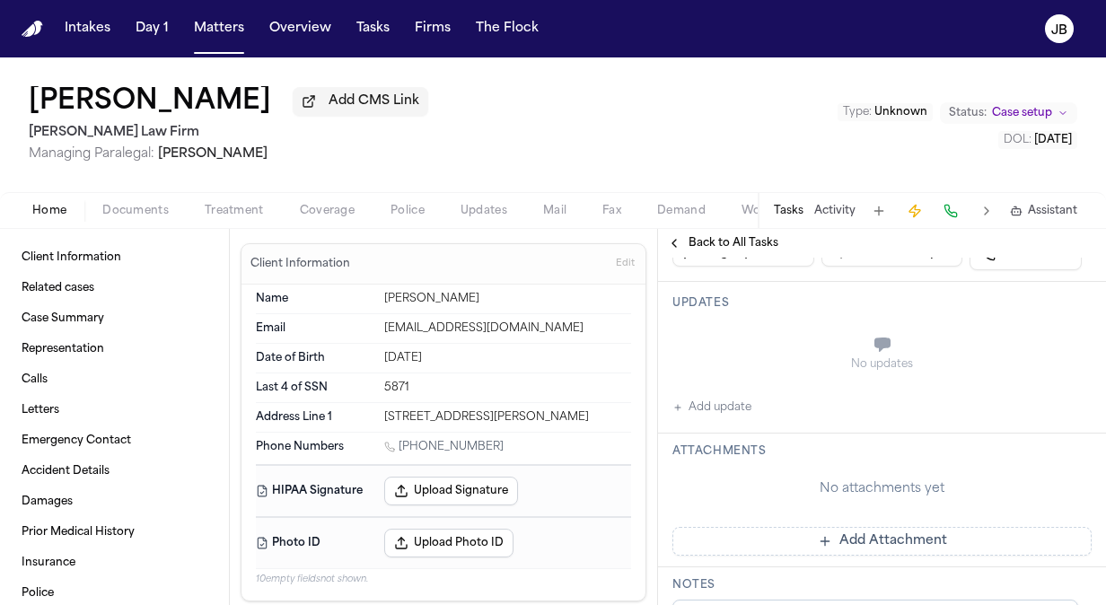
click at [727, 407] on button "Add update" at bounding box center [711, 408] width 79 height 22
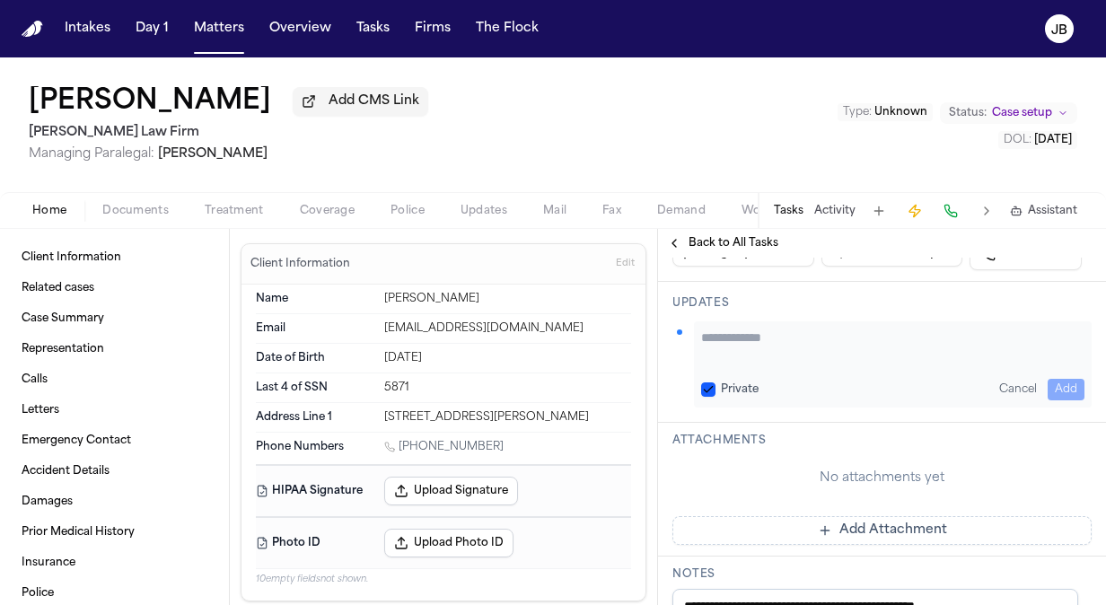
click at [758, 354] on textarea "Add your update" at bounding box center [892, 347] width 383 height 36
paste textarea "**********"
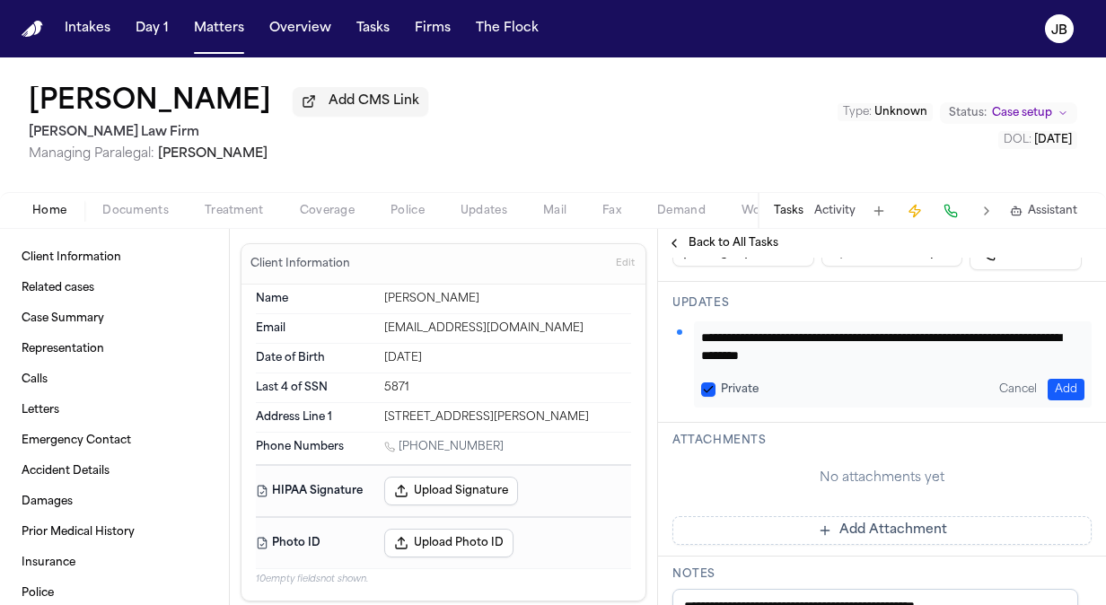
click at [1060, 381] on button "Add" at bounding box center [1066, 390] width 37 height 22
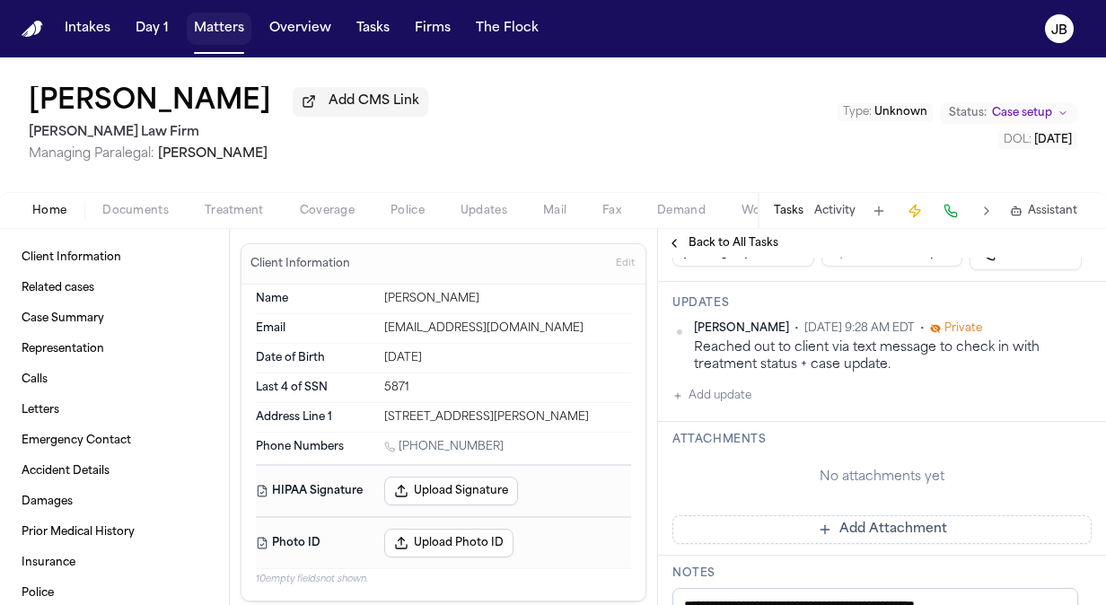
click at [200, 23] on button "Matters" at bounding box center [219, 29] width 65 height 32
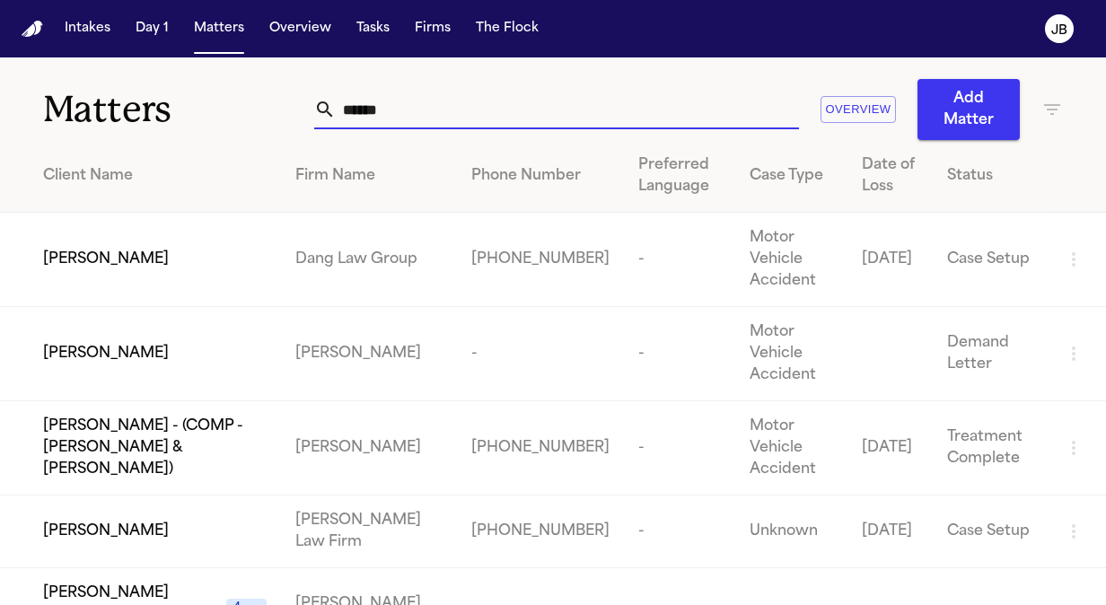
drag, startPoint x: 412, startPoint y: 122, endPoint x: 129, endPoint y: 109, distance: 283.1
click at [129, 109] on div "Matters ****** Overview Add Matter" at bounding box center [553, 98] width 1106 height 83
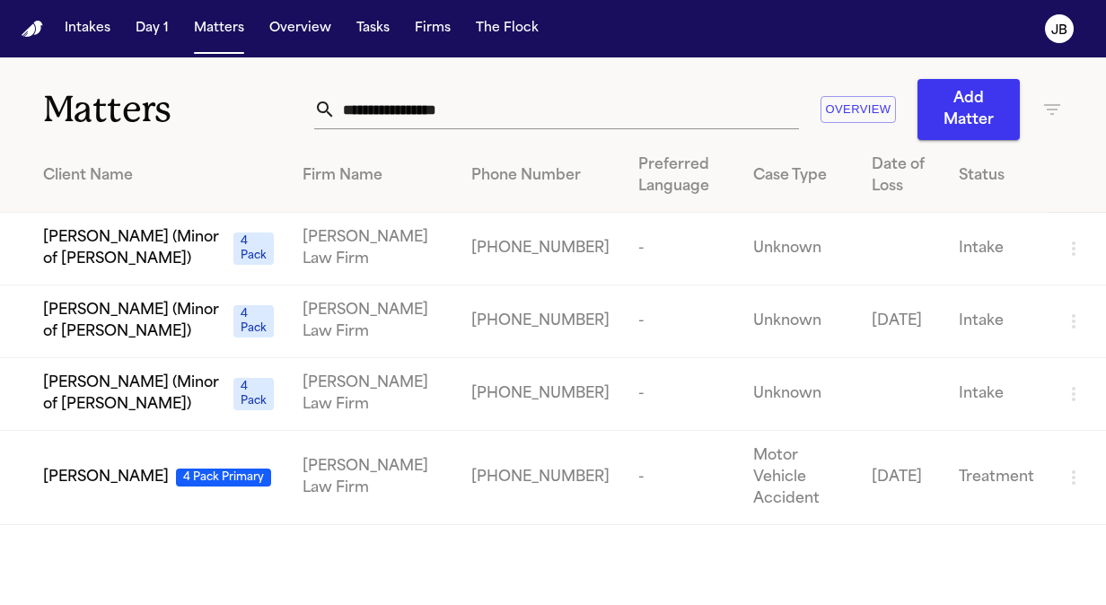
click at [116, 446] on td "[PERSON_NAME] 4 Pack Primary" at bounding box center [144, 478] width 288 height 94
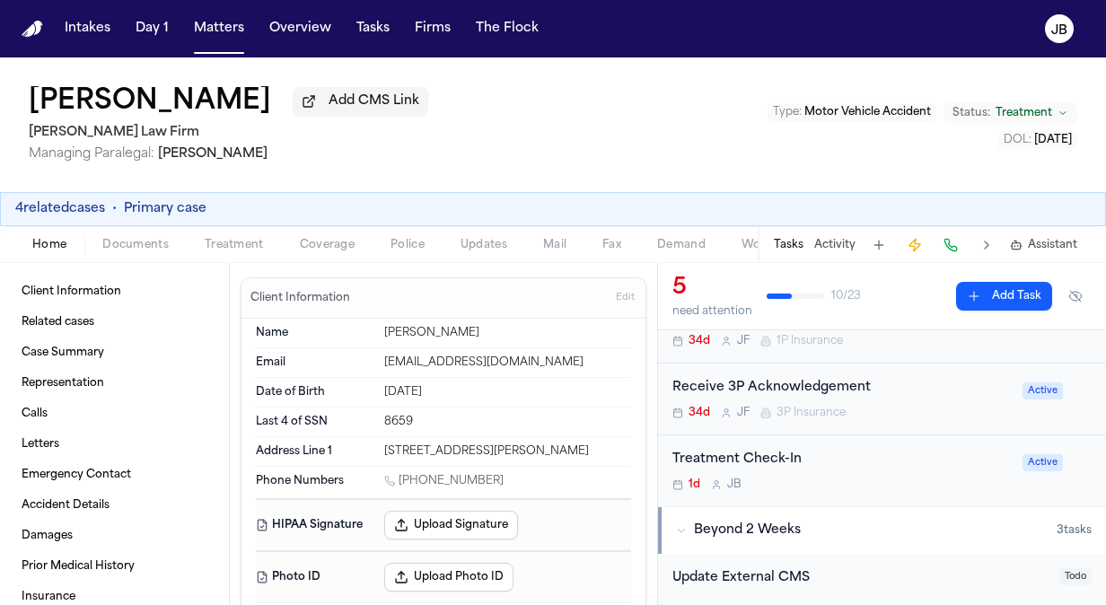
scroll to position [239, 0]
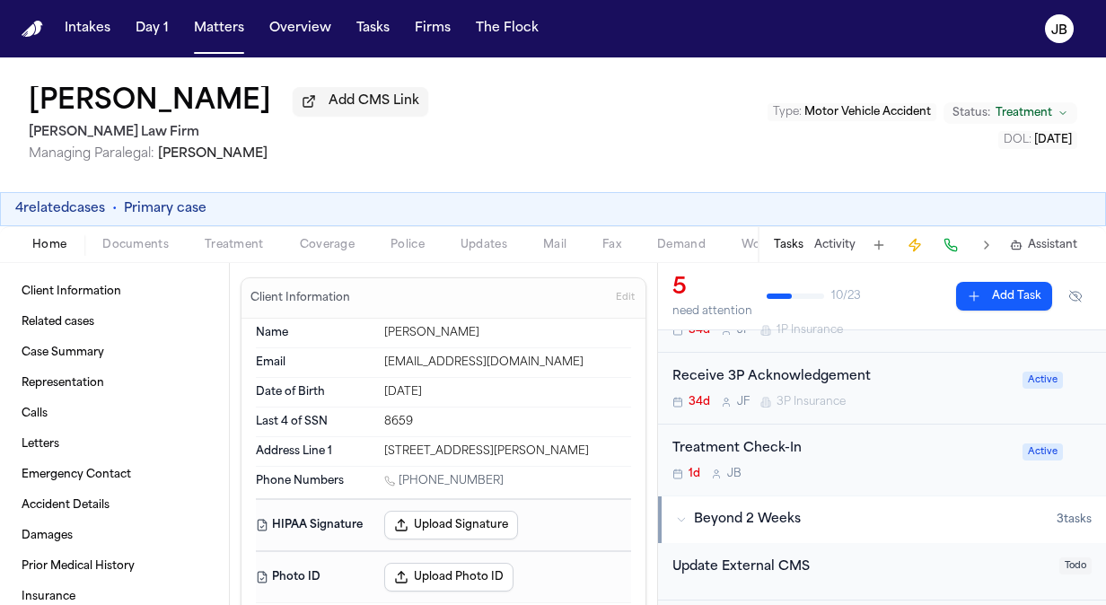
click at [920, 467] on div "1d [PERSON_NAME]" at bounding box center [841, 474] width 339 height 14
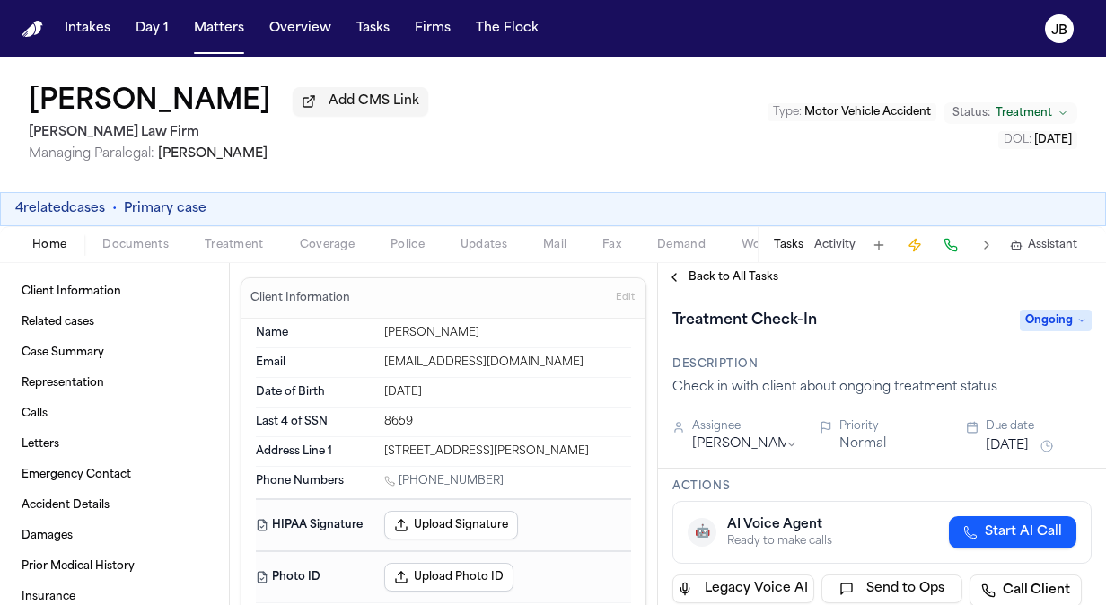
click at [1012, 449] on button "[DATE]" at bounding box center [1007, 446] width 43 height 18
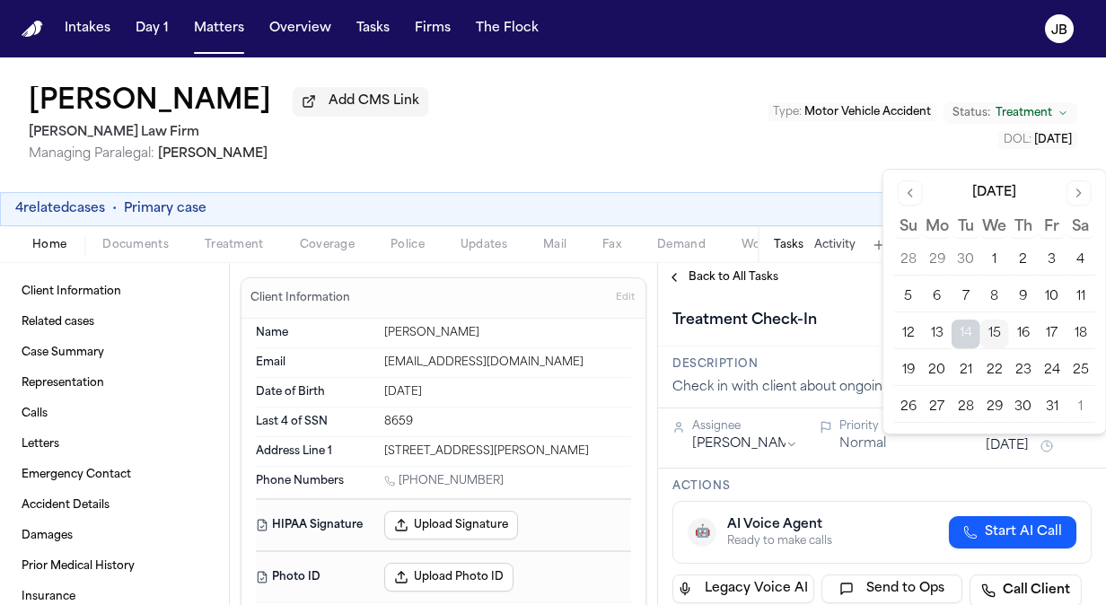
click at [1029, 334] on button "16" at bounding box center [1023, 334] width 29 height 29
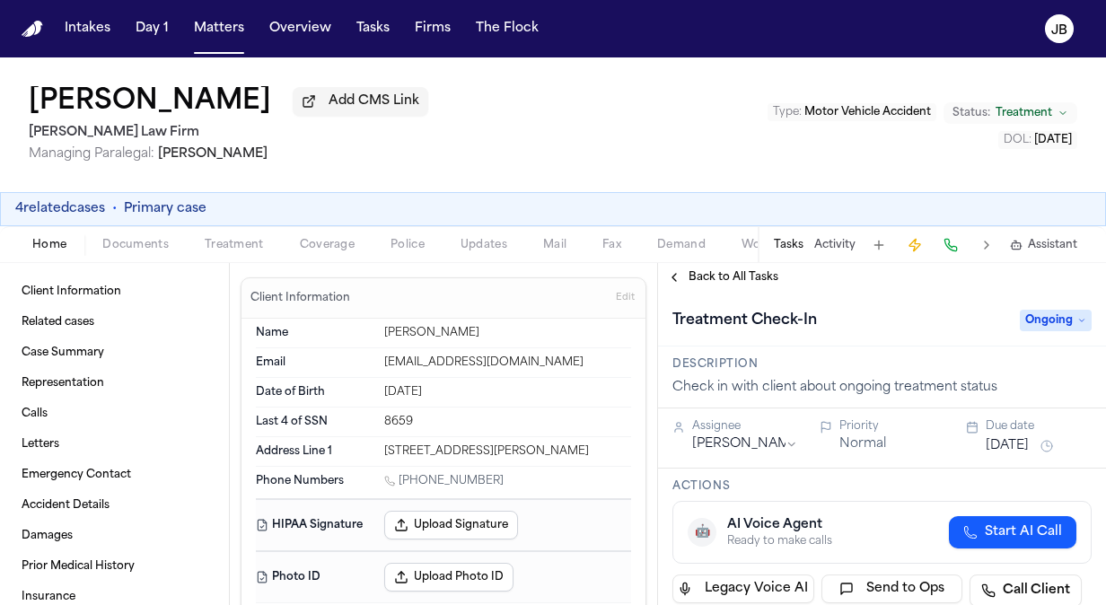
click at [627, 189] on div "[PERSON_NAME] Add CMS Link [PERSON_NAME] Law Firm Managing Paralegal: [PERSON_N…" at bounding box center [553, 124] width 1106 height 135
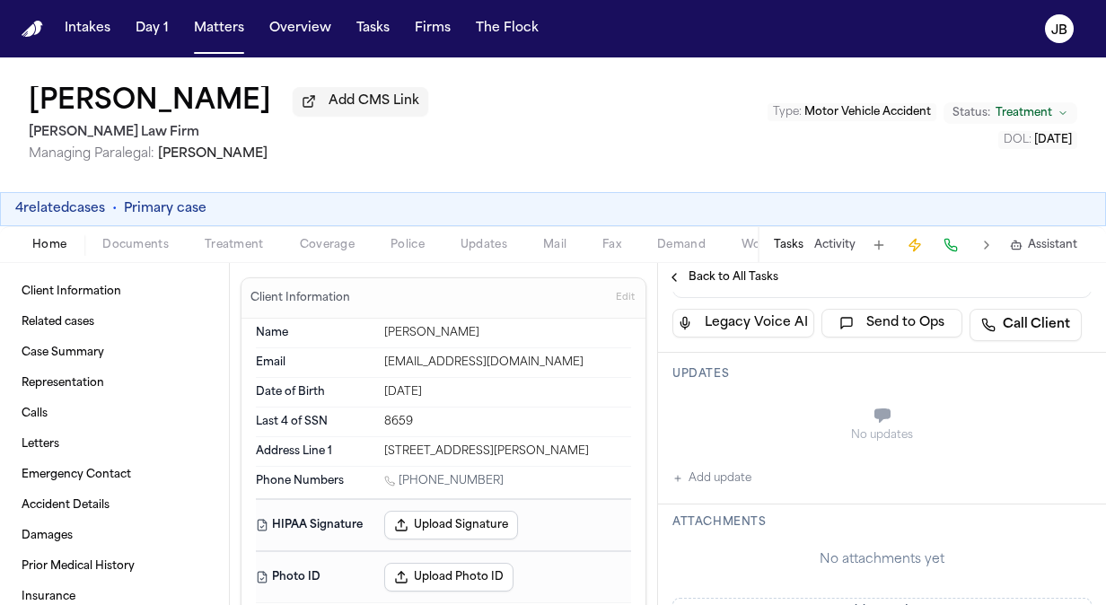
scroll to position [269, 0]
click at [717, 465] on button "Add update" at bounding box center [711, 475] width 79 height 22
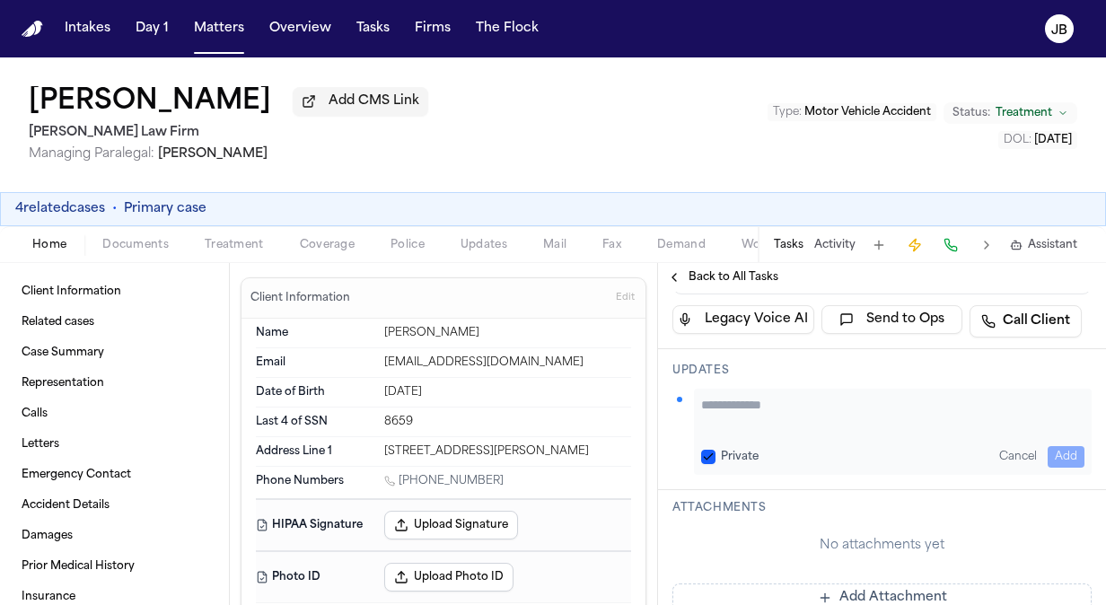
click at [754, 417] on textarea "Add your update" at bounding box center [892, 414] width 383 height 36
paste textarea "**********"
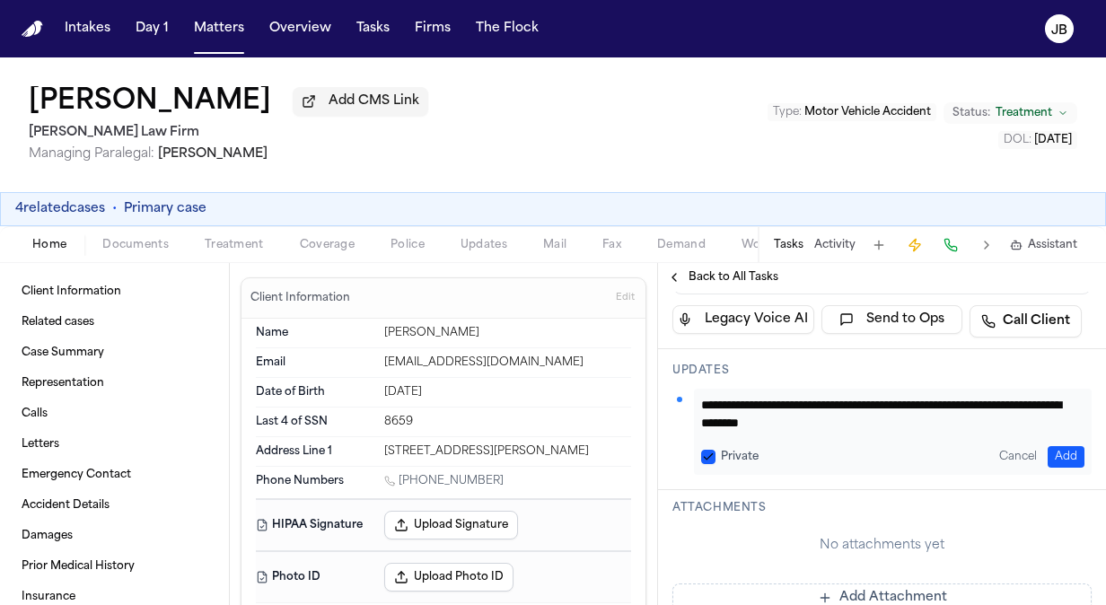
click at [1053, 458] on button "Add" at bounding box center [1066, 457] width 37 height 22
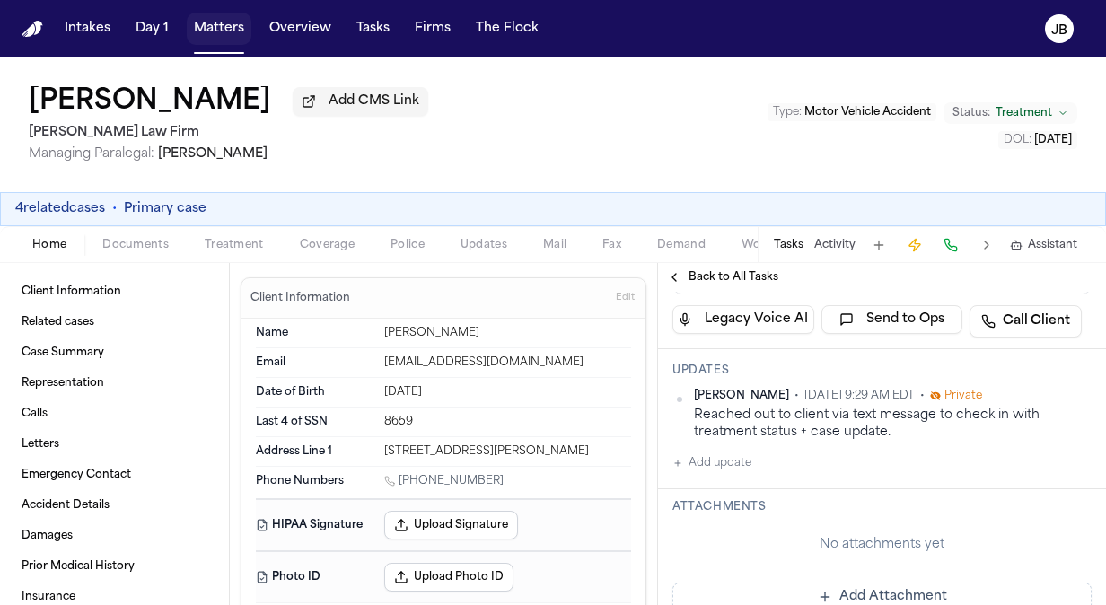
click at [224, 29] on button "Matters" at bounding box center [219, 29] width 65 height 32
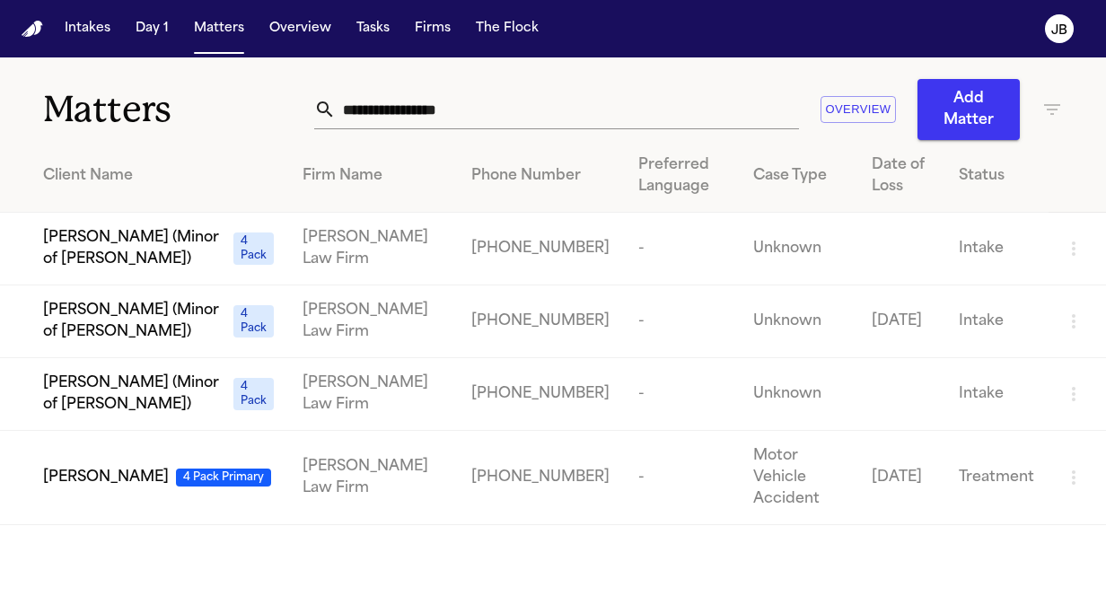
click at [166, 233] on span "[PERSON_NAME] (Minor of [PERSON_NAME])" at bounding box center [134, 248] width 183 height 43
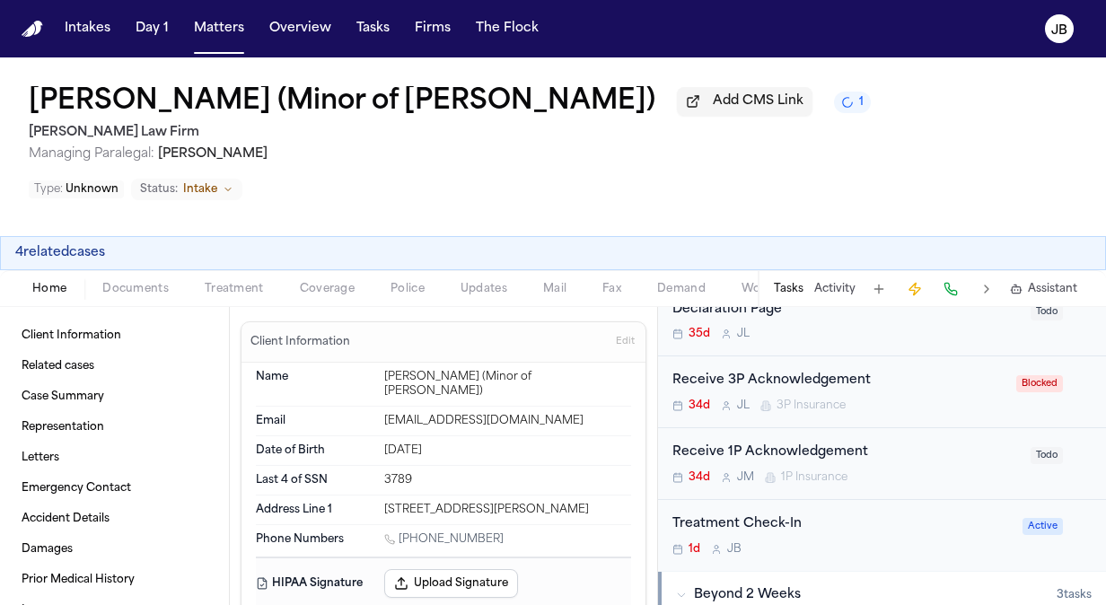
scroll to position [329, 0]
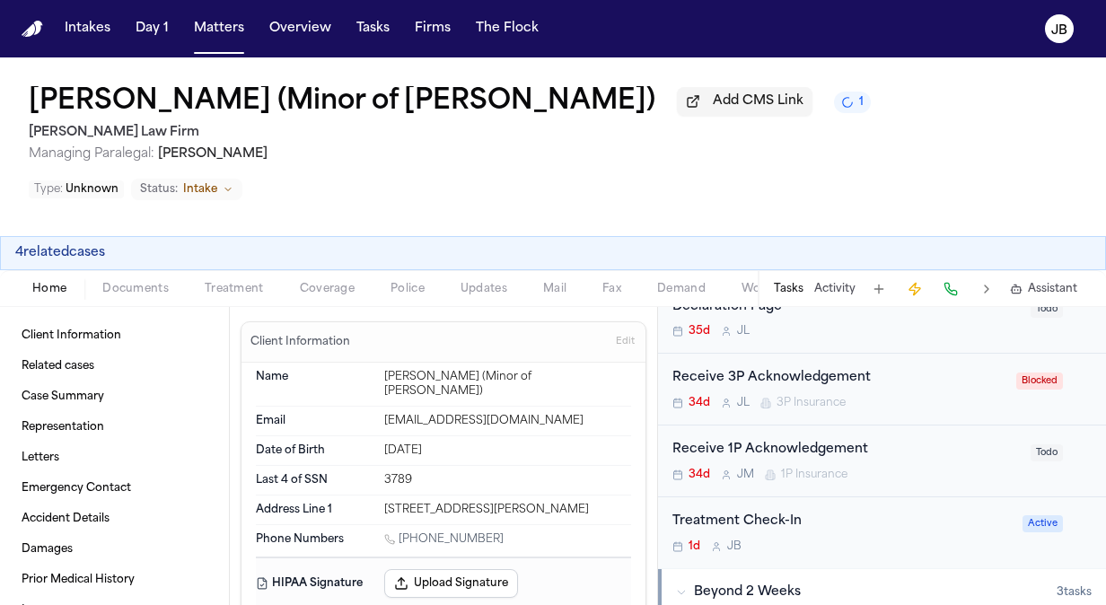
click at [894, 540] on div "1d [PERSON_NAME]" at bounding box center [841, 547] width 339 height 14
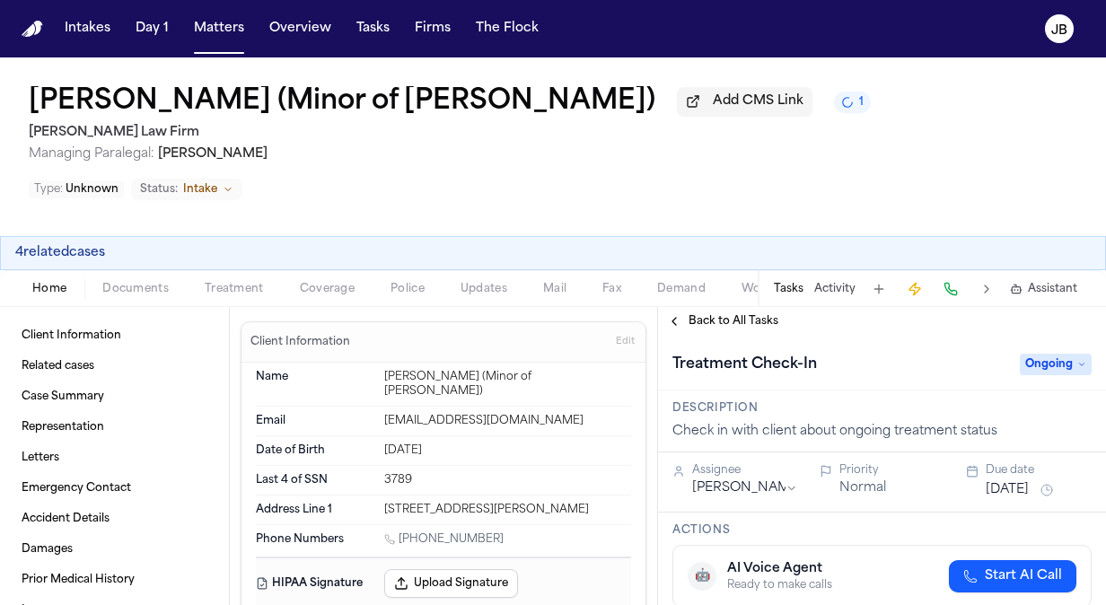
click at [1029, 481] on button "[DATE]" at bounding box center [1007, 490] width 43 height 18
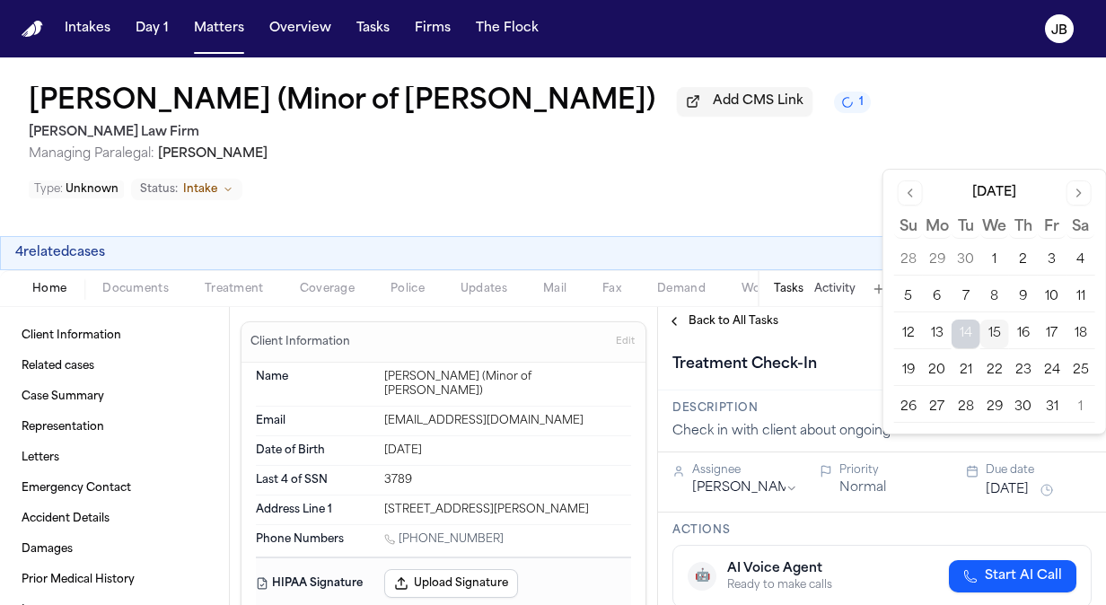
click at [1018, 326] on button "16" at bounding box center [1023, 334] width 29 height 29
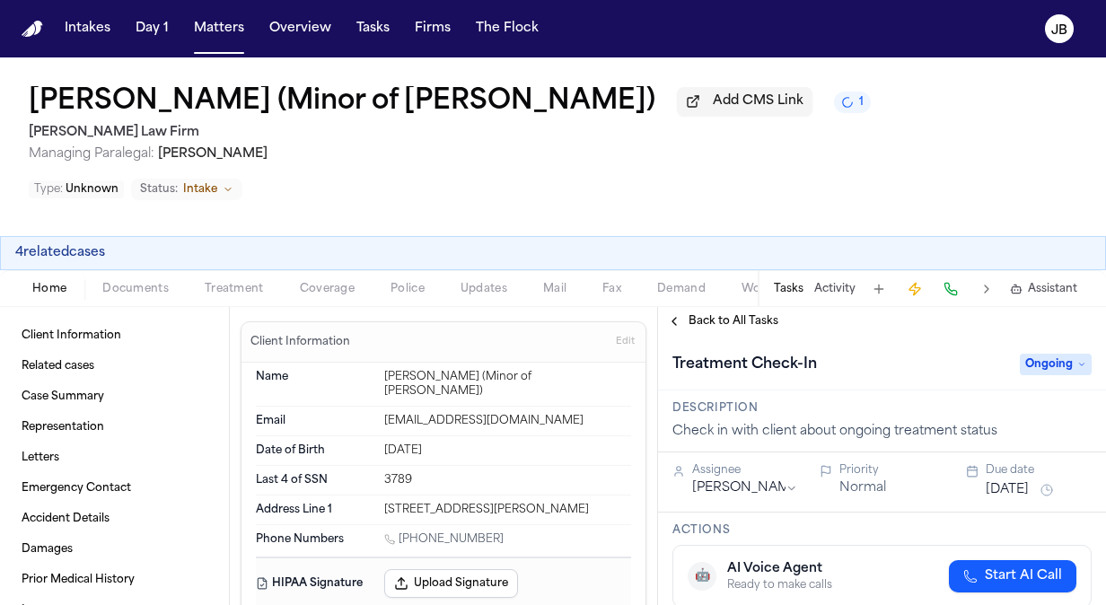
click at [706, 176] on div "[PERSON_NAME] (Minor of [PERSON_NAME]) Add CMS Link 1 [PERSON_NAME] Law Firm Ma…" at bounding box center [553, 146] width 1106 height 179
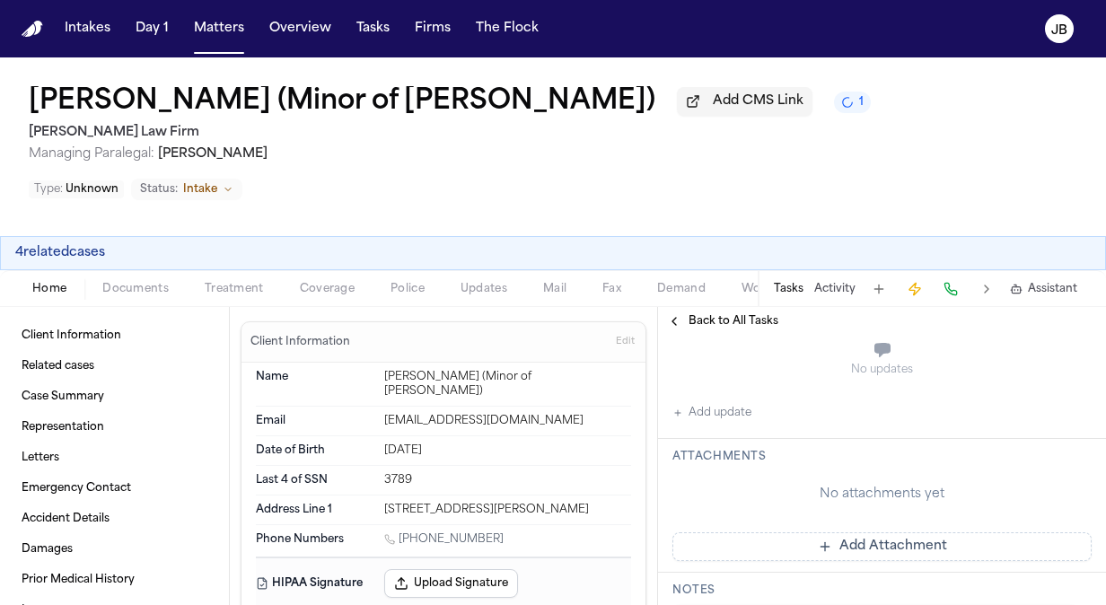
click at [734, 402] on button "Add update" at bounding box center [711, 413] width 79 height 22
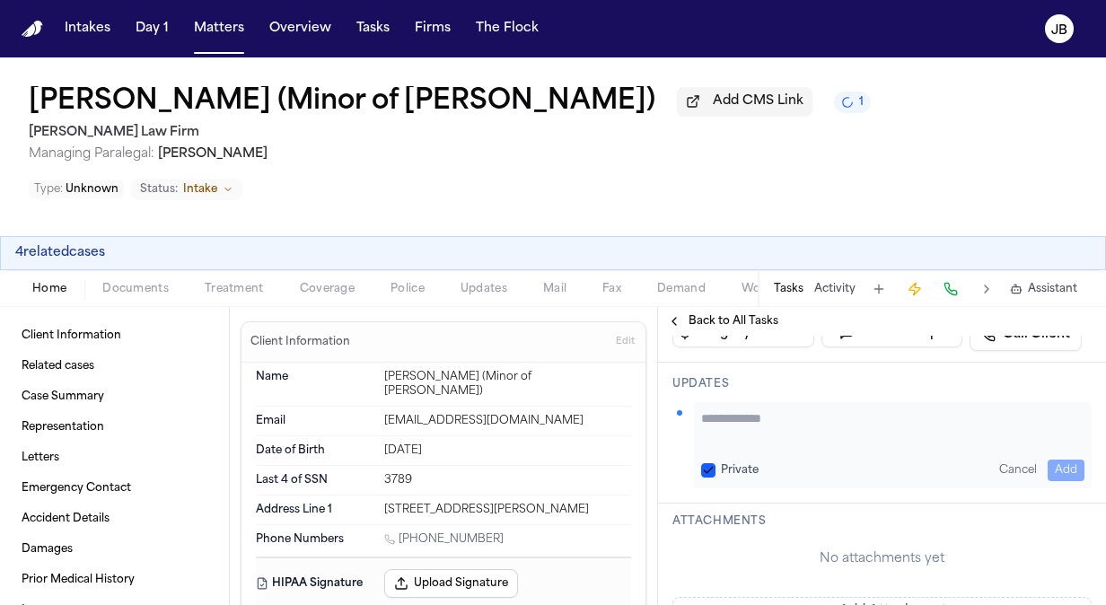
click at [775, 363] on div "Updates Private Cancel Add" at bounding box center [882, 433] width 448 height 141
click at [763, 409] on textarea "Add your update" at bounding box center [892, 427] width 383 height 36
paste textarea "**********"
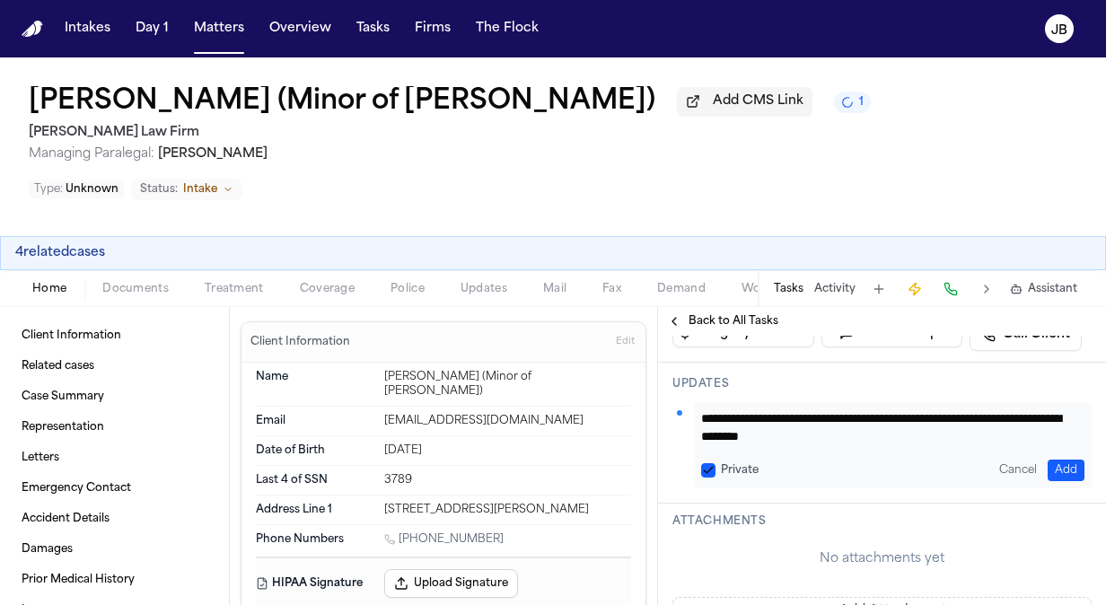
click at [837, 409] on textarea "**********" at bounding box center [886, 427] width 370 height 36
click at [1061, 460] on button "Add" at bounding box center [1066, 471] width 37 height 22
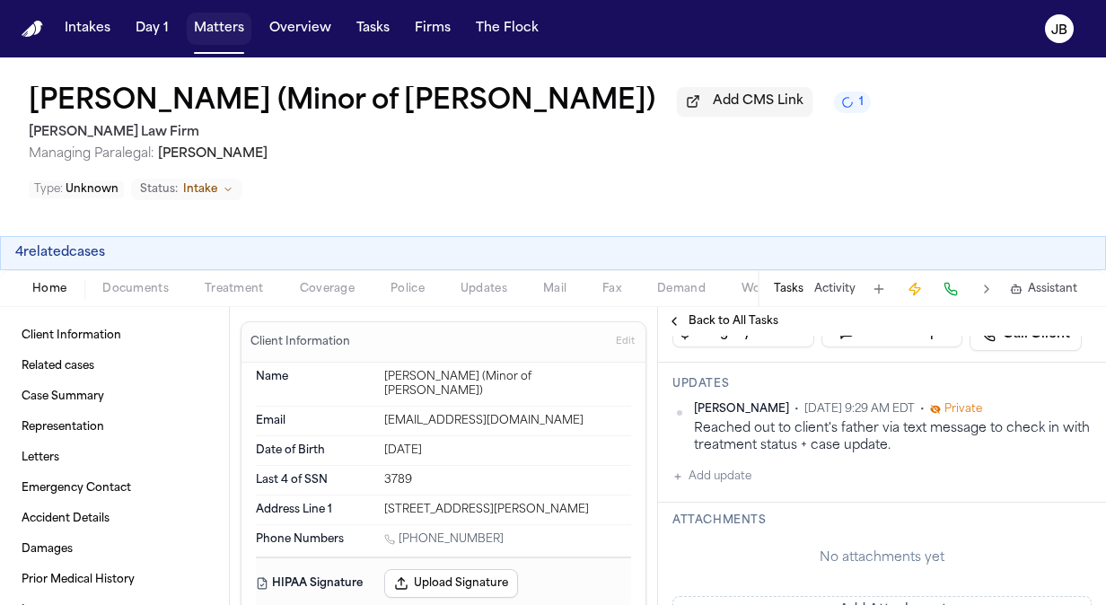
click at [220, 32] on button "Matters" at bounding box center [219, 29] width 65 height 32
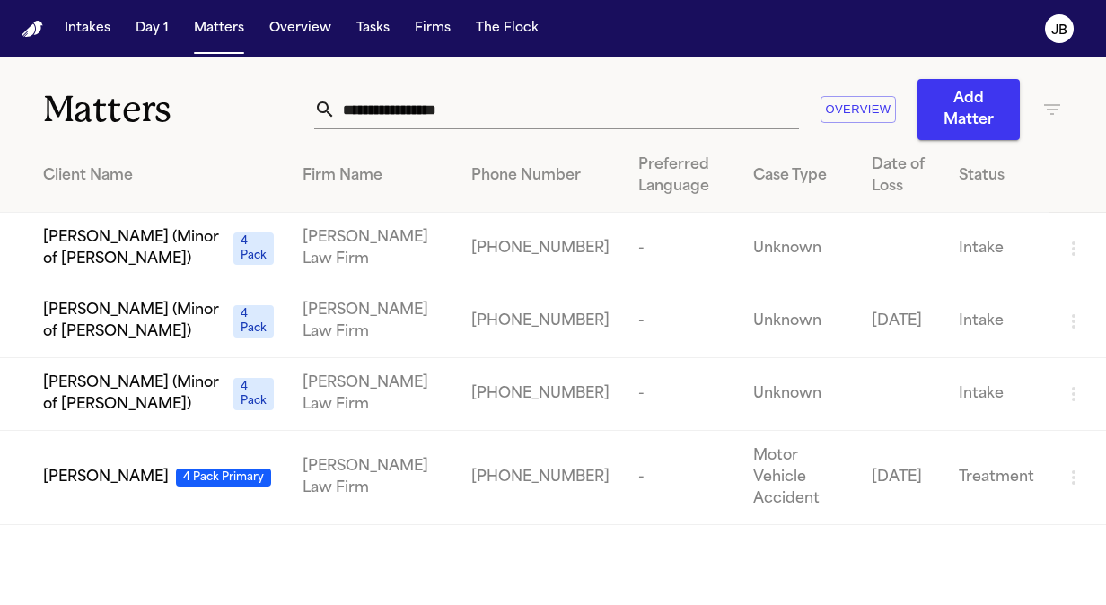
click at [136, 311] on span "[PERSON_NAME] (Minor of [PERSON_NAME])" at bounding box center [134, 321] width 183 height 43
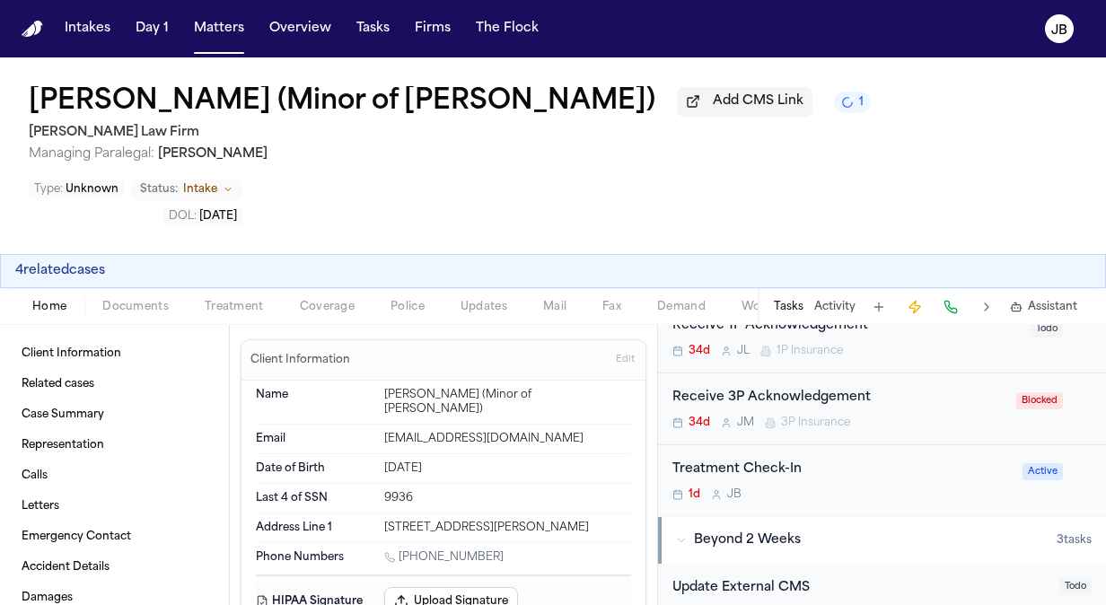
scroll to position [414, 0]
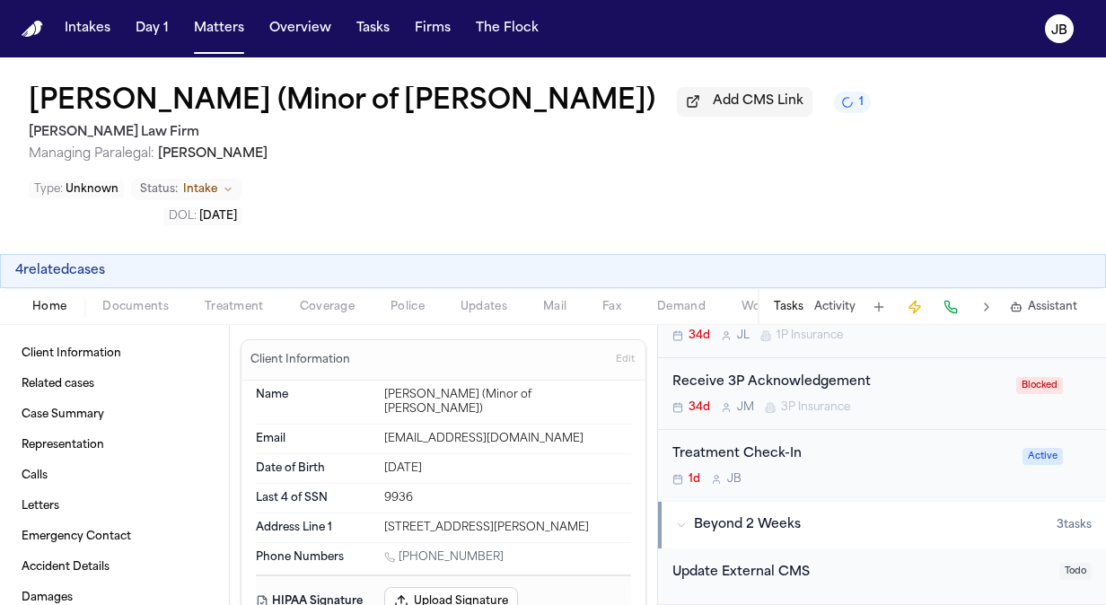
click at [938, 472] on div "1d [PERSON_NAME]" at bounding box center [841, 479] width 339 height 14
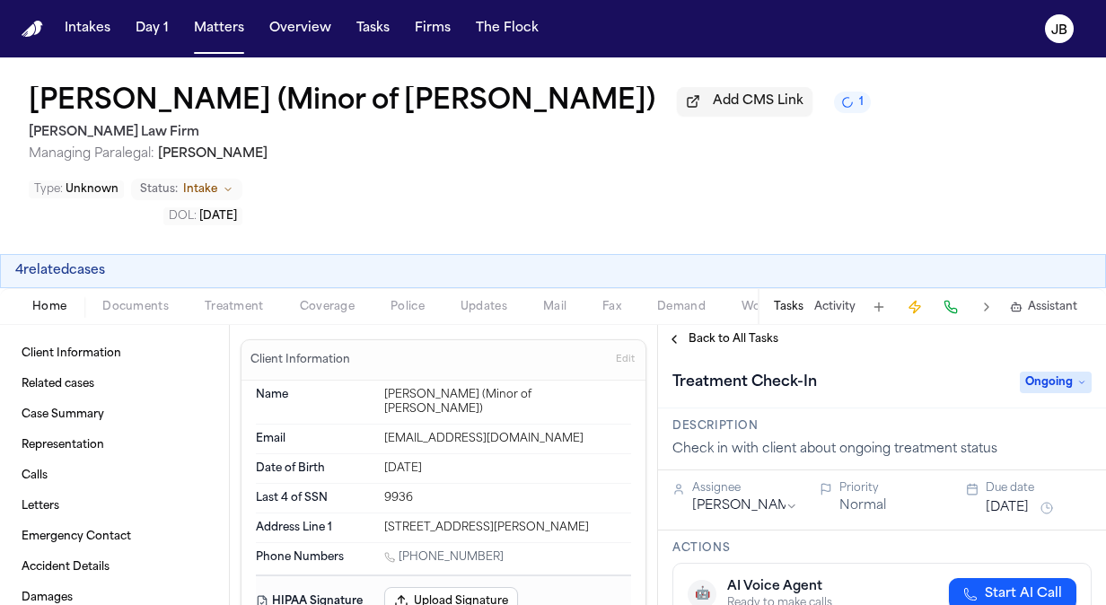
click at [1022, 481] on div "Due date [DATE]" at bounding box center [1039, 500] width 106 height 38
click at [1006, 499] on button "[DATE]" at bounding box center [1007, 508] width 43 height 18
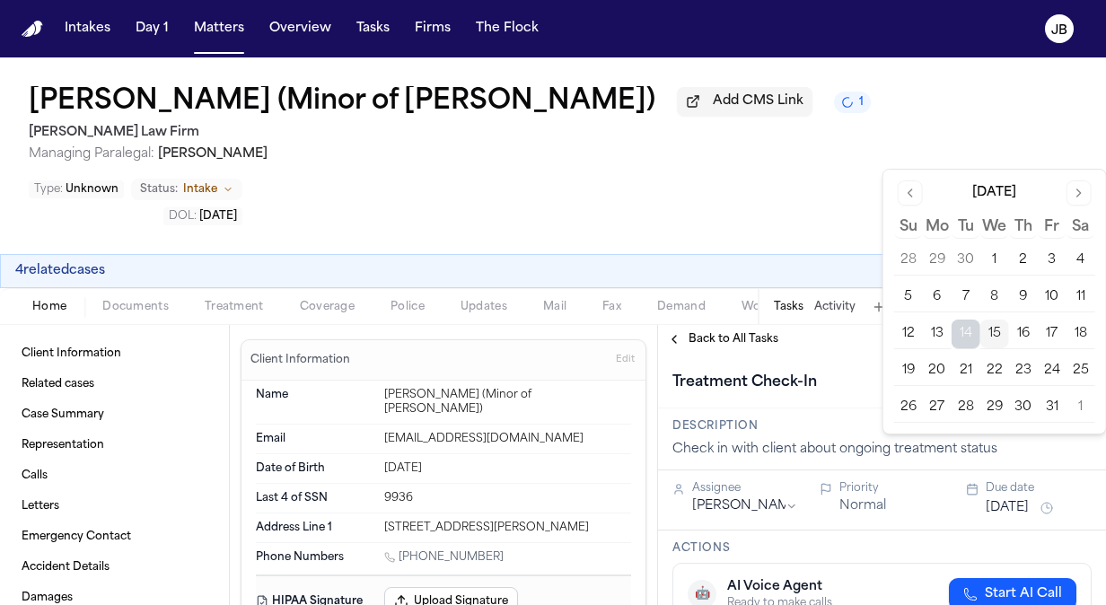
click at [1027, 335] on button "16" at bounding box center [1023, 334] width 29 height 29
click at [794, 254] on div "4 related cases" at bounding box center [553, 271] width 1106 height 34
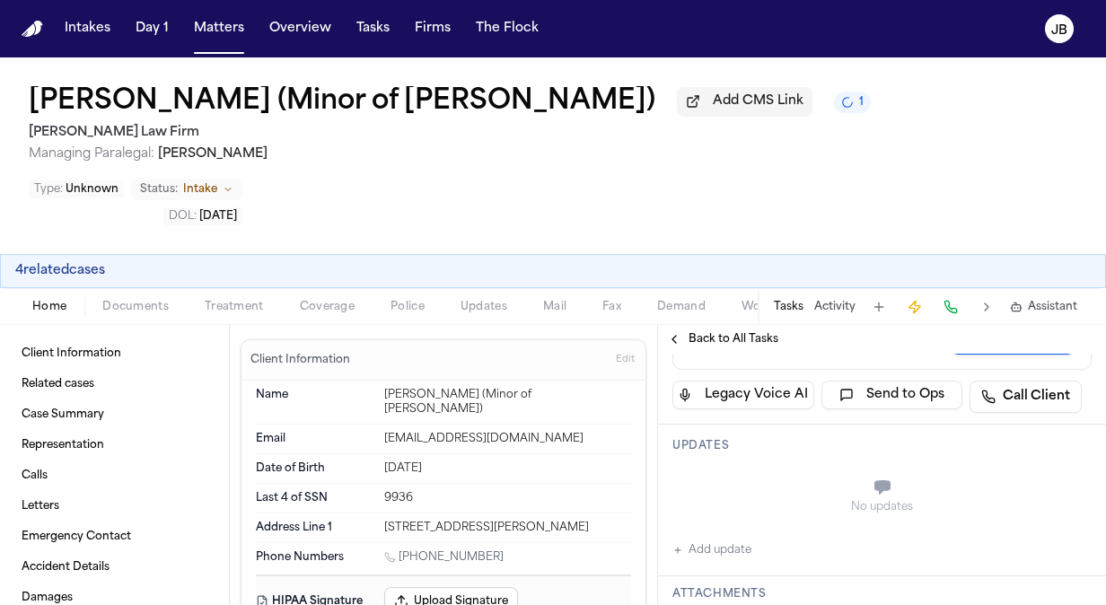
scroll to position [347, 0]
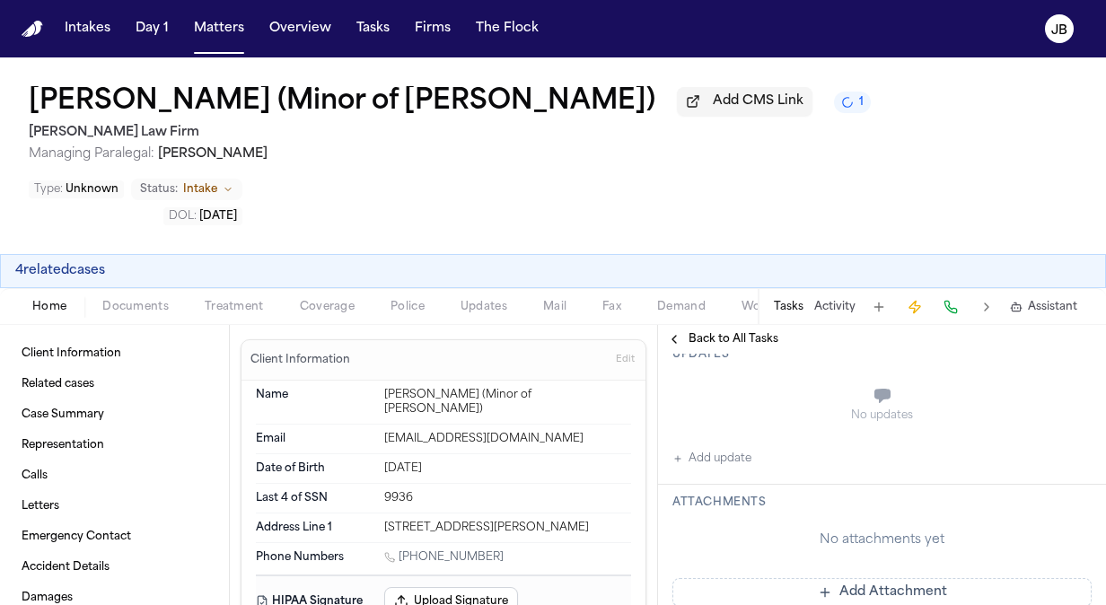
click at [697, 448] on button "Add update" at bounding box center [711, 459] width 79 height 22
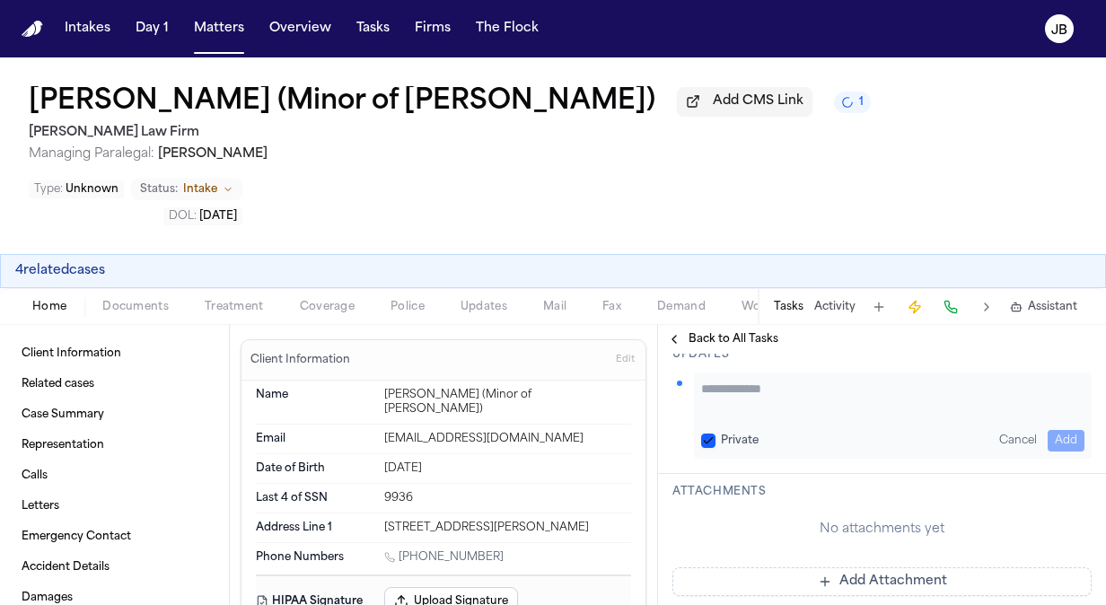
click at [745, 373] on div "Private Cancel Add" at bounding box center [893, 416] width 398 height 86
click at [733, 380] on textarea "Add your update" at bounding box center [892, 398] width 383 height 36
paste textarea "**********"
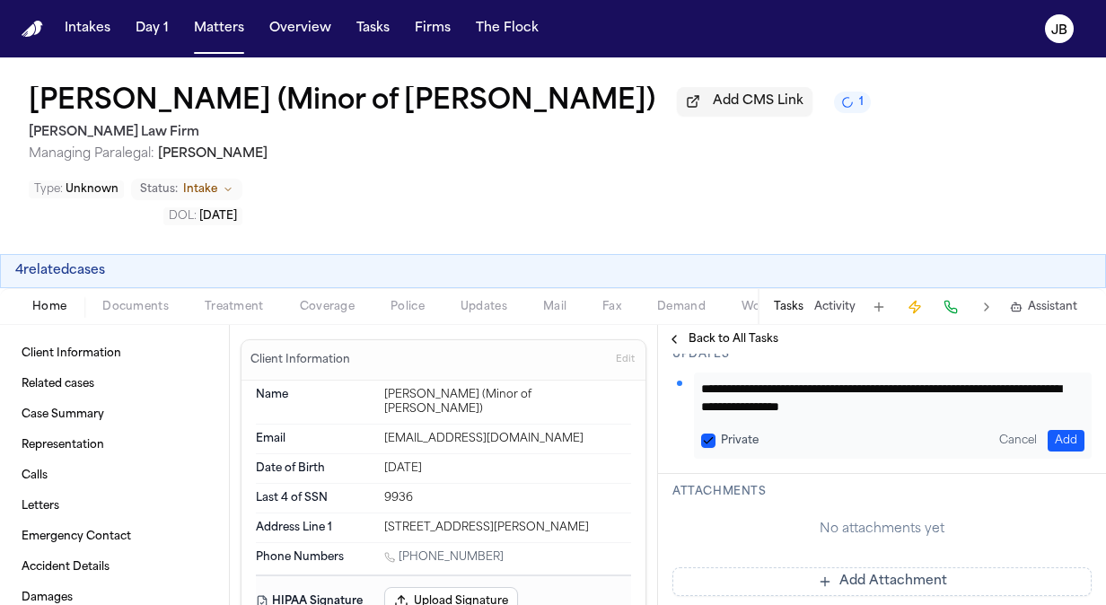
click at [1054, 430] on button "Add" at bounding box center [1066, 441] width 37 height 22
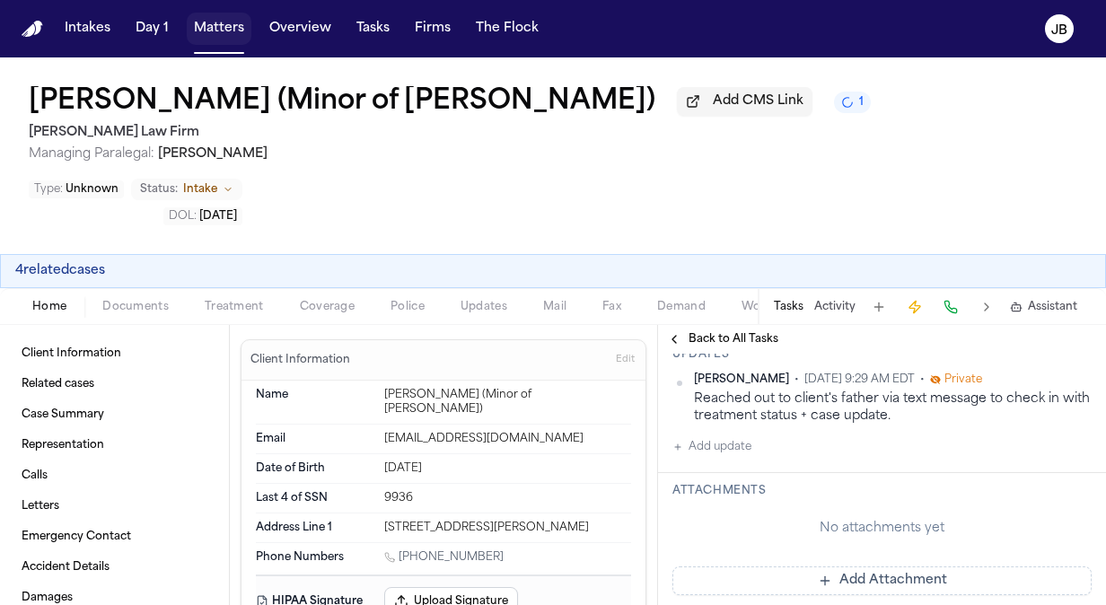
click at [199, 30] on button "Matters" at bounding box center [219, 29] width 65 height 32
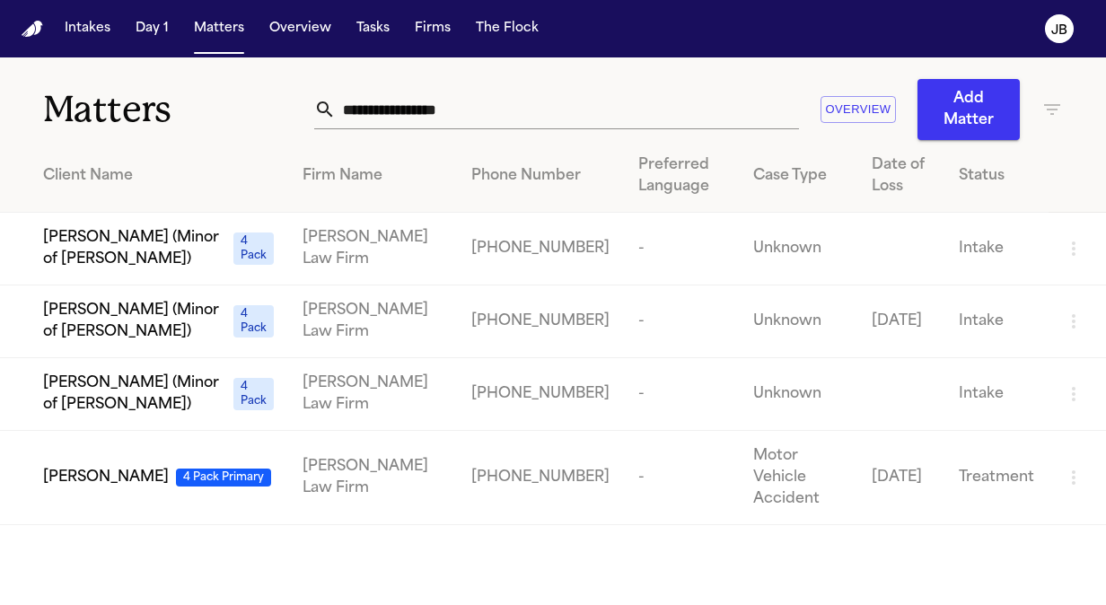
click at [154, 382] on span "[PERSON_NAME] (Minor of [PERSON_NAME])" at bounding box center [134, 394] width 183 height 43
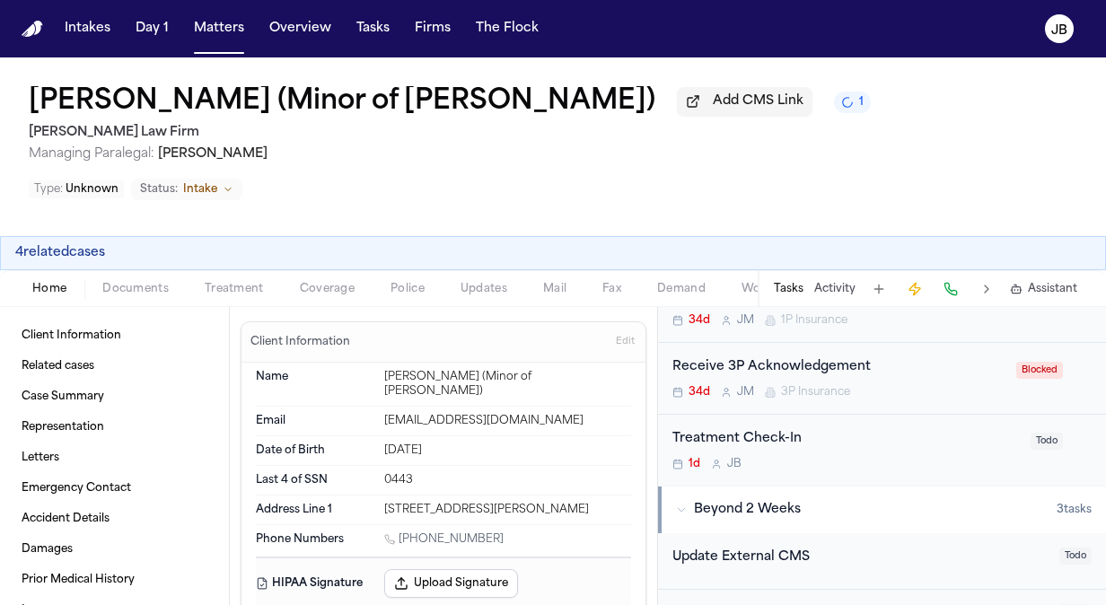
scroll to position [422, 0]
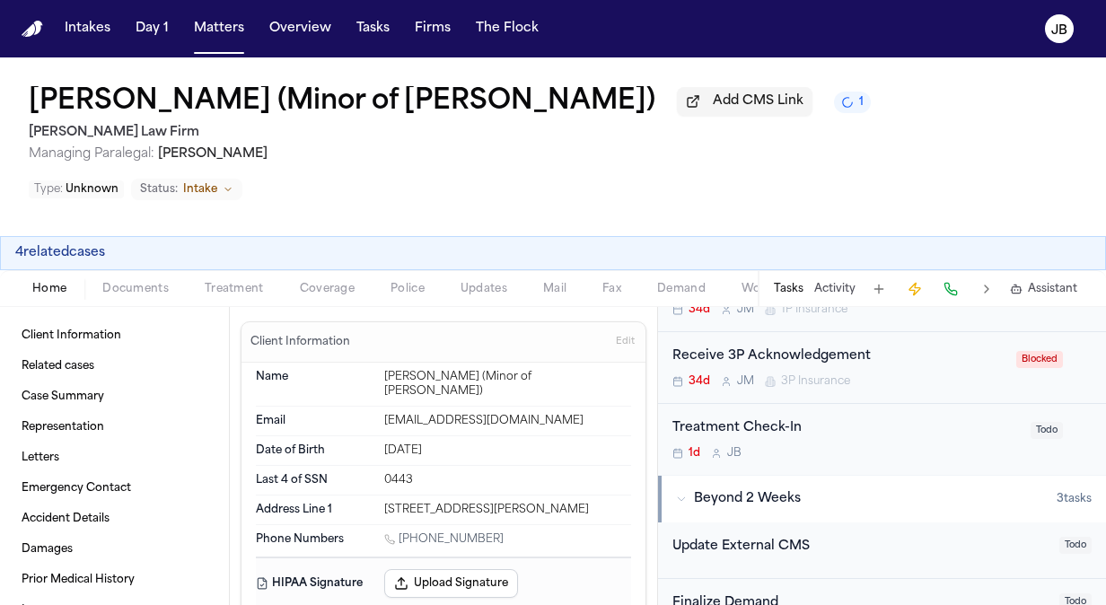
click at [952, 418] on div "Treatment Check-In 1d [PERSON_NAME]" at bounding box center [845, 439] width 347 height 42
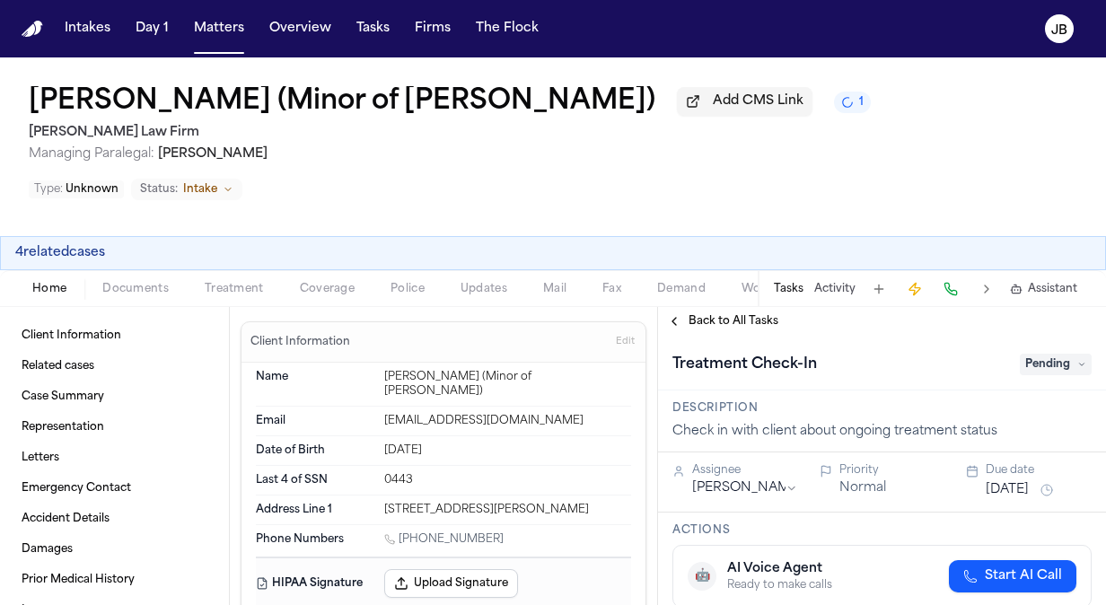
click at [1029, 481] on button "[DATE]" at bounding box center [1007, 490] width 43 height 18
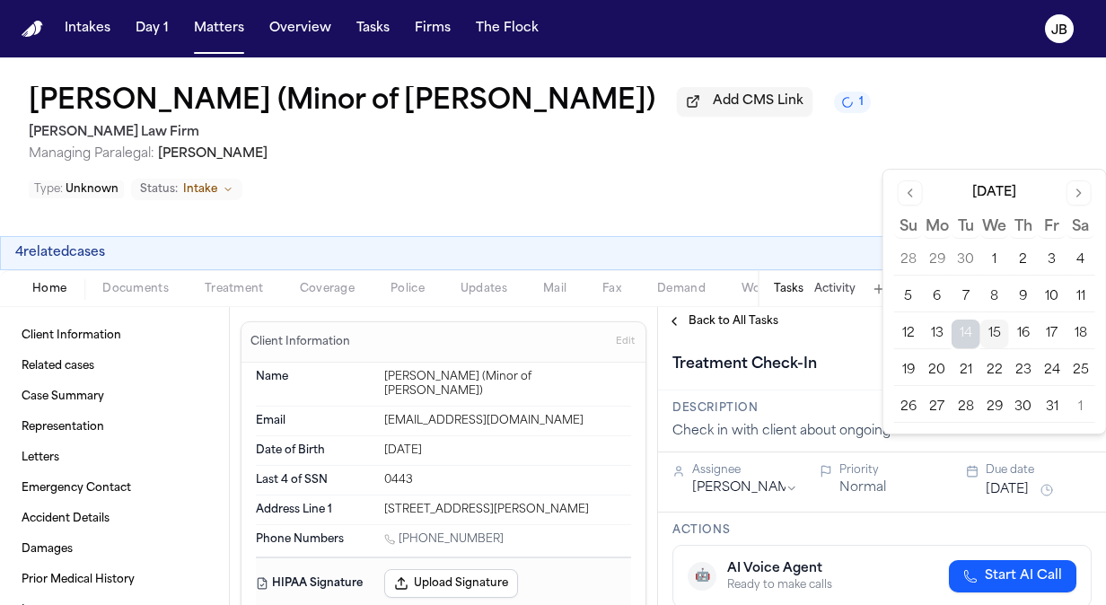
click at [1029, 329] on button "16" at bounding box center [1023, 334] width 29 height 29
click at [766, 236] on div "4 related cases" at bounding box center [553, 253] width 1106 height 34
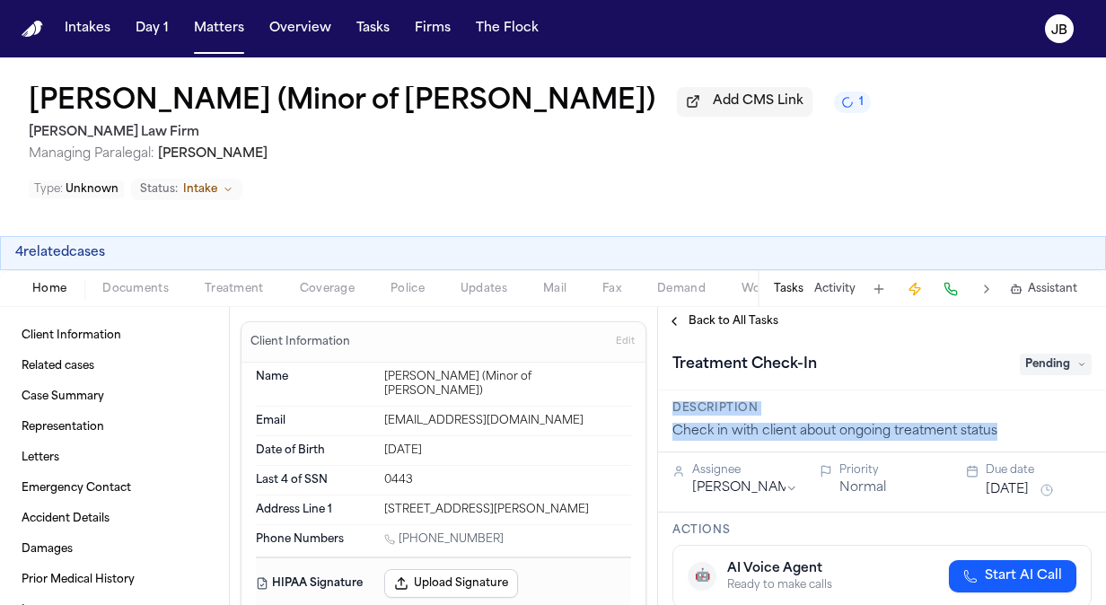
drag, startPoint x: 1090, startPoint y: 325, endPoint x: 1091, endPoint y: 372, distance: 46.7
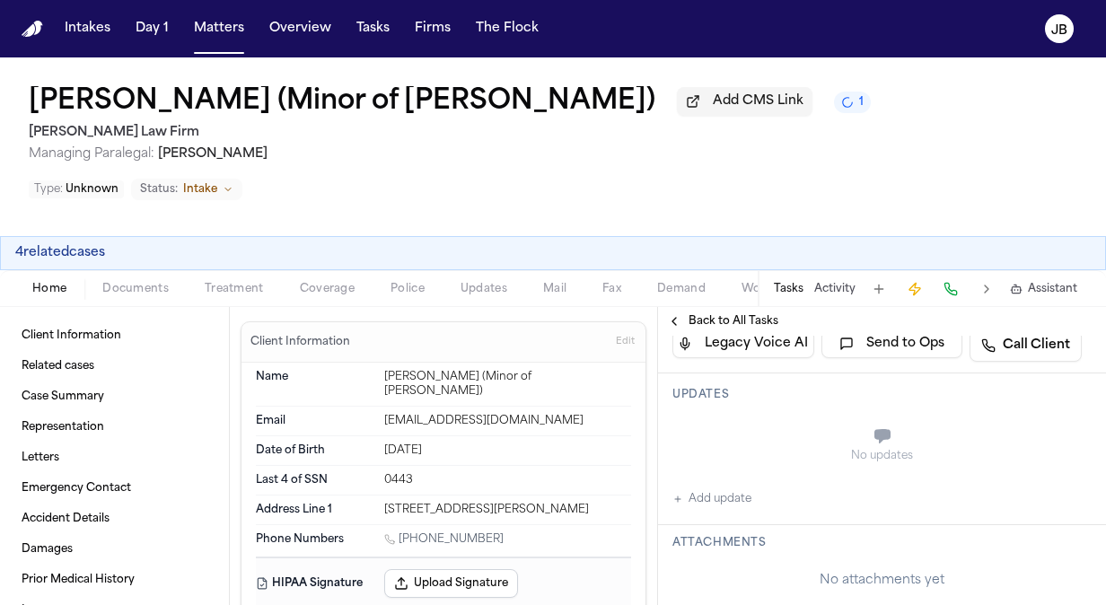
scroll to position [338, 0]
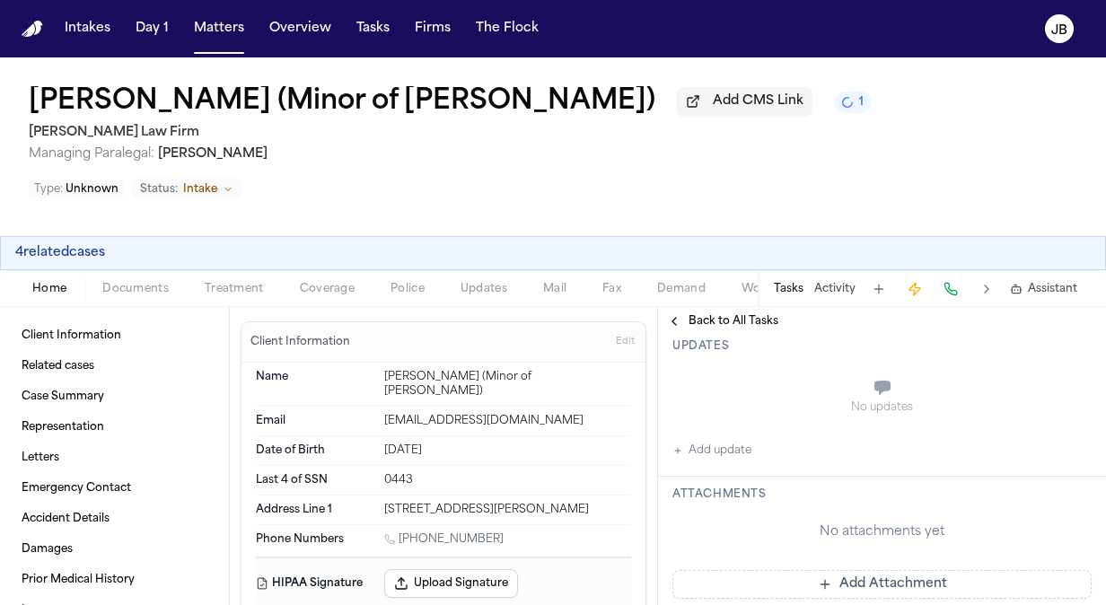
click at [713, 440] on button "Add update" at bounding box center [711, 451] width 79 height 22
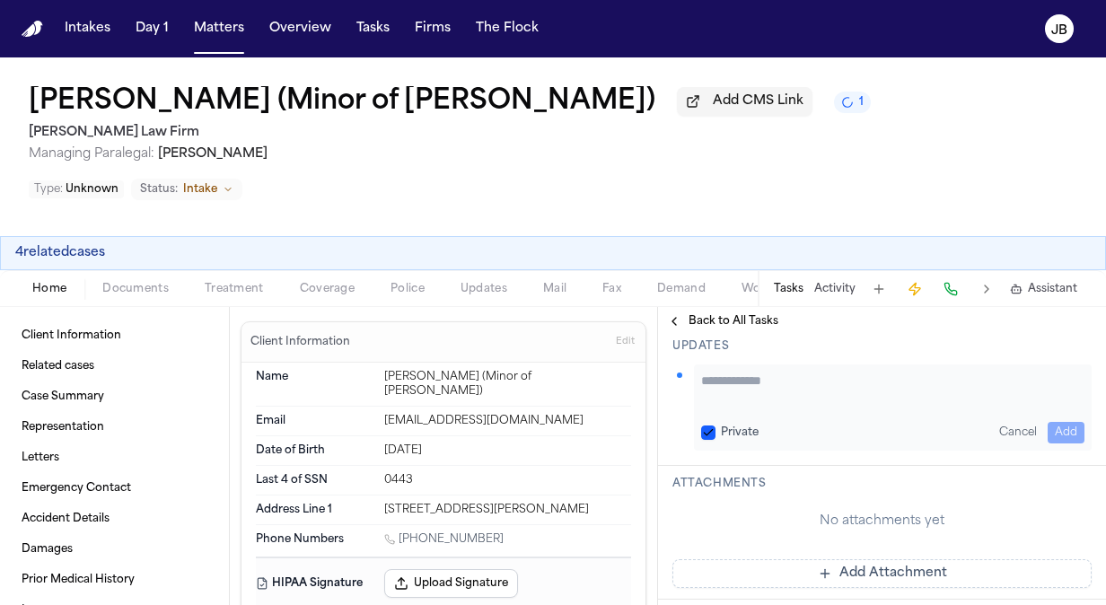
click at [754, 372] on textarea "Add your update" at bounding box center [892, 390] width 383 height 36
paste textarea "**********"
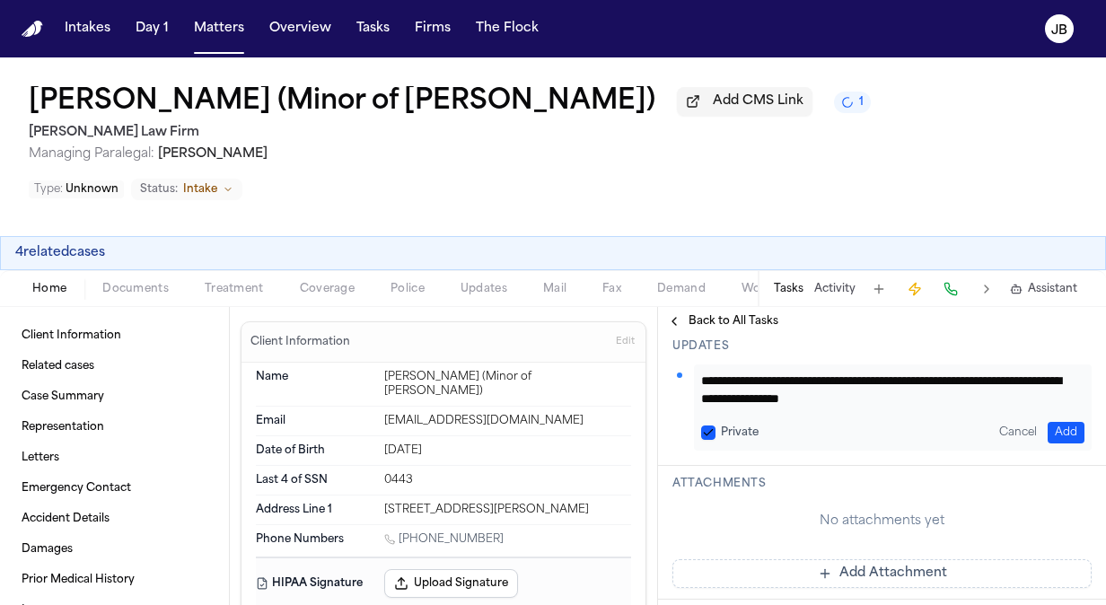
click at [1053, 422] on button "Add" at bounding box center [1066, 433] width 37 height 22
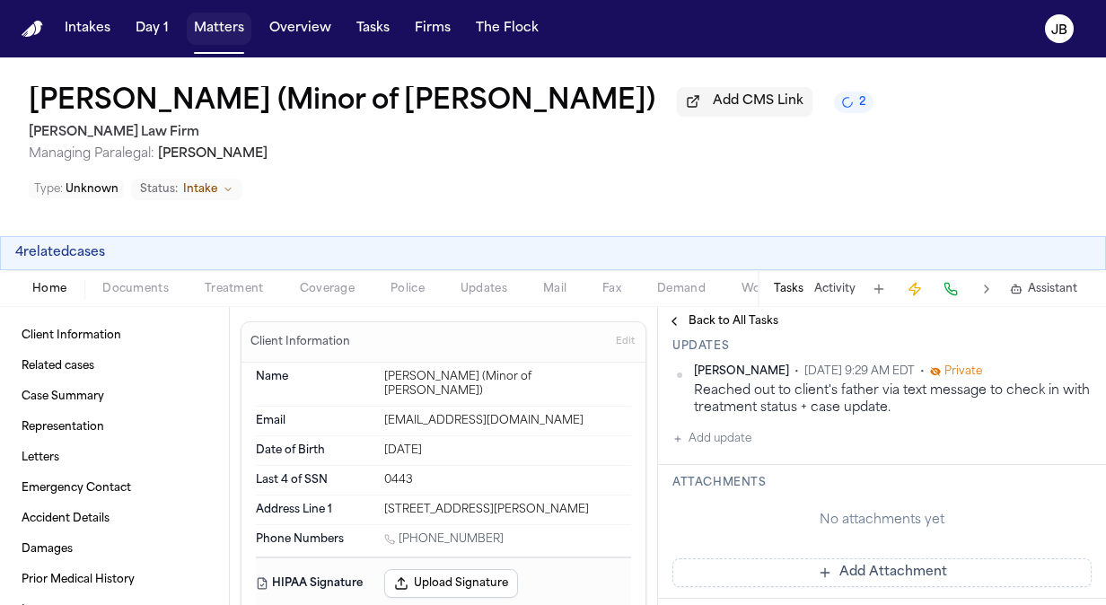
click at [218, 34] on button "Matters" at bounding box center [219, 29] width 65 height 32
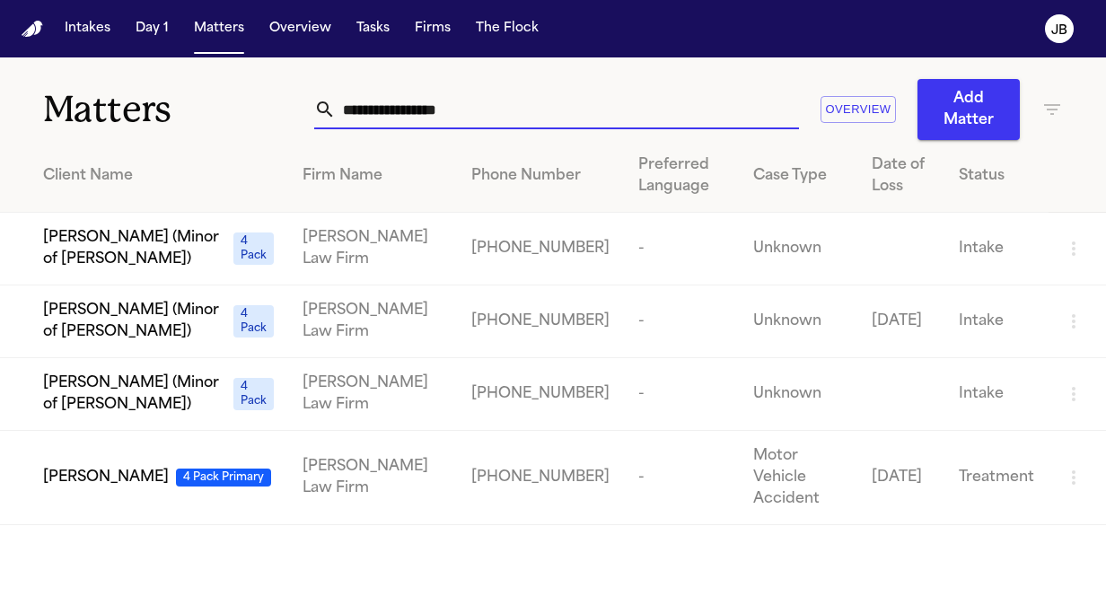
drag, startPoint x: 483, startPoint y: 108, endPoint x: 148, endPoint y: 111, distance: 334.9
click at [148, 111] on div "**********" at bounding box center [553, 98] width 1106 height 83
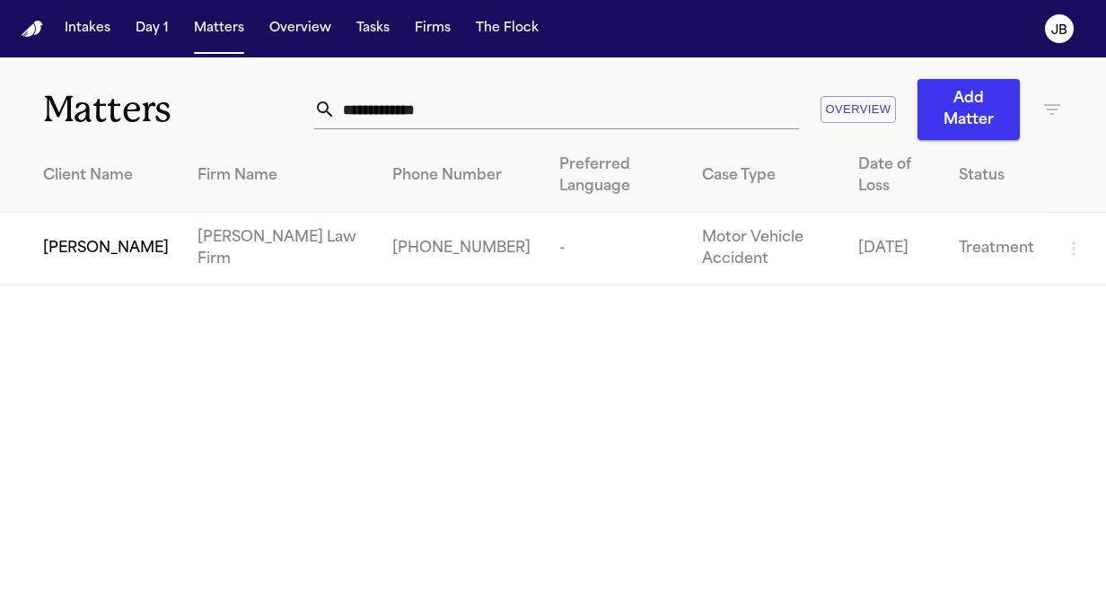
click at [94, 259] on span "[PERSON_NAME]" at bounding box center [106, 249] width 126 height 22
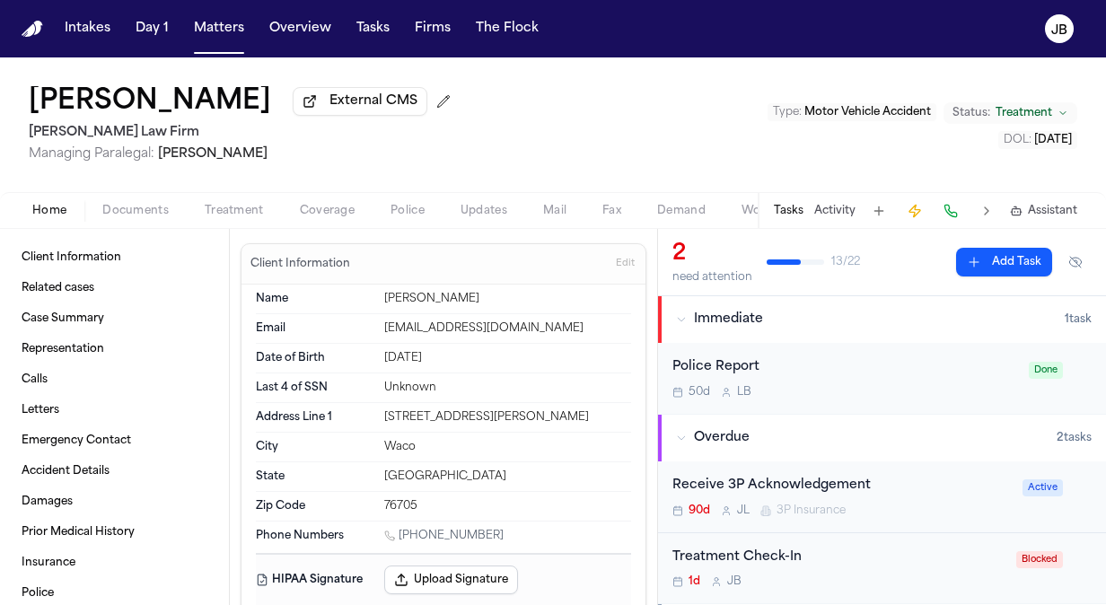
click at [832, 209] on button "Activity" at bounding box center [834, 211] width 41 height 14
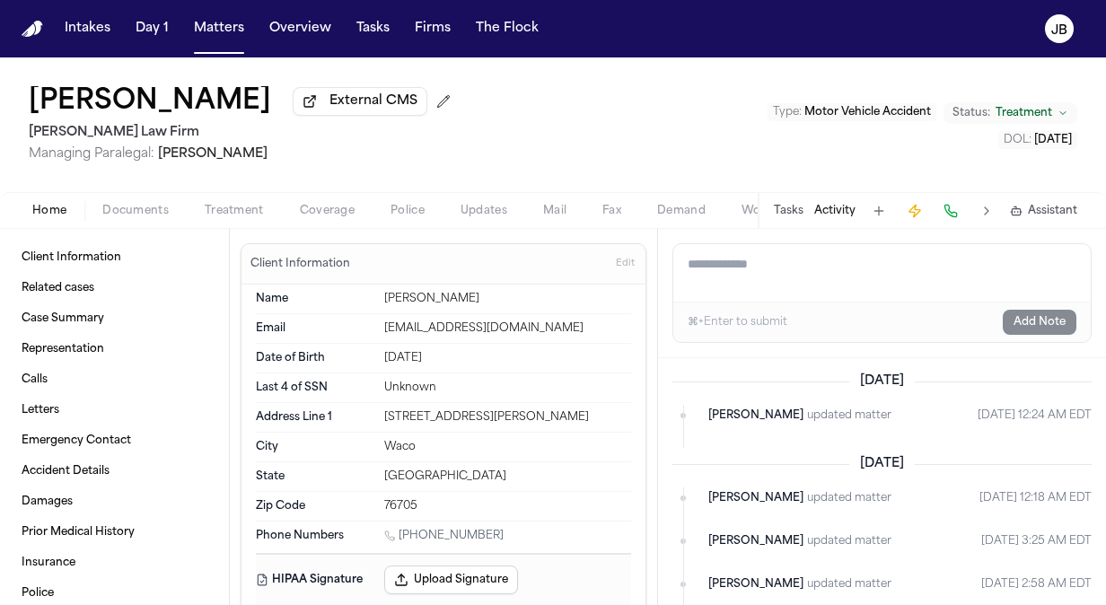
click at [776, 210] on button "Tasks" at bounding box center [789, 211] width 30 height 14
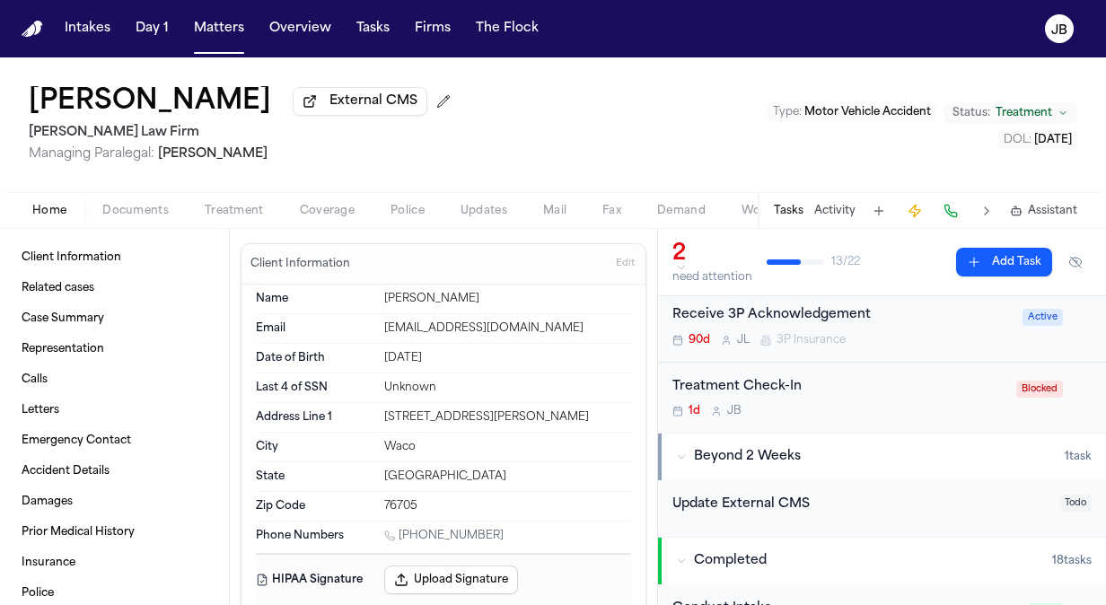
scroll to position [178, 0]
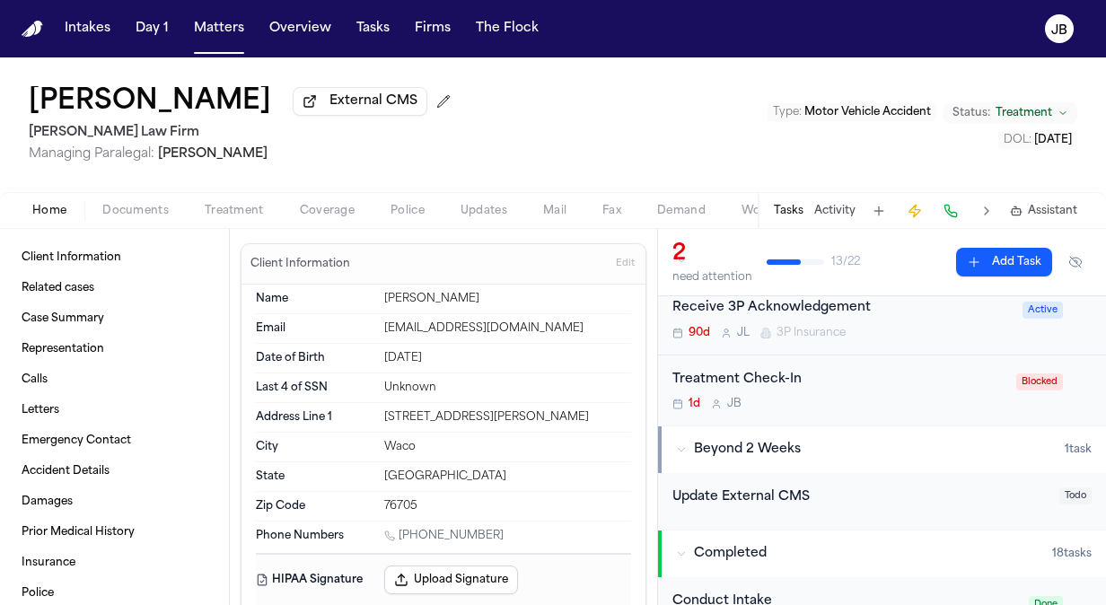
click at [931, 373] on div "Treatment Check-In" at bounding box center [838, 380] width 333 height 21
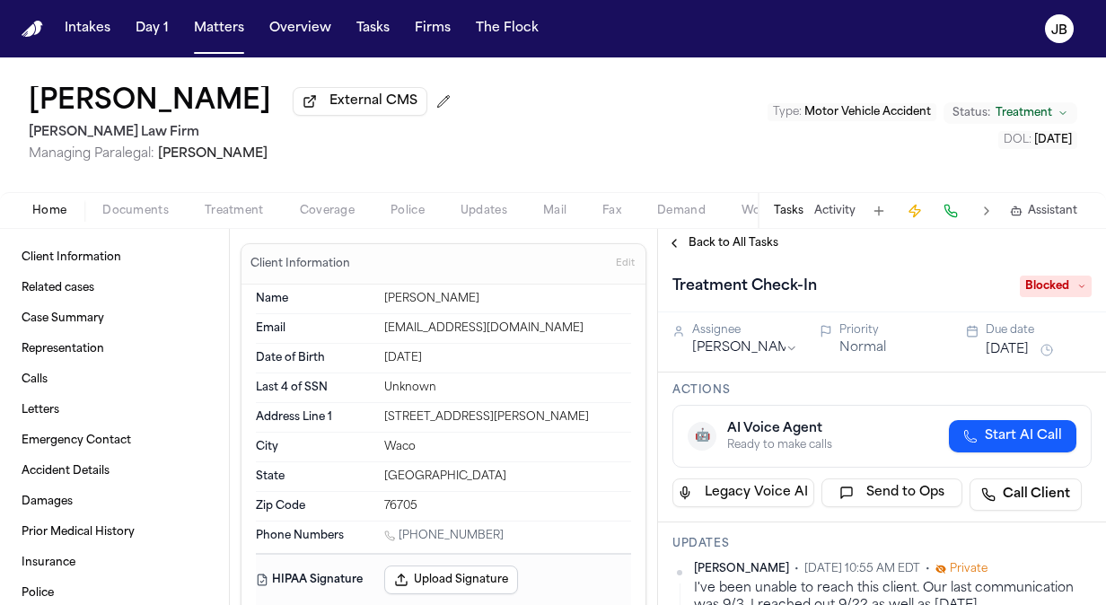
click at [1029, 355] on button "[DATE]" at bounding box center [1007, 350] width 43 height 18
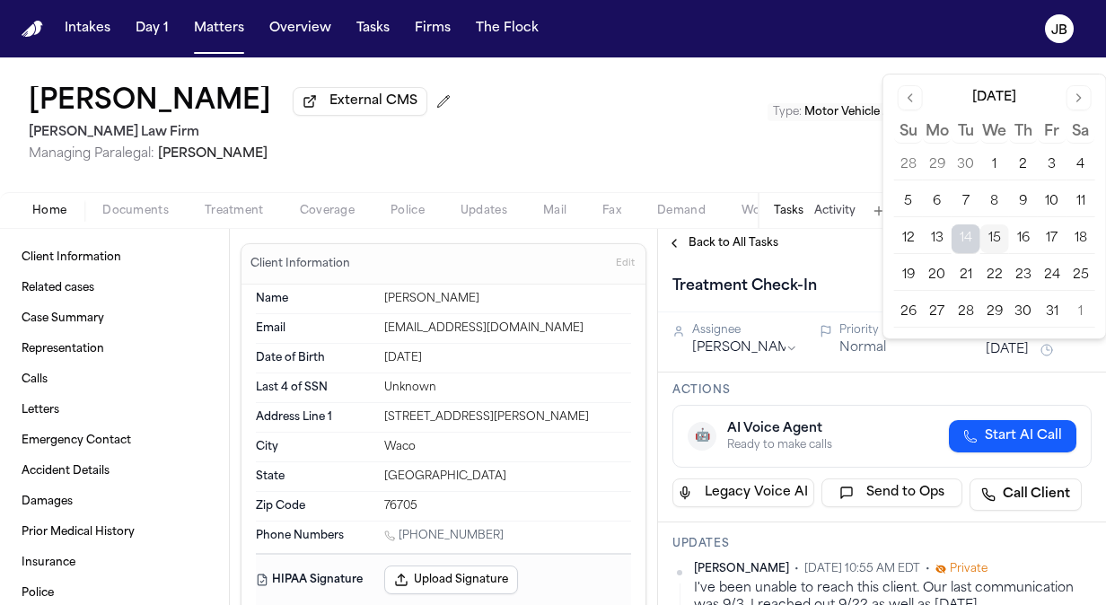
click at [1030, 242] on button "16" at bounding box center [1023, 238] width 29 height 29
click at [761, 165] on div "[PERSON_NAME] External CMS [PERSON_NAME] Law Firm Managing Paralegal: [PERSON_N…" at bounding box center [553, 124] width 1106 height 135
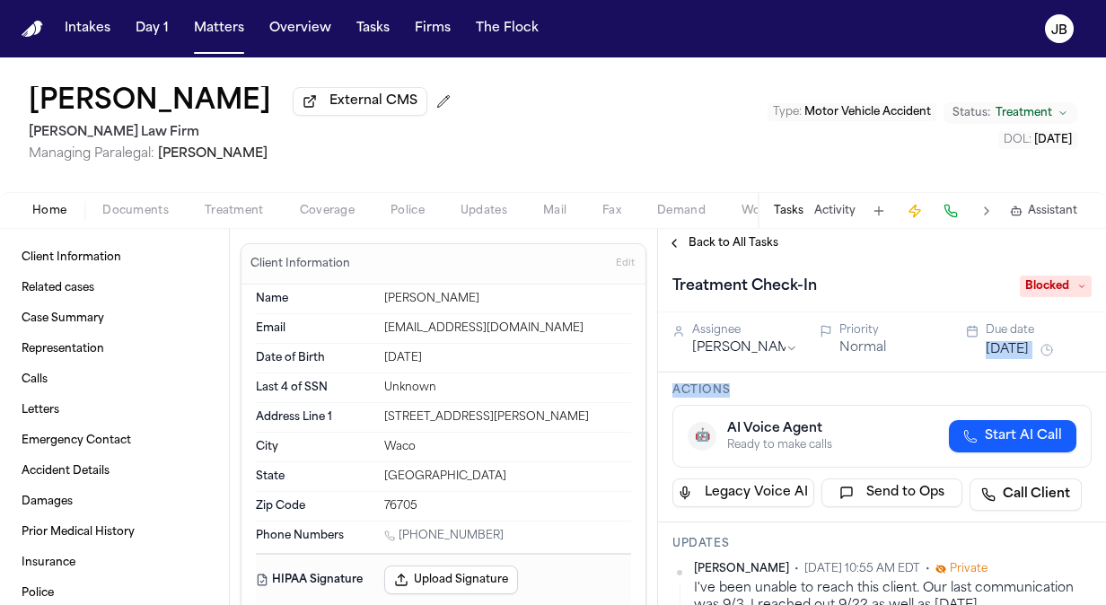
drag, startPoint x: 1091, startPoint y: 319, endPoint x: 1094, endPoint y: 387, distance: 68.3
click at [1094, 387] on div "Treatment Check-In Blocked Assignee [PERSON_NAME] Priority Normal Due date [DAT…" at bounding box center [882, 431] width 448 height 347
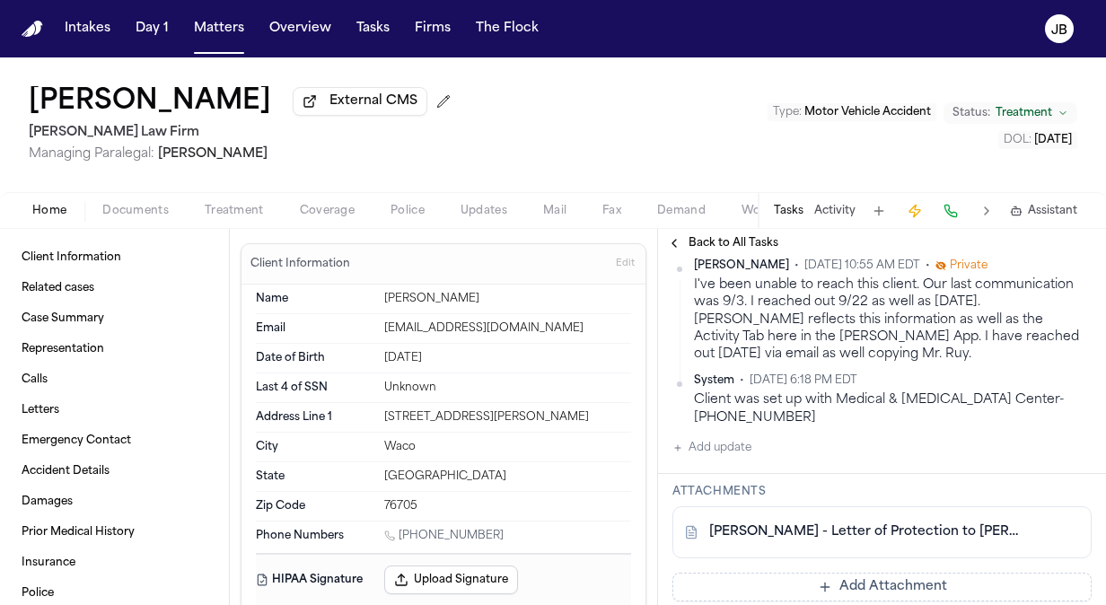
click at [699, 443] on button "Add update" at bounding box center [711, 448] width 79 height 22
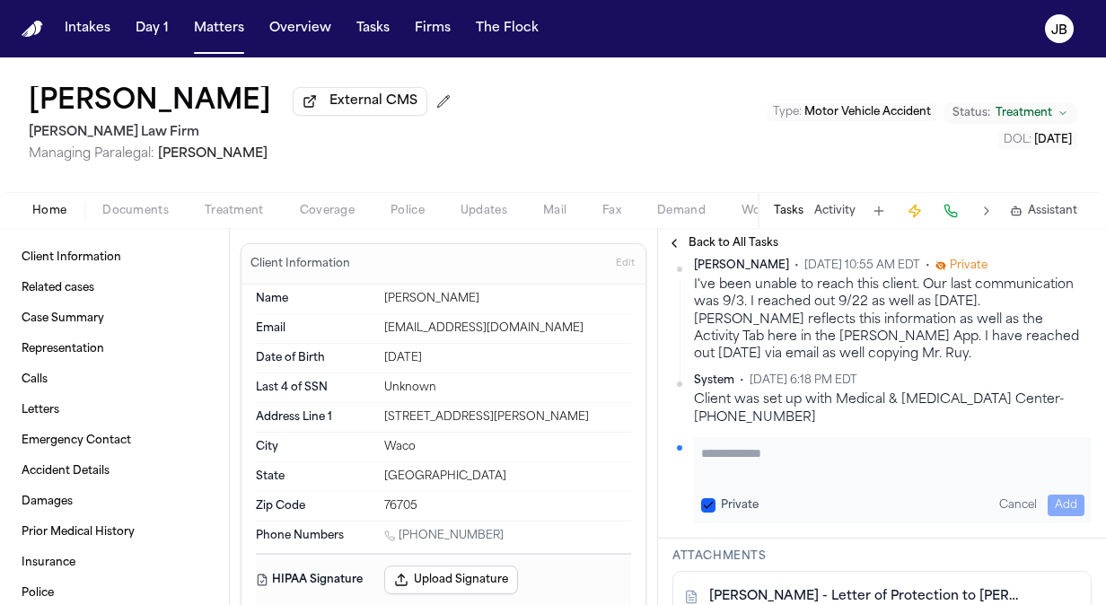
click at [761, 438] on div "Private Cancel Add" at bounding box center [893, 480] width 398 height 86
click at [761, 456] on textarea "Add your update" at bounding box center [892, 462] width 383 height 36
paste textarea "**********"
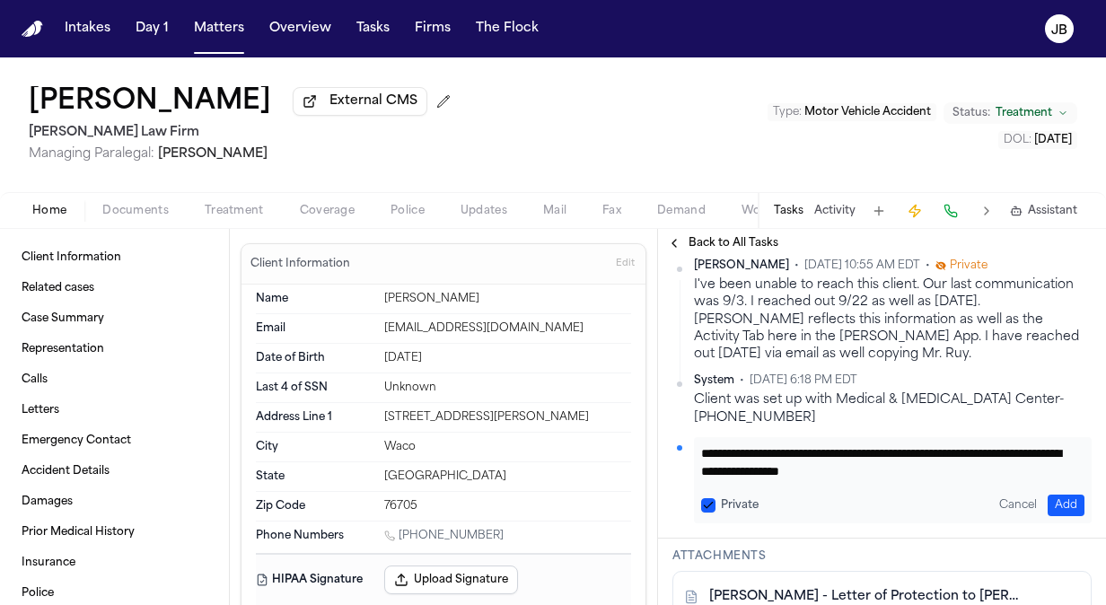
click at [886, 449] on textarea "**********" at bounding box center [886, 462] width 370 height 36
click at [1061, 514] on div "**********" at bounding box center [893, 480] width 398 height 86
click at [1068, 489] on div "**********" at bounding box center [893, 480] width 398 height 86
click at [1053, 502] on button "Add" at bounding box center [1066, 506] width 37 height 22
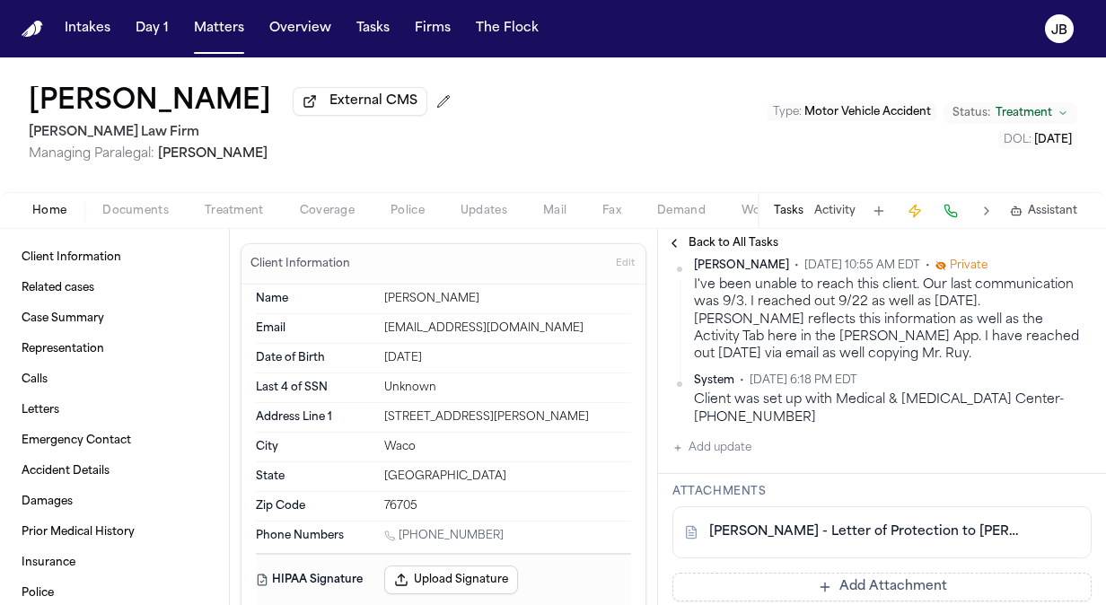
scroll to position [367, 0]
click at [209, 25] on button "Matters" at bounding box center [219, 29] width 65 height 32
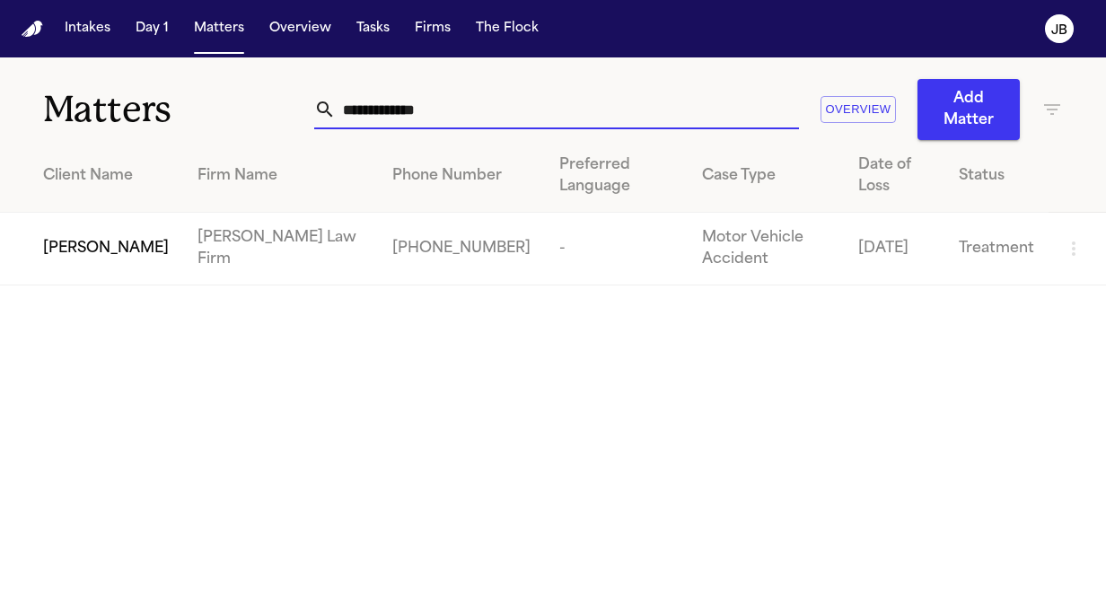
drag, startPoint x: 478, startPoint y: 113, endPoint x: 215, endPoint y: 97, distance: 263.6
click at [215, 97] on div "**********" at bounding box center [553, 98] width 1106 height 83
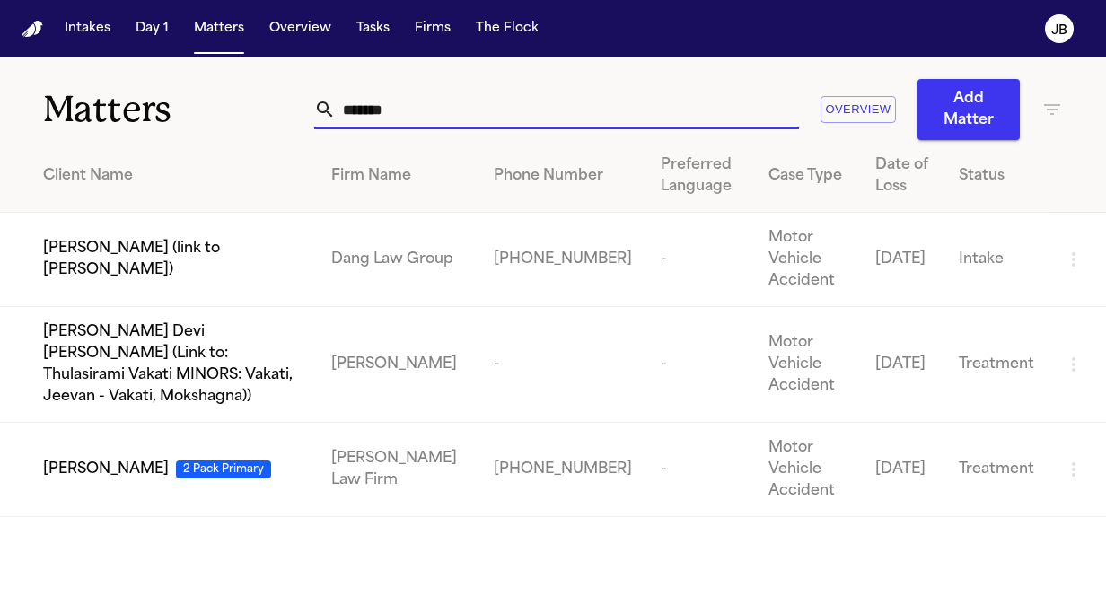
click at [70, 459] on span "[PERSON_NAME]" at bounding box center [106, 470] width 126 height 22
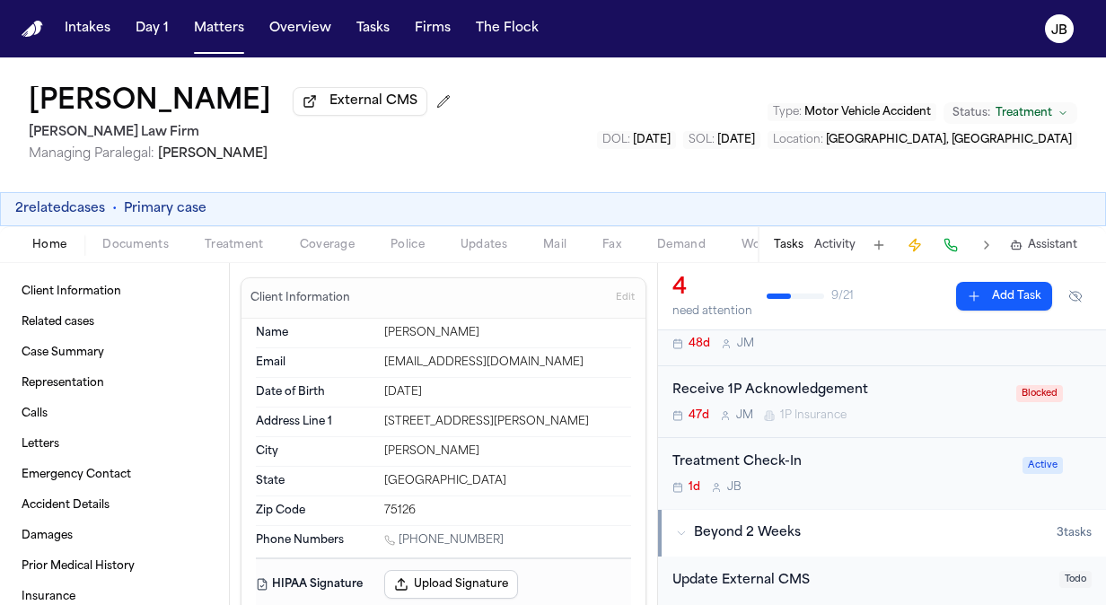
scroll to position [307, 0]
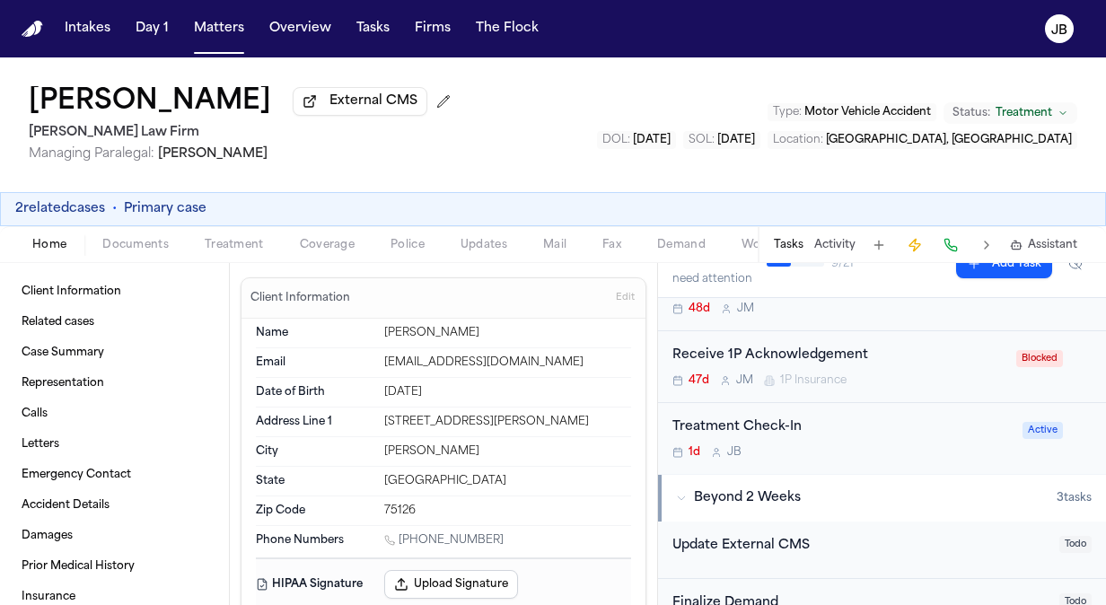
click at [949, 431] on div "Treatment Check-In" at bounding box center [841, 428] width 339 height 21
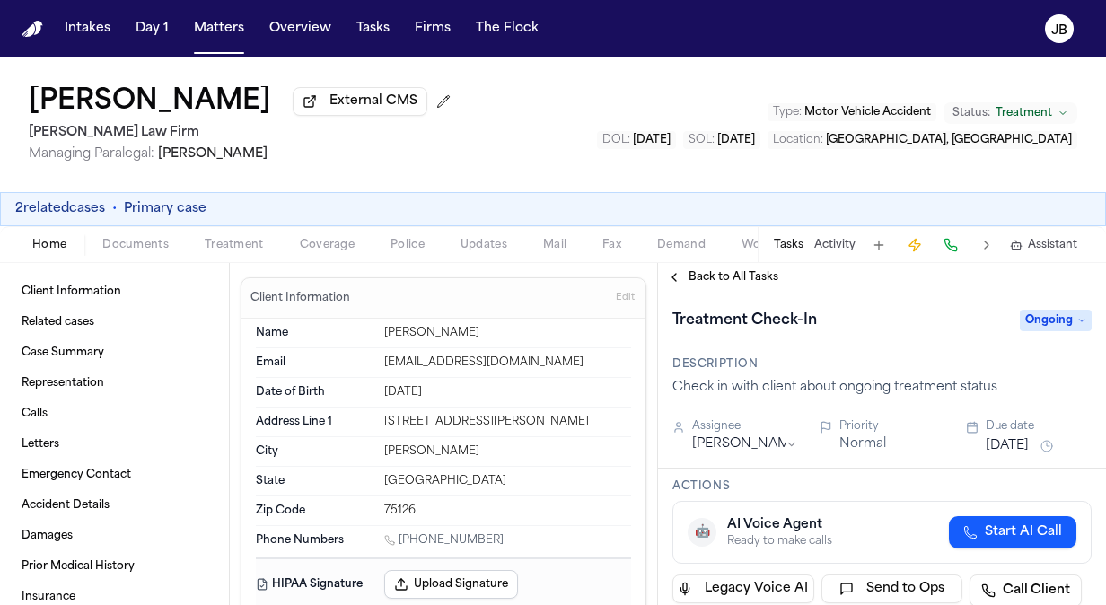
click at [1016, 447] on button "[DATE]" at bounding box center [1007, 446] width 43 height 18
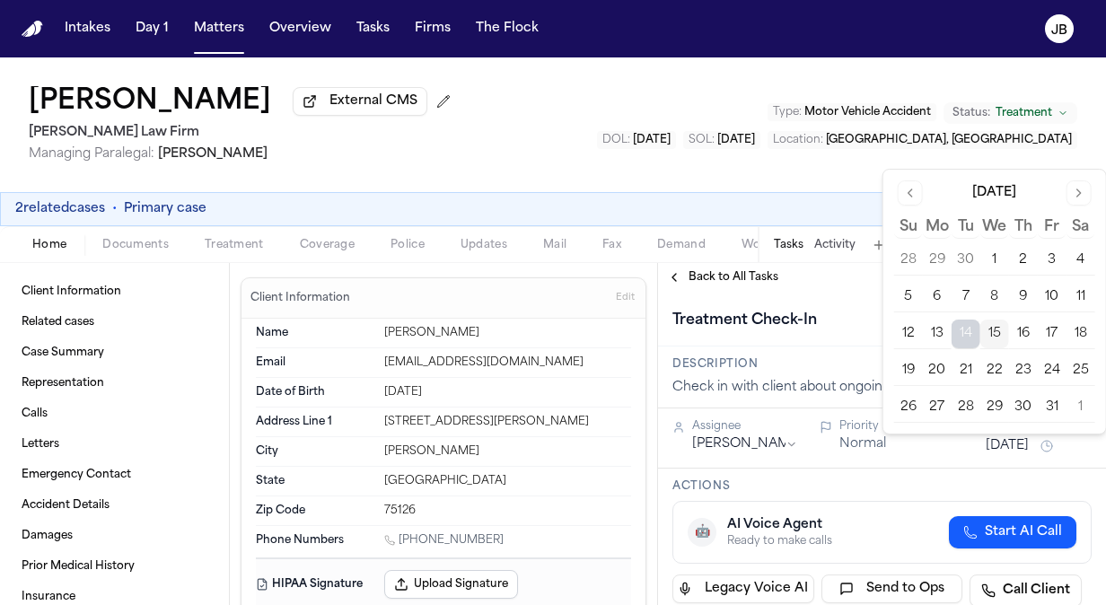
click at [1025, 325] on button "16" at bounding box center [1023, 334] width 29 height 29
click at [790, 275] on div "Back to All Tasks" at bounding box center [882, 277] width 448 height 14
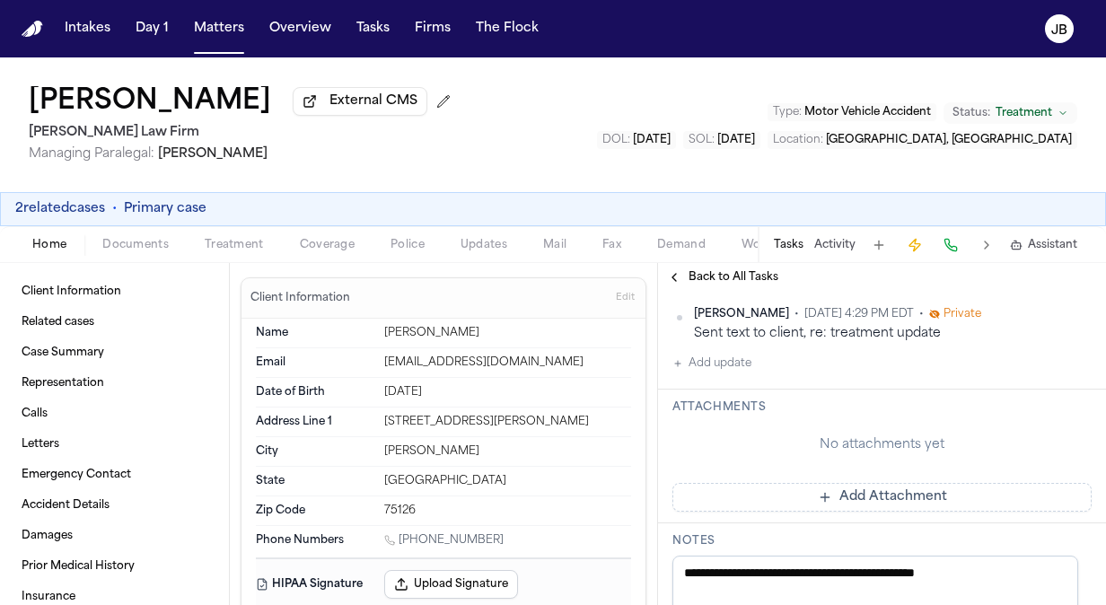
scroll to position [361, 0]
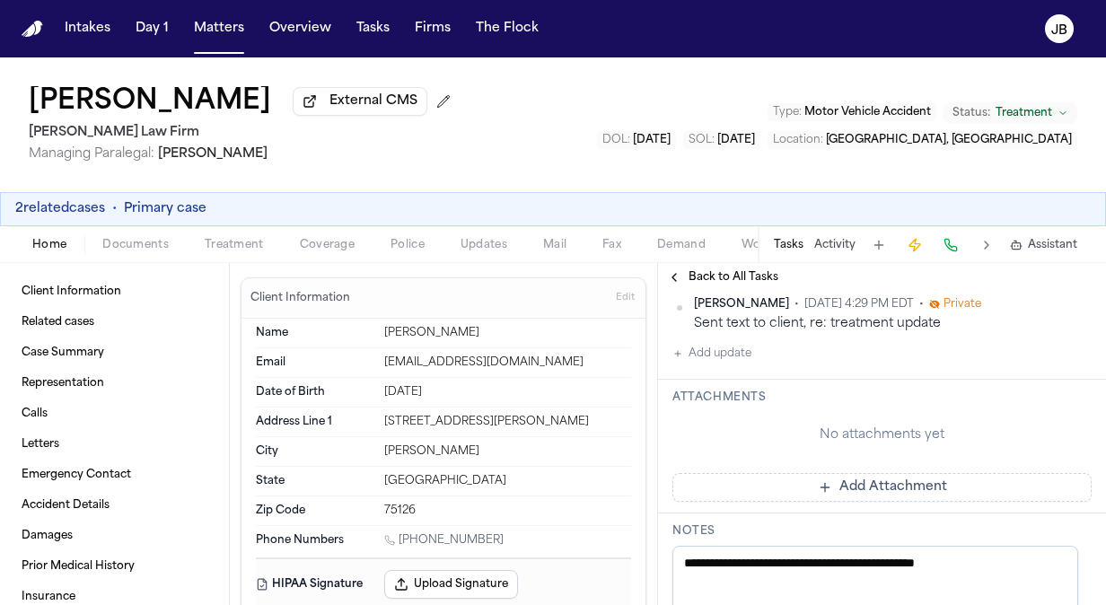
click at [716, 361] on button "Add update" at bounding box center [711, 354] width 79 height 22
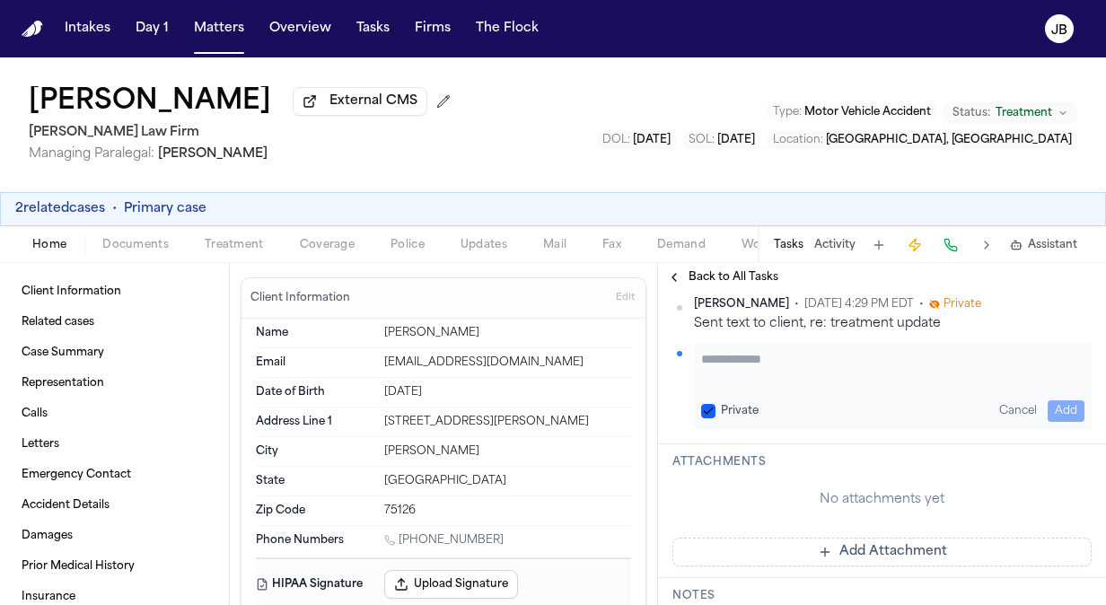
click at [728, 362] on textarea "Add your update" at bounding box center [892, 368] width 383 height 36
paste textarea "**********"
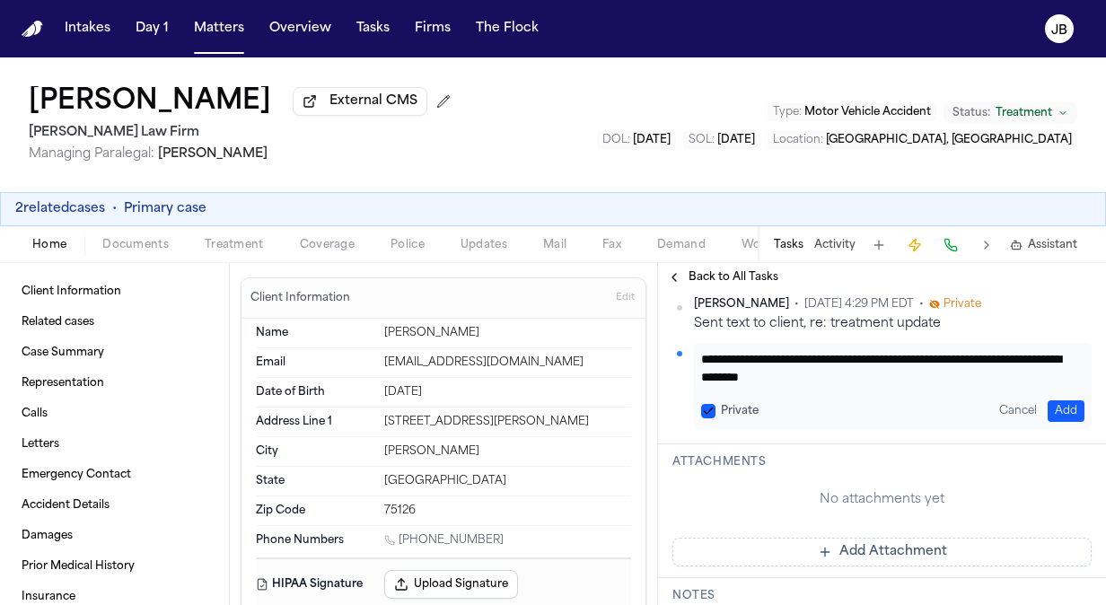
click at [1050, 408] on button "Add" at bounding box center [1066, 411] width 37 height 22
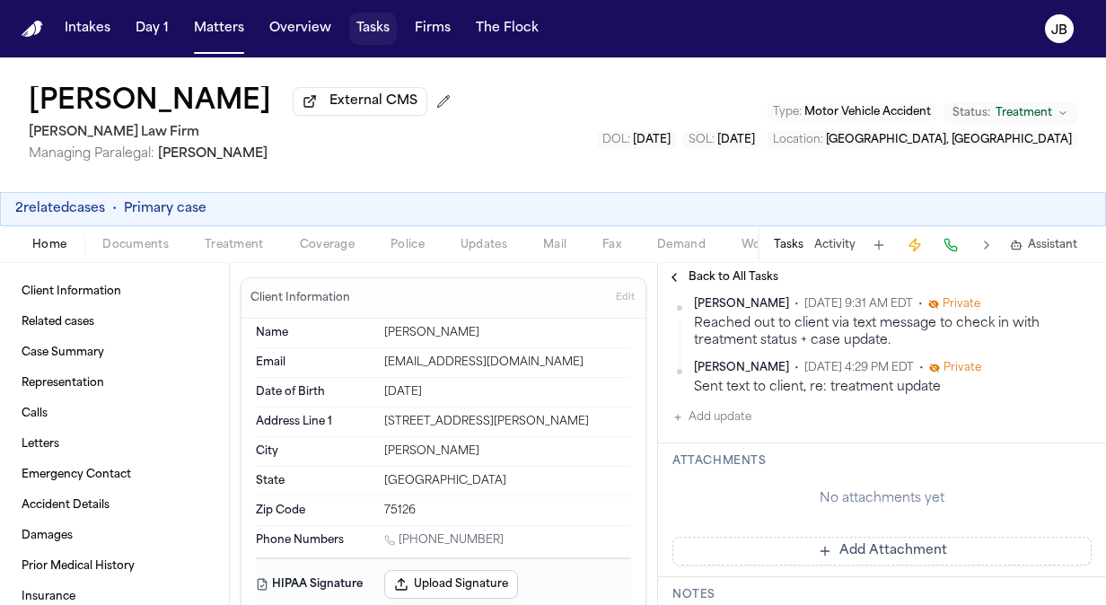
click at [362, 32] on button "Tasks" at bounding box center [373, 29] width 48 height 32
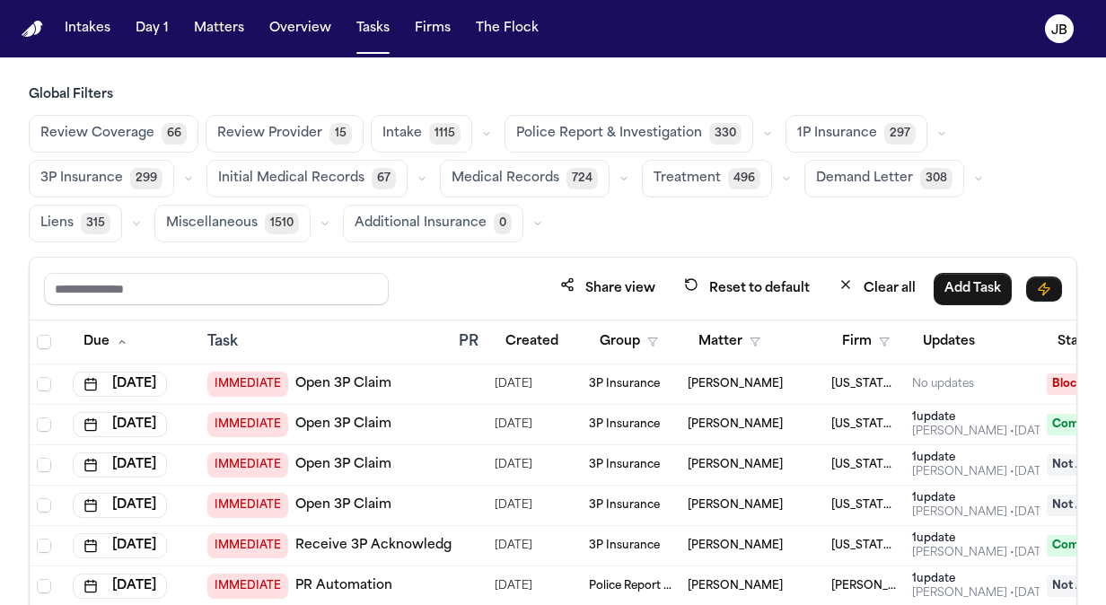
click at [690, 170] on span "Treatment" at bounding box center [687, 179] width 67 height 18
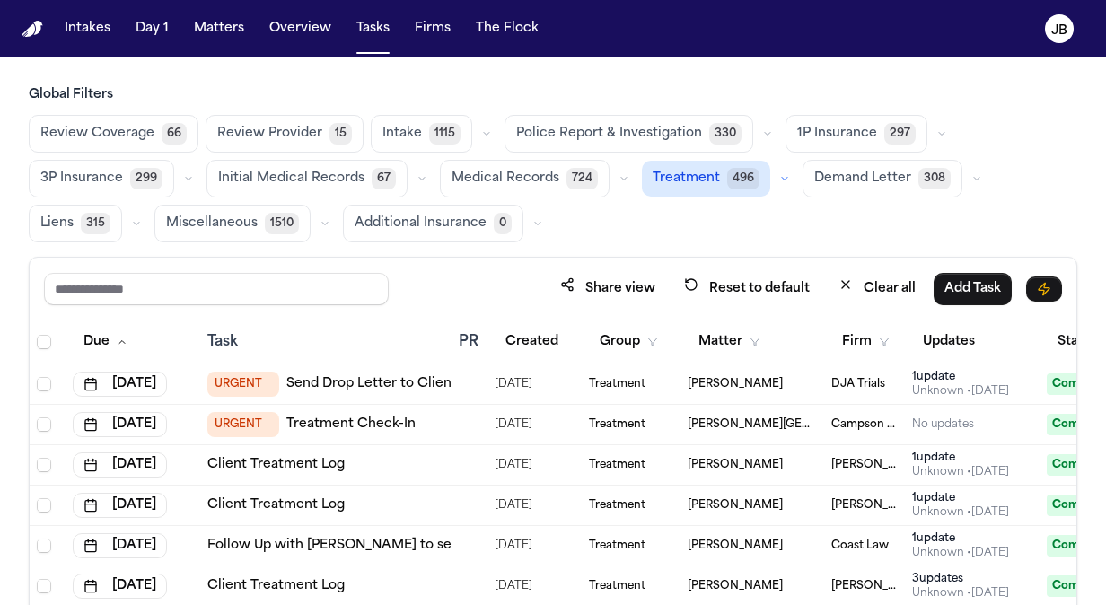
click at [773, 189] on div "Treatment 496" at bounding box center [719, 179] width 154 height 36
click at [779, 178] on icon "button" at bounding box center [784, 178] width 11 height 11
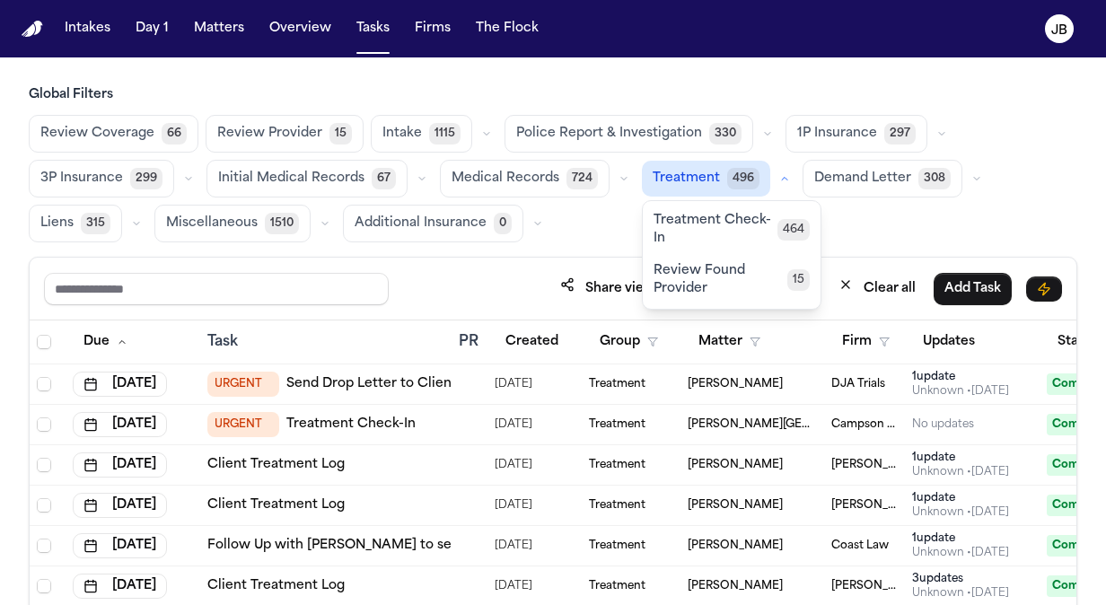
click at [725, 242] on span "Treatment Check-In" at bounding box center [716, 230] width 124 height 36
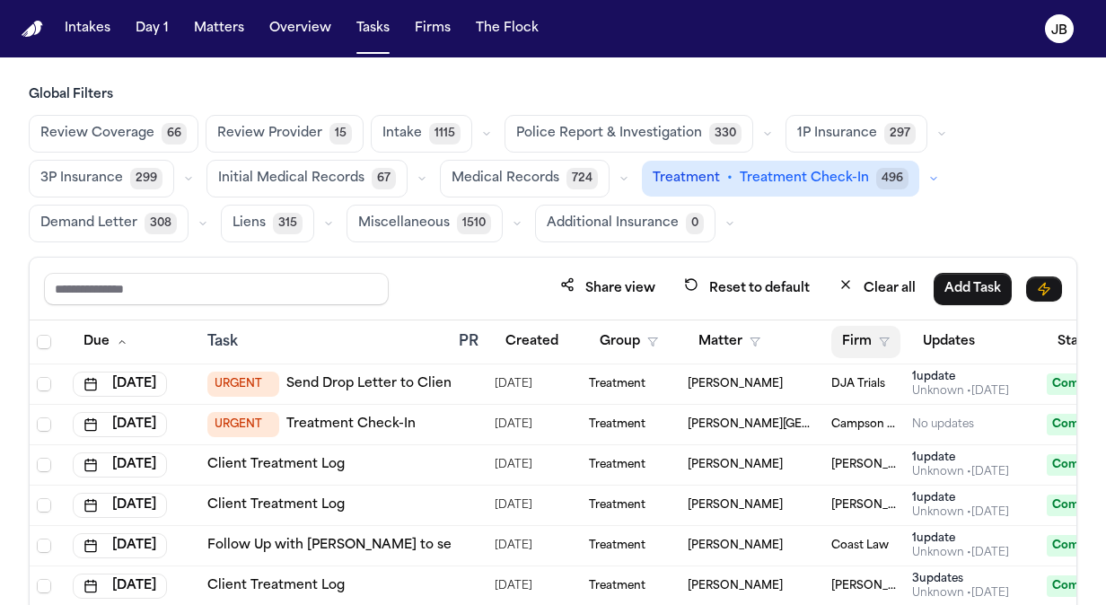
click at [880, 338] on icon "button" at bounding box center [884, 342] width 11 height 11
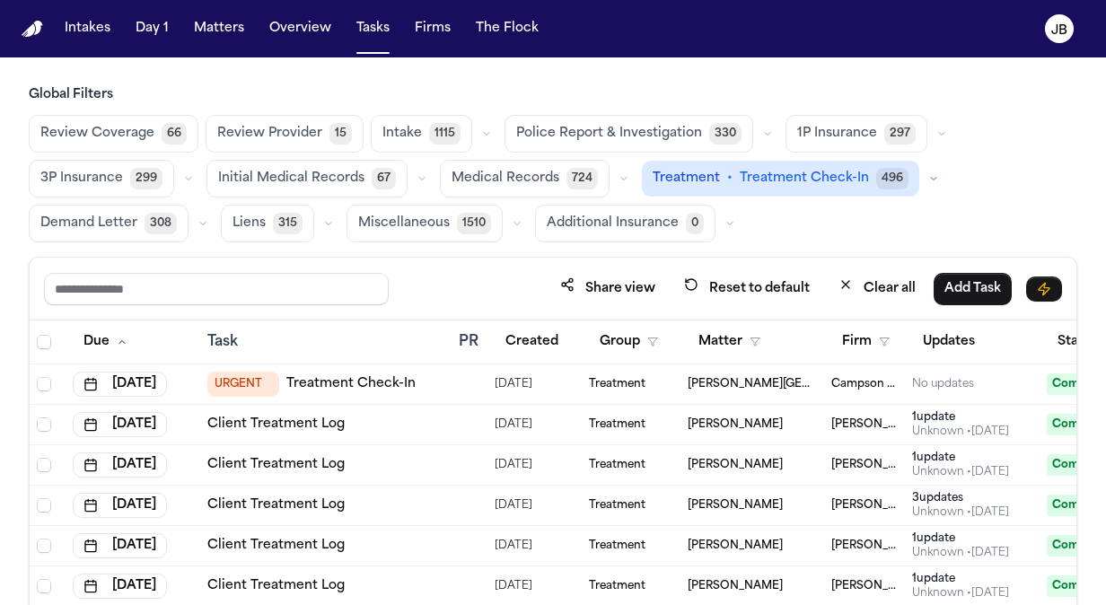
click at [770, 215] on div "Review Coverage 66 Review Provider 15 Intake 1115 Police Report & Investigation…" at bounding box center [553, 178] width 1049 height 127
click at [886, 347] on button "Firm" at bounding box center [865, 342] width 69 height 32
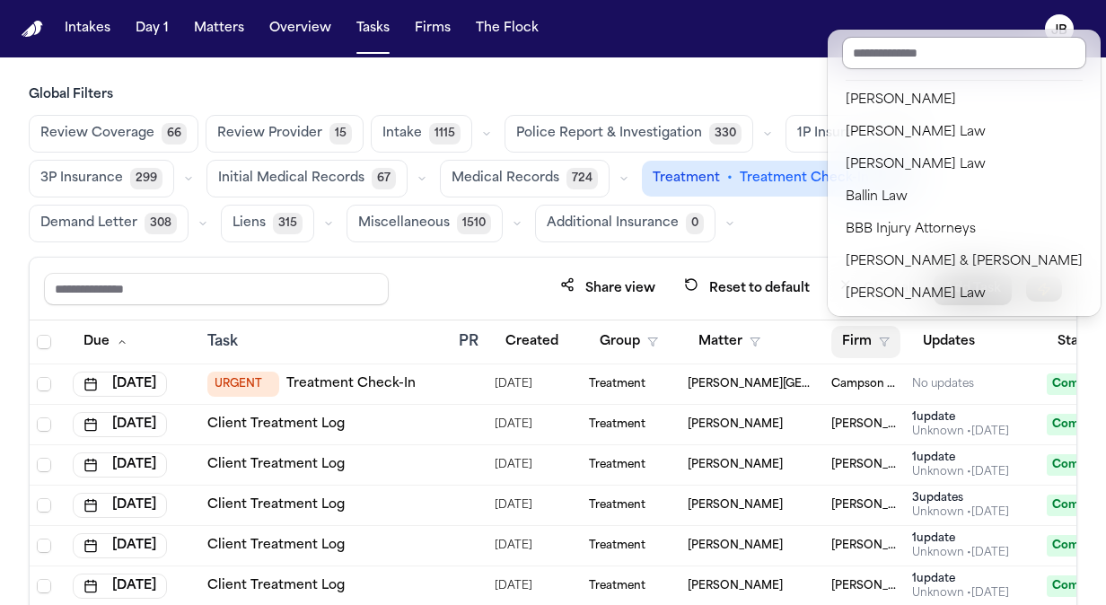
click at [892, 56] on input "text" at bounding box center [964, 53] width 244 height 32
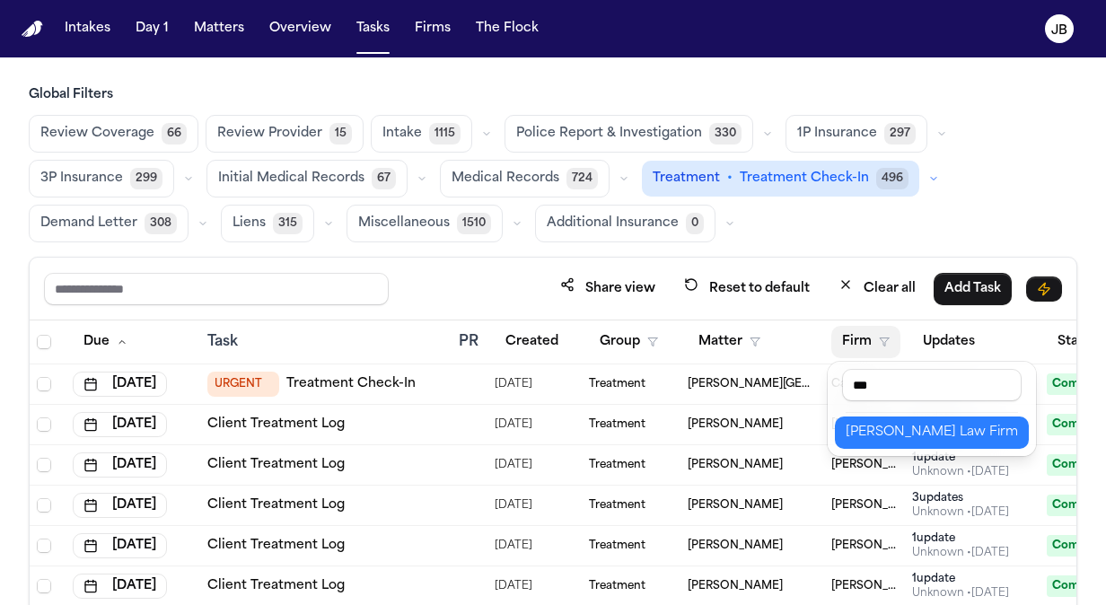
click at [941, 427] on div "[PERSON_NAME] Law Firm" at bounding box center [932, 433] width 172 height 22
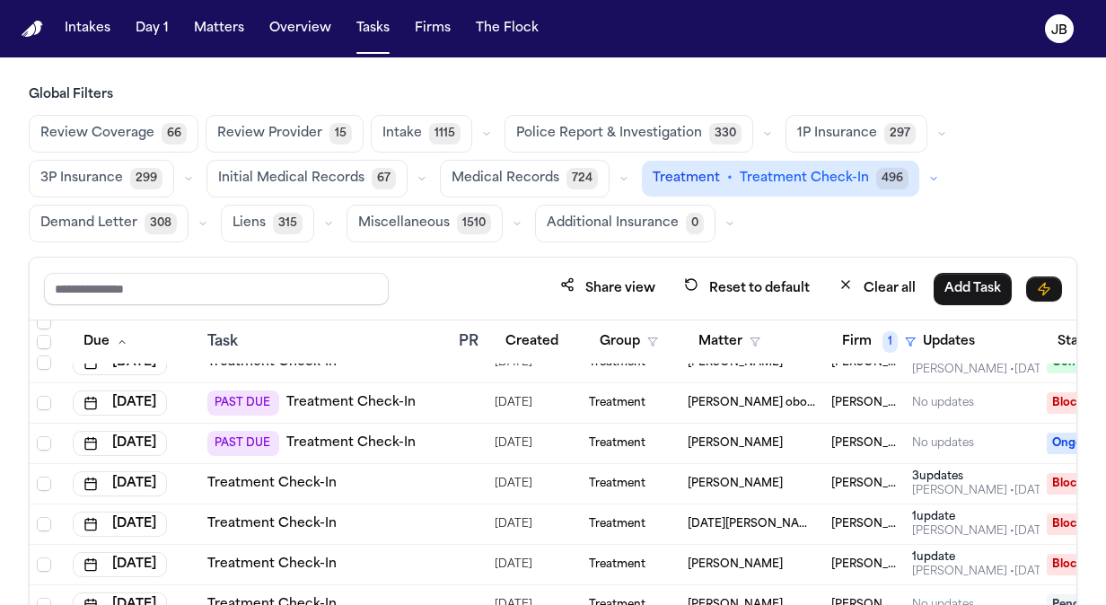
scroll to position [1802, 0]
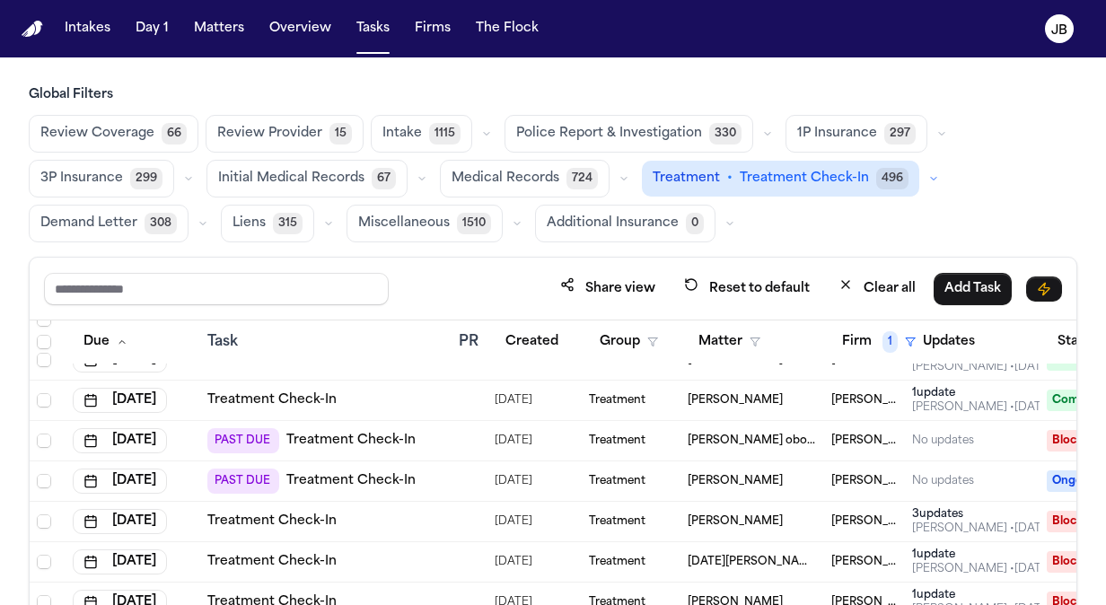
click at [719, 475] on span "[PERSON_NAME]" at bounding box center [735, 481] width 95 height 14
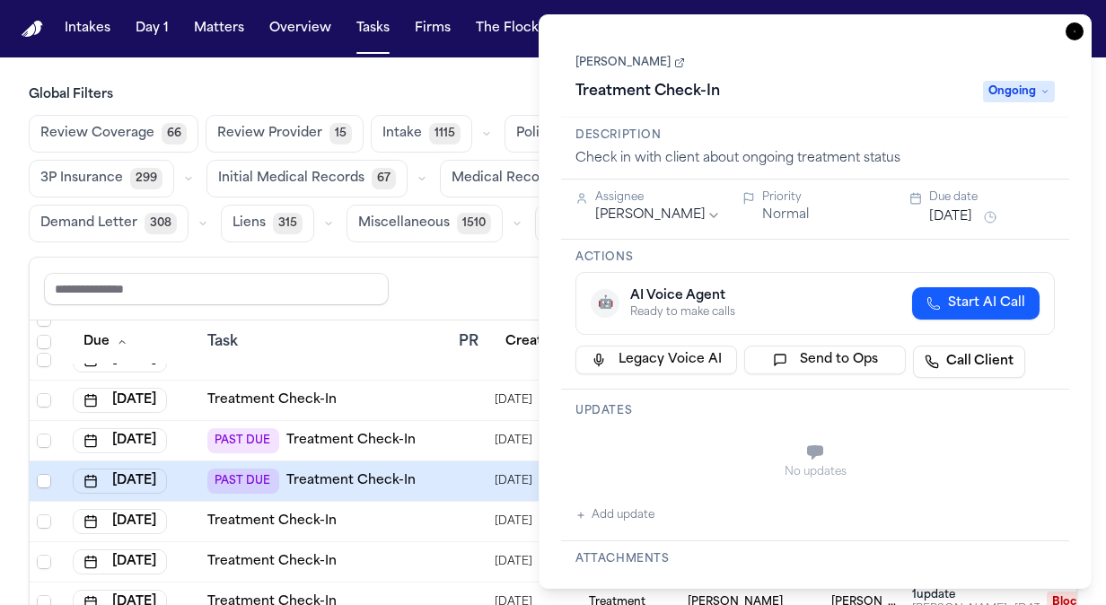
click at [621, 59] on link "[PERSON_NAME]" at bounding box center [631, 63] width 110 height 14
click at [1072, 36] on icon "button" at bounding box center [1075, 31] width 18 height 18
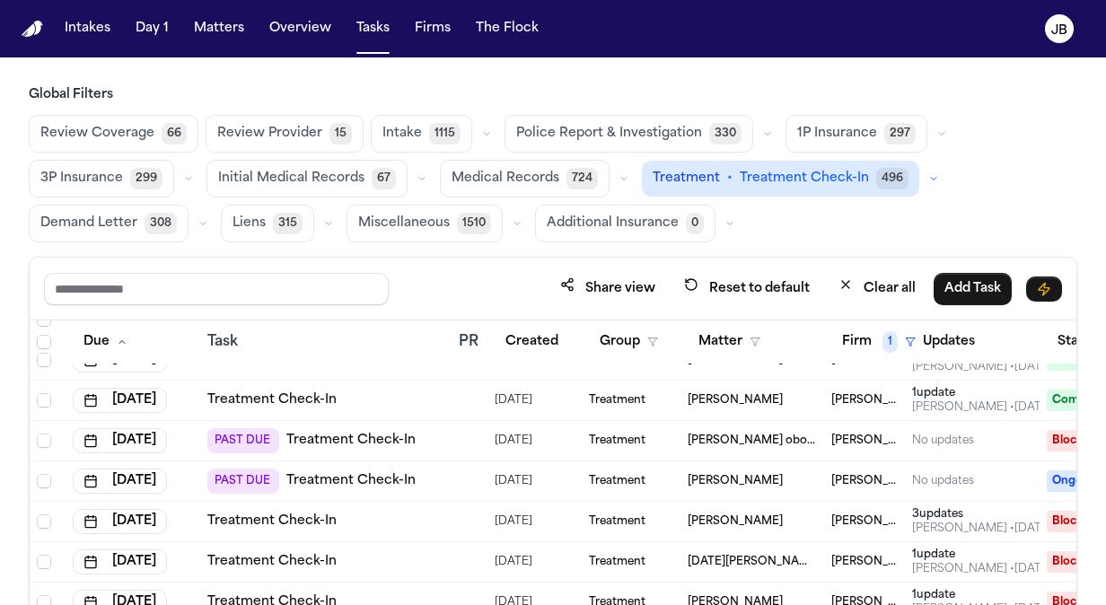
click at [434, 482] on div "PAST DUE Treatment Check-In" at bounding box center [325, 481] width 237 height 25
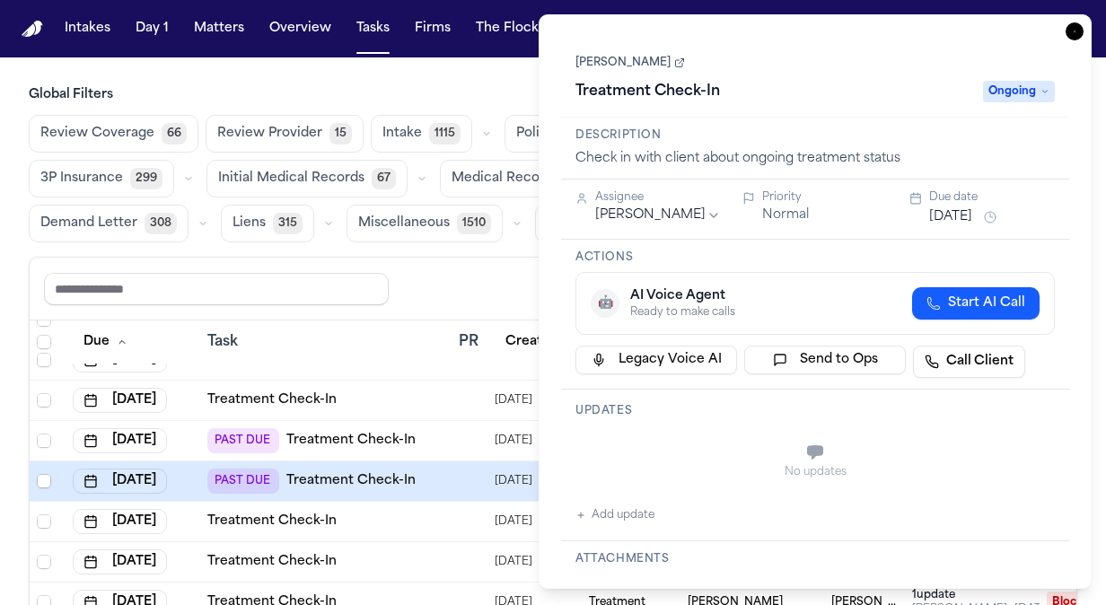
click at [970, 218] on button "[DATE]" at bounding box center [950, 217] width 43 height 18
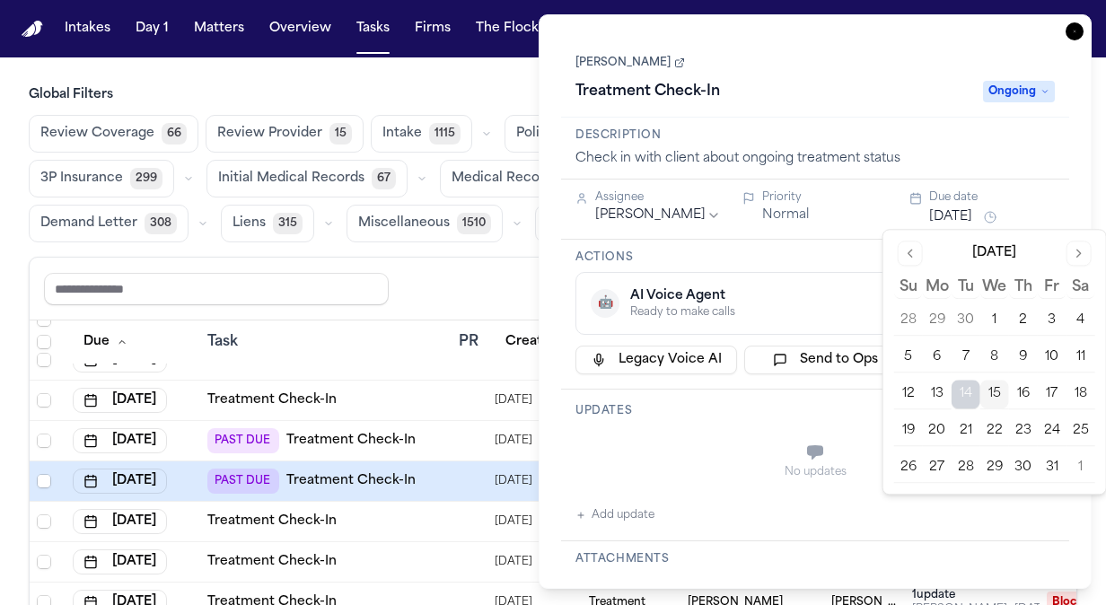
click at [1022, 388] on button "16" at bounding box center [1023, 394] width 29 height 29
click at [646, 505] on button "Add update" at bounding box center [615, 516] width 79 height 22
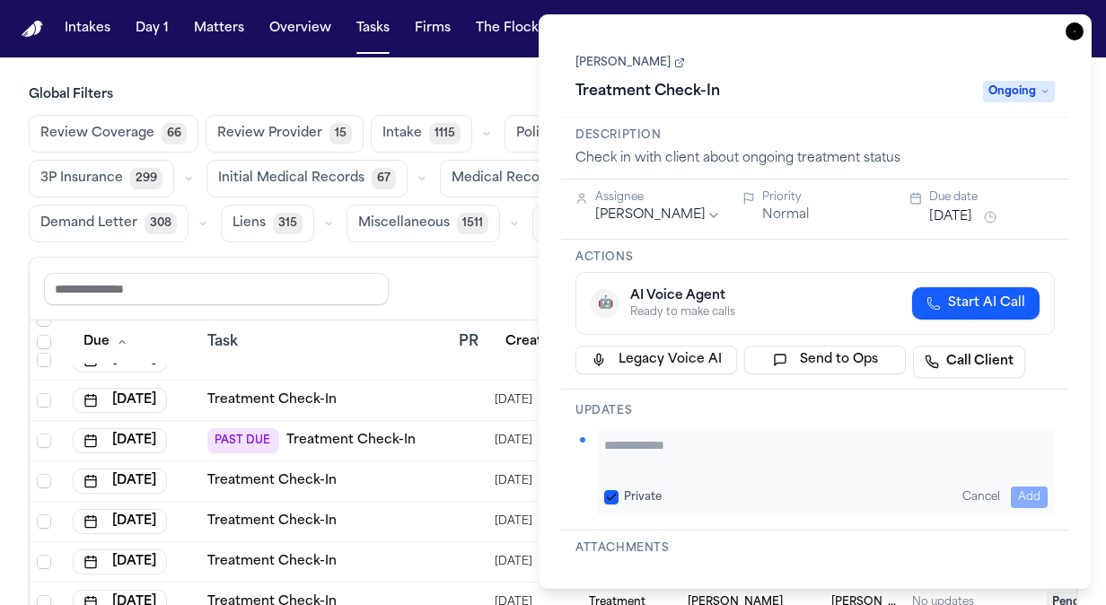
click at [630, 437] on textarea "Add your update" at bounding box center [826, 454] width 444 height 36
click at [1036, 491] on button "Add" at bounding box center [1030, 498] width 37 height 22
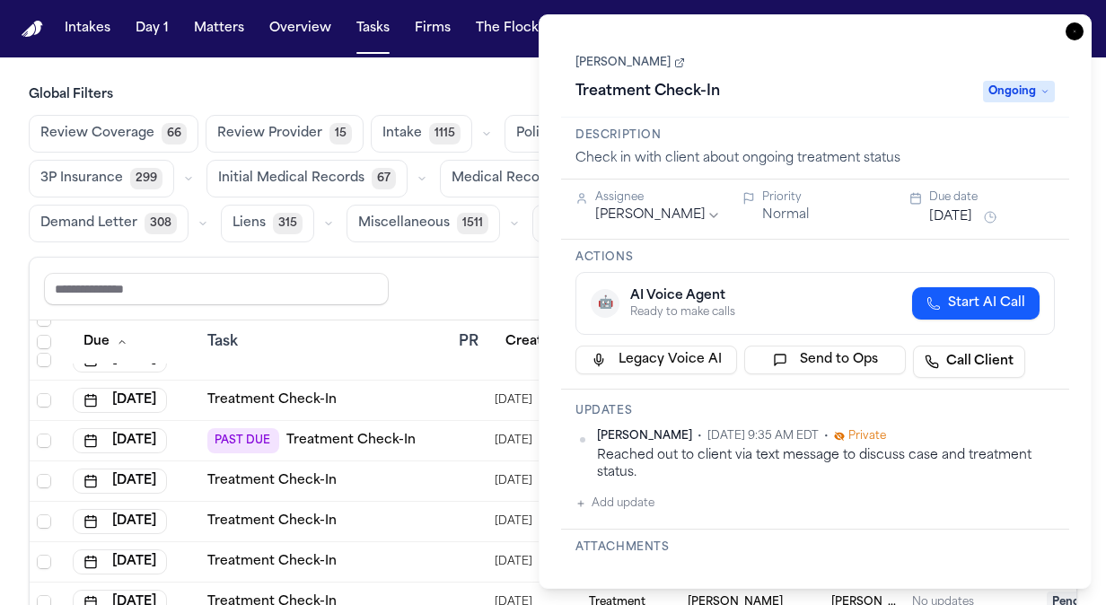
click at [744, 435] on span "[DATE] 9:35 AM EDT" at bounding box center [763, 436] width 111 height 14
click at [464, 296] on div "Share view Reset to default Clear all Add Task" at bounding box center [553, 288] width 1018 height 33
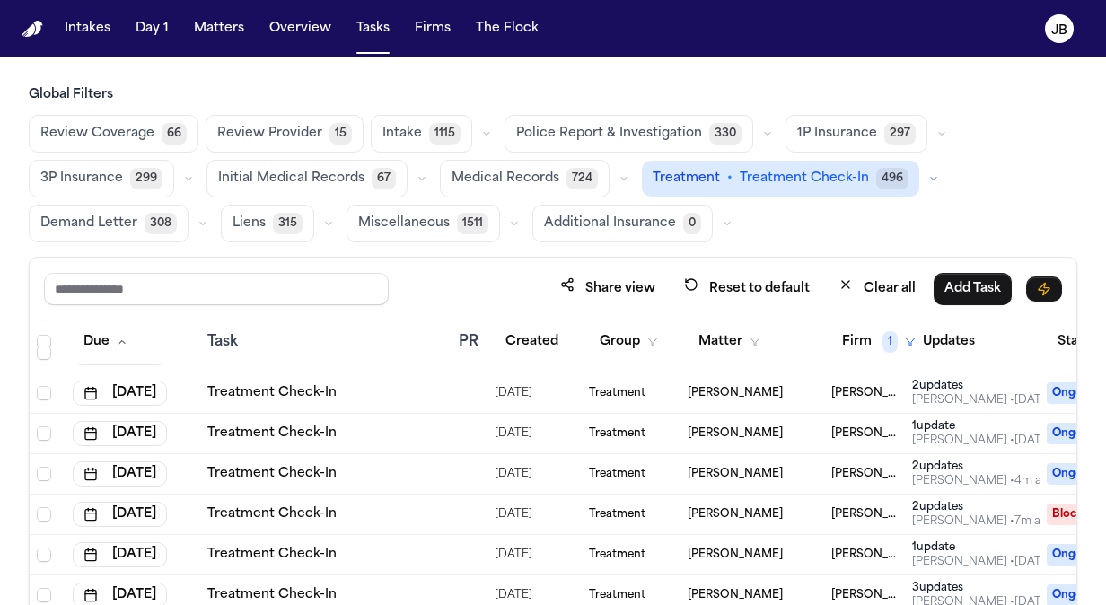
scroll to position [3178, 0]
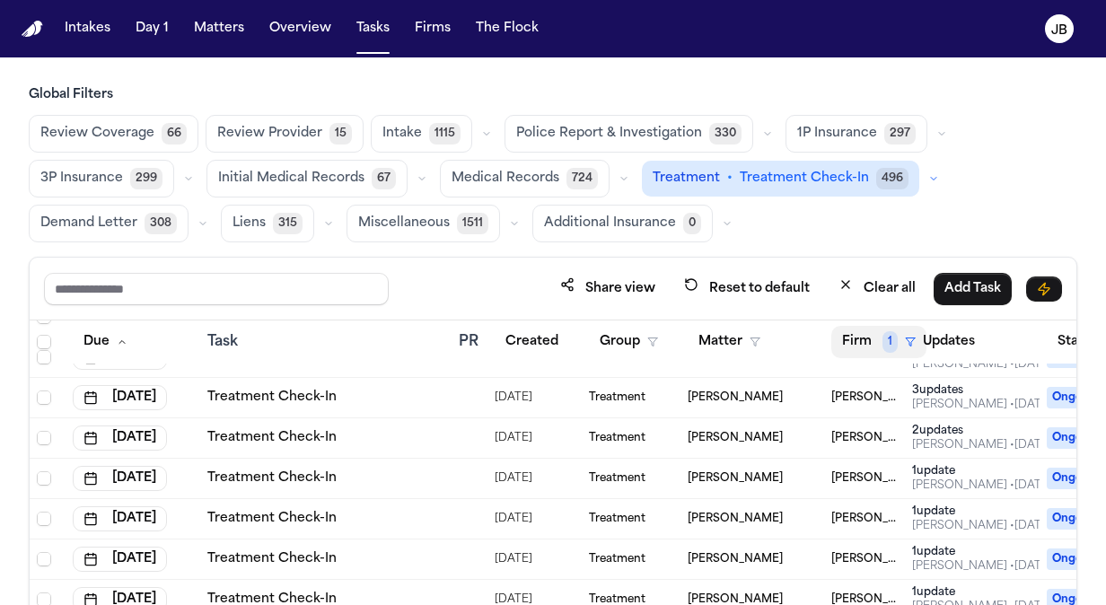
click at [891, 340] on span "1" at bounding box center [890, 342] width 15 height 22
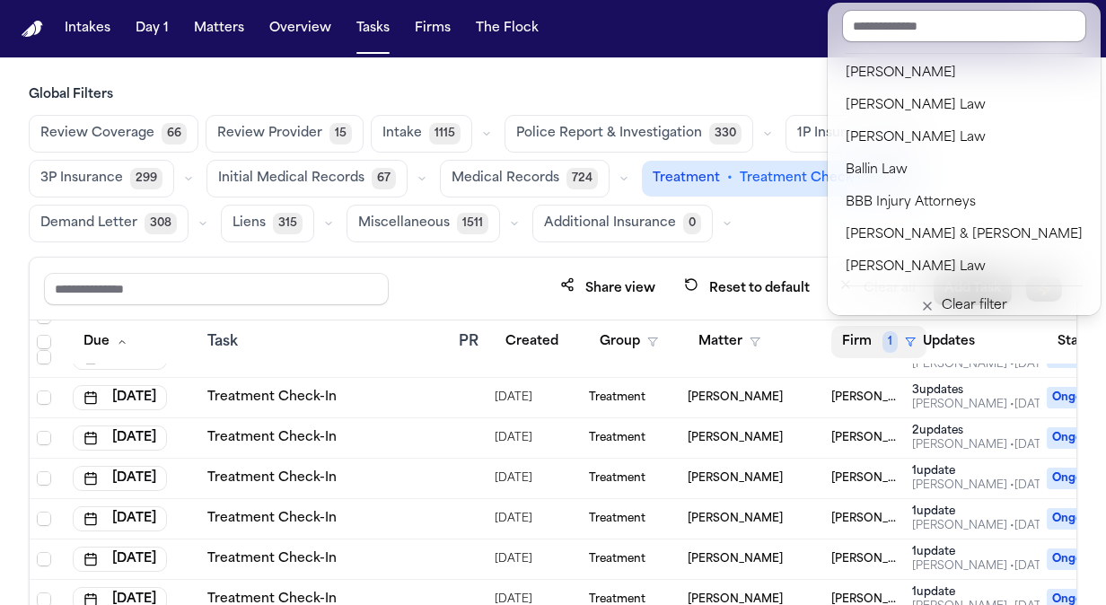
click at [903, 23] on input "text" at bounding box center [964, 26] width 244 height 32
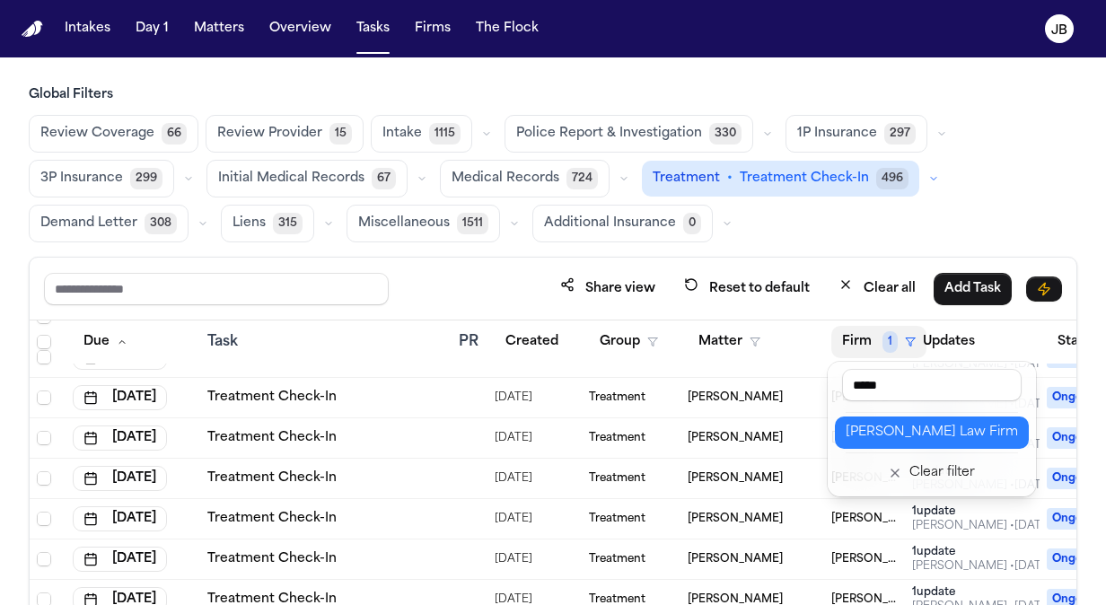
click at [928, 426] on div "[PERSON_NAME] Law Firm" at bounding box center [932, 433] width 172 height 22
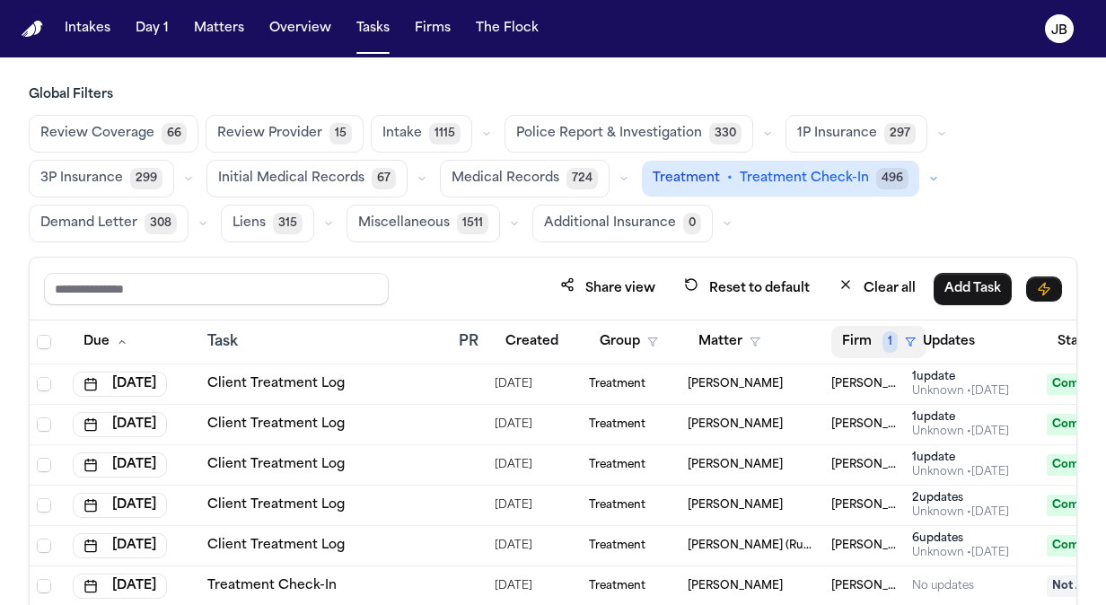
click at [892, 340] on span "1" at bounding box center [890, 342] width 15 height 22
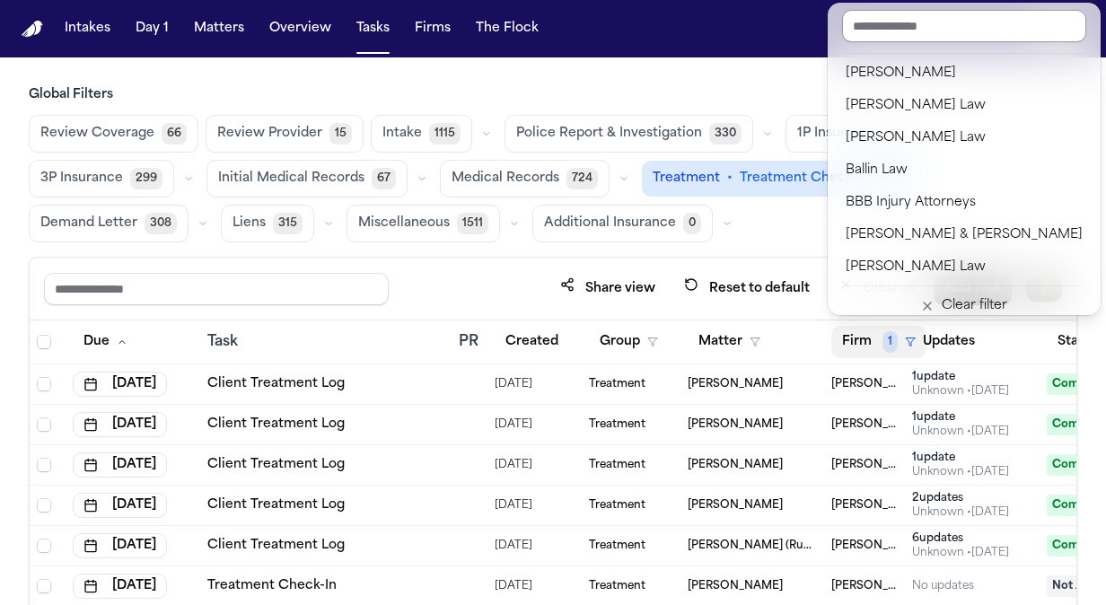
click at [941, 32] on input "text" at bounding box center [964, 26] width 244 height 32
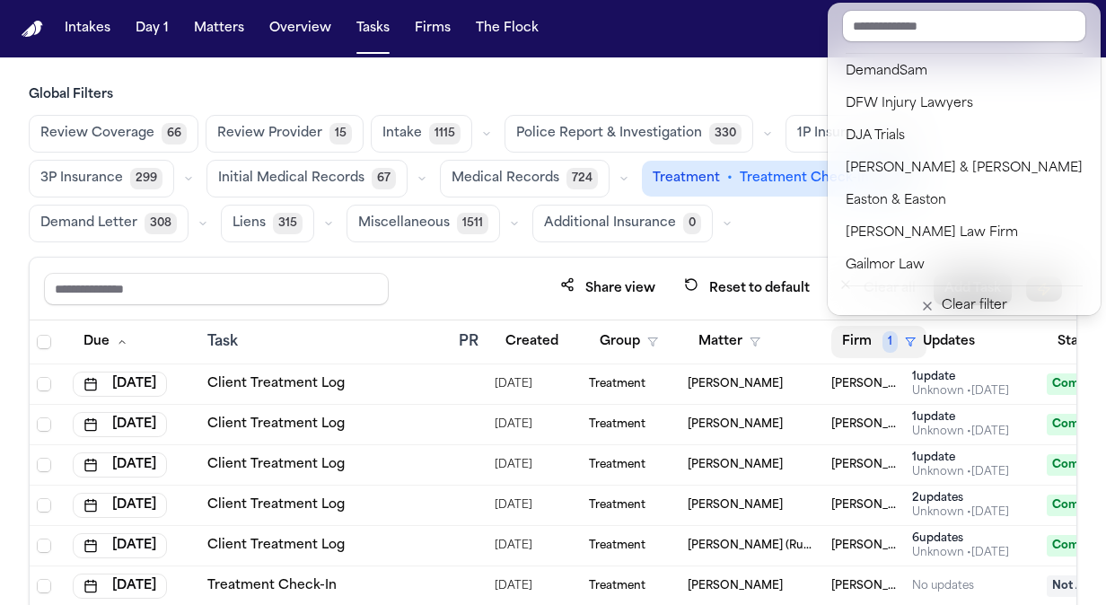
click at [769, 95] on div "Global Filters Review Coverage 66 Review Provider 15 Intake 1115 Police Report …" at bounding box center [553, 407] width 1049 height 643
